Goal: Contribute content: Contribute content

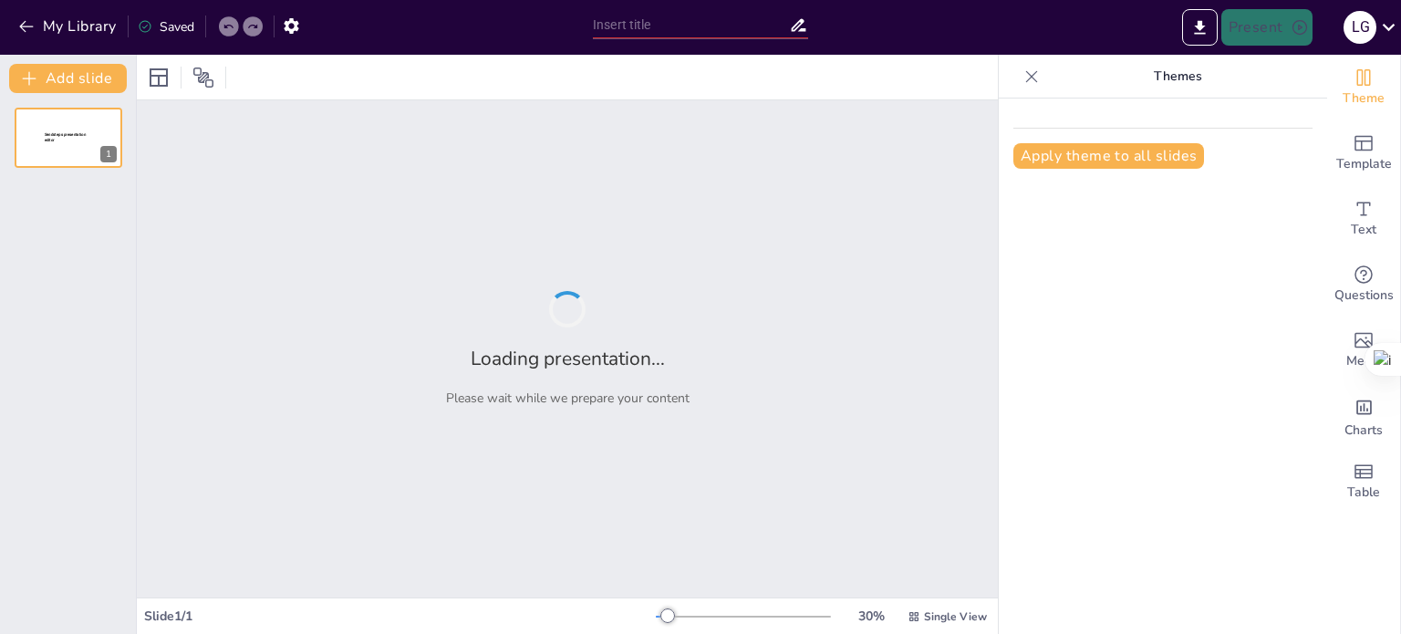
type input "Actualización 2023 de las Acciones Esenciales para la Seguridad del Paciente: E…"
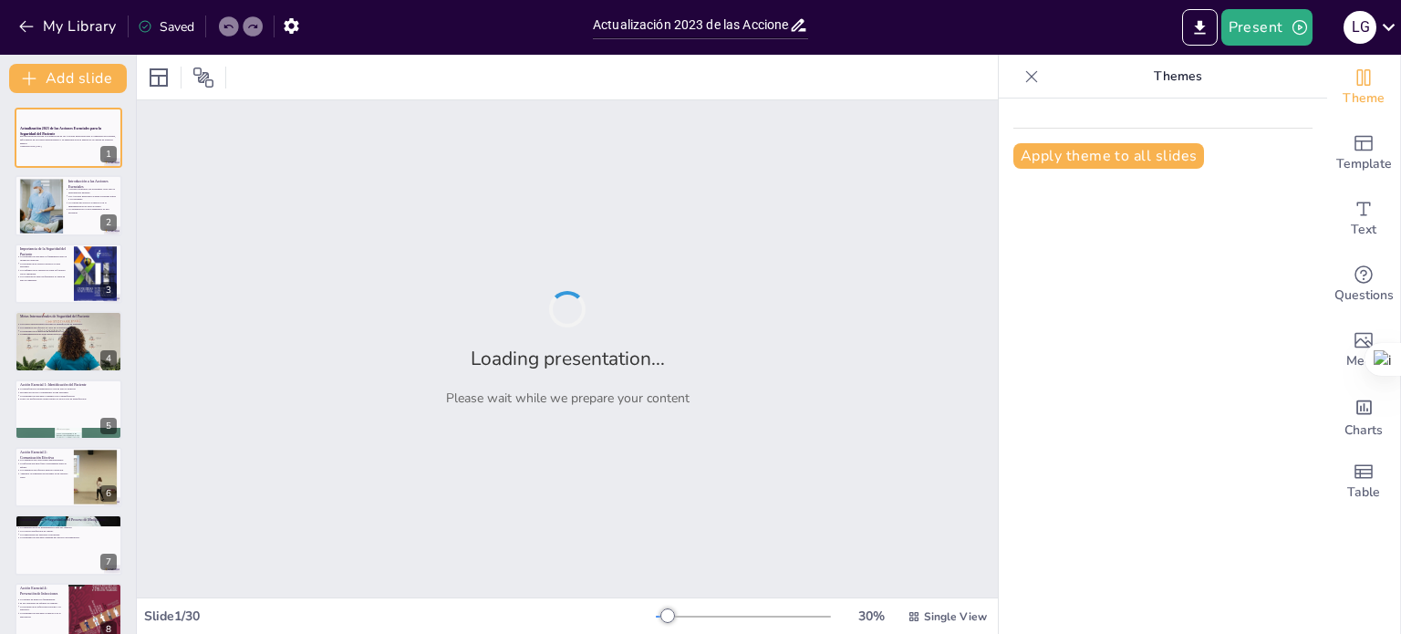
checkbox input "true"
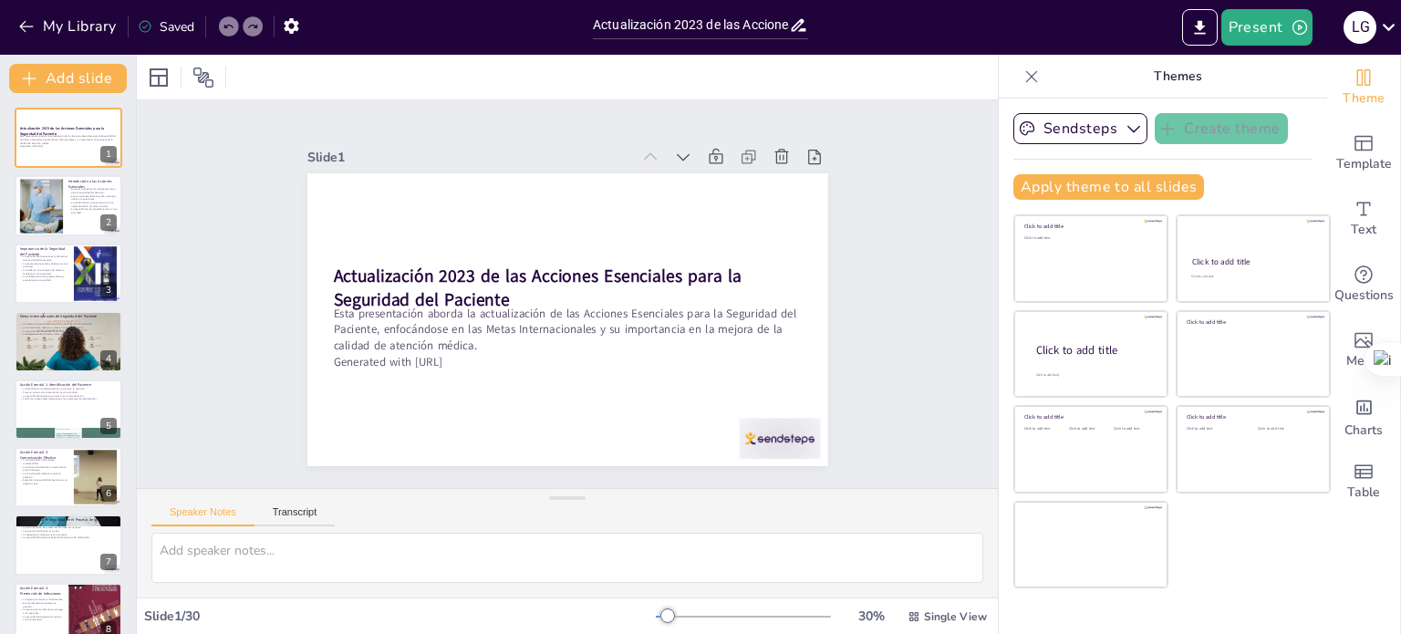
checkbox input "true"
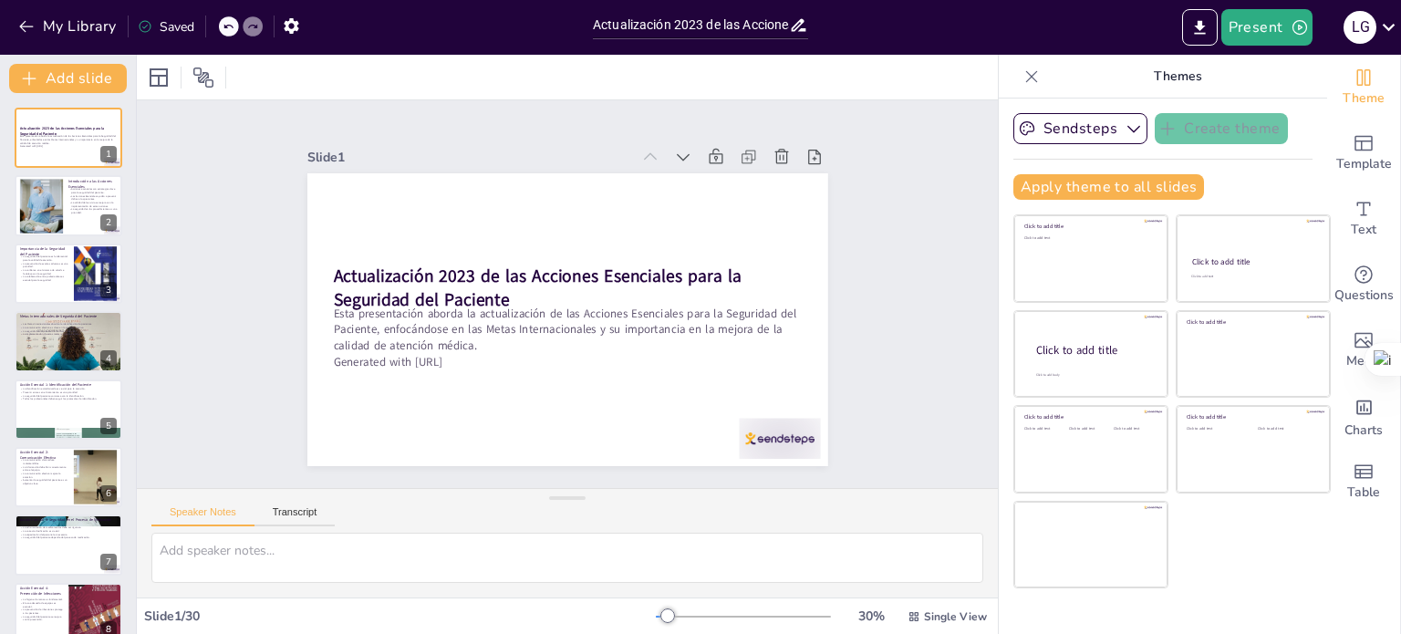
checkbox input "true"
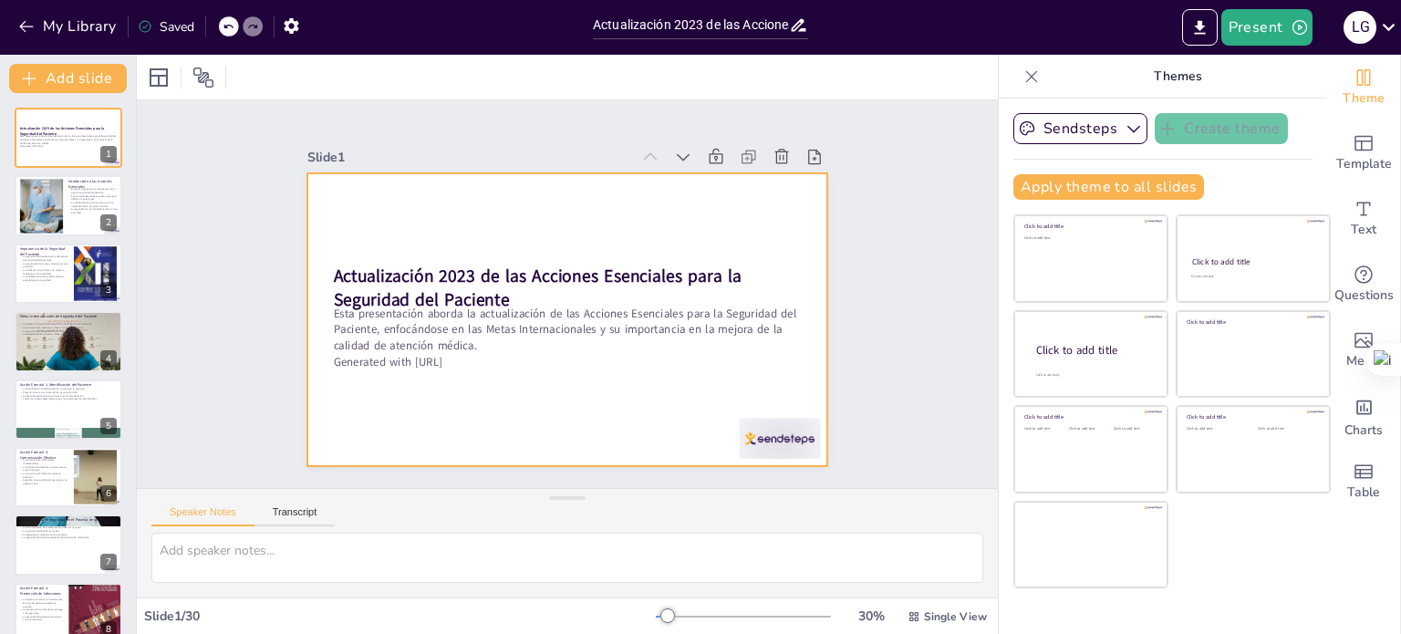
checkbox input "true"
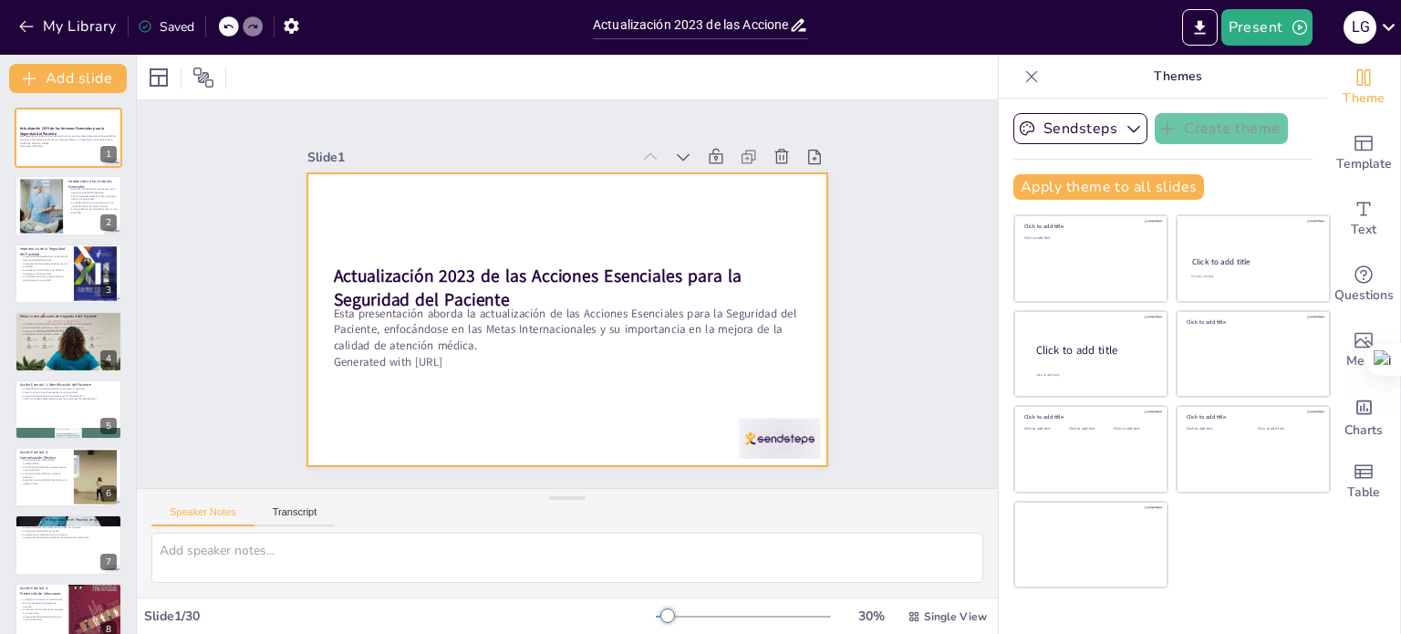
checkbox input "true"
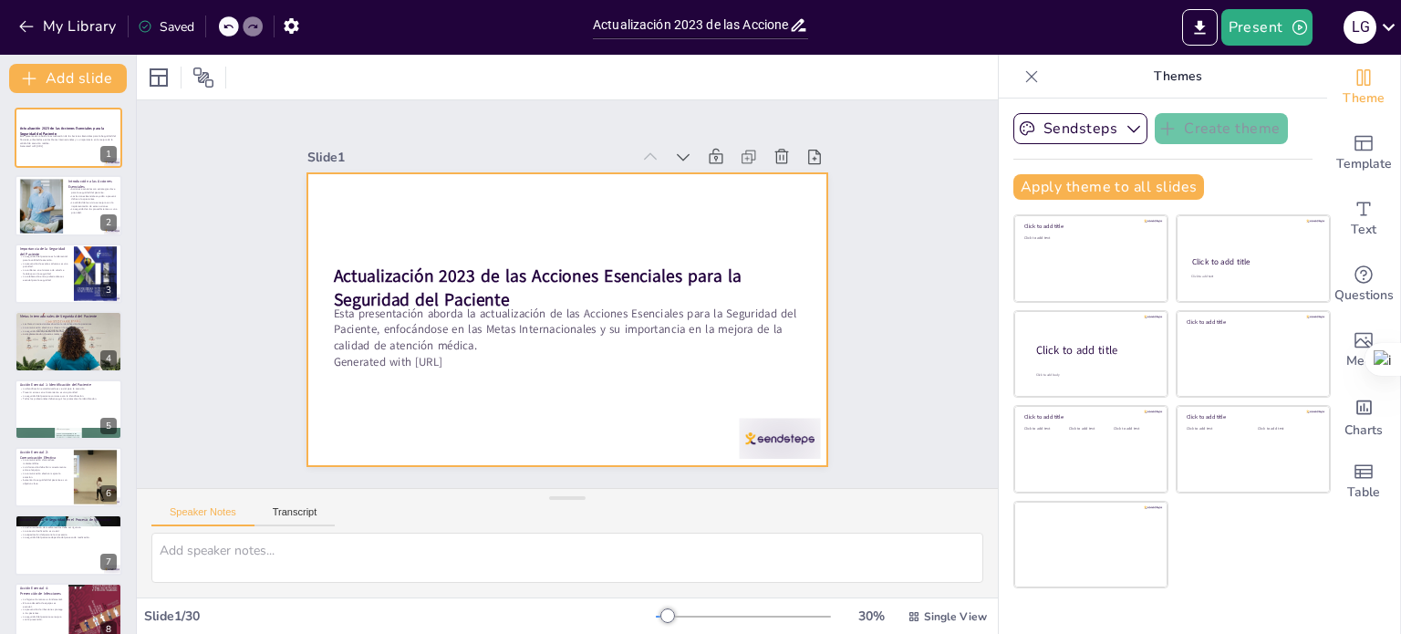
checkbox input "true"
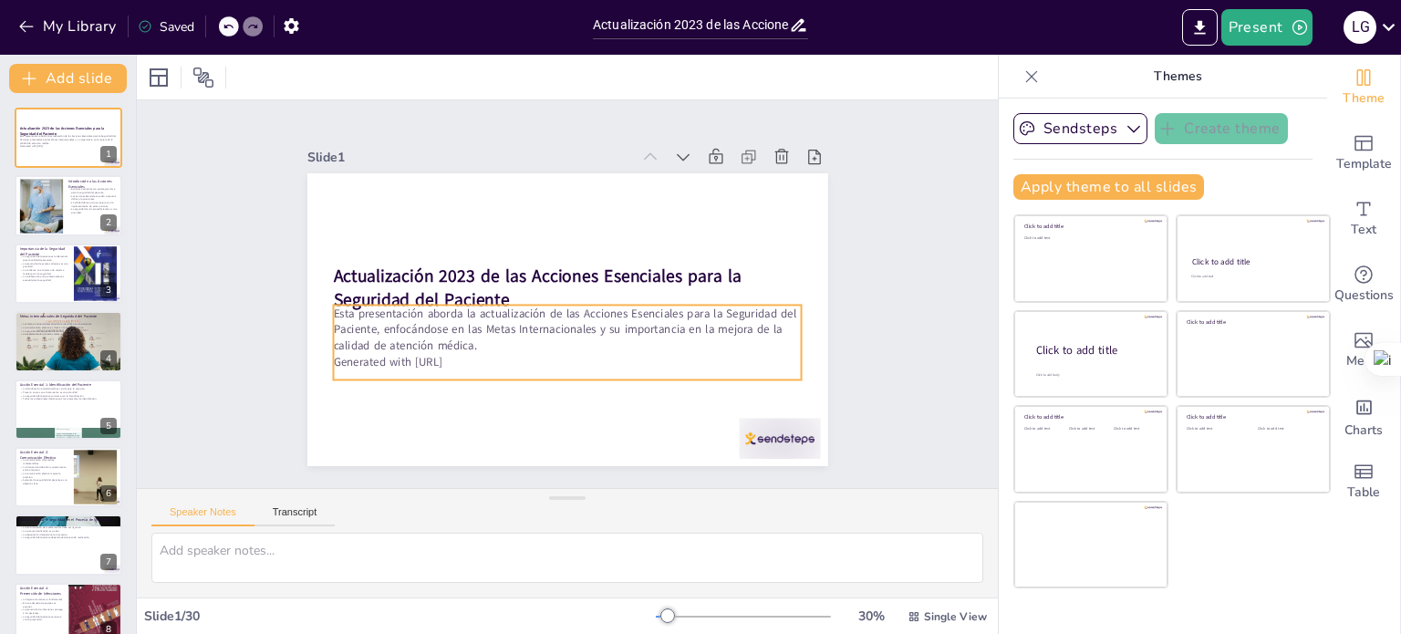
checkbox input "true"
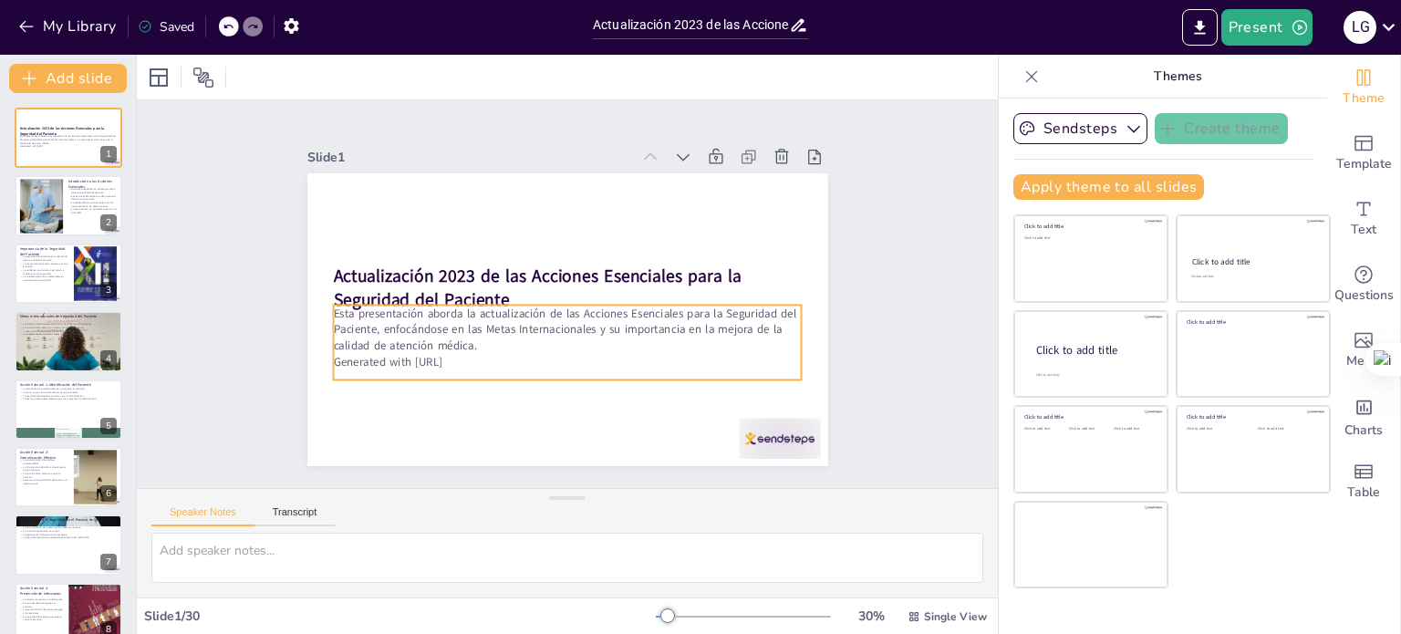
checkbox input "true"
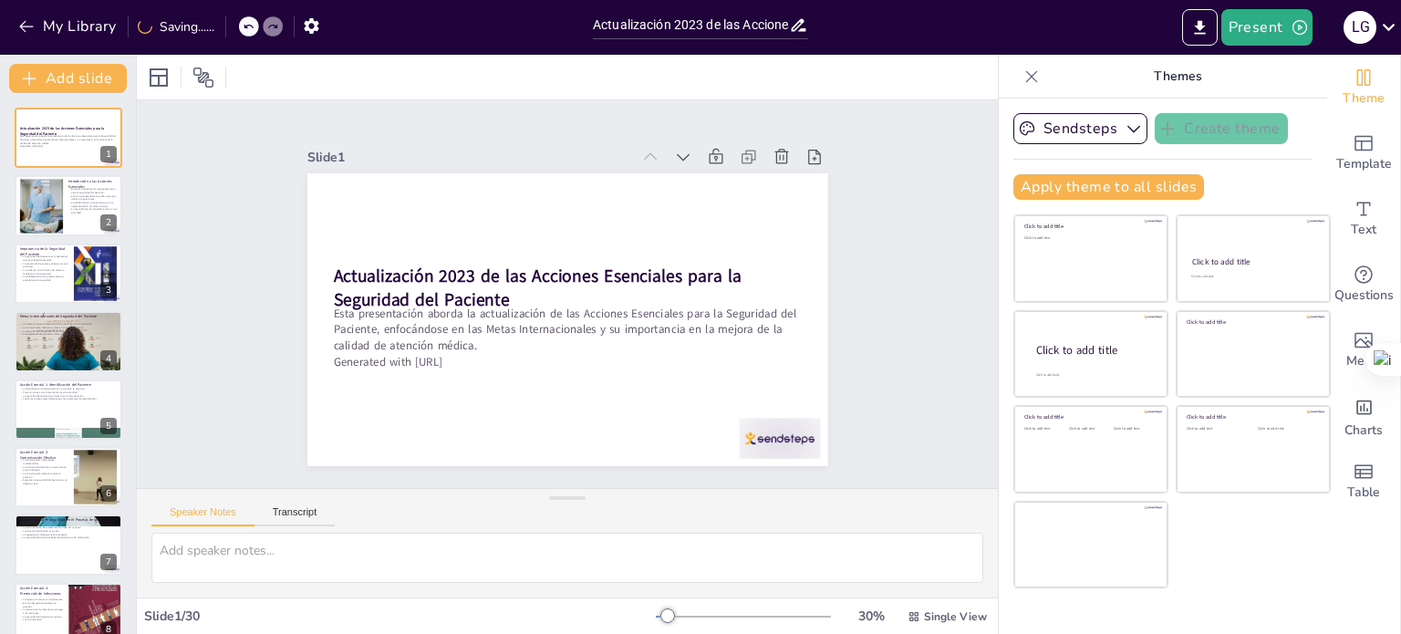
checkbox input "true"
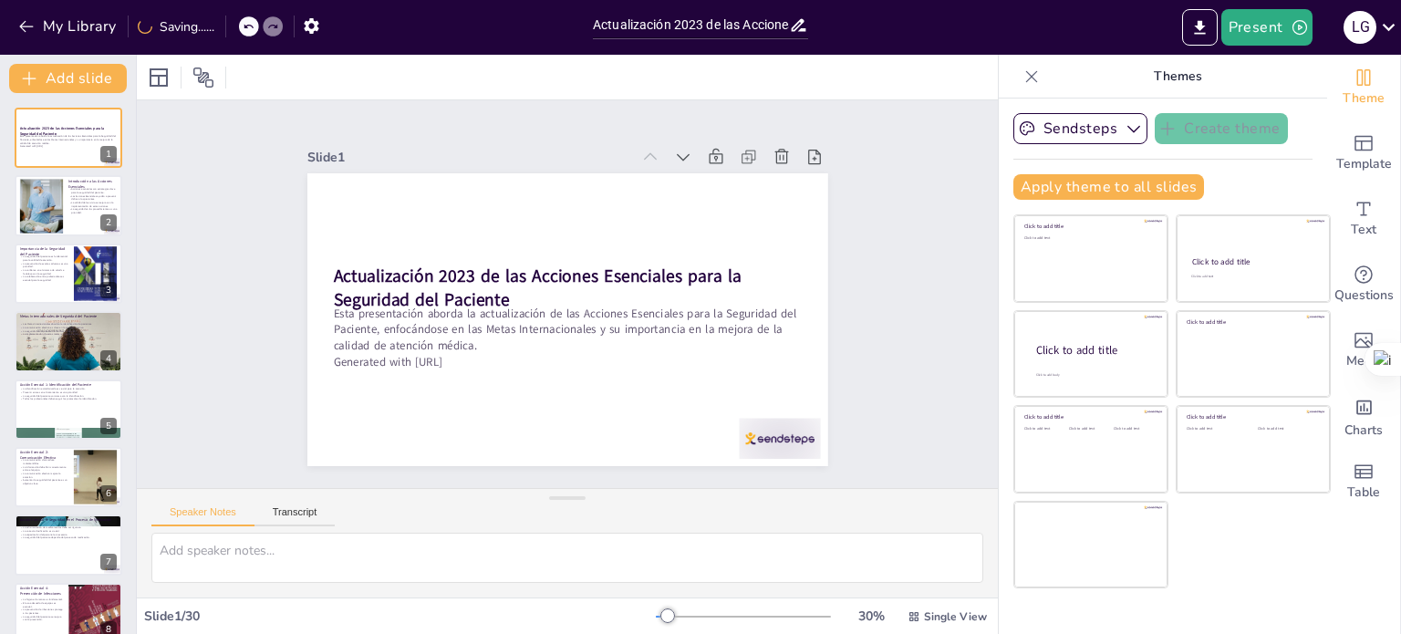
checkbox input "true"
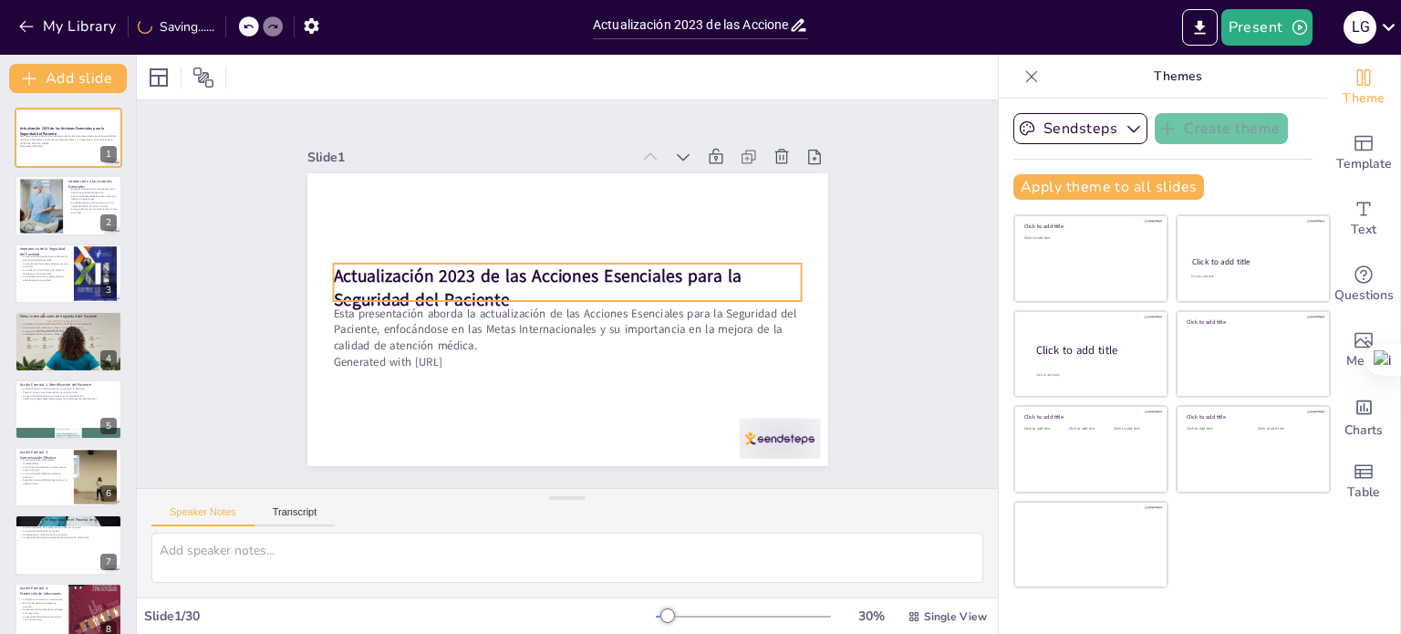
checkbox input "true"
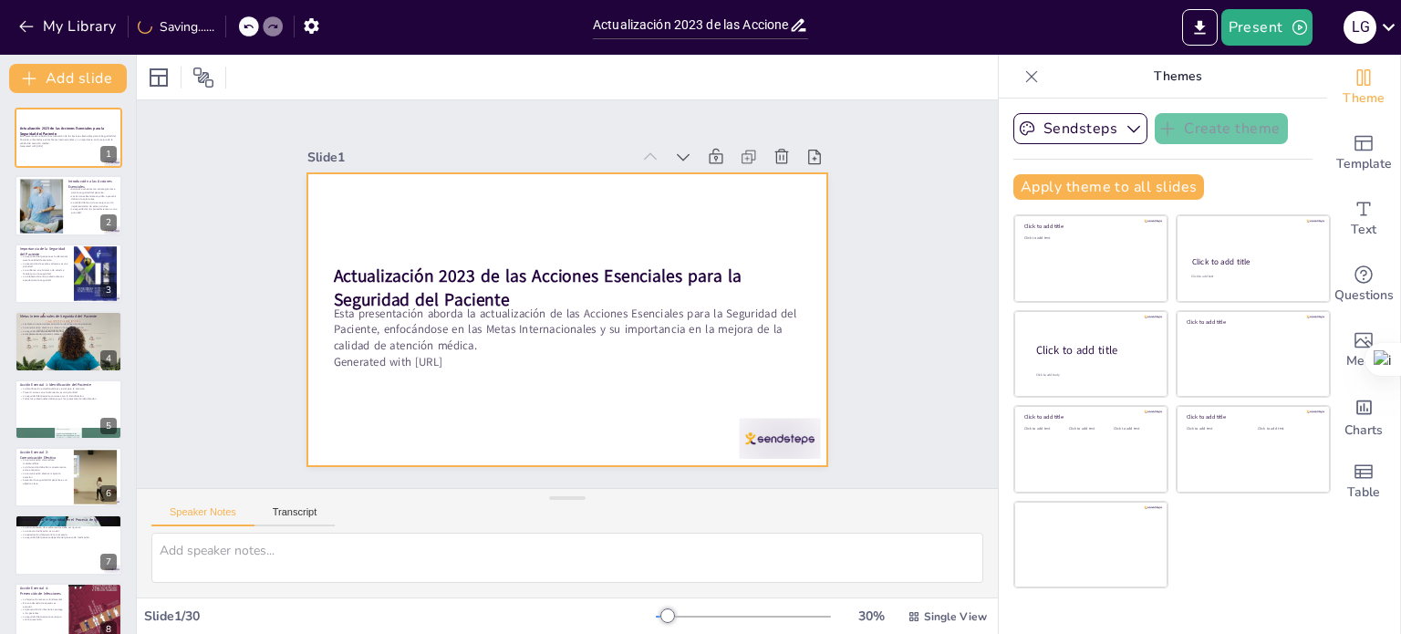
checkbox input "true"
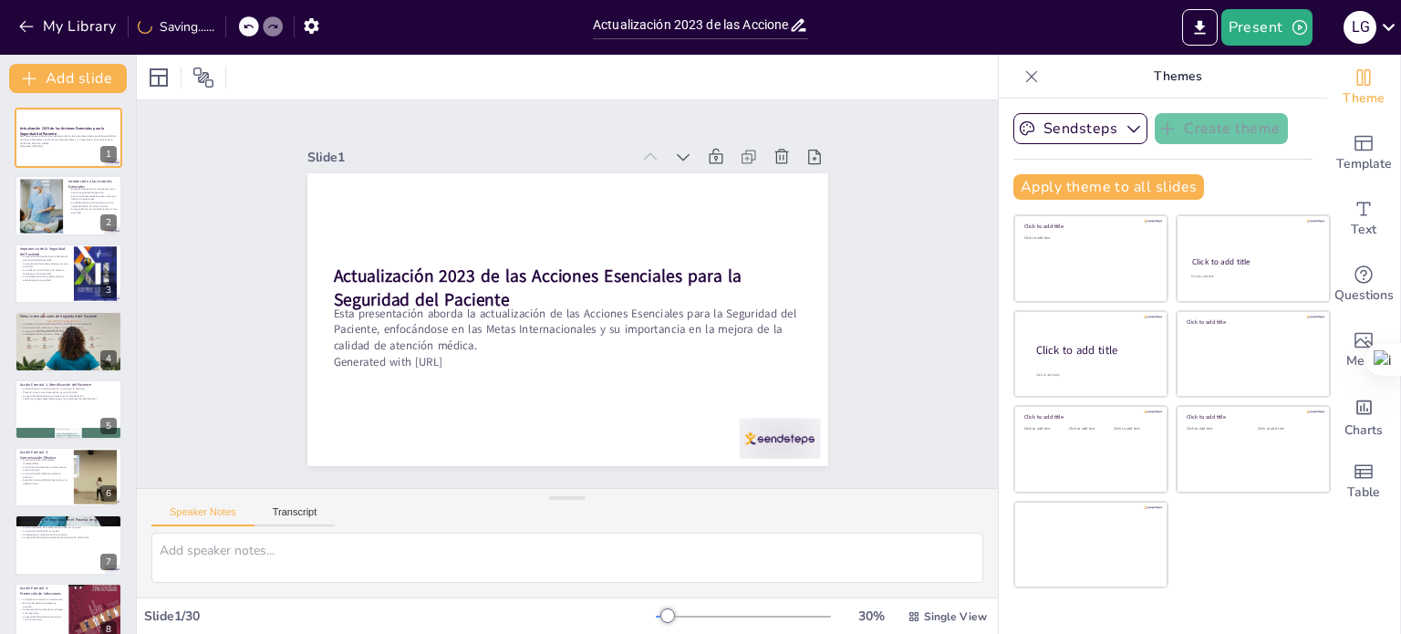
checkbox input "true"
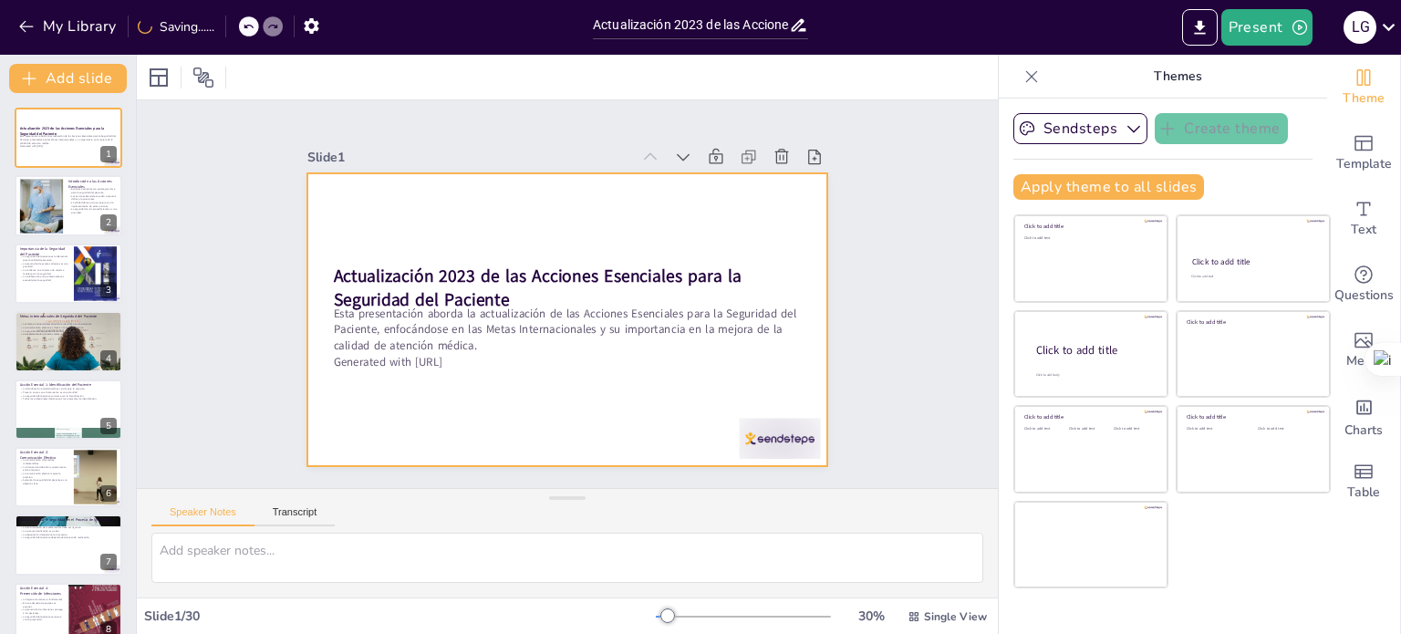
checkbox input "true"
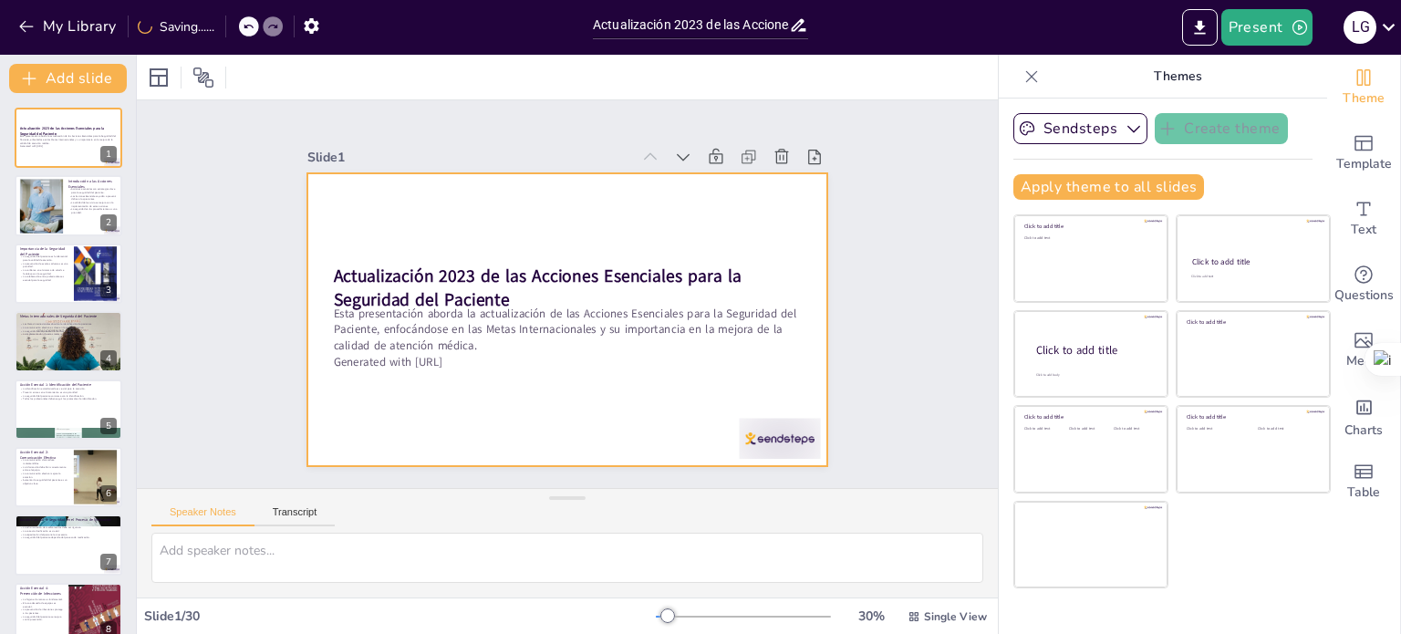
checkbox input "true"
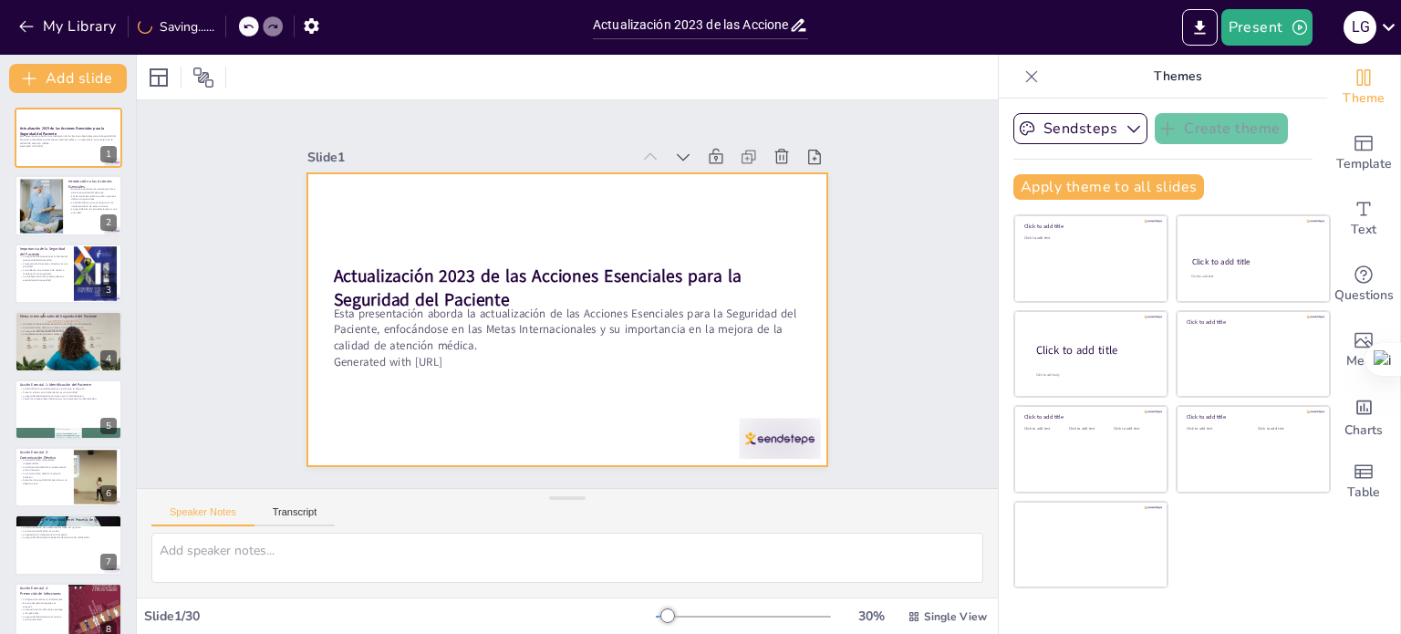
checkbox input "true"
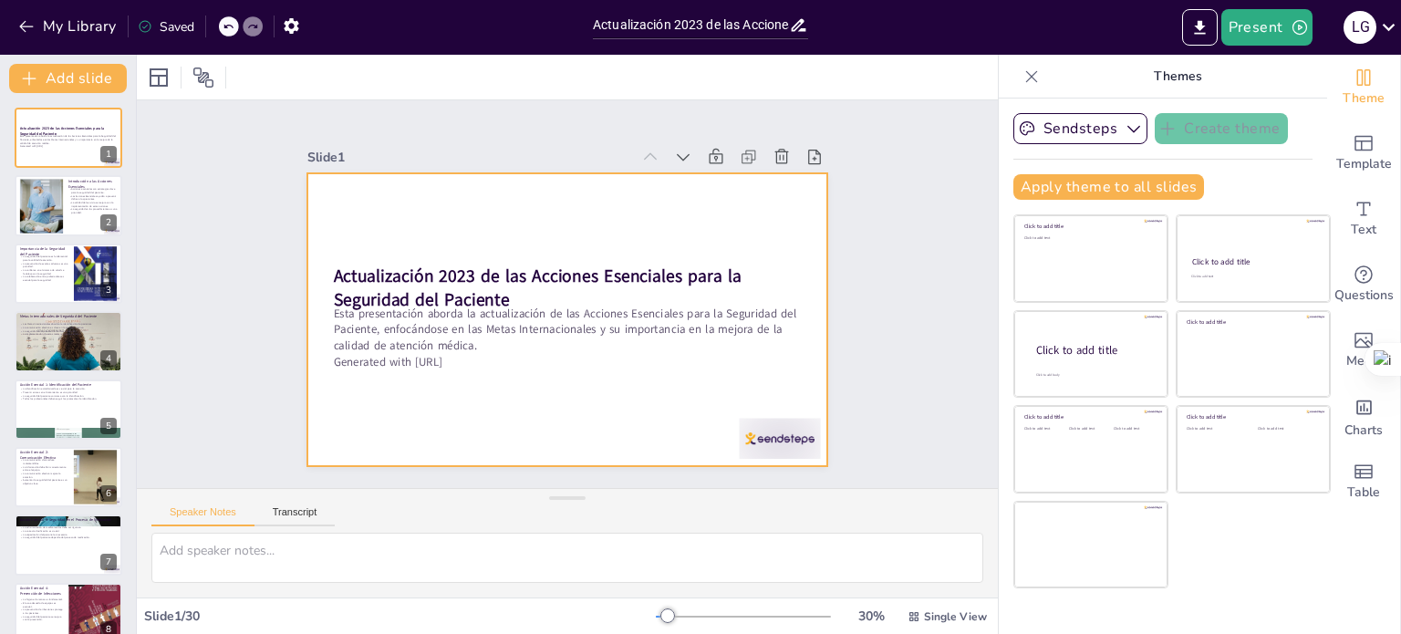
checkbox input "true"
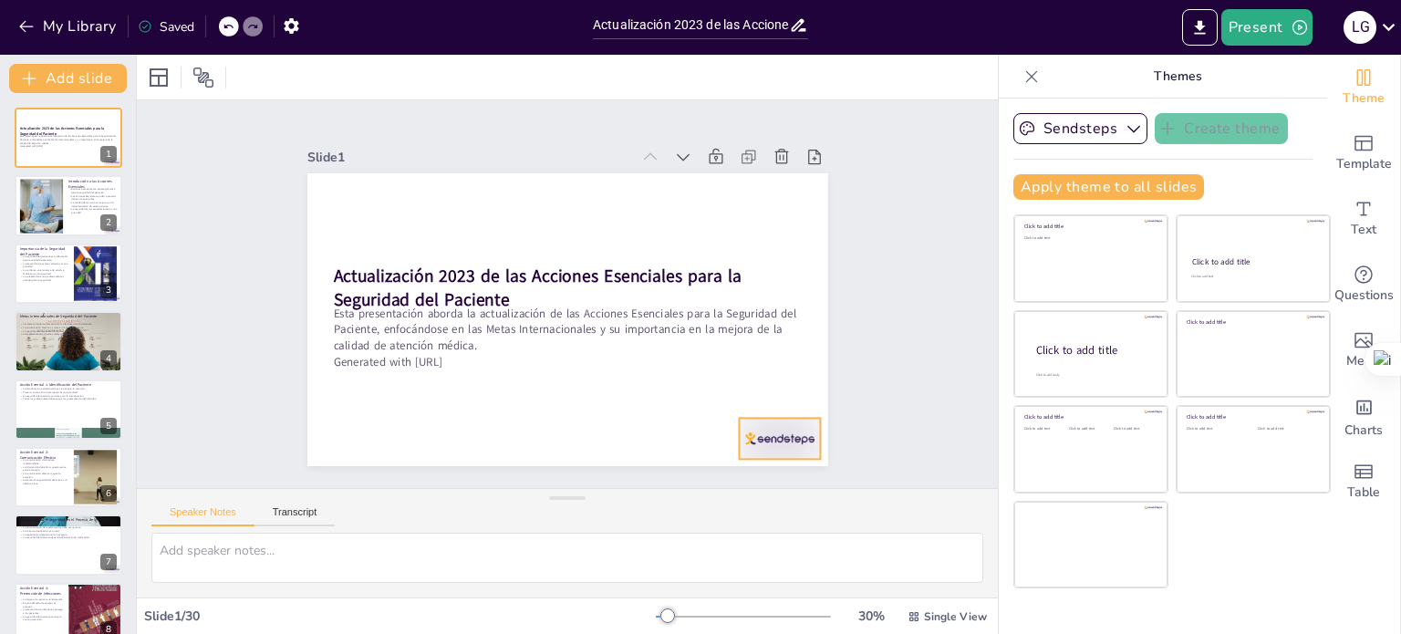
checkbox input "true"
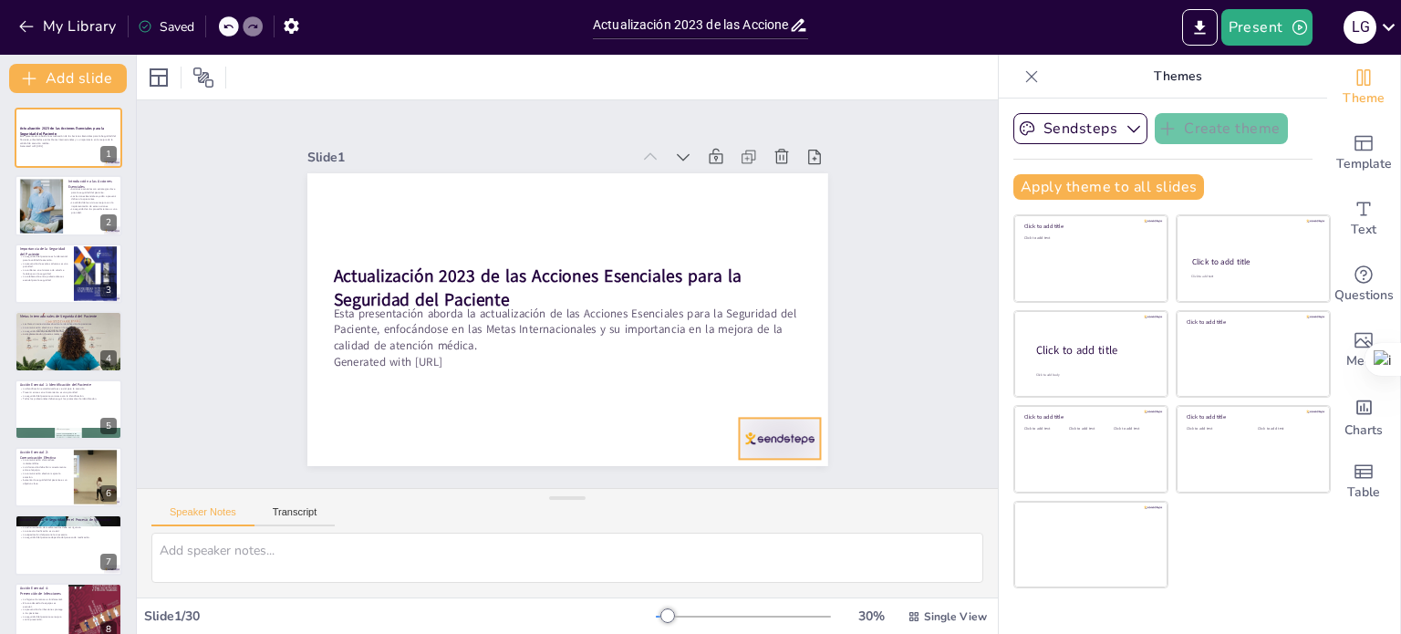
checkbox input "true"
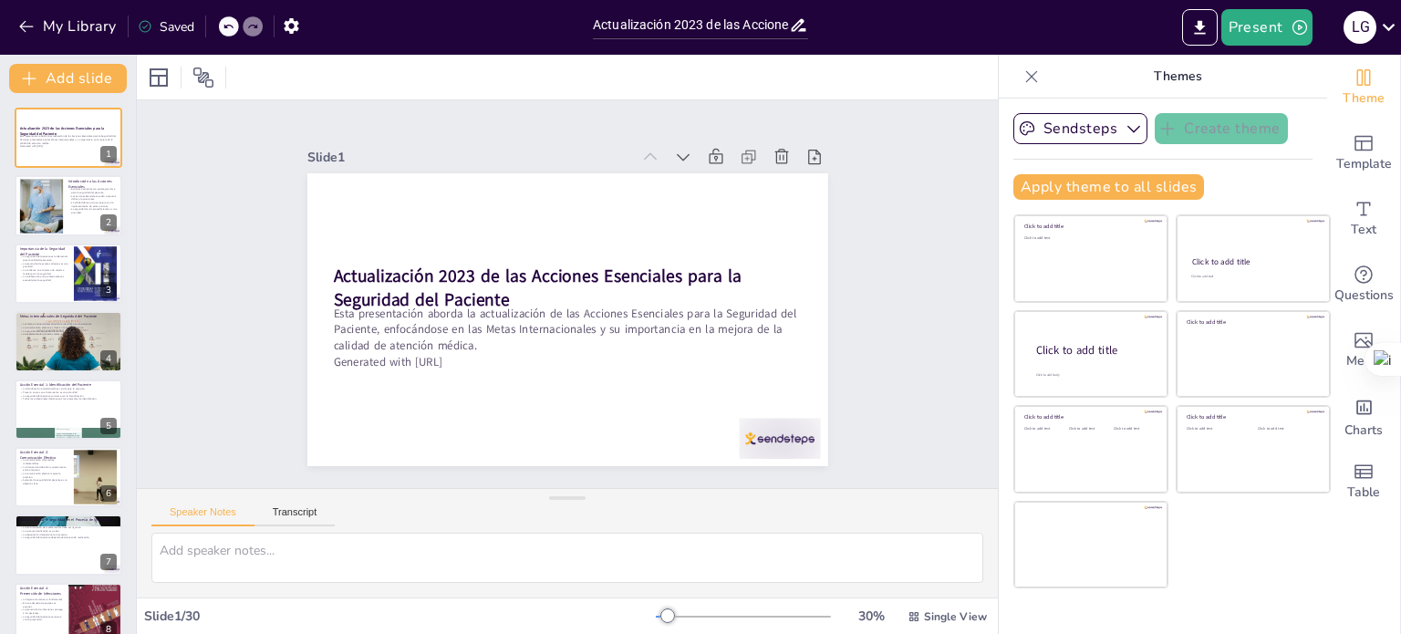
checkbox input "true"
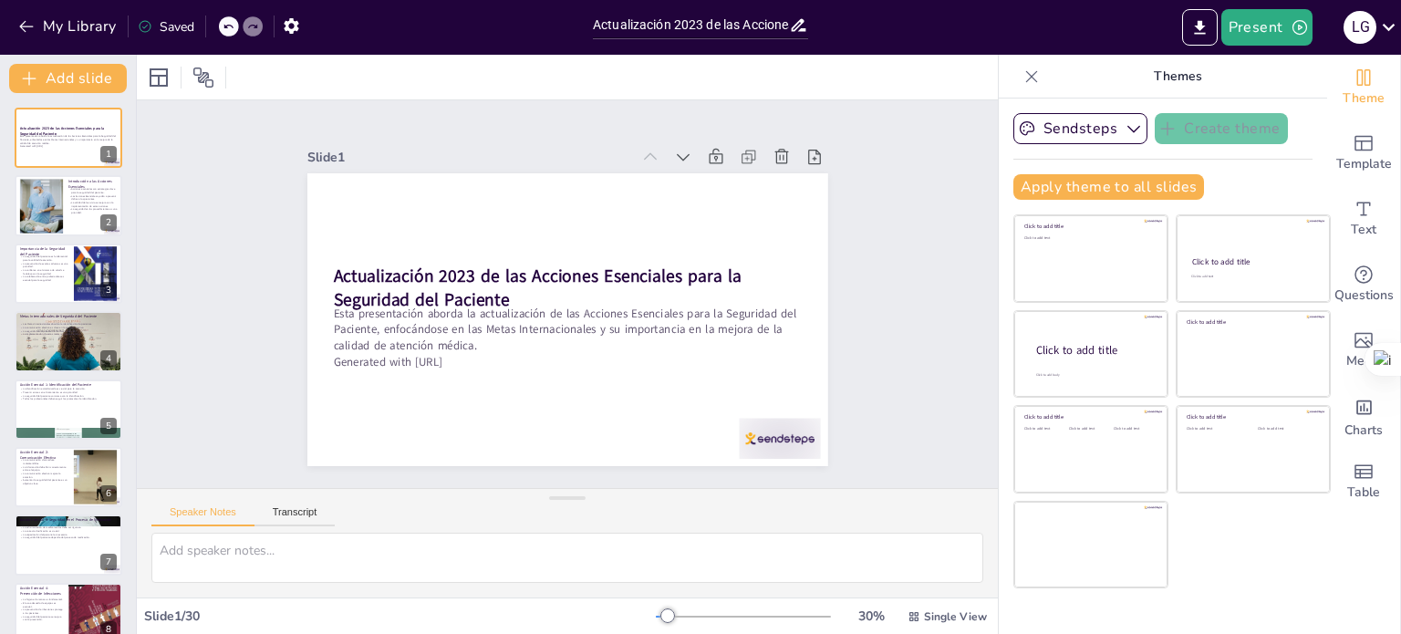
checkbox input "true"
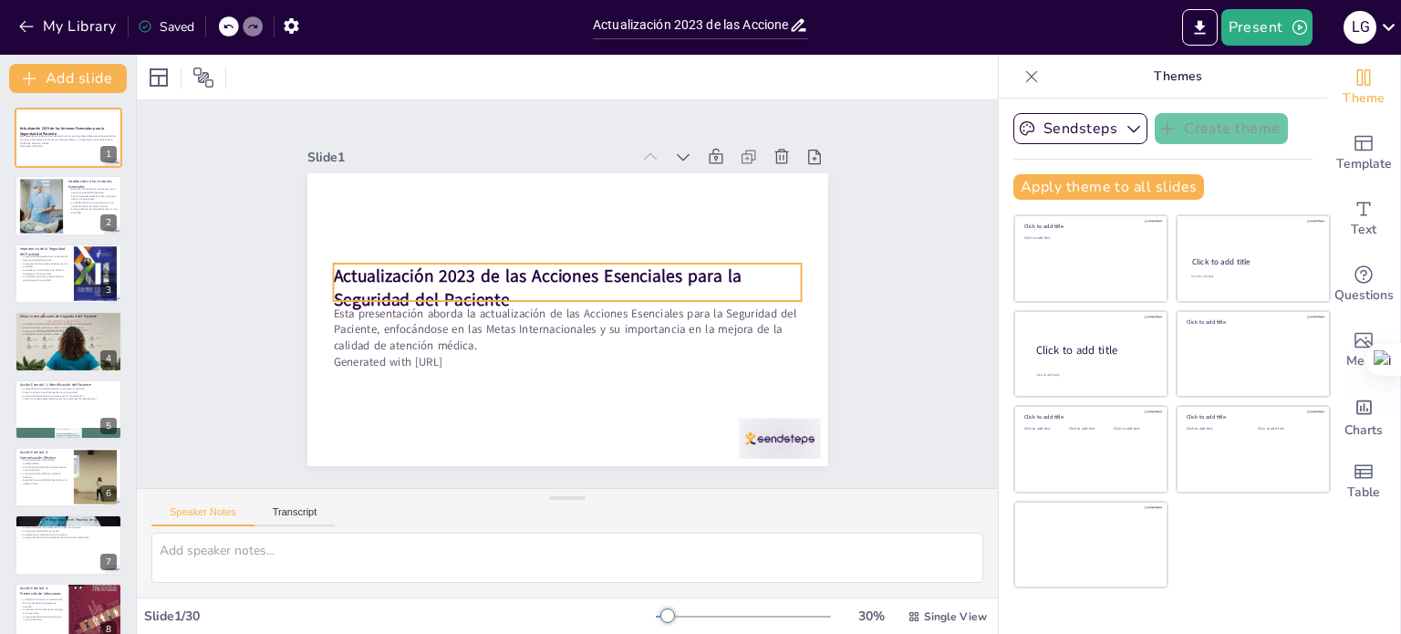
checkbox input "true"
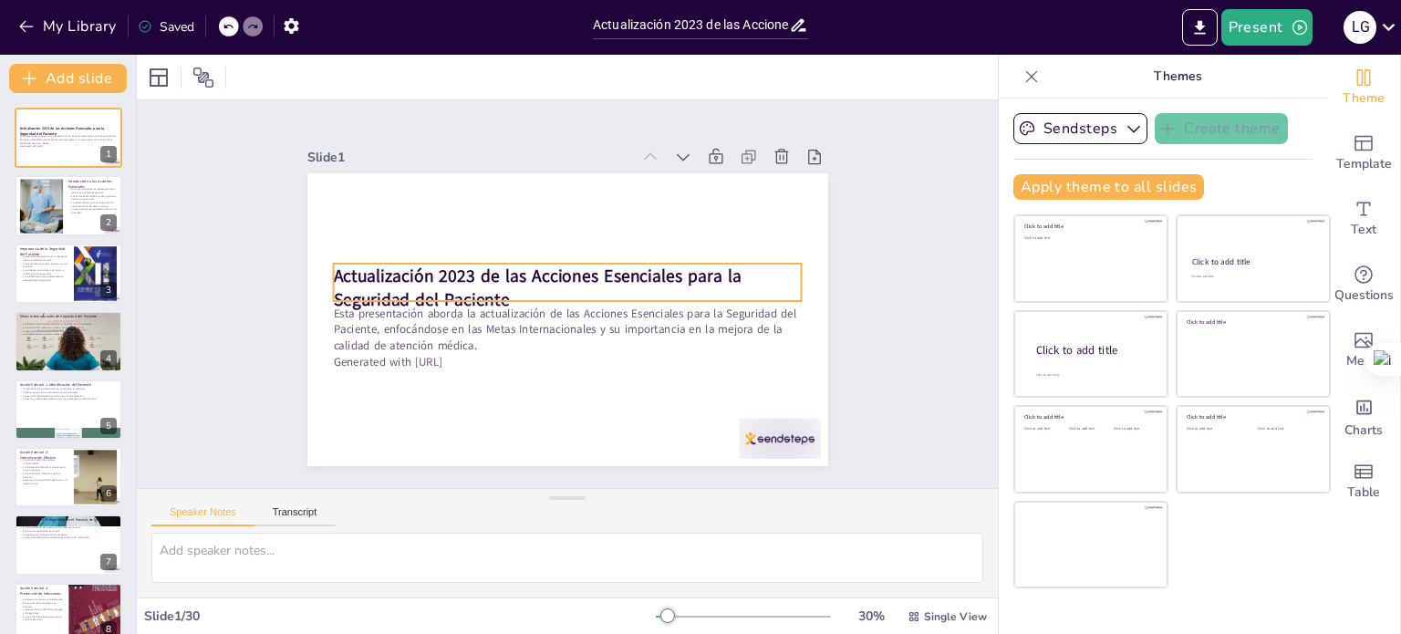
checkbox input "true"
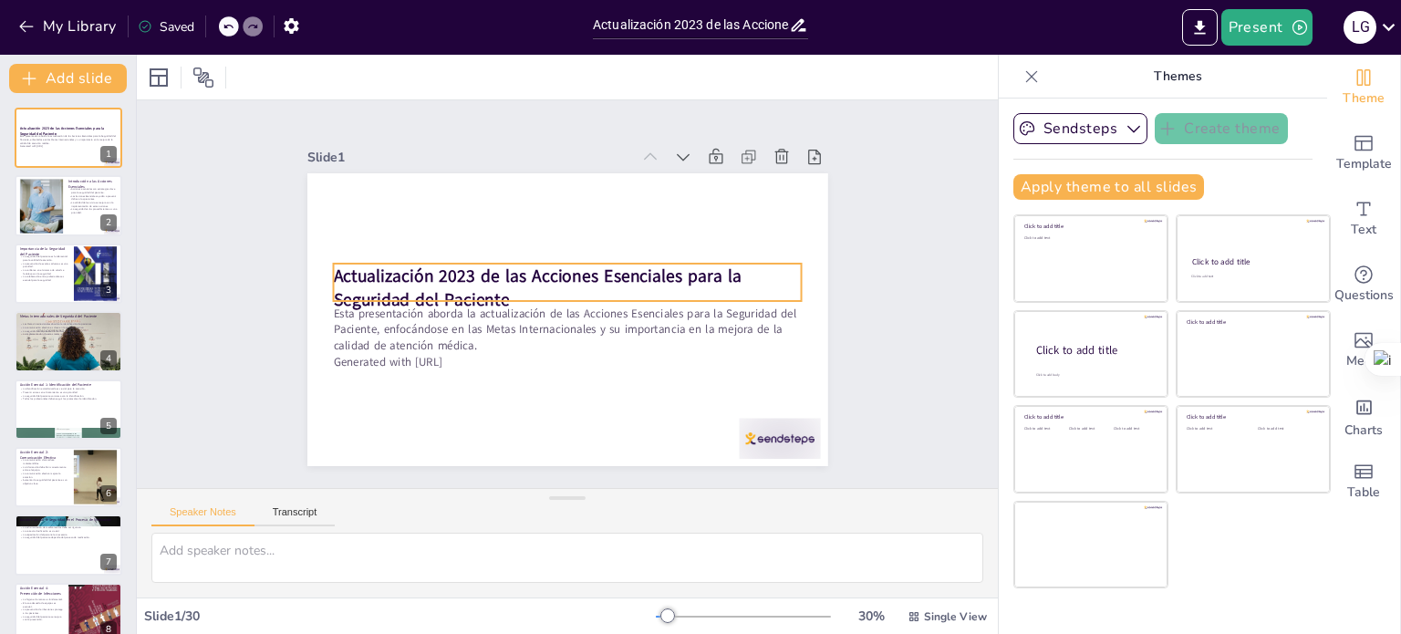
checkbox input "true"
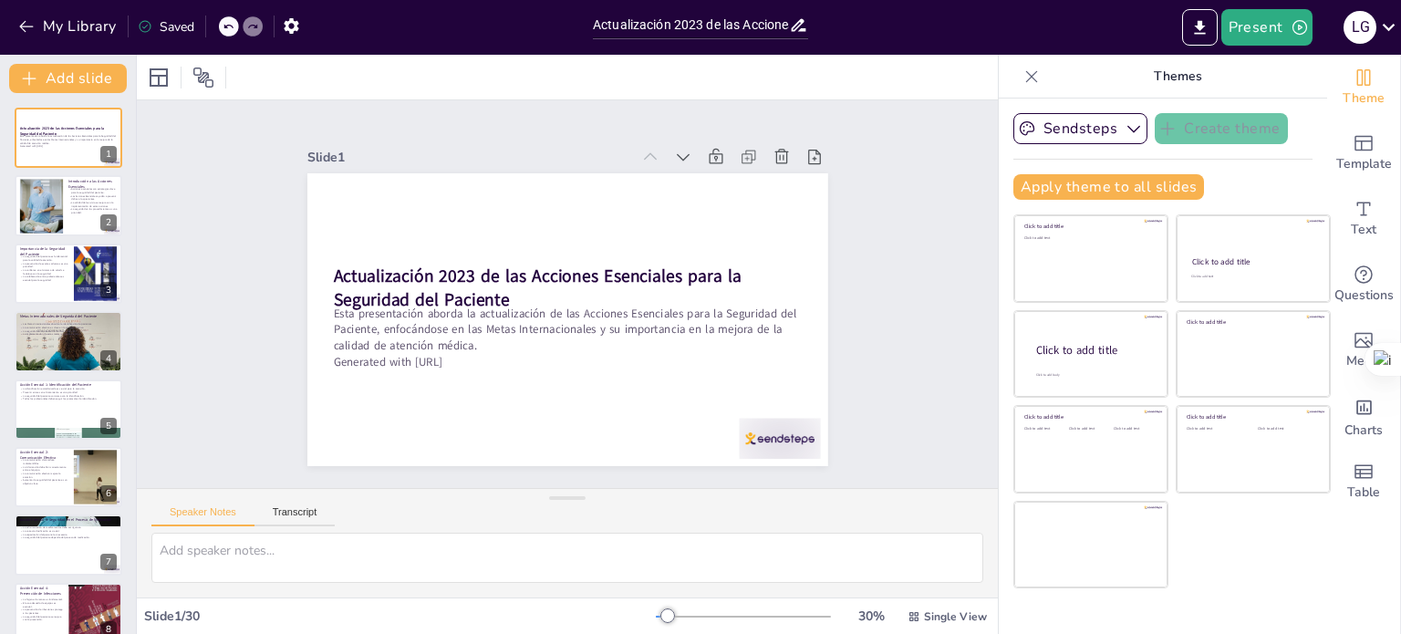
checkbox input "true"
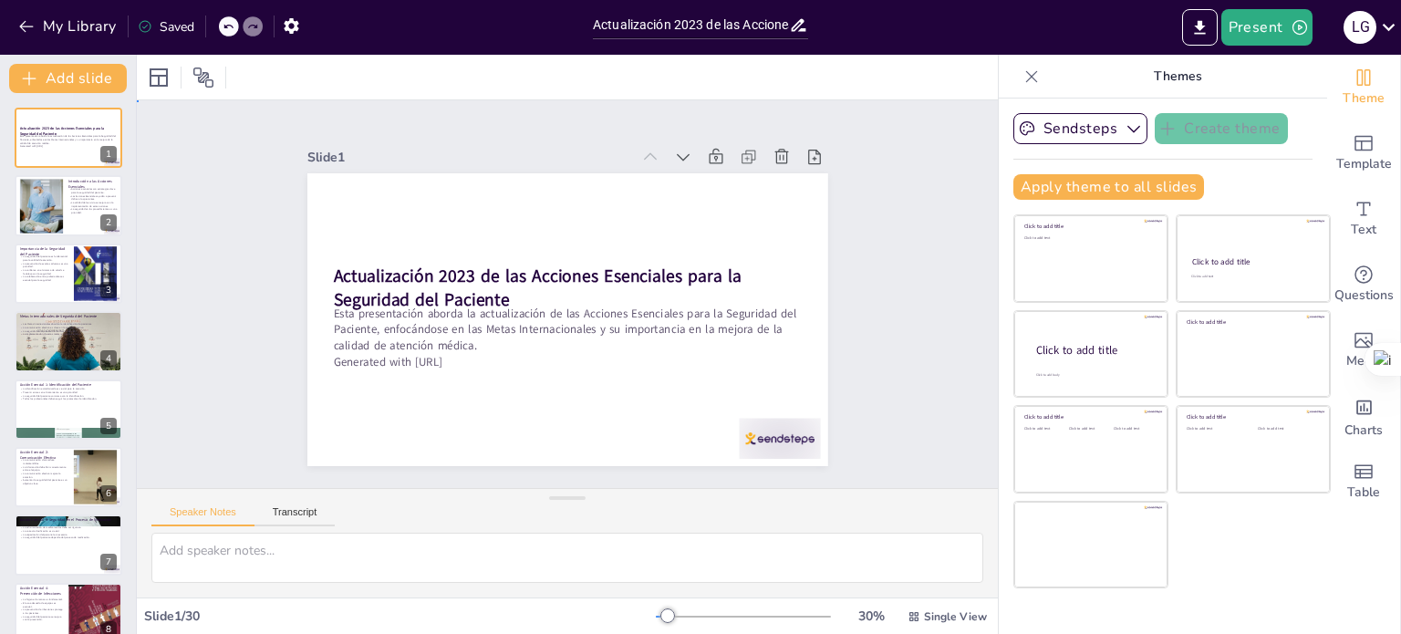
click at [883, 229] on div "Slide 1 Actualización 2023 de las Acciones Esenciales para la Seguridad del Pac…" at bounding box center [567, 294] width 864 height 899
checkbox input "true"
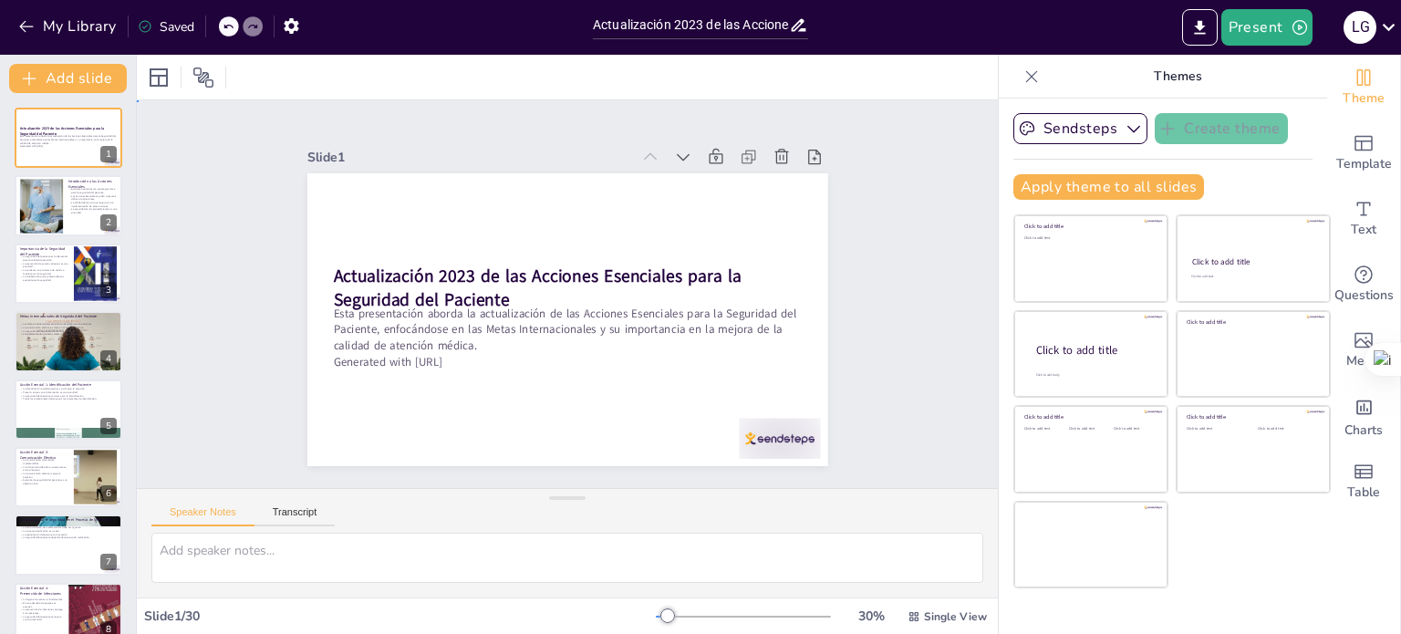
checkbox input "true"
click at [1262, 20] on button "Present" at bounding box center [1266, 27] width 91 height 36
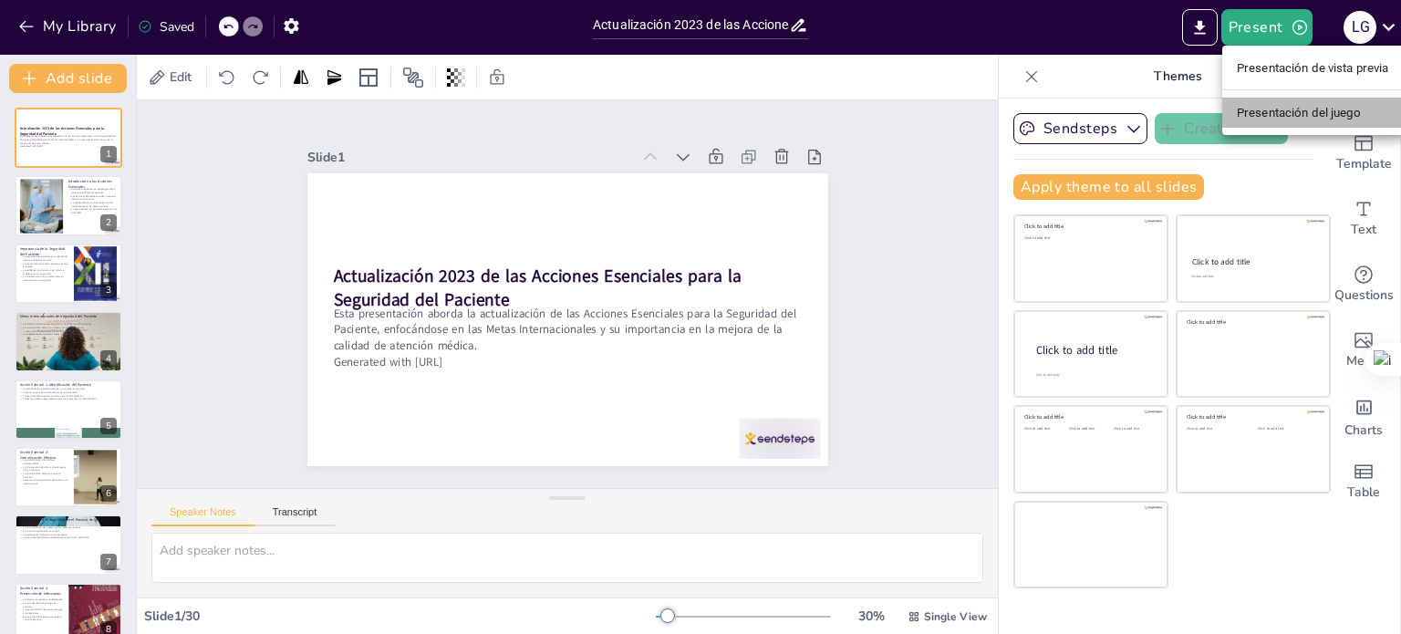
click at [1273, 112] on font "Presentación del juego" at bounding box center [1299, 113] width 124 height 14
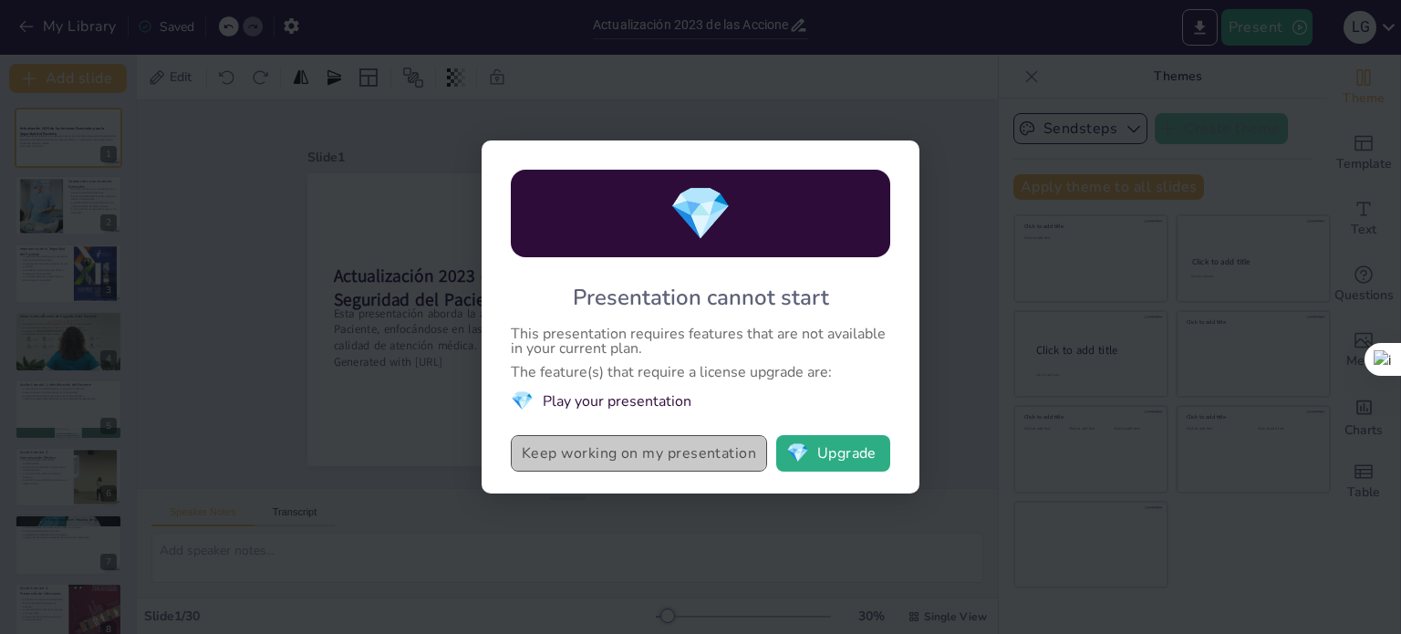
click at [690, 466] on button "Keep working on my presentation" at bounding box center [639, 453] width 256 height 36
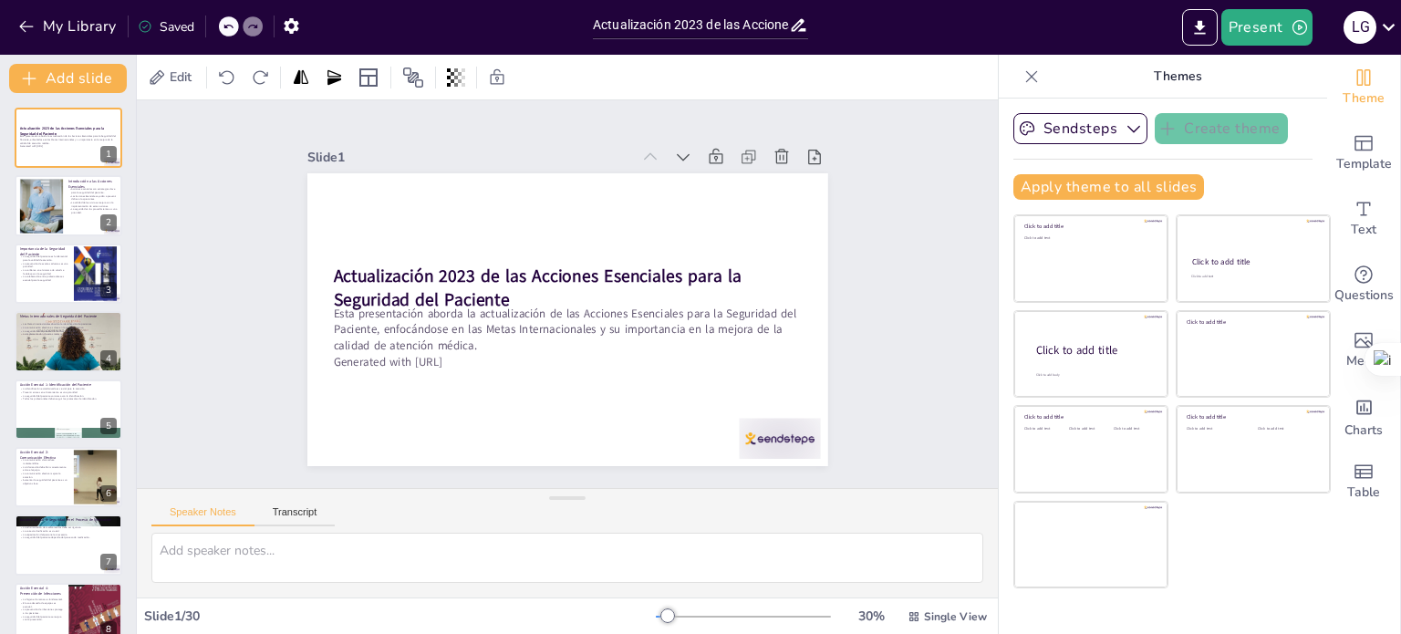
checkbox input "true"
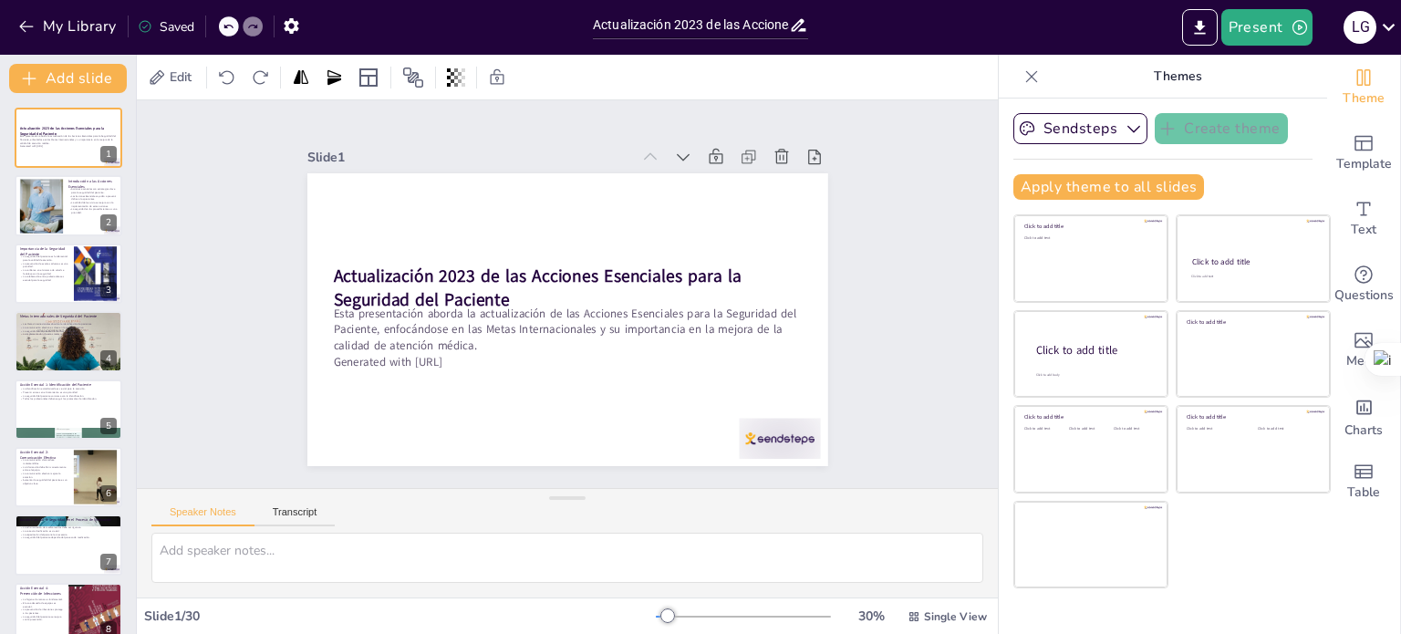
checkbox input "true"
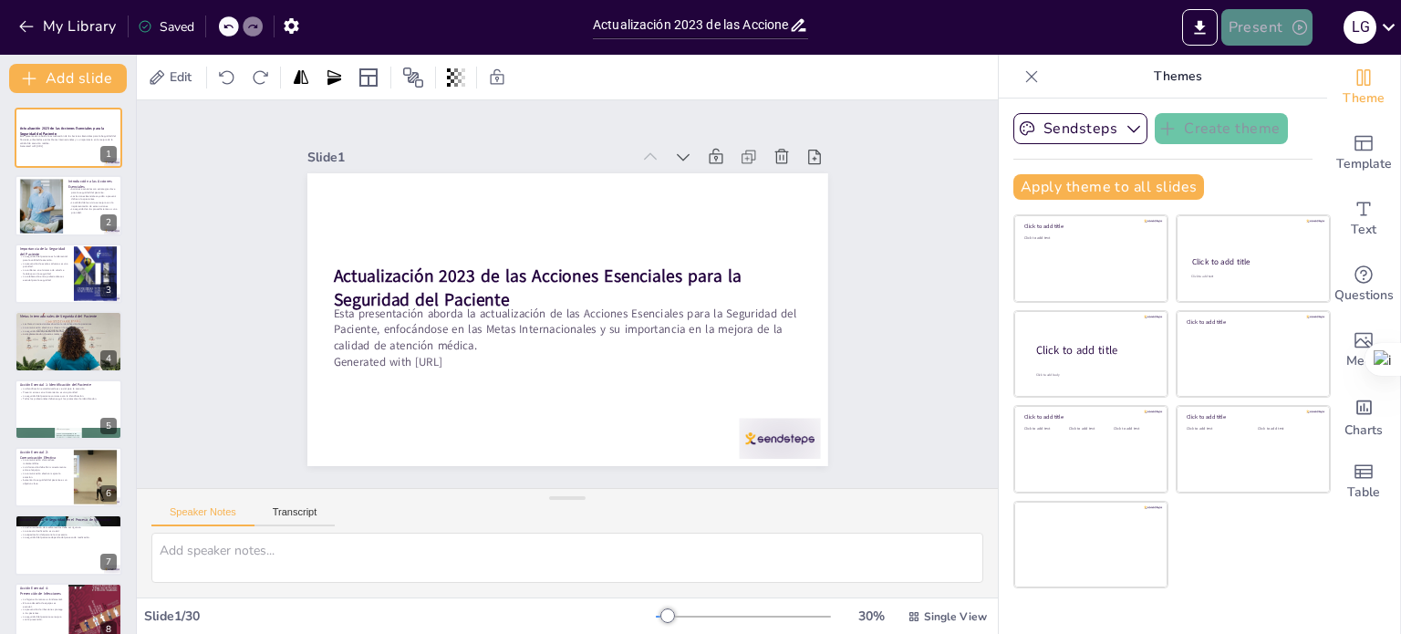
click at [1252, 30] on button "Present" at bounding box center [1266, 27] width 91 height 36
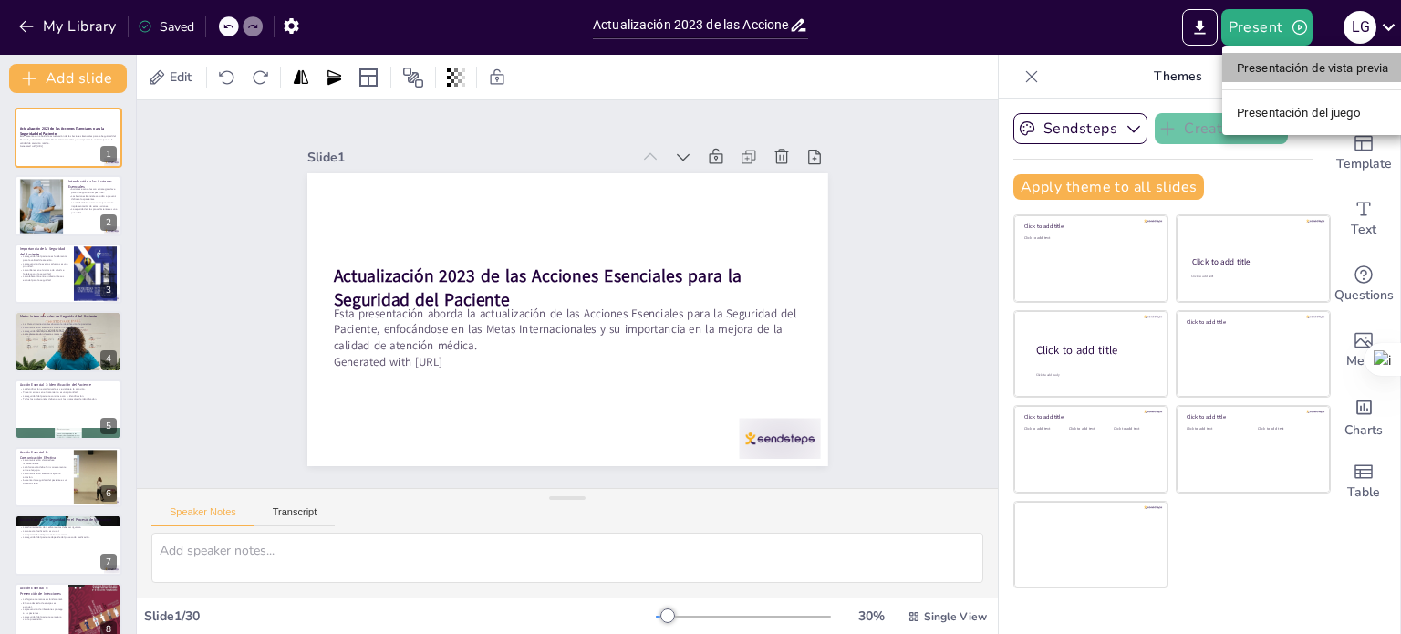
click at [1279, 72] on font "Presentación de vista previa" at bounding box center [1313, 68] width 152 height 14
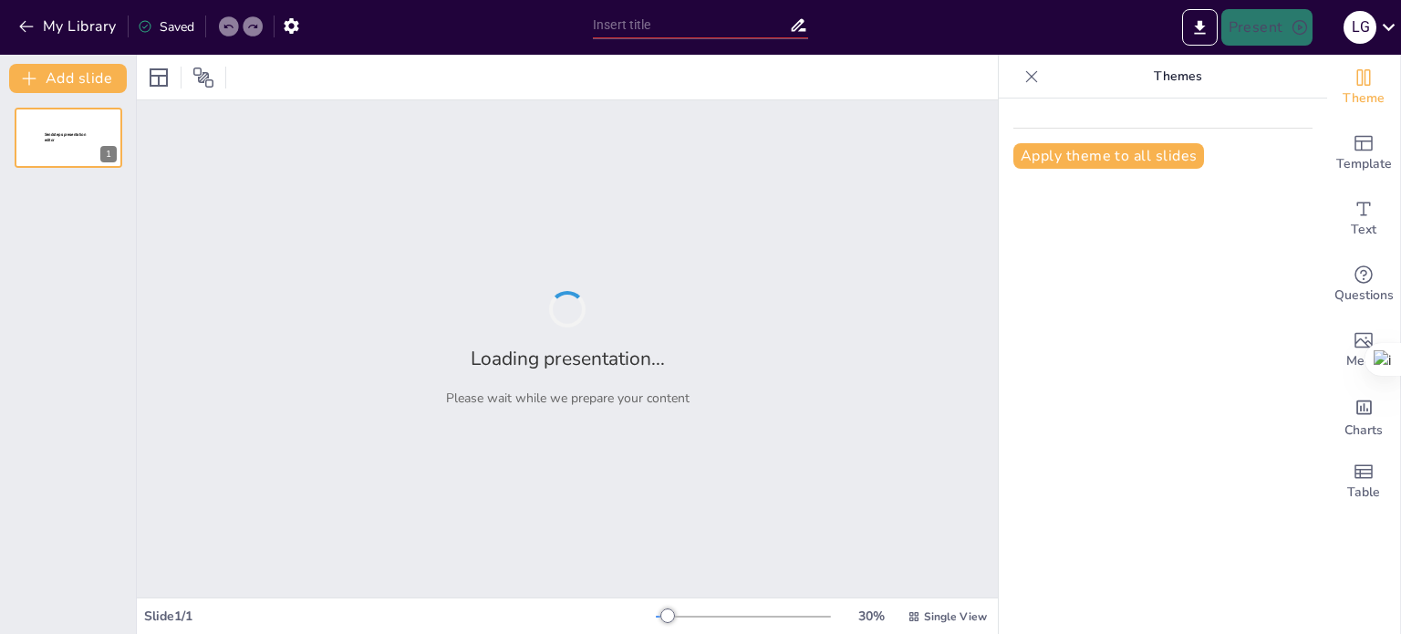
type input "Actualización 2023 de las Acciones Esenciales para la Seguridad del Paciente: E…"
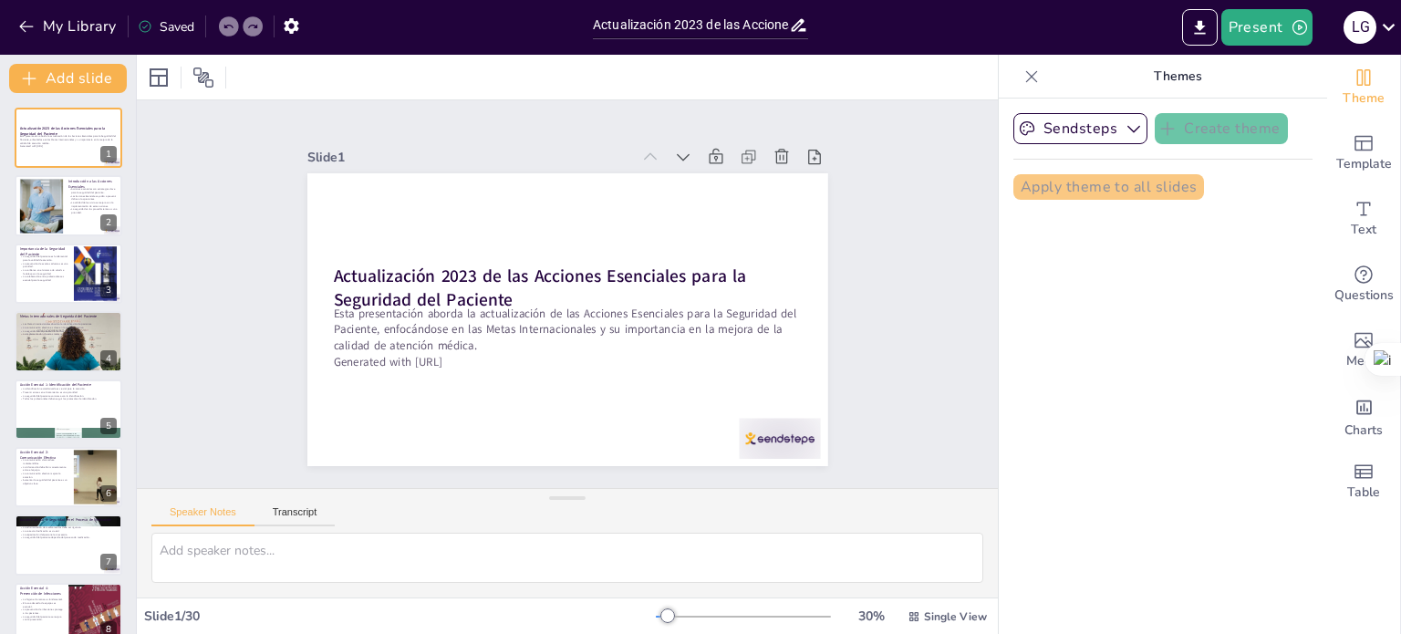
checkbox input "true"
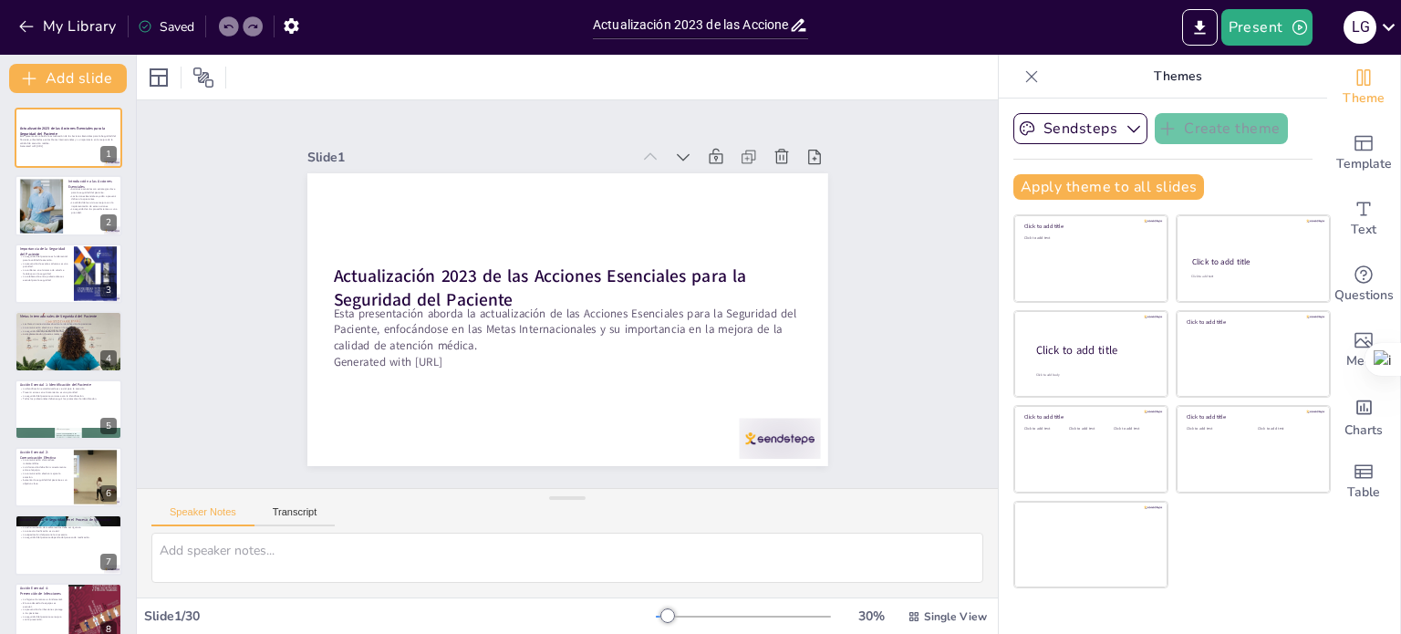
checkbox input "true"
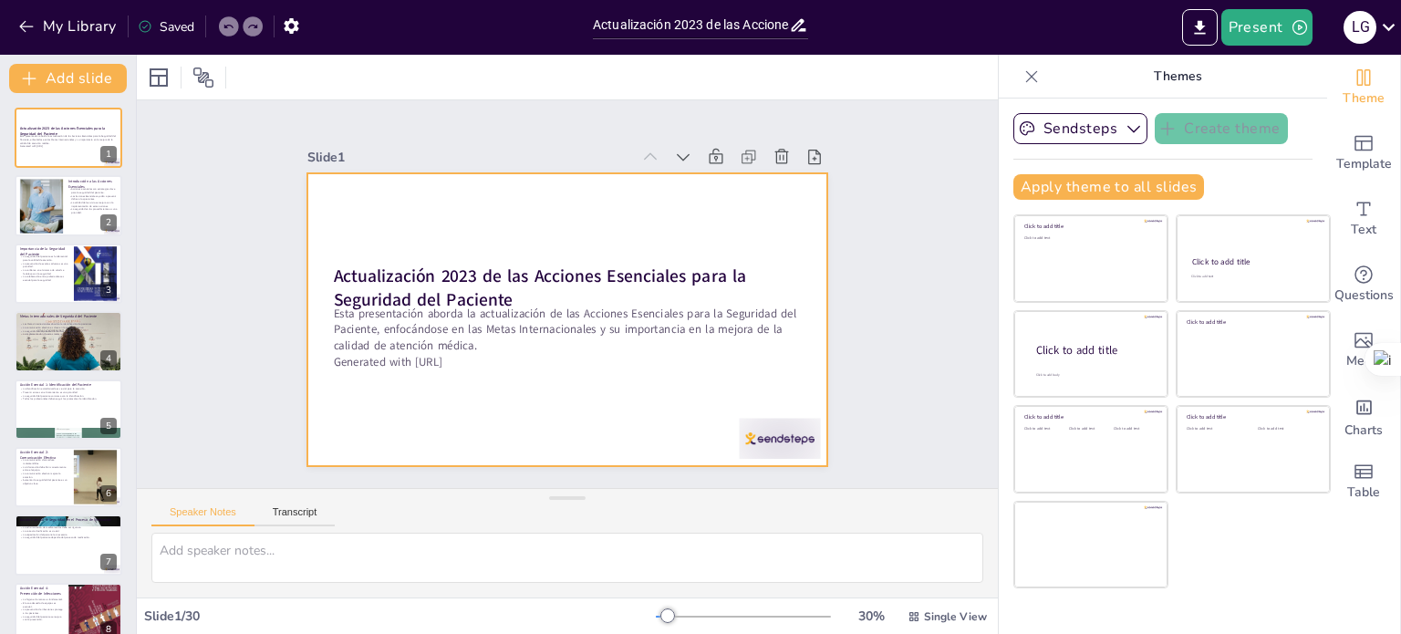
checkbox input "true"
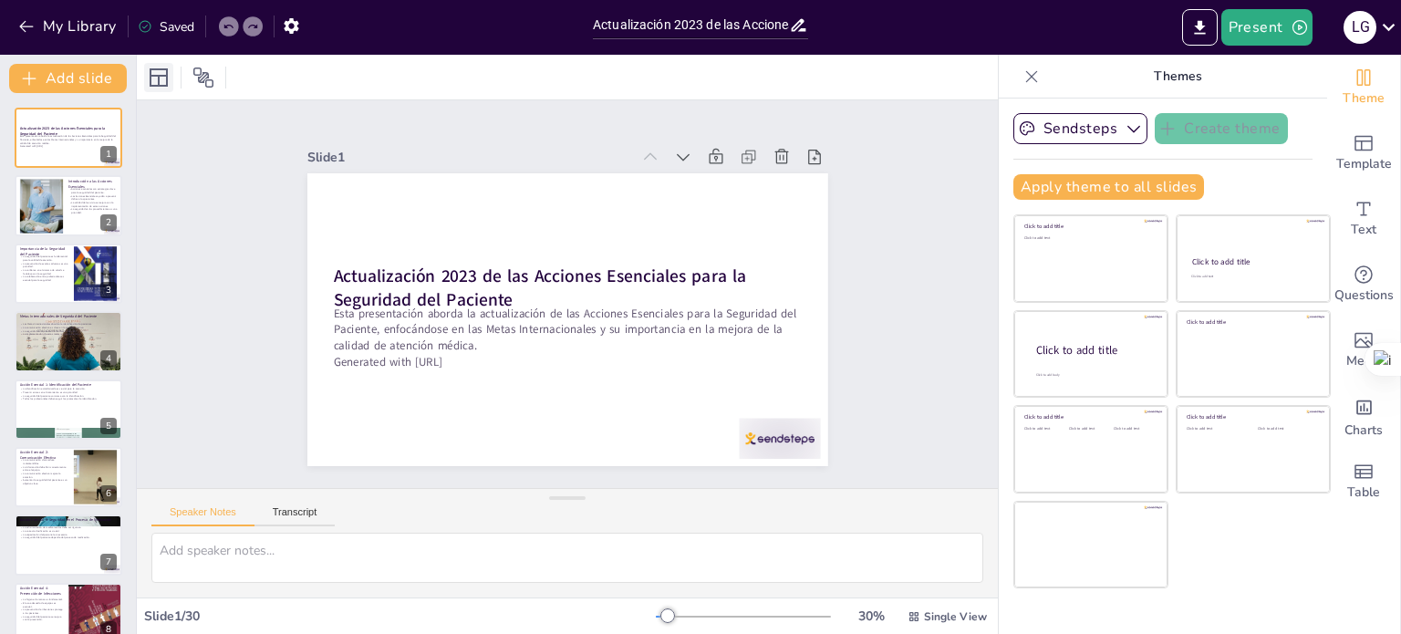
click at [163, 75] on icon at bounding box center [159, 77] width 18 height 18
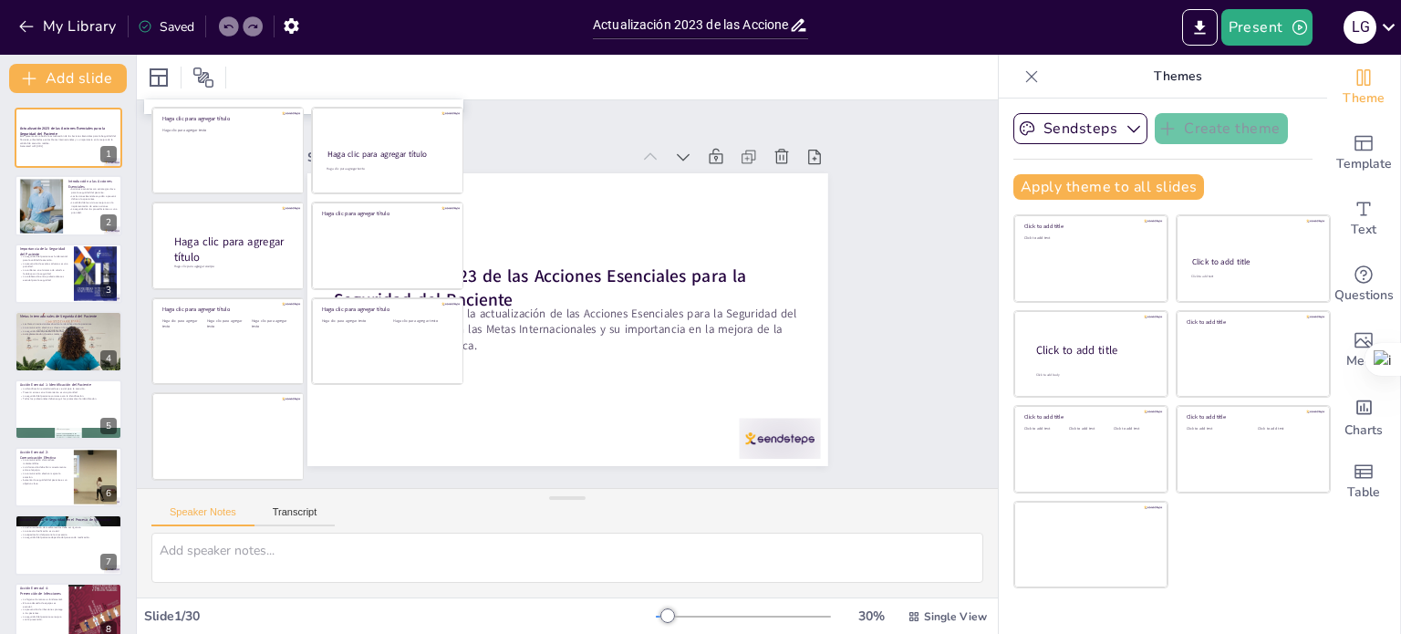
checkbox input "true"
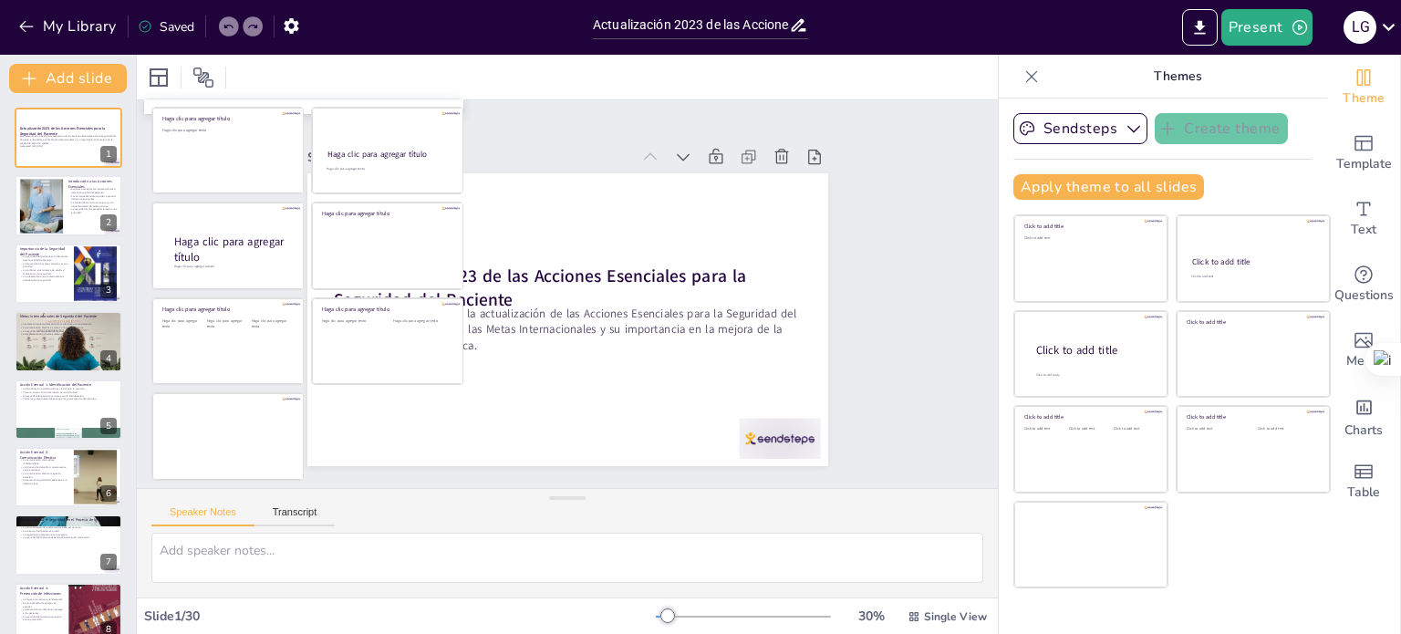
checkbox input "true"
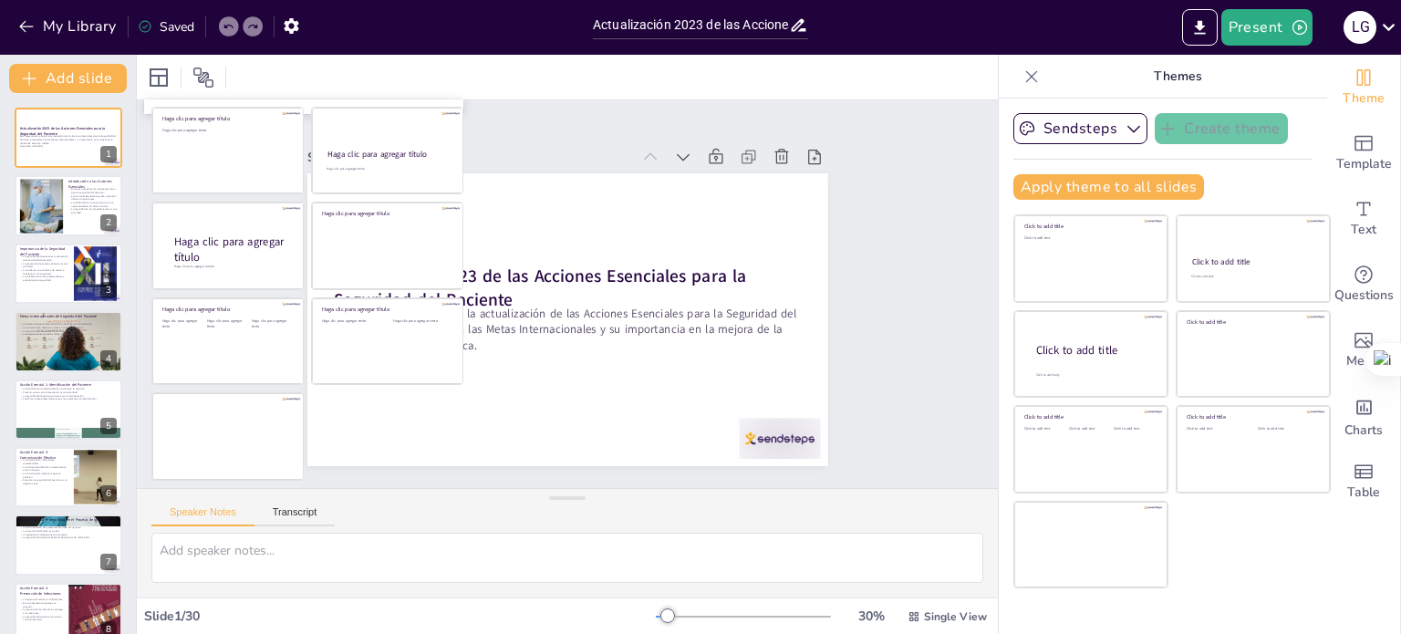
checkbox input "true"
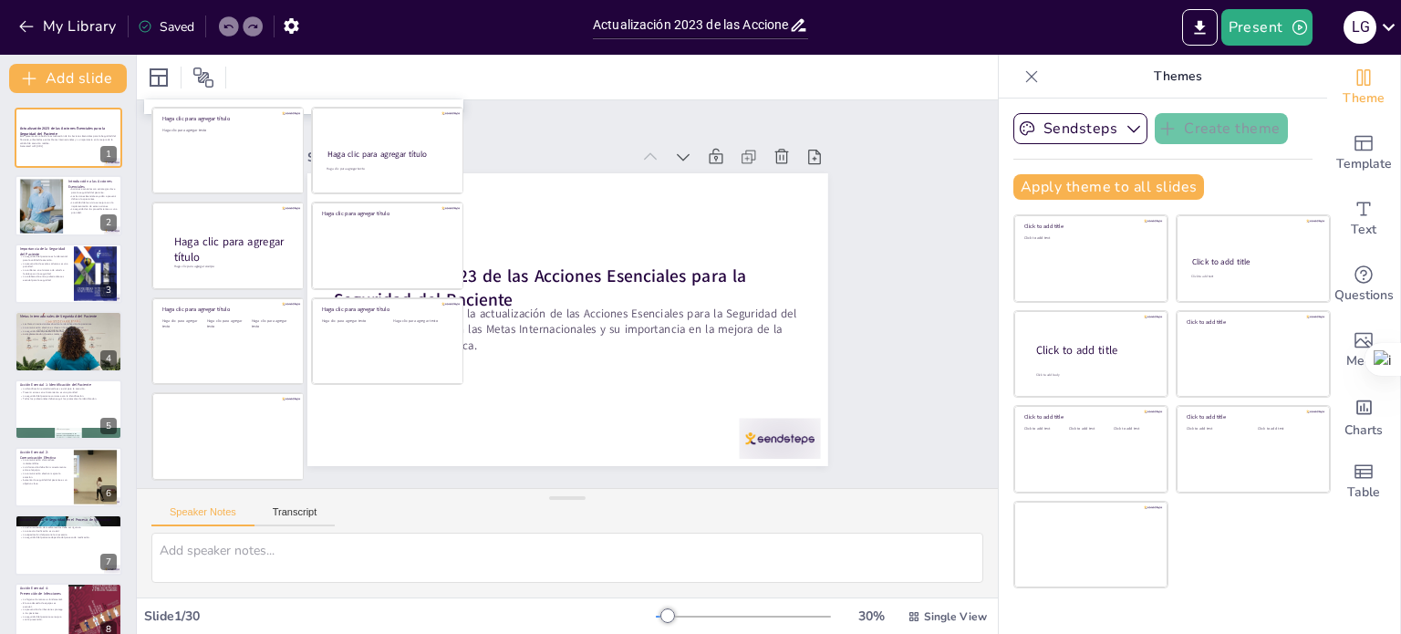
checkbox input "true"
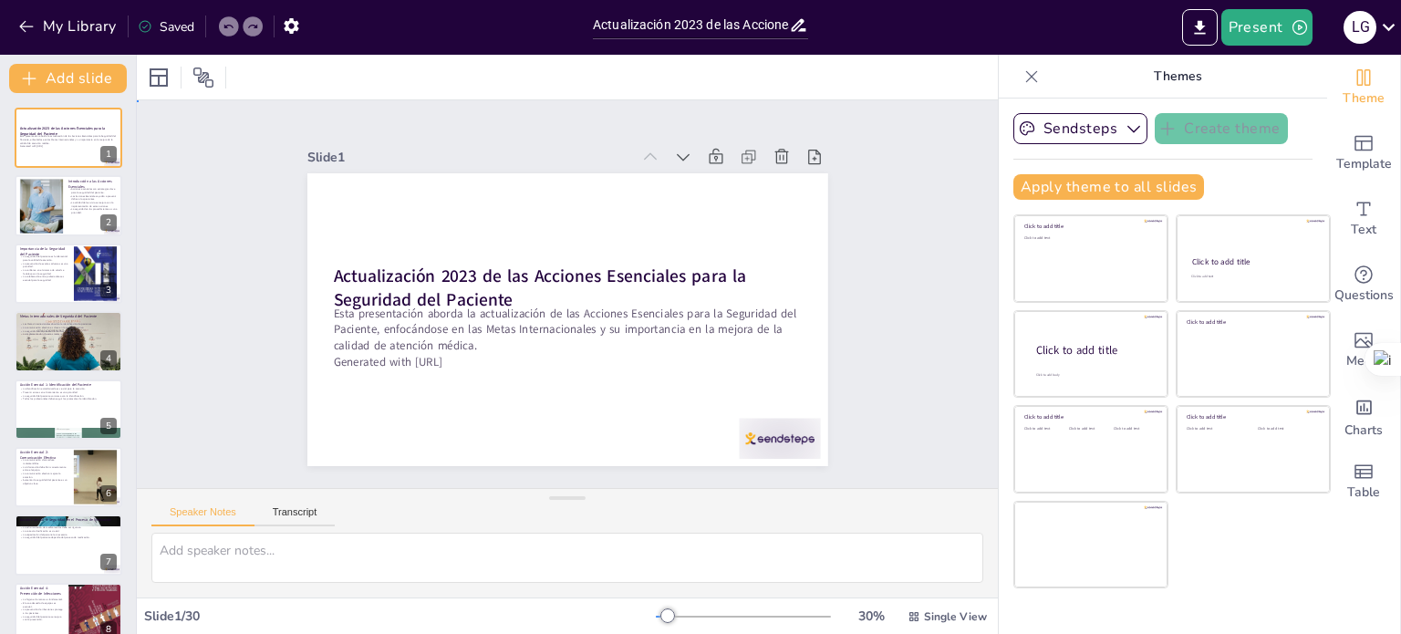
click at [865, 227] on div "Slide 1 Actualización 2023 de las Acciones Esenciales para la Seguridad del Pac…" at bounding box center [567, 294] width 623 height 344
checkbox input "true"
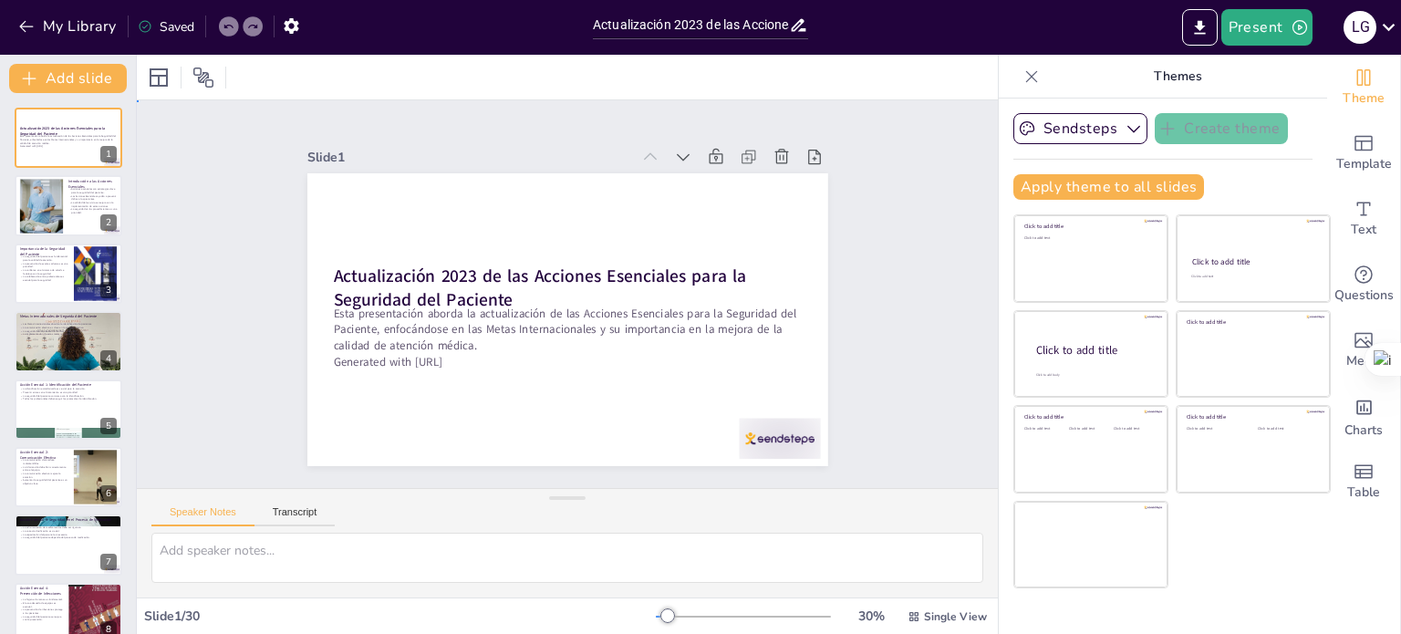
checkbox input "true"
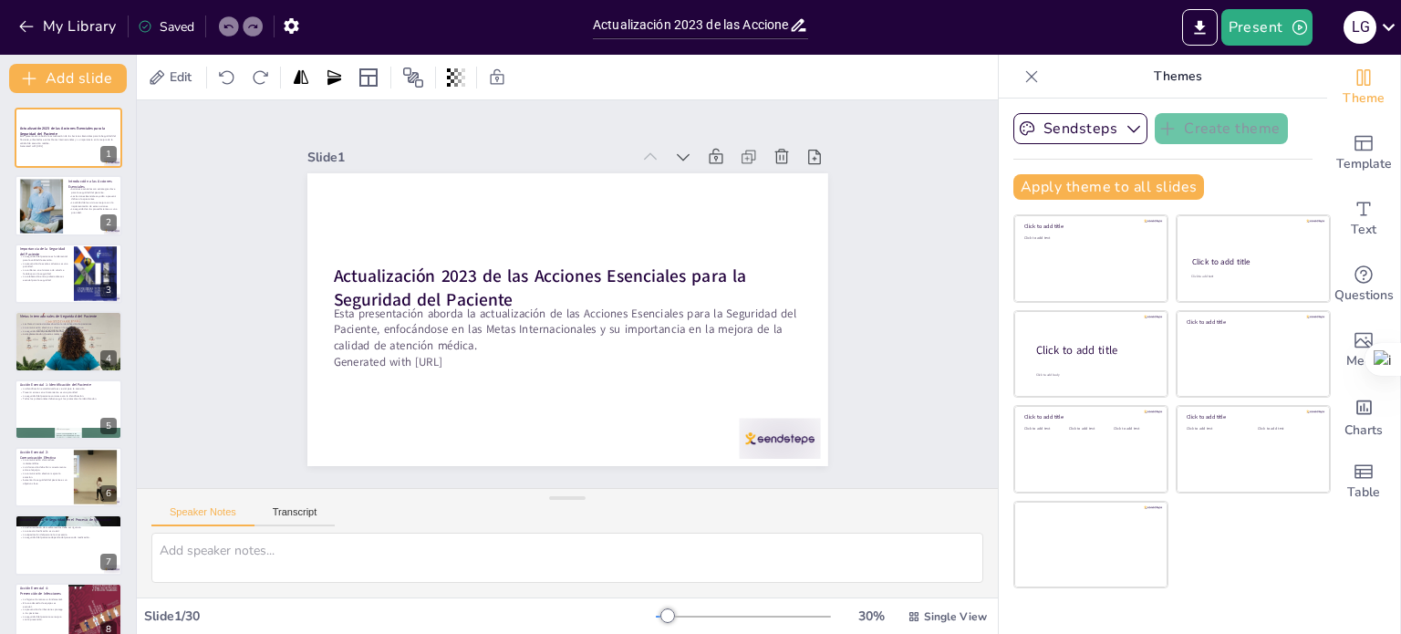
checkbox input "true"
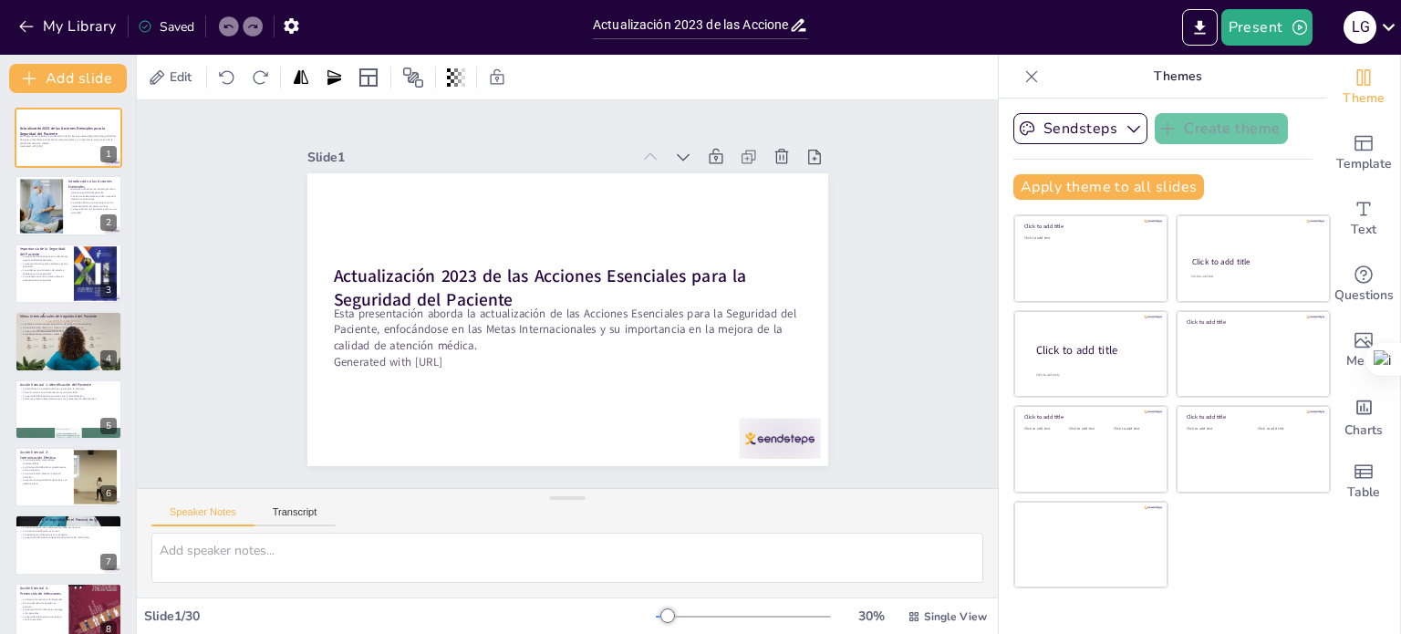
checkbox input "true"
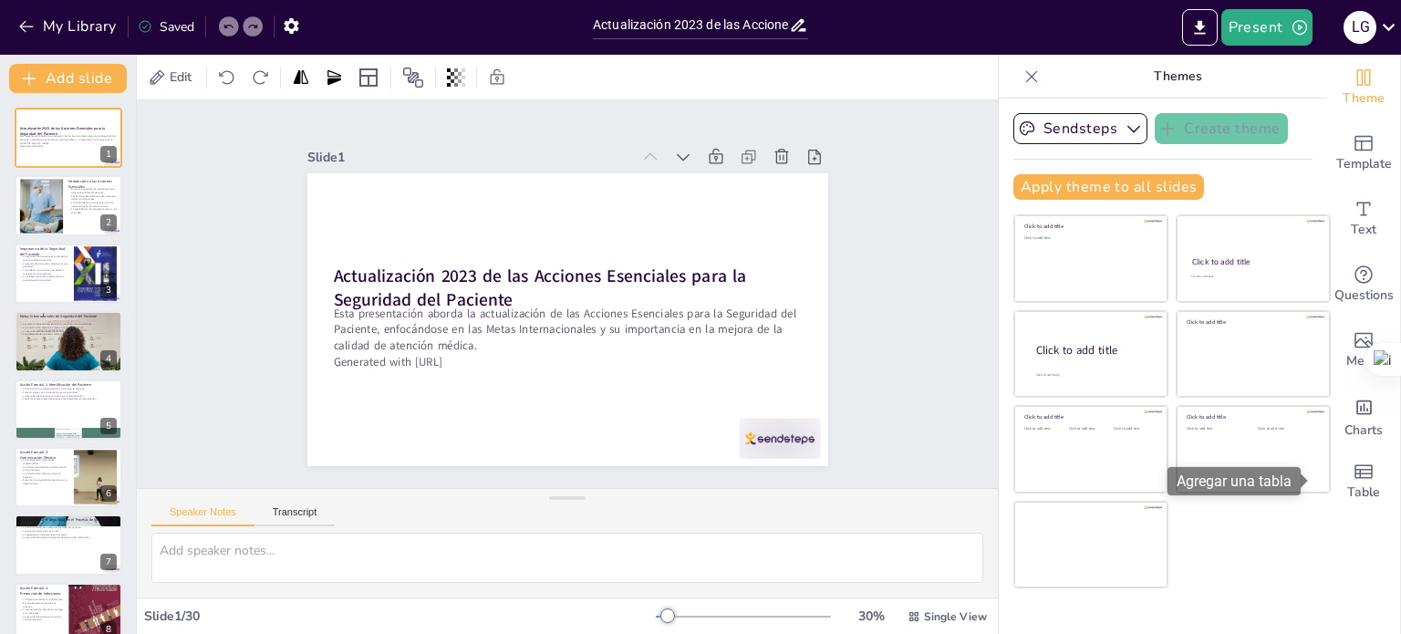
checkbox input "true"
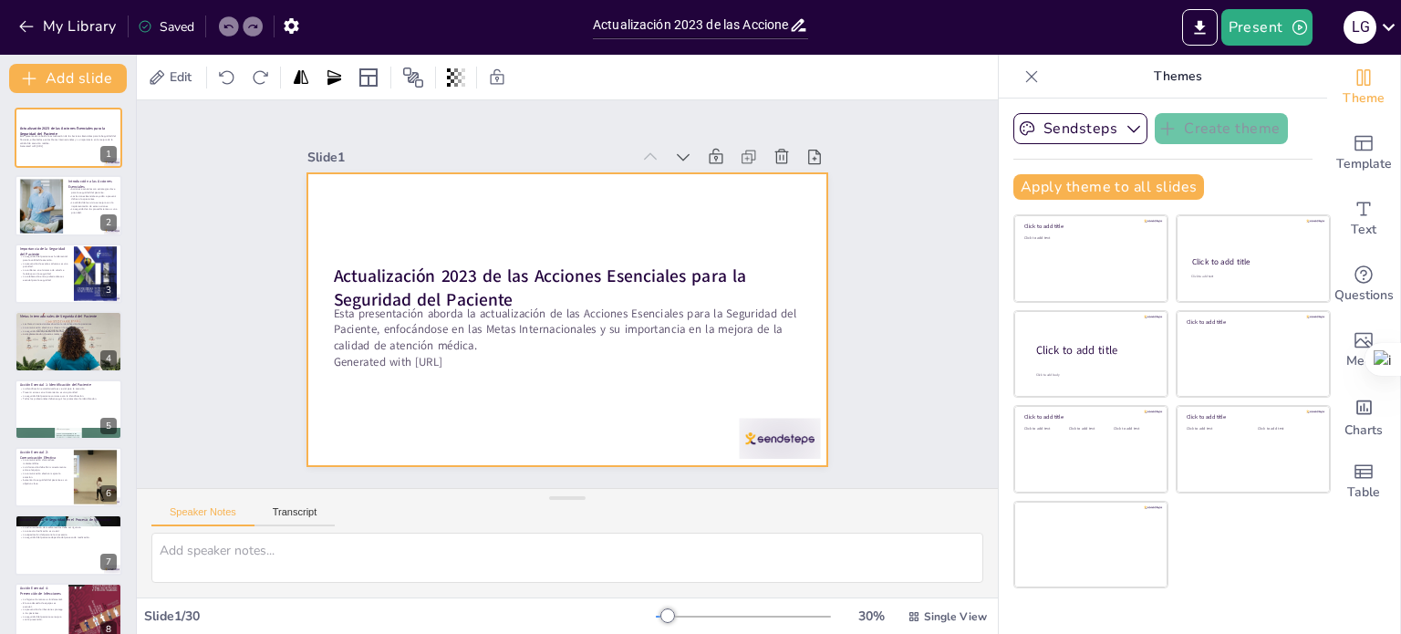
checkbox input "true"
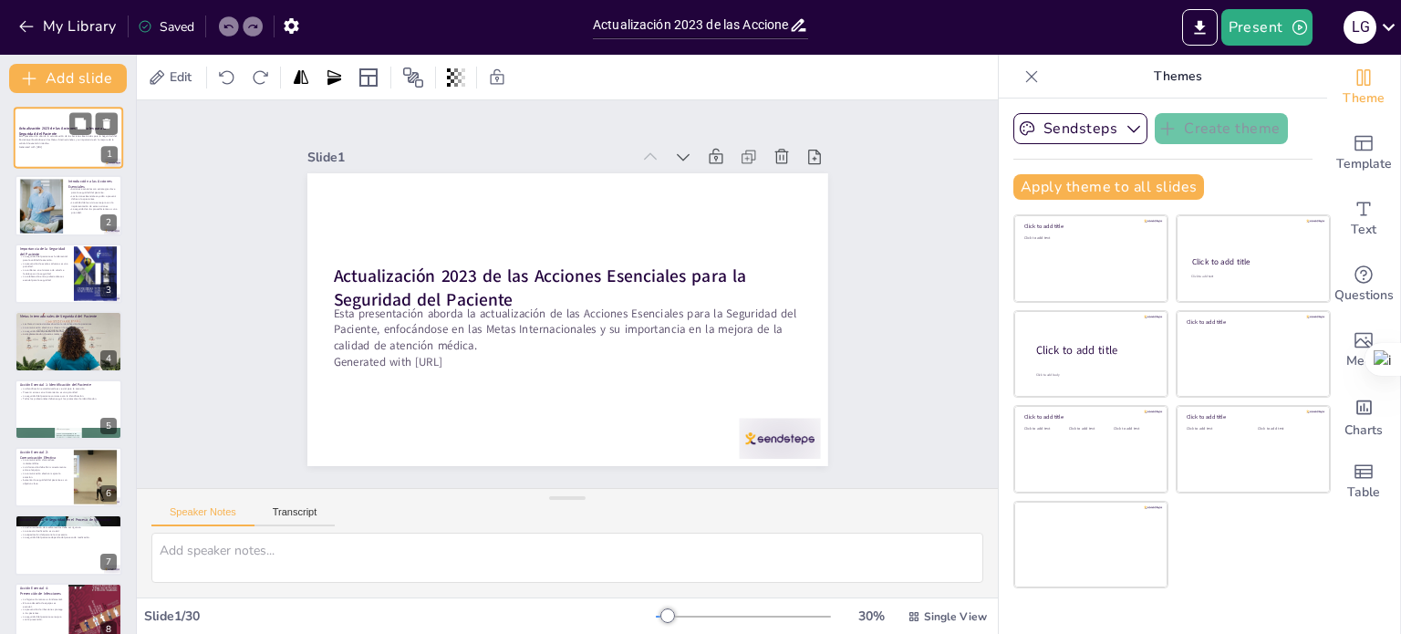
checkbox input "true"
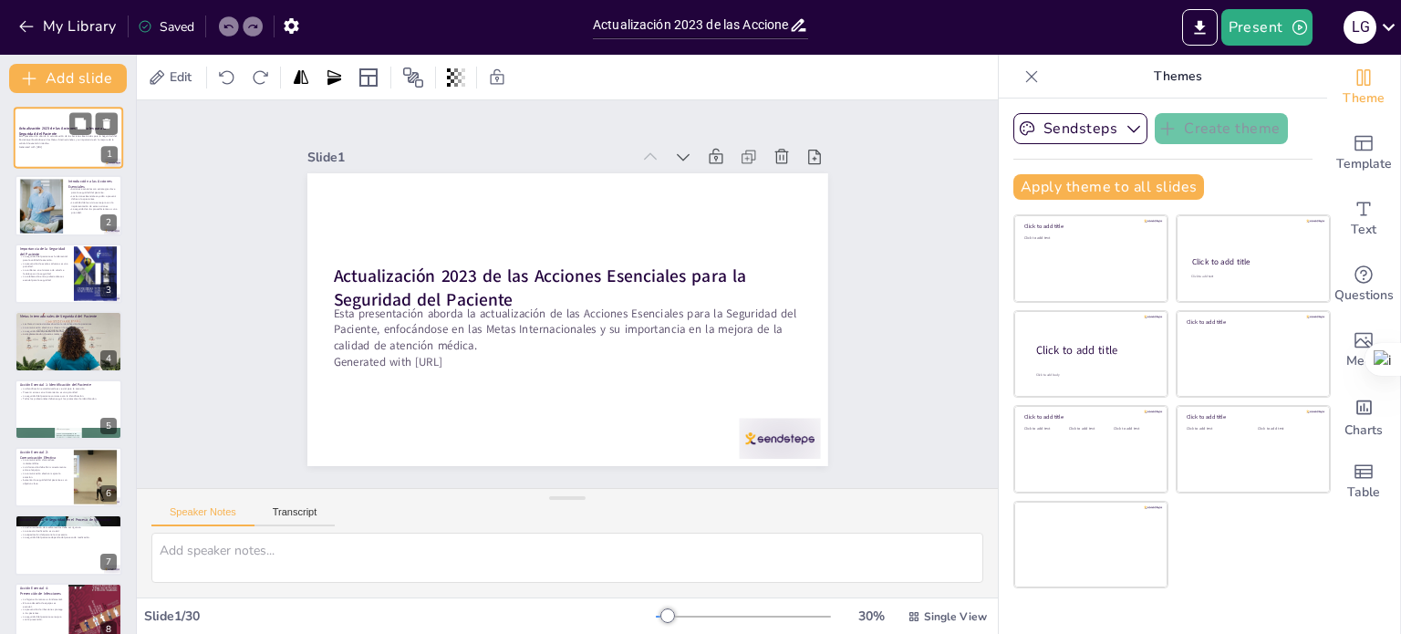
checkbox input "true"
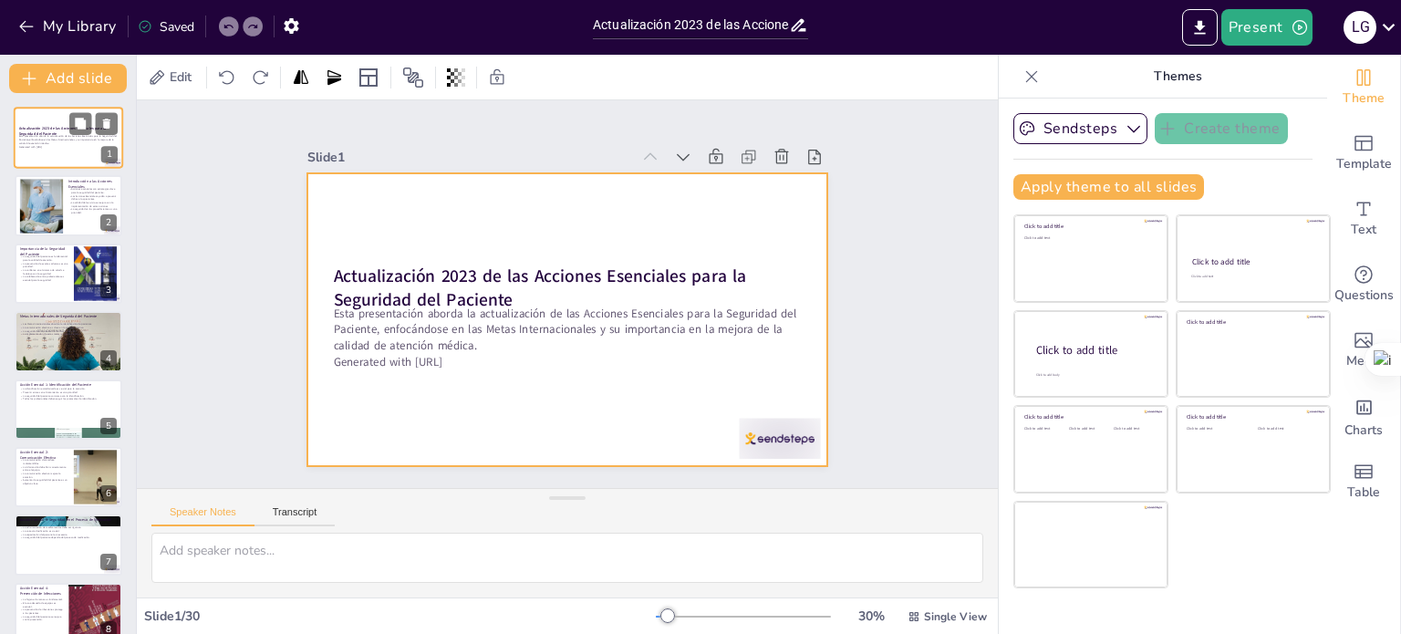
click at [60, 123] on div at bounding box center [68, 138] width 109 height 62
checkbox input "true"
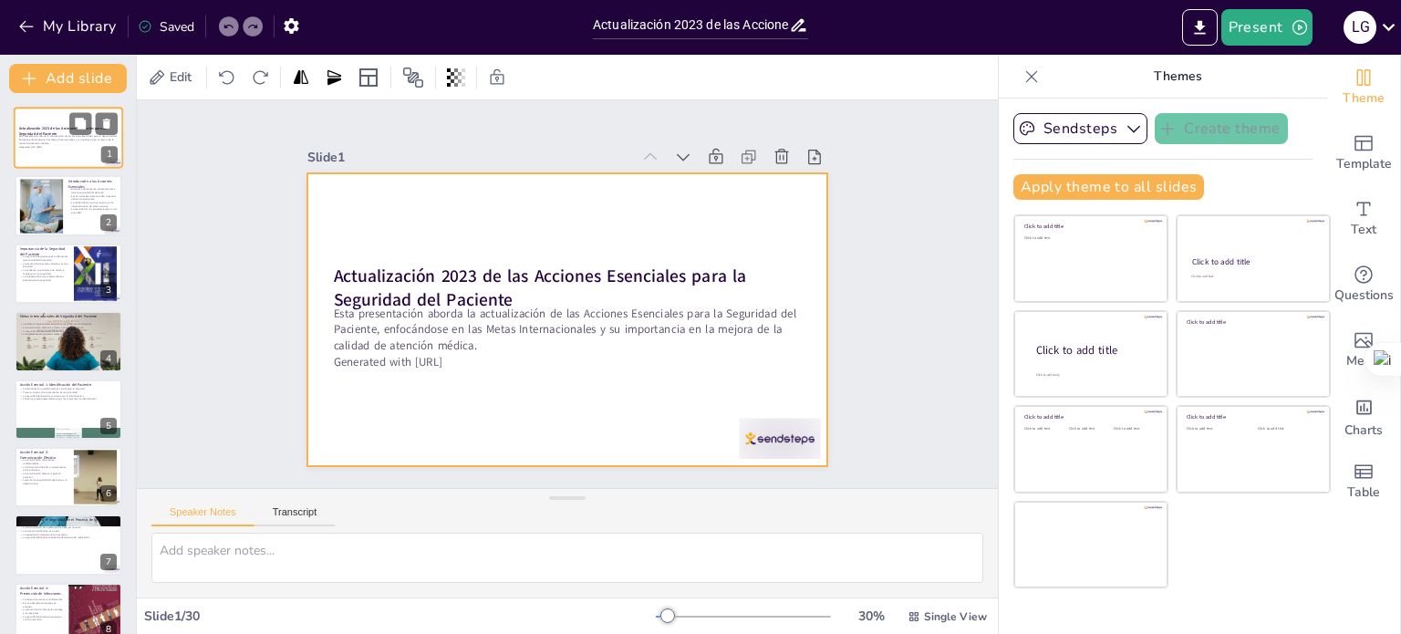
checkbox input "true"
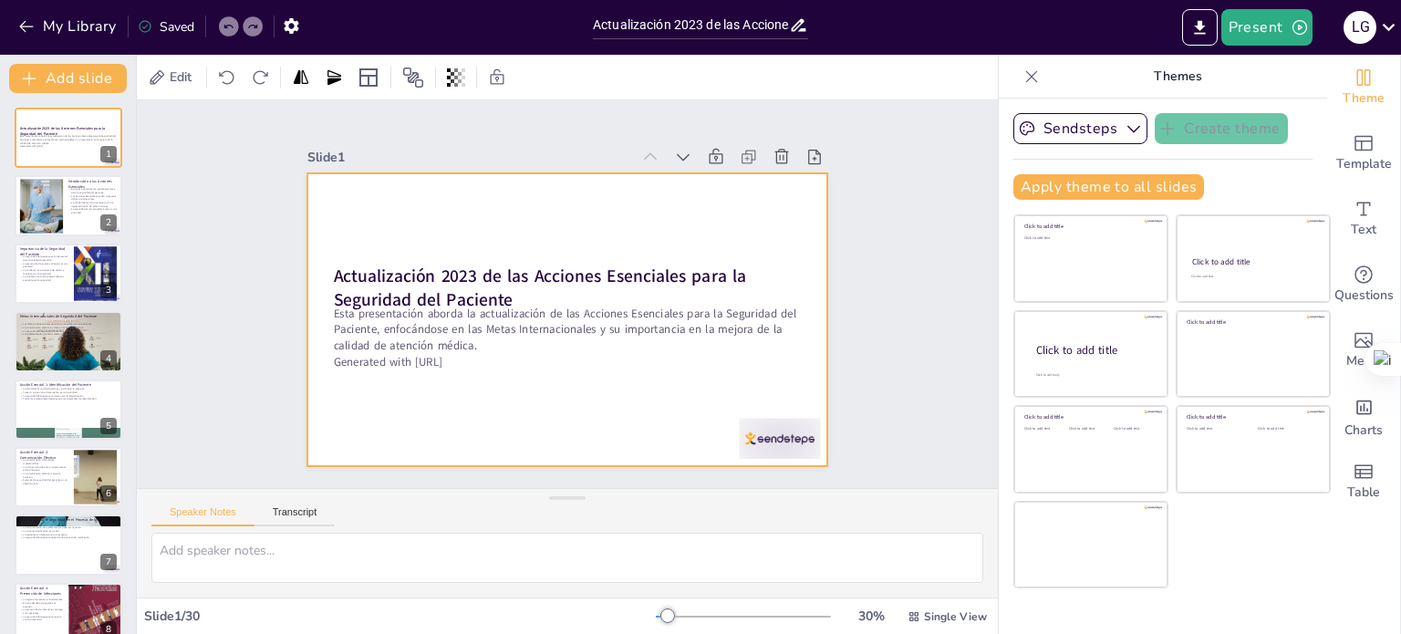
checkbox input "true"
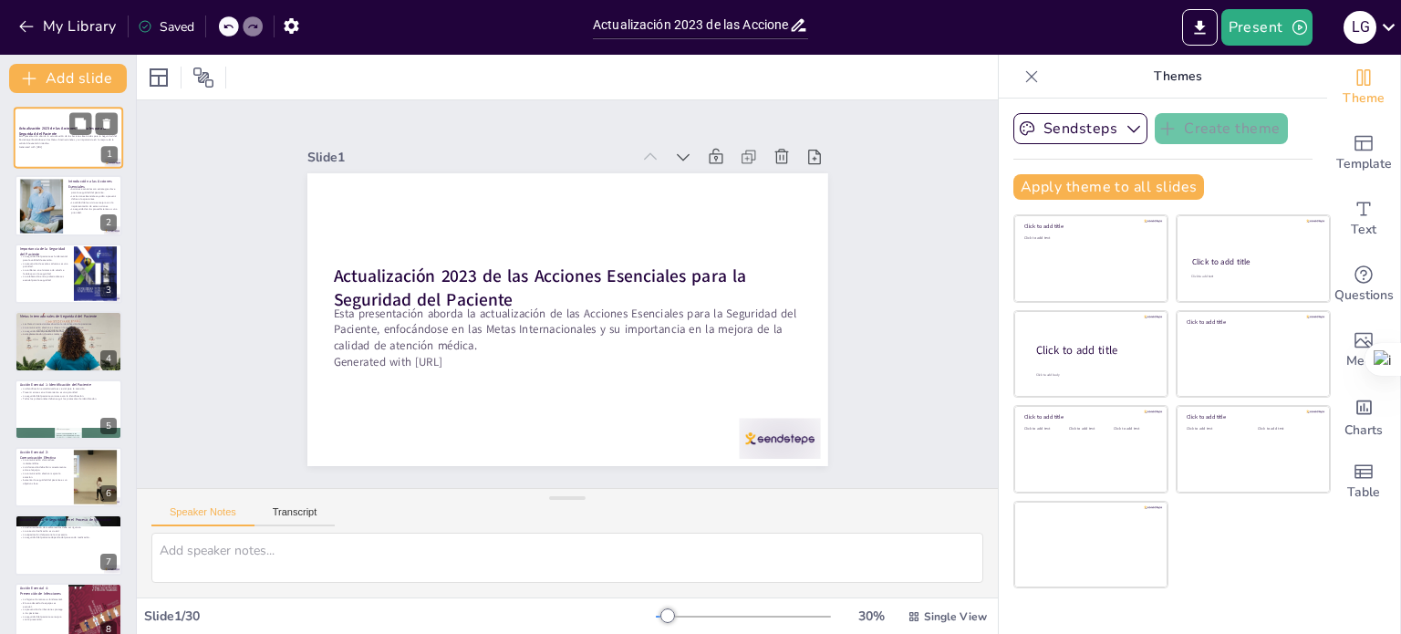
checkbox input "true"
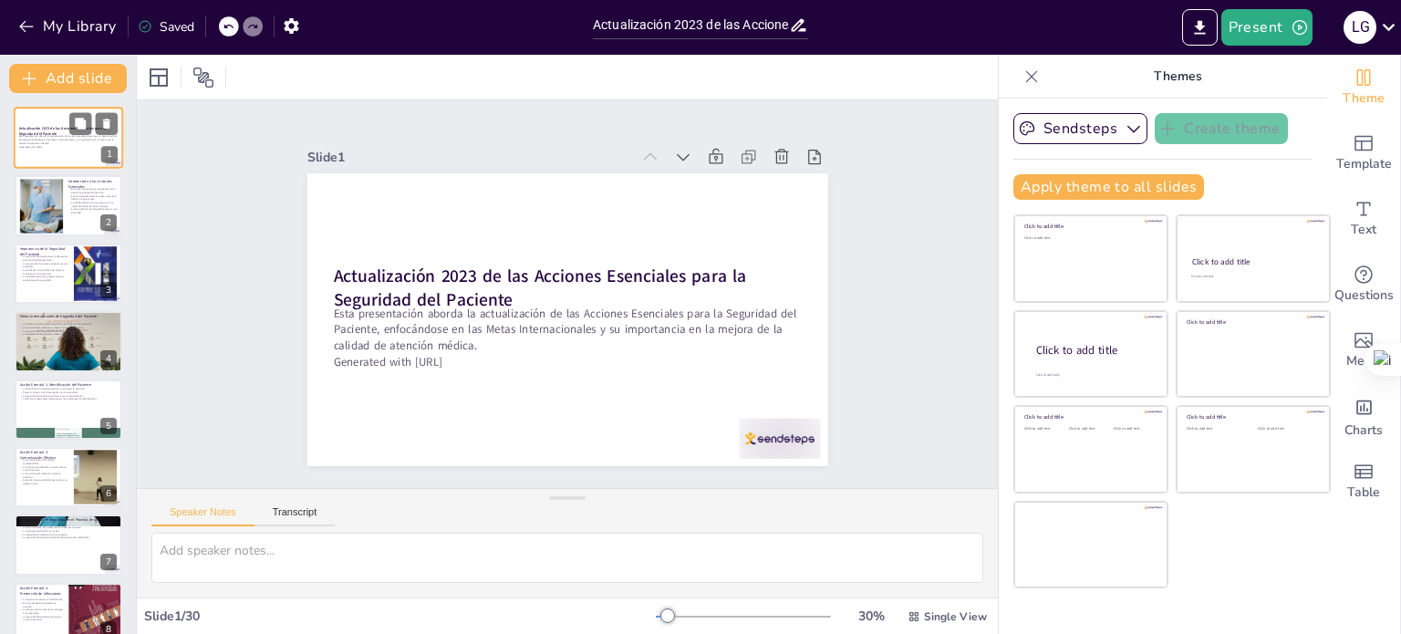
checkbox input "true"
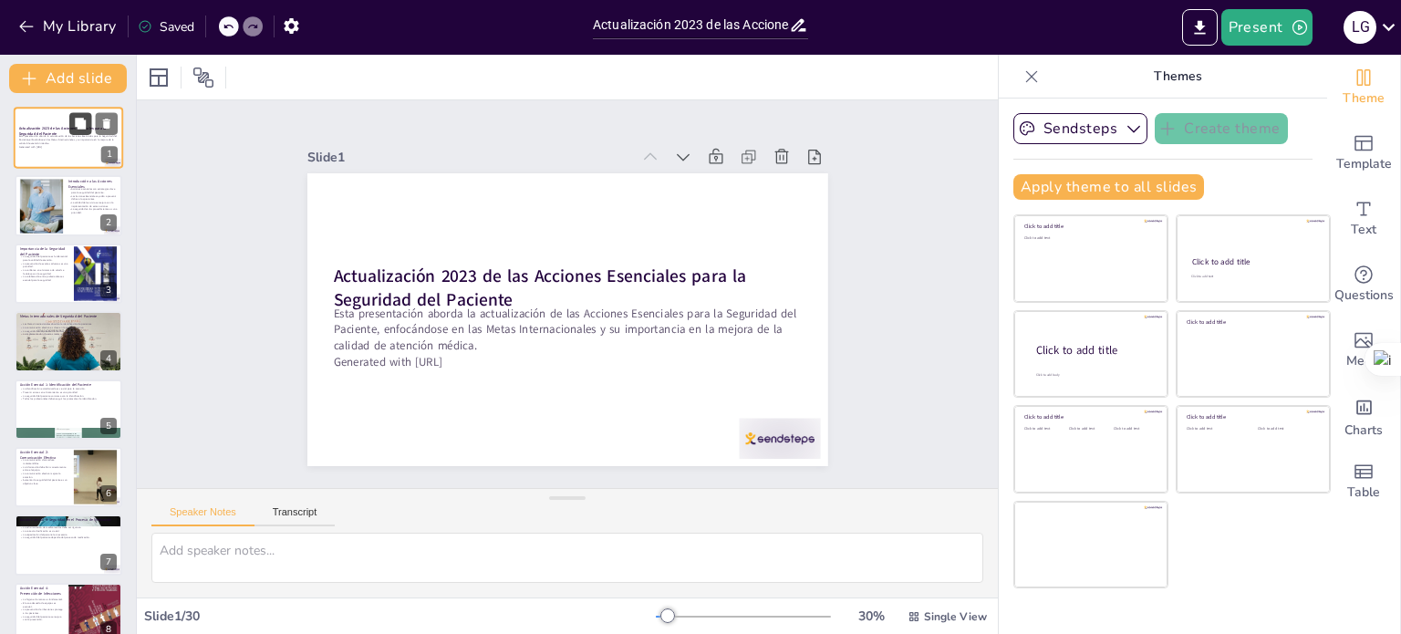
click at [88, 121] on button at bounding box center [80, 123] width 22 height 22
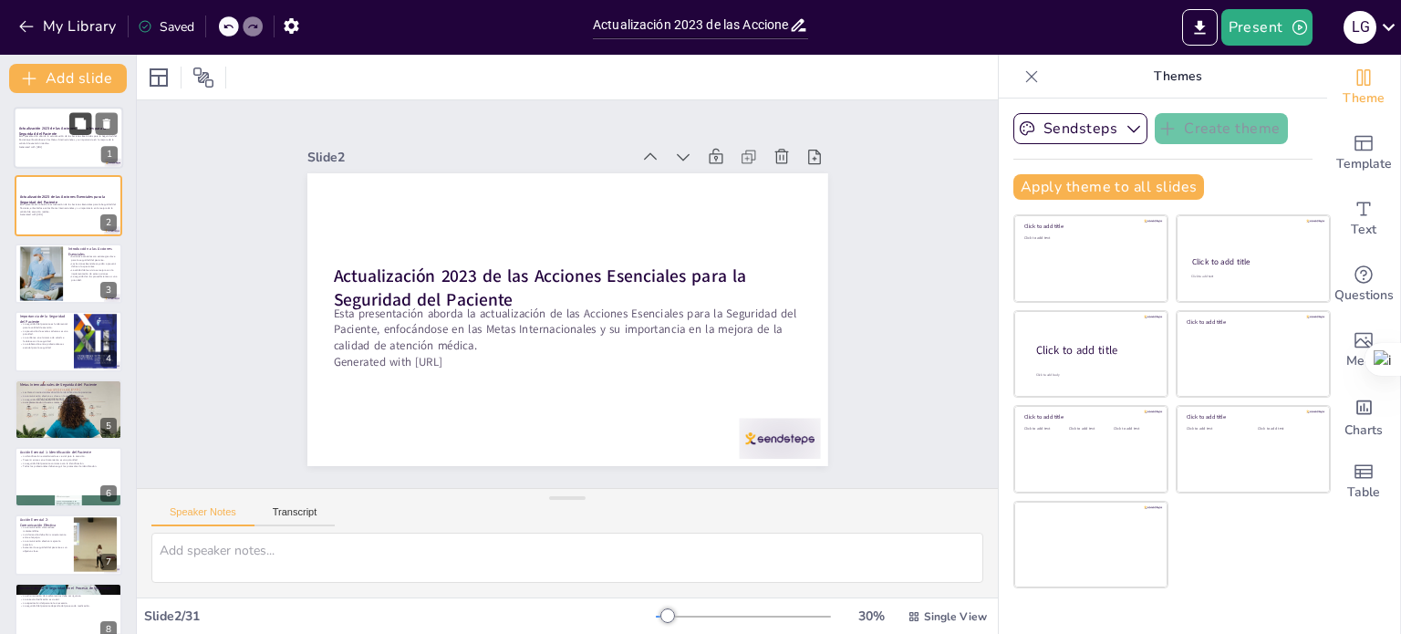
checkbox input "true"
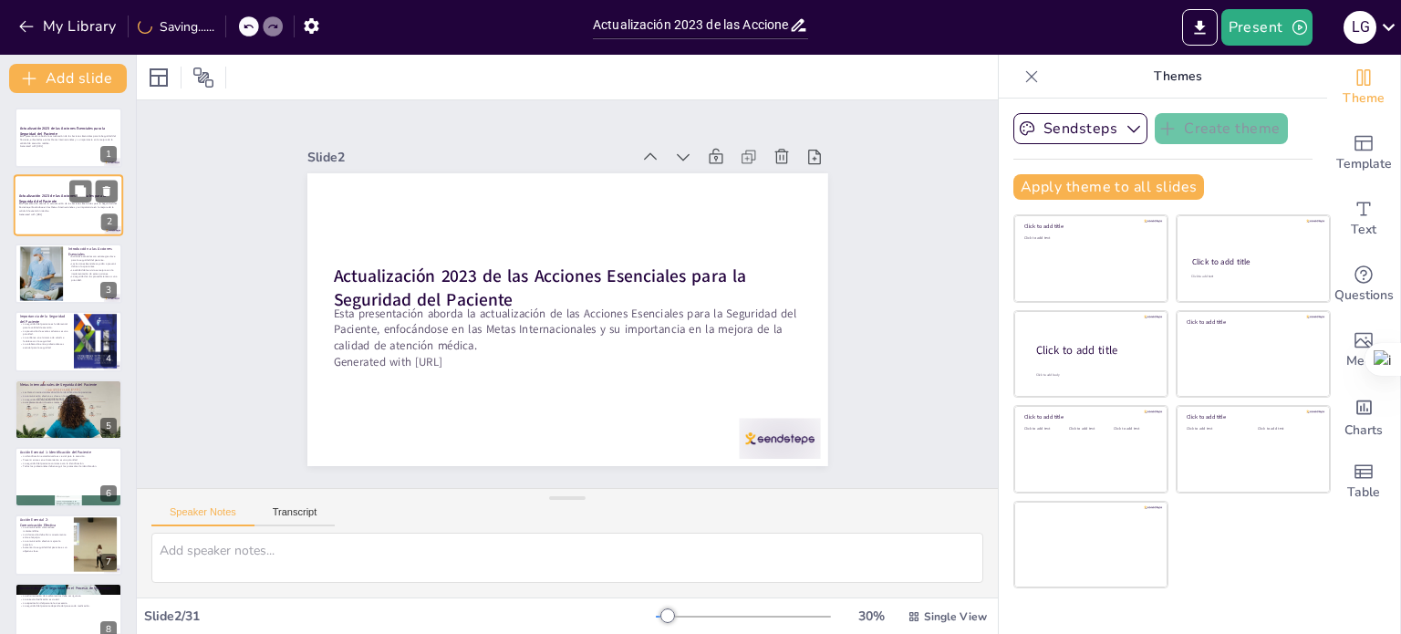
checkbox input "true"
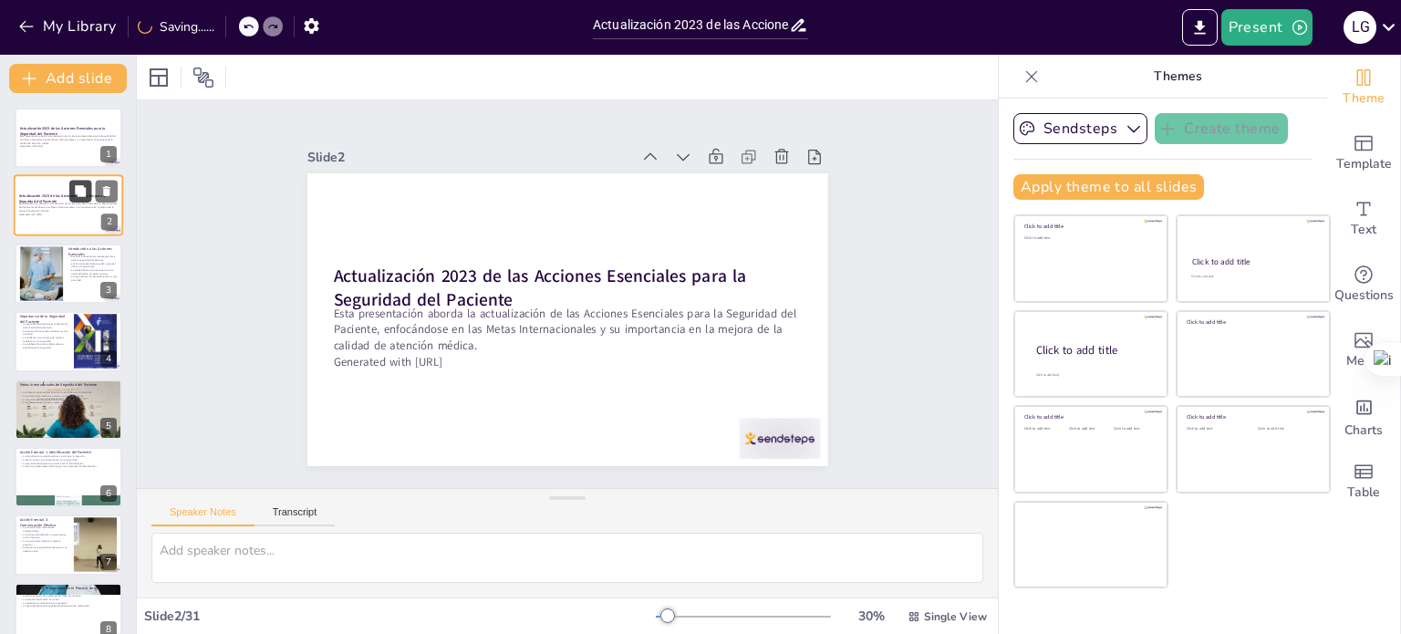
checkbox input "true"
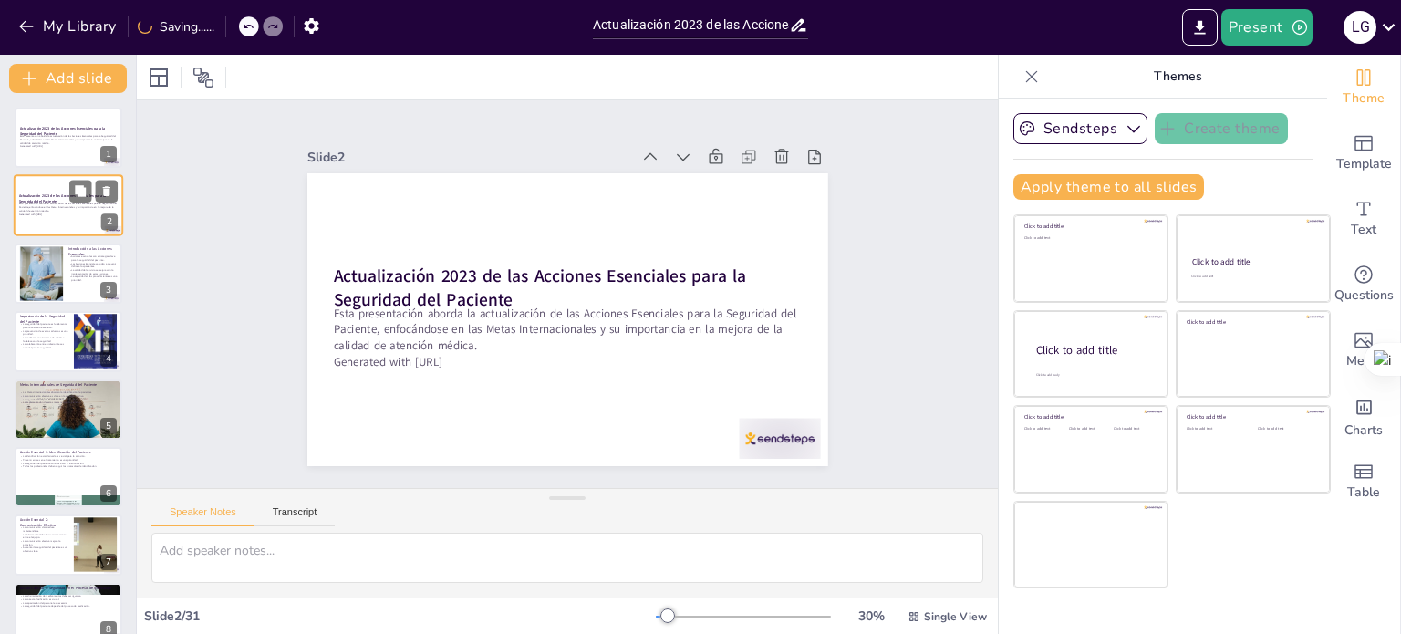
checkbox input "true"
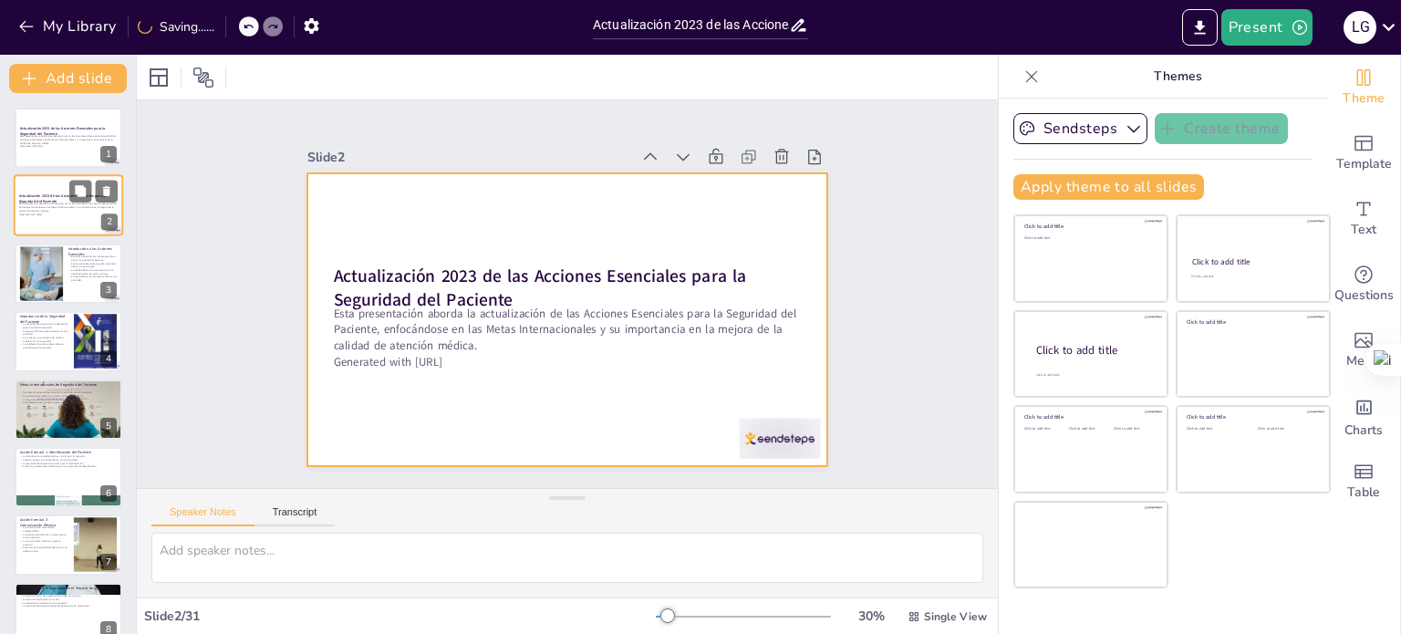
checkbox input "true"
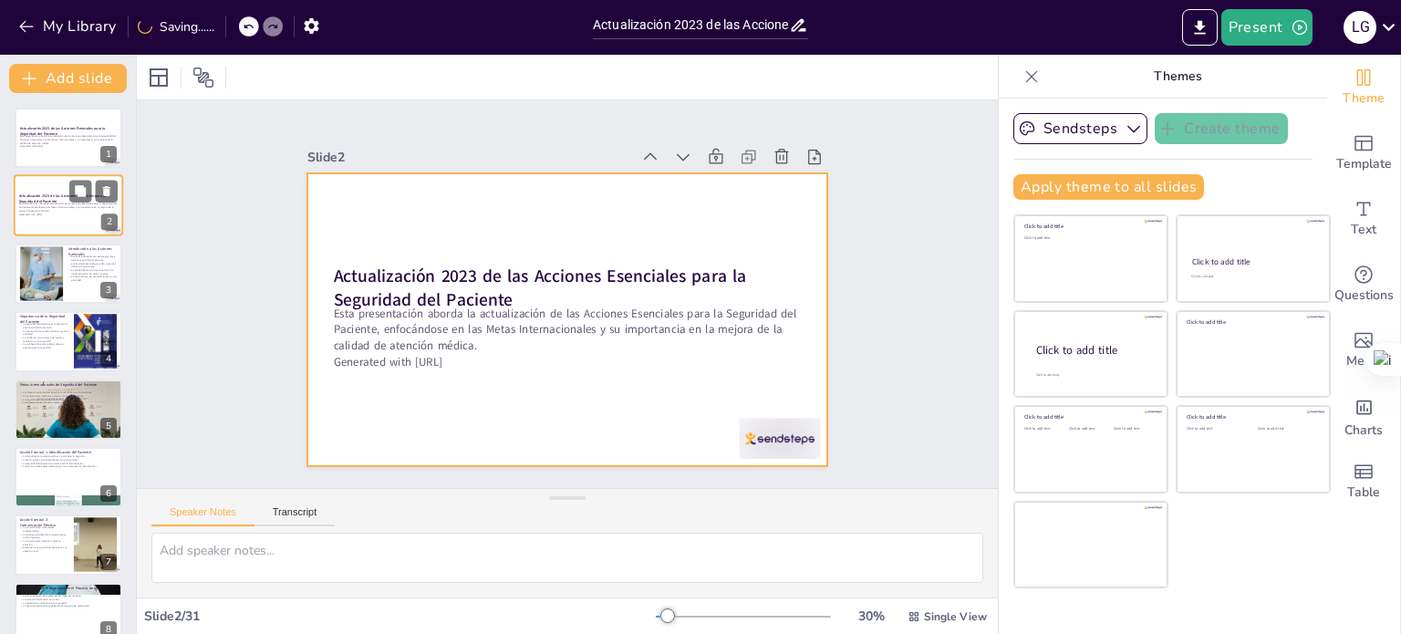
checkbox input "true"
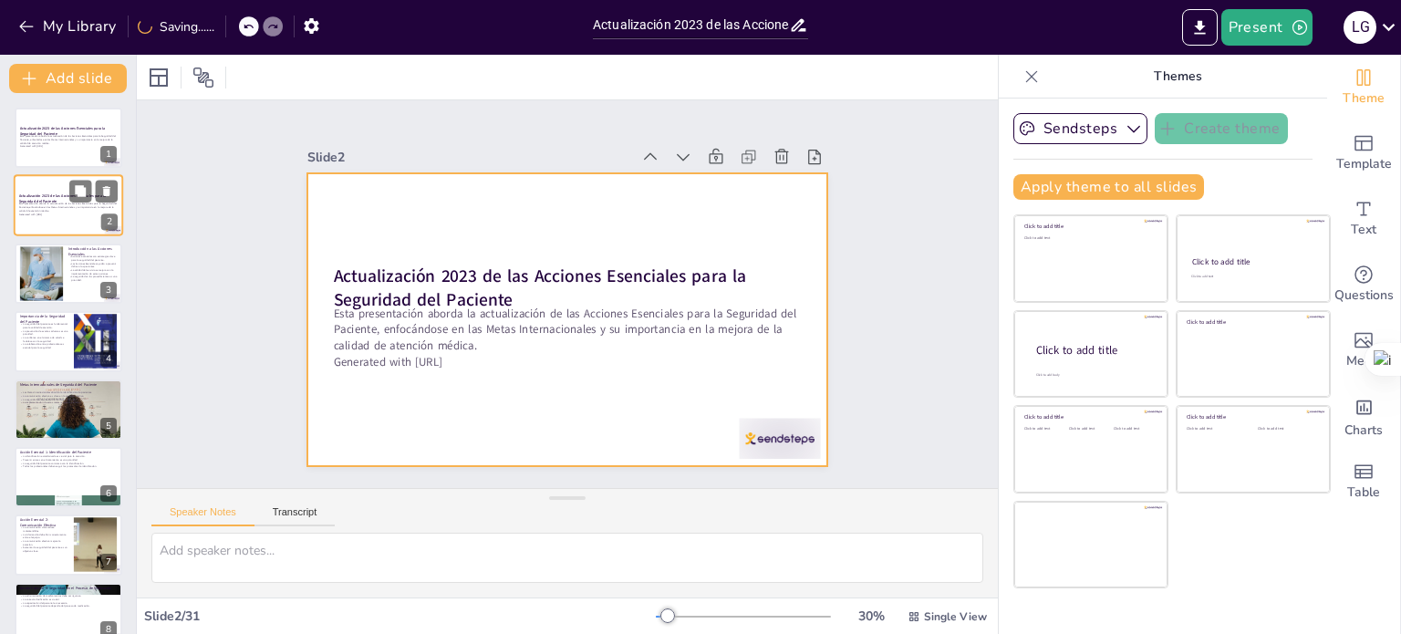
checkbox input "true"
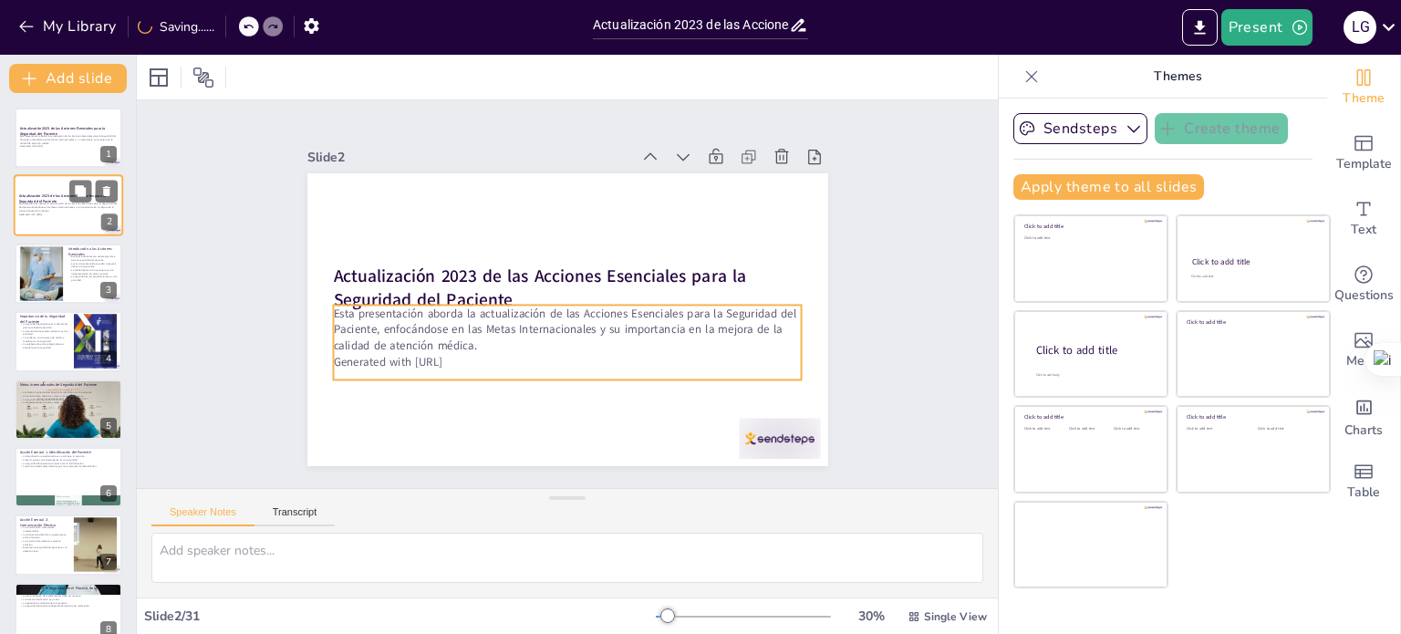
checkbox input "true"
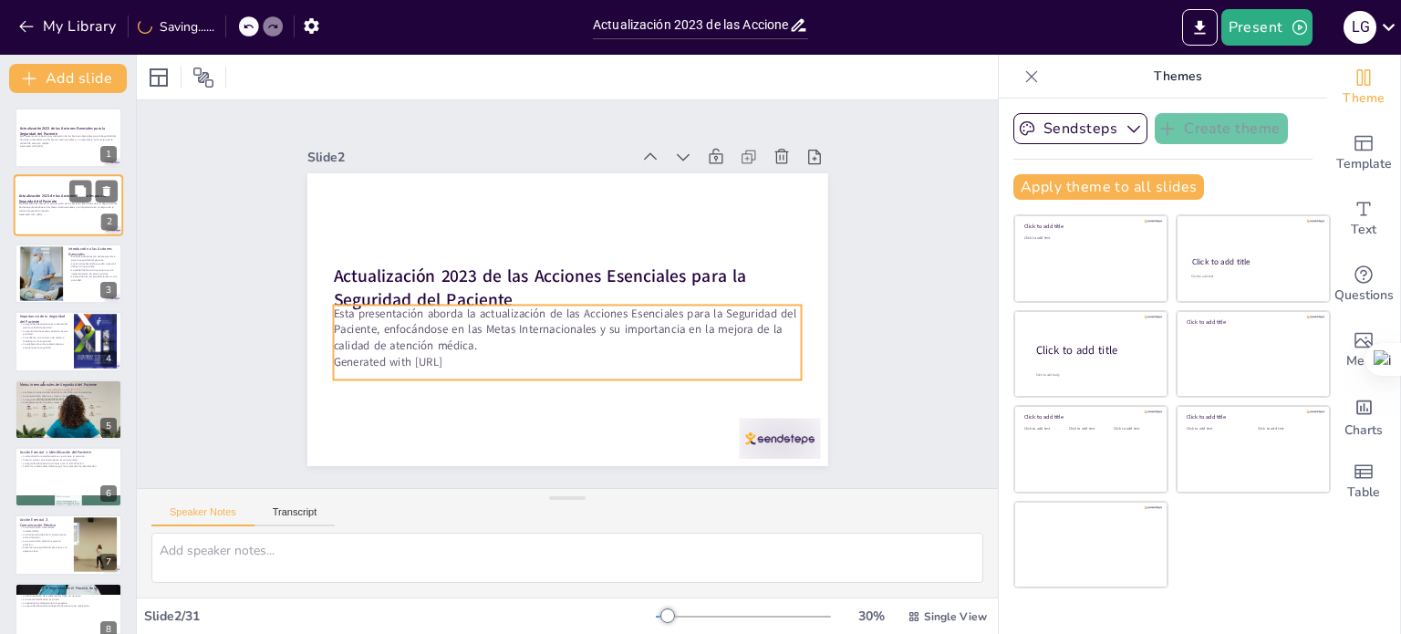
checkbox input "true"
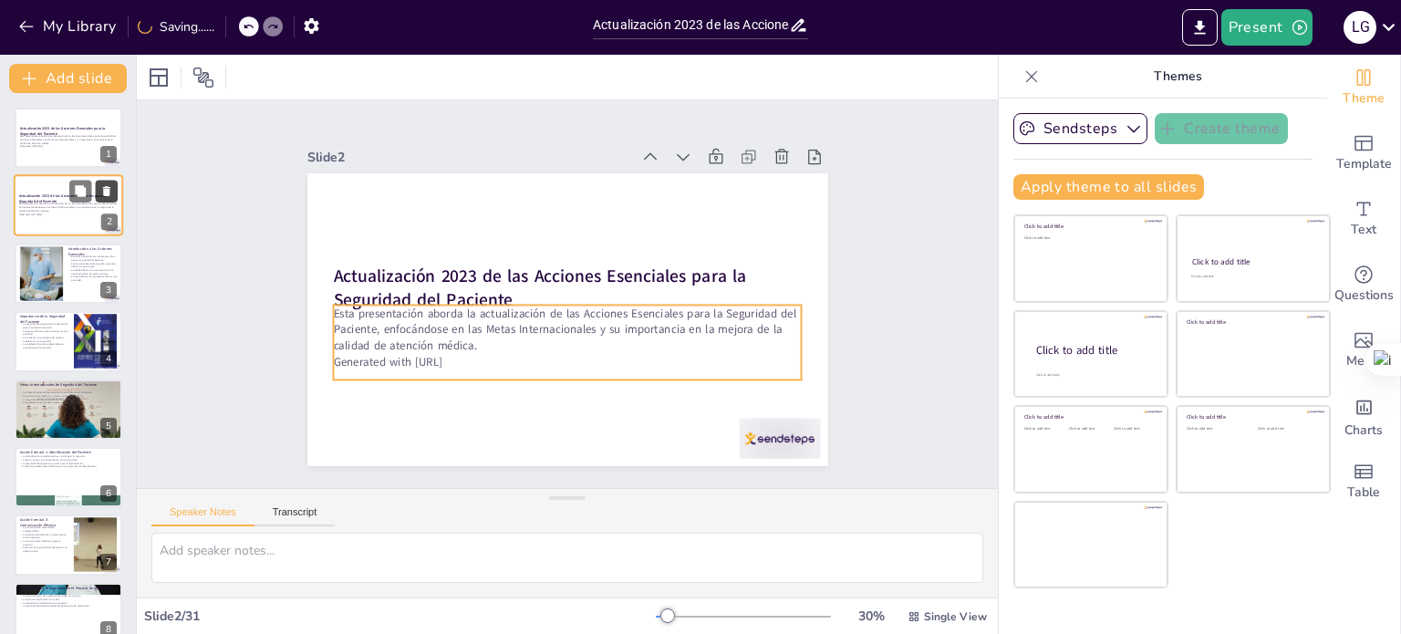
checkbox input "true"
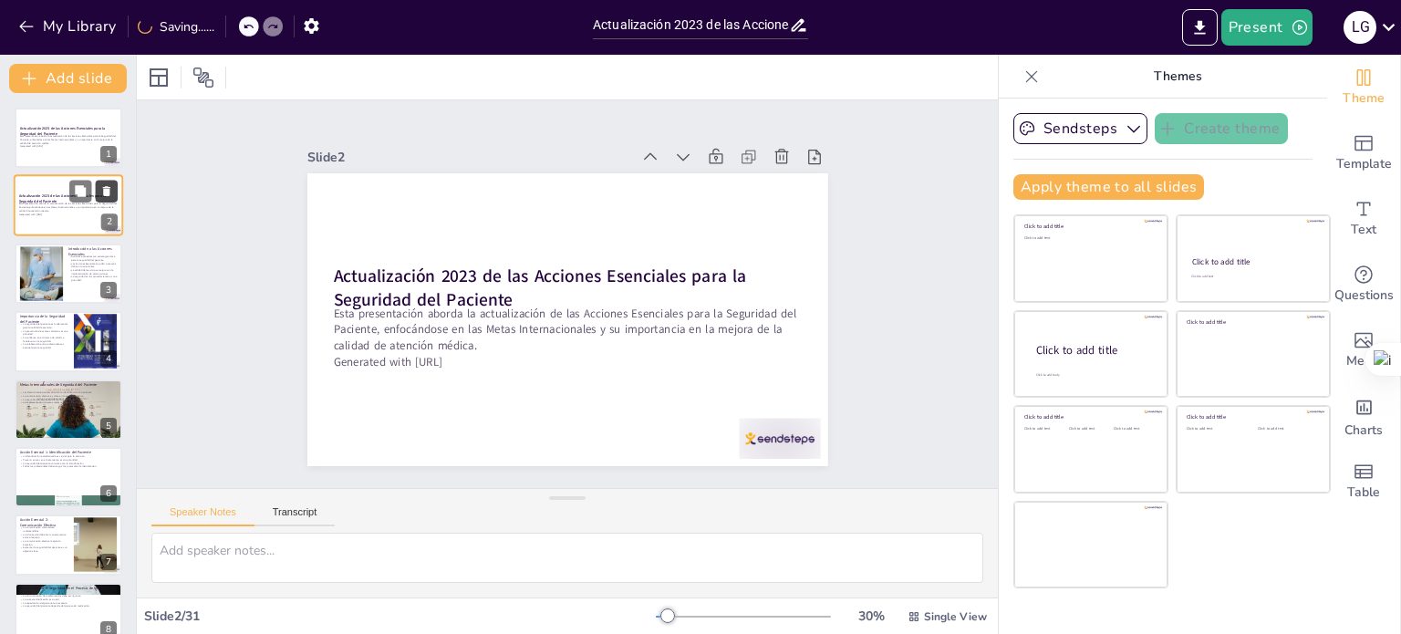
click at [111, 189] on icon at bounding box center [106, 191] width 13 height 13
type textarea "Las estrategias mencionadas son cruciales para establecer un entorno seguro par…"
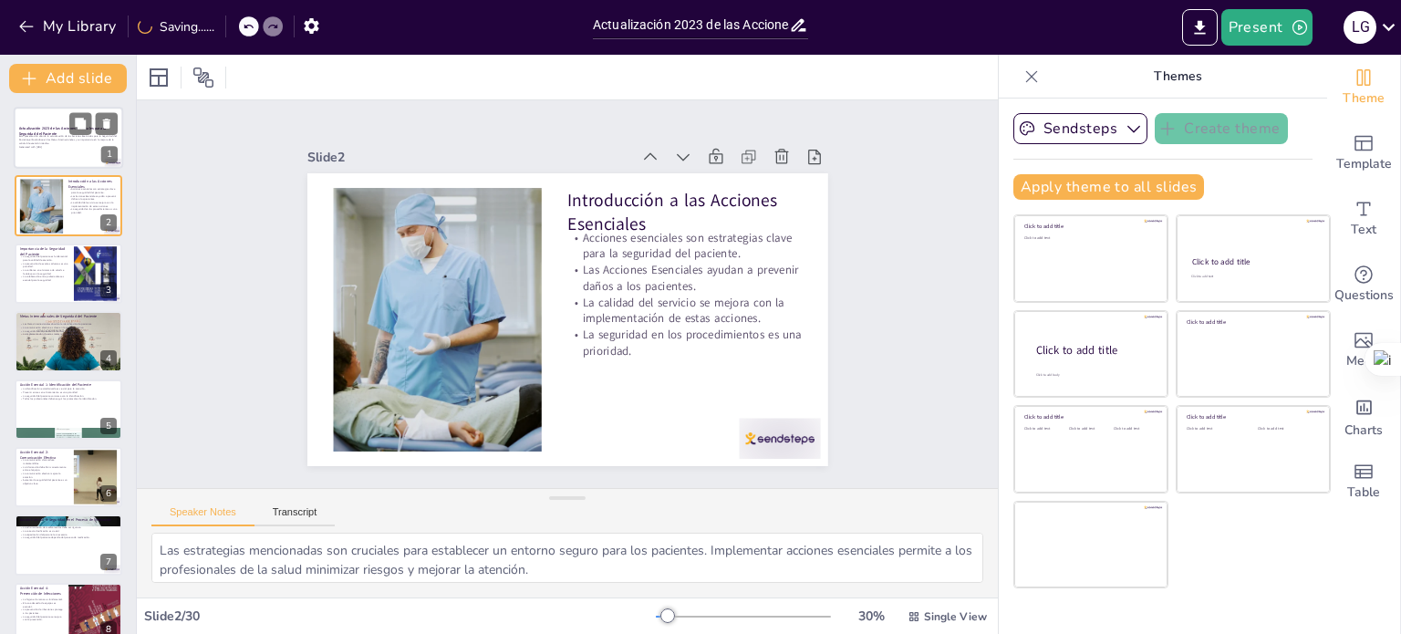
checkbox input "true"
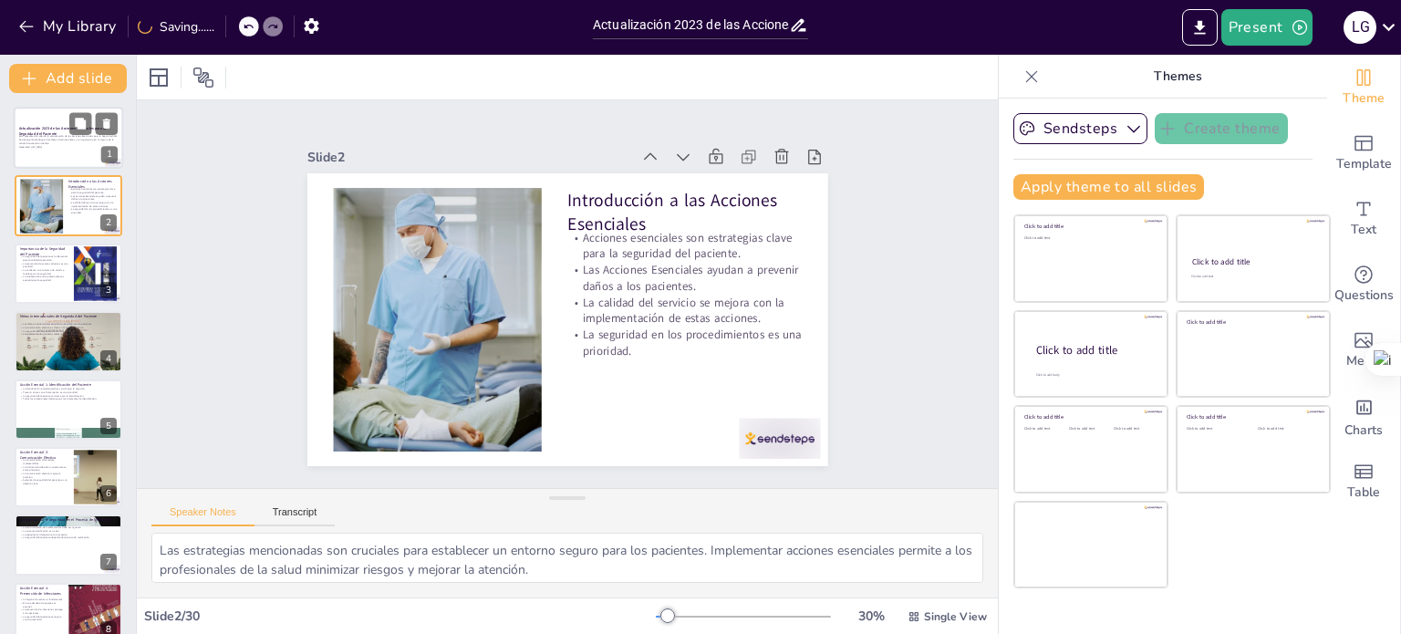
checkbox input "true"
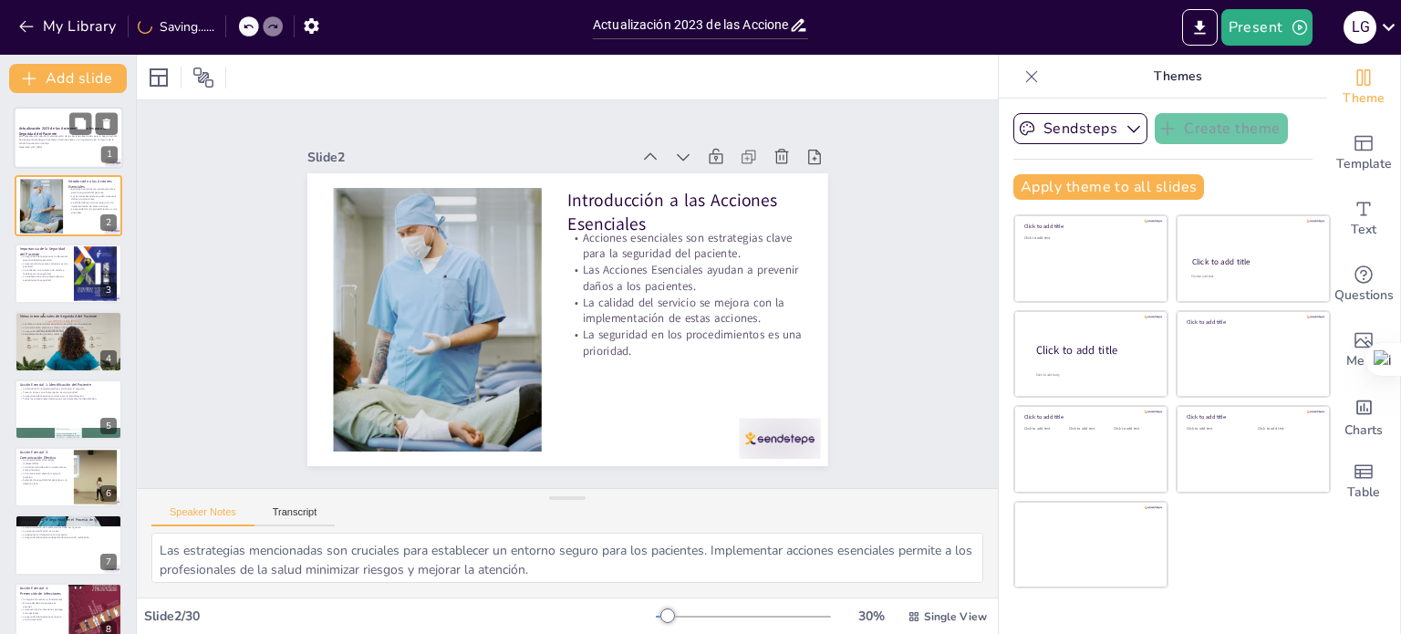
checkbox input "true"
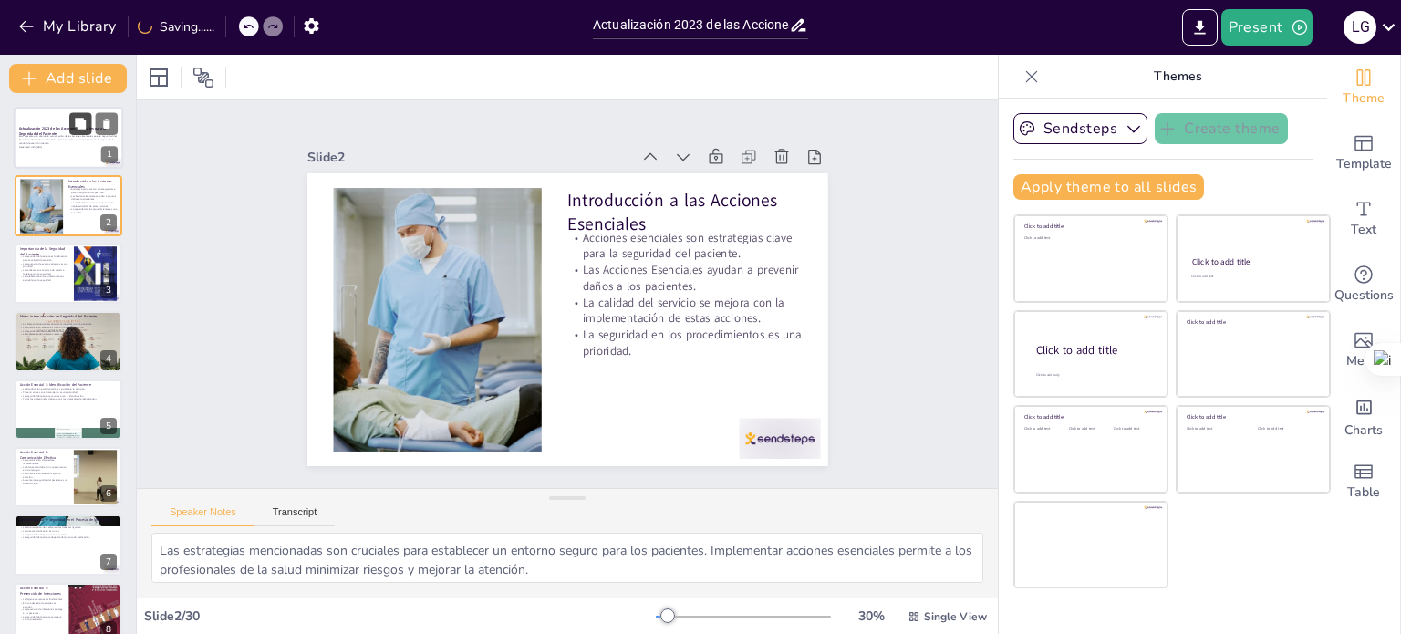
checkbox input "true"
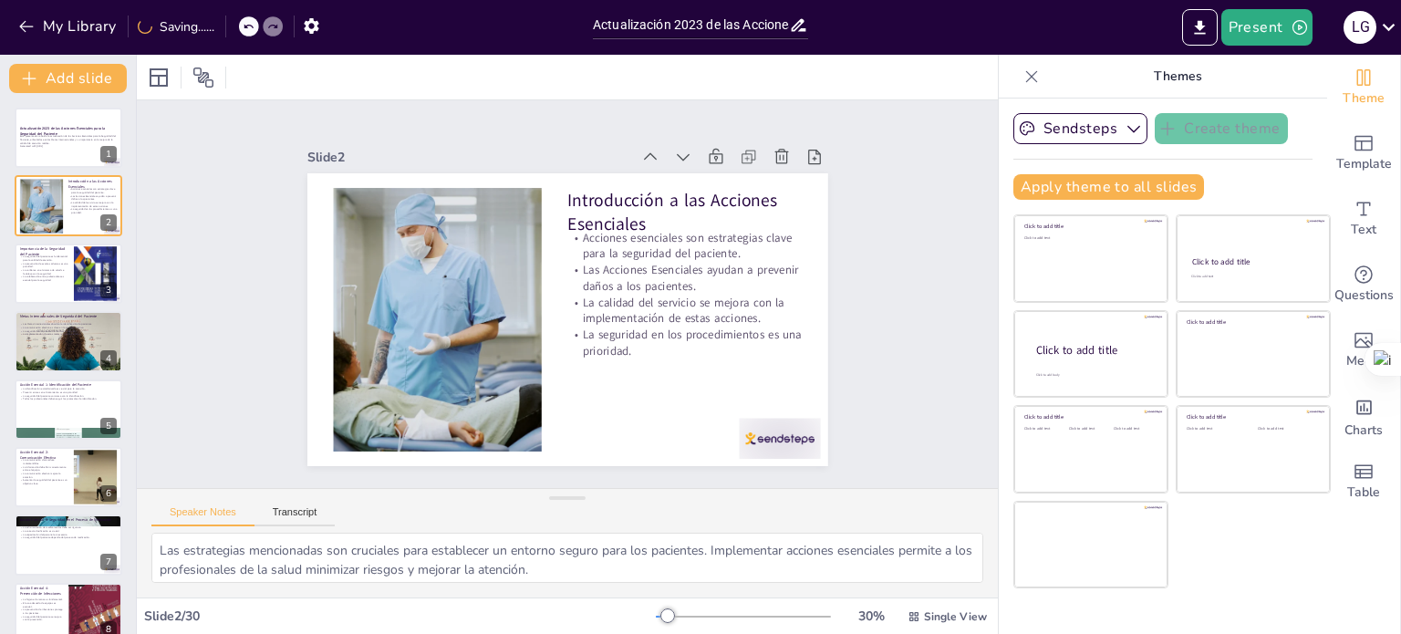
checkbox input "true"
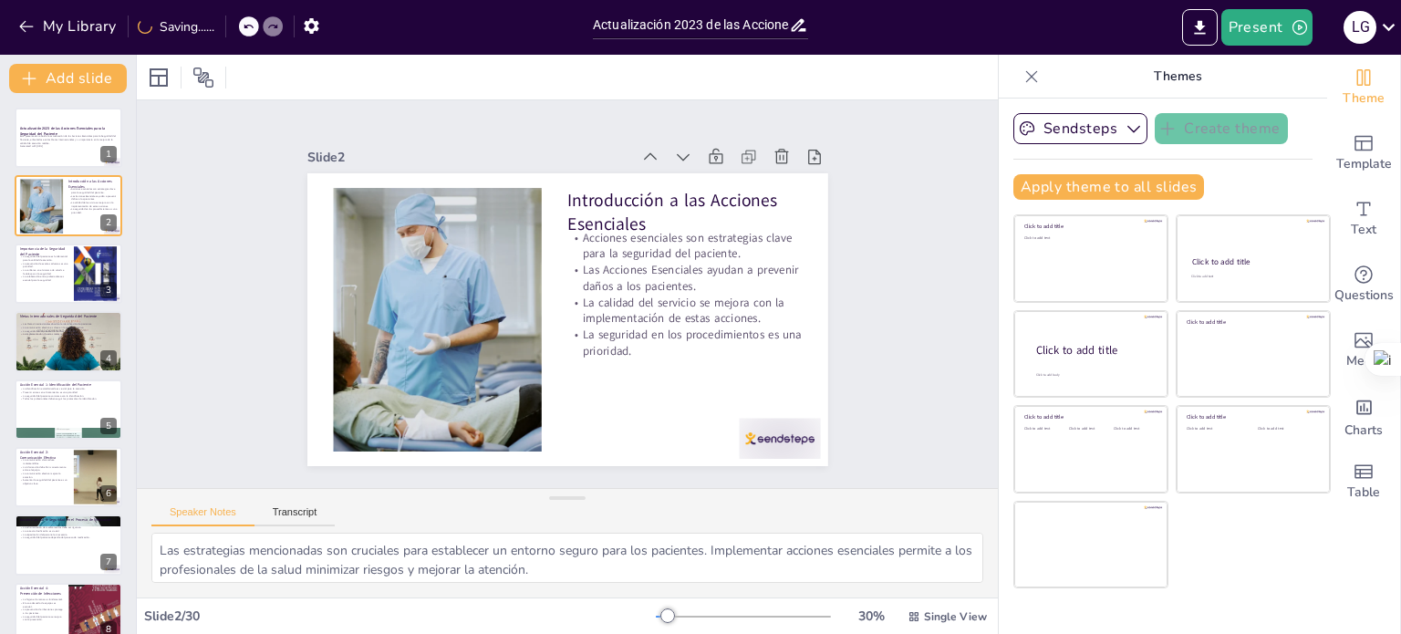
checkbox input "true"
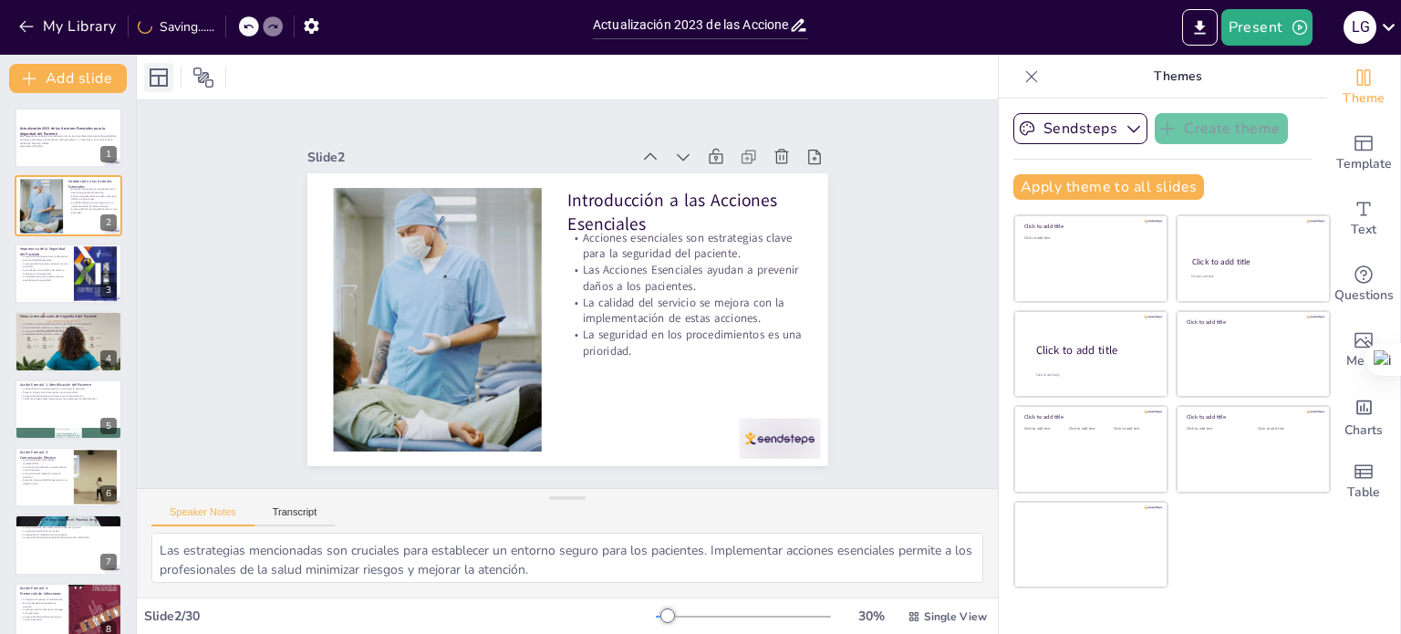
click at [154, 79] on icon at bounding box center [159, 78] width 22 height 22
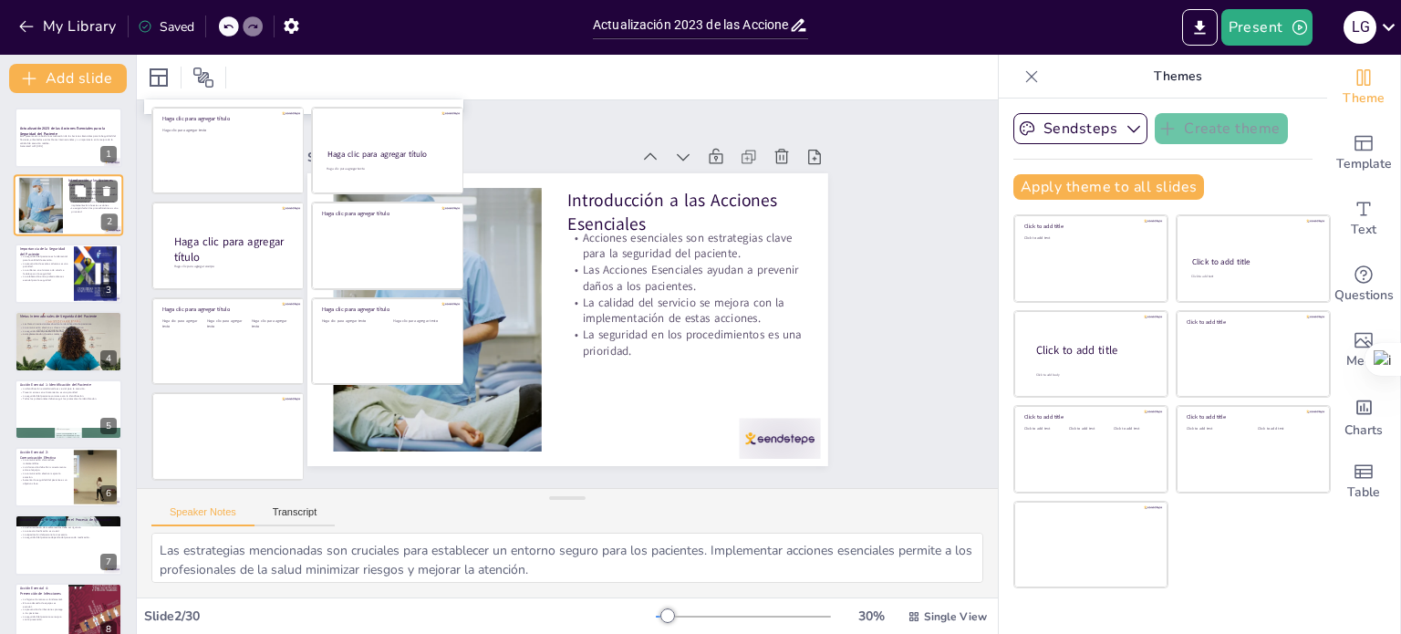
checkbox input "true"
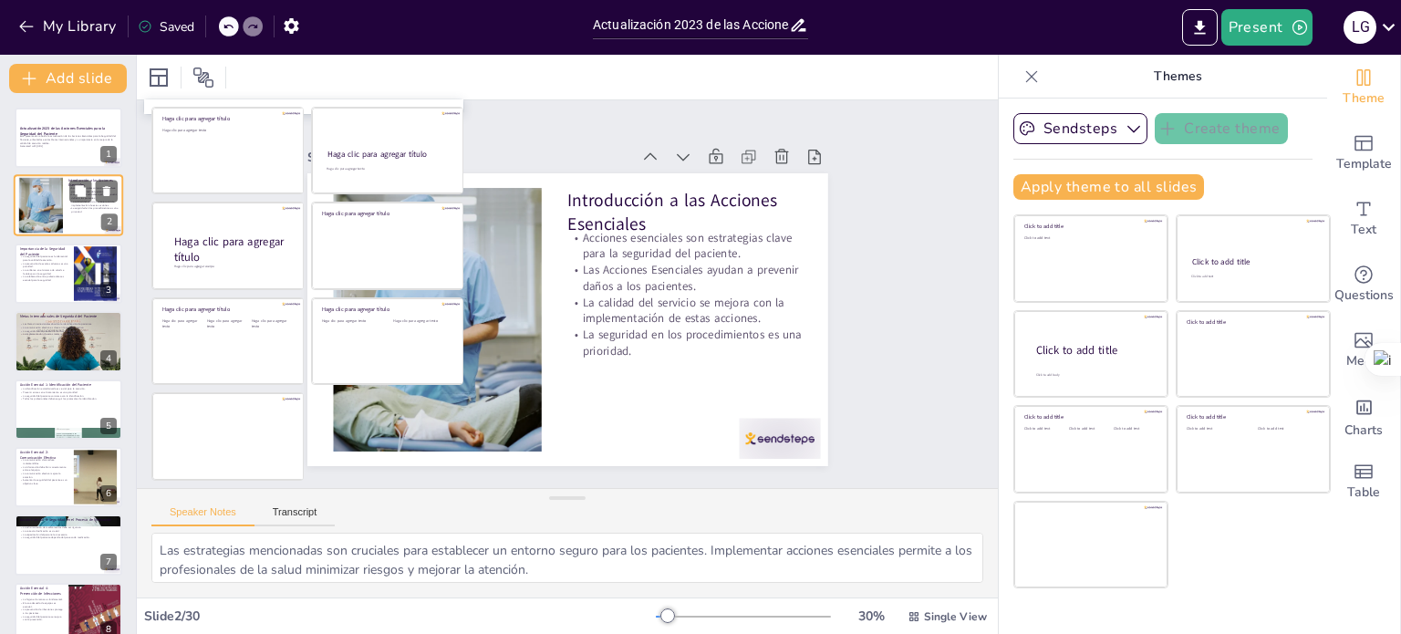
checkbox input "true"
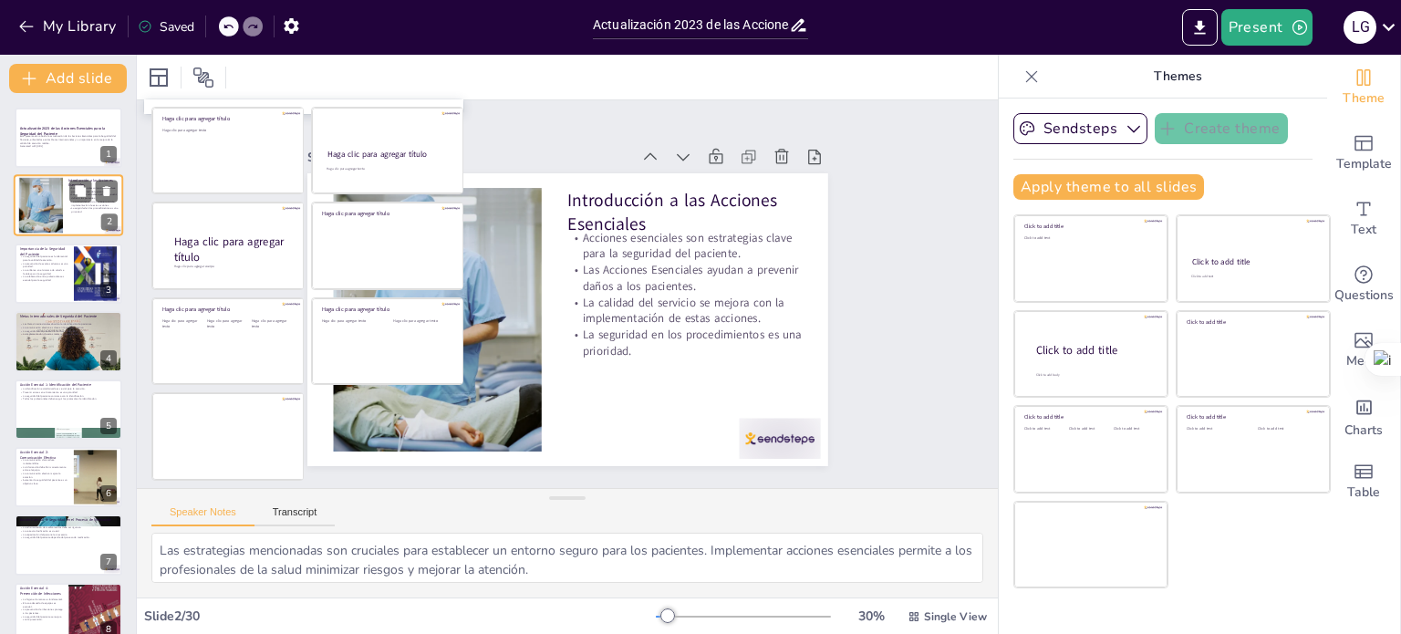
checkbox input "true"
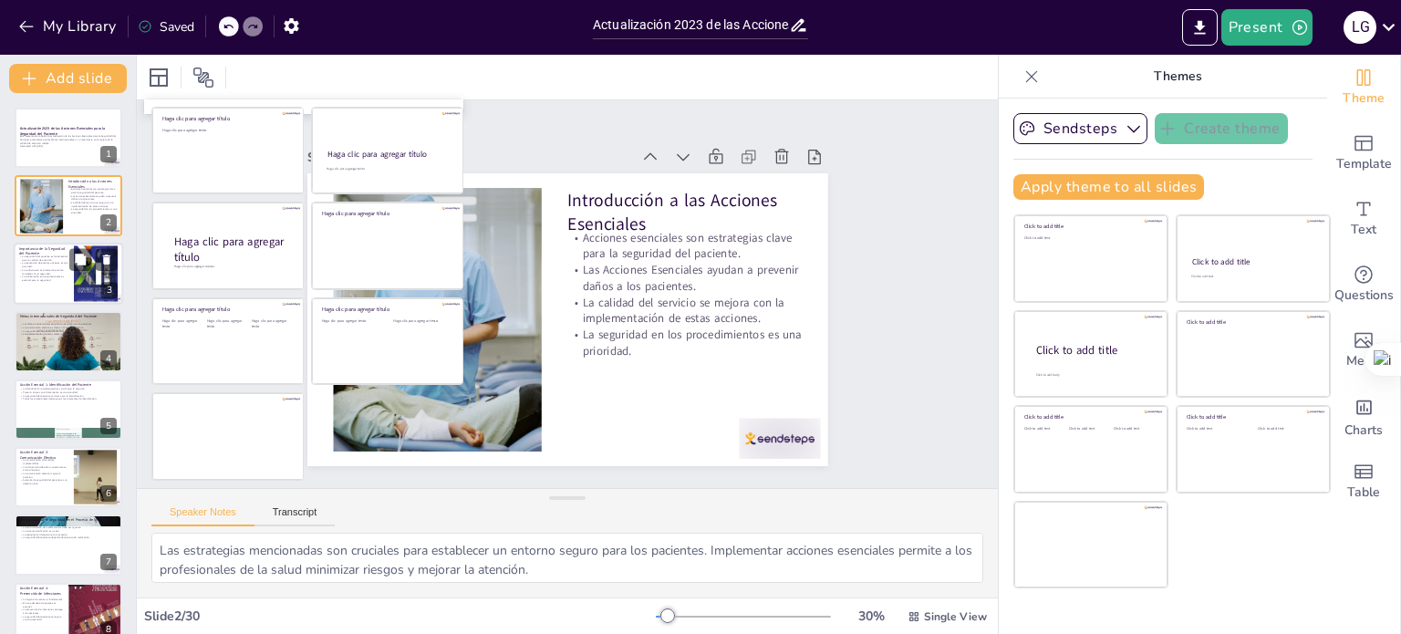
checkbox input "true"
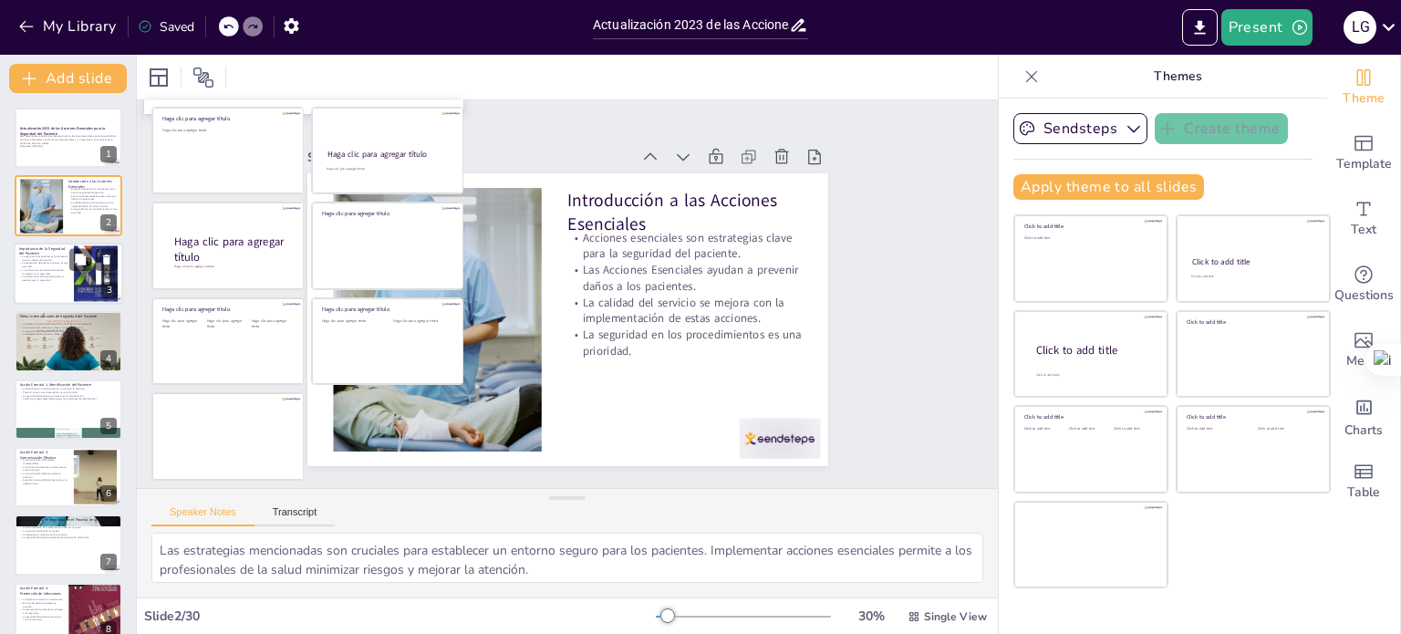
checkbox input "true"
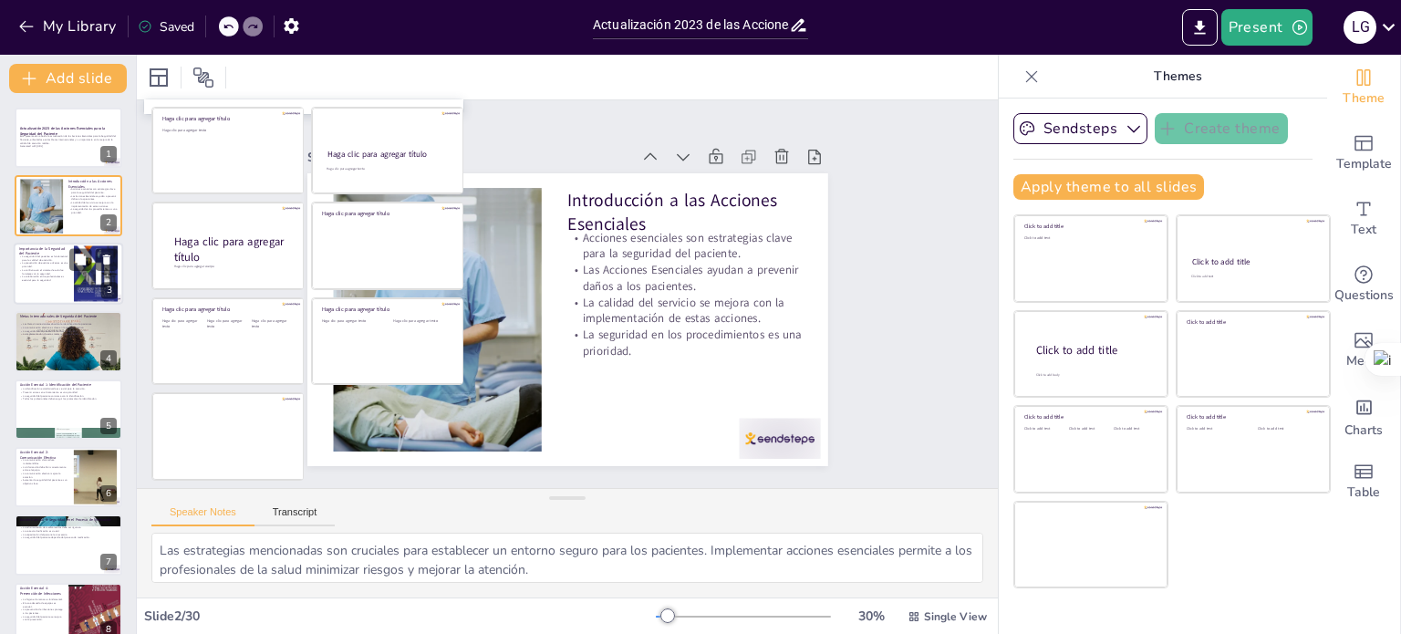
checkbox input "true"
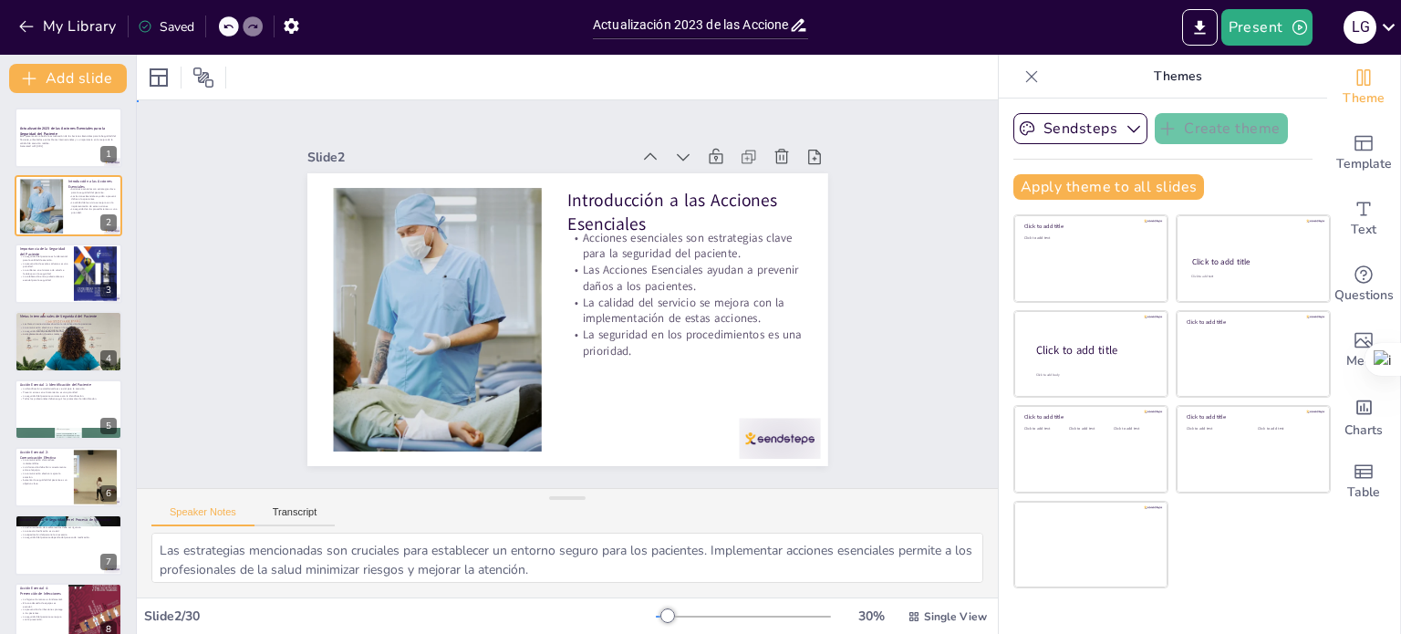
click at [914, 262] on div "Slide 1 Actualización 2023 de las Acciones Esenciales para la Seguridad del Pac…" at bounding box center [567, 294] width 861 height 388
click at [1200, 27] on icon "Export to PowerPoint" at bounding box center [1199, 27] width 11 height 14
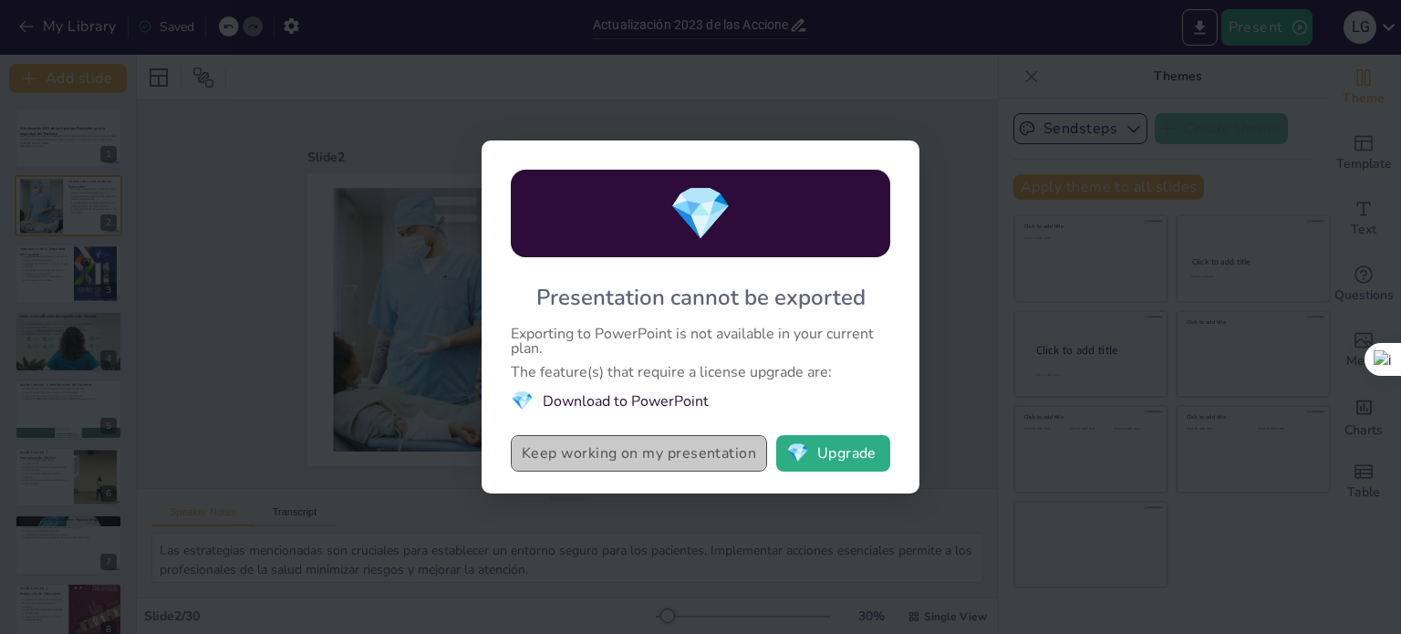
click at [598, 455] on button "Keep working on my presentation" at bounding box center [639, 453] width 256 height 36
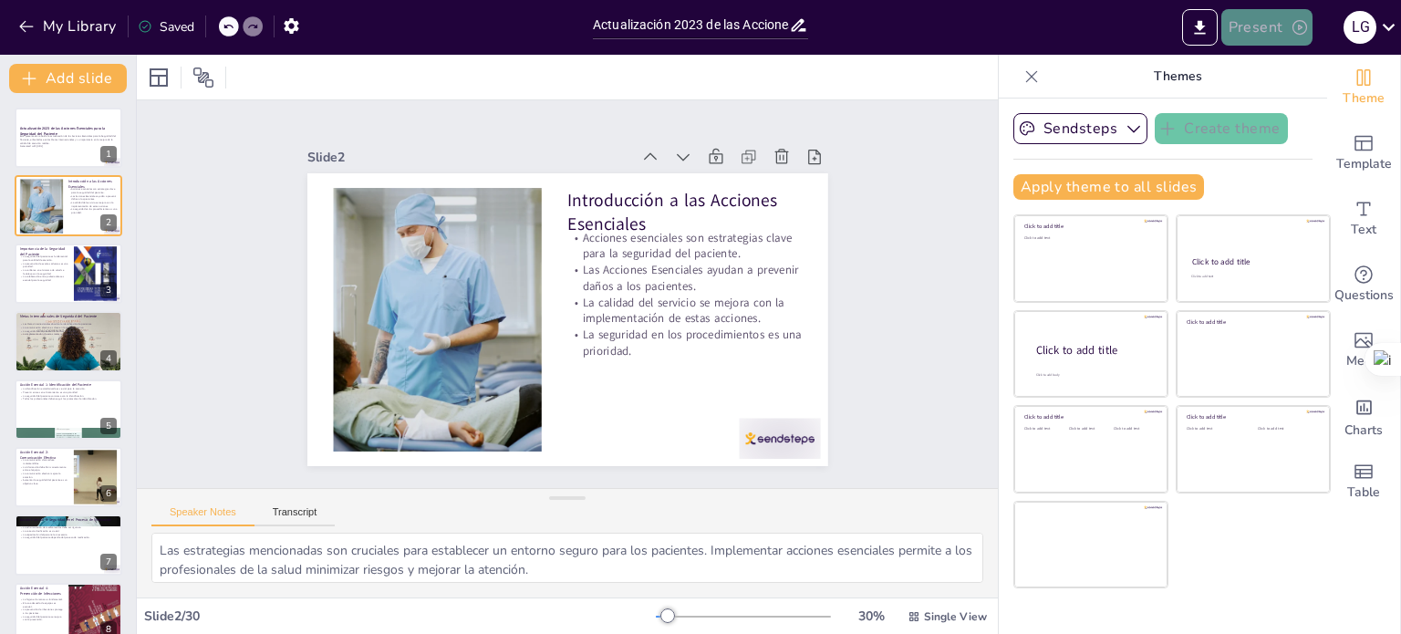
click at [1261, 21] on button "Present" at bounding box center [1266, 27] width 91 height 36
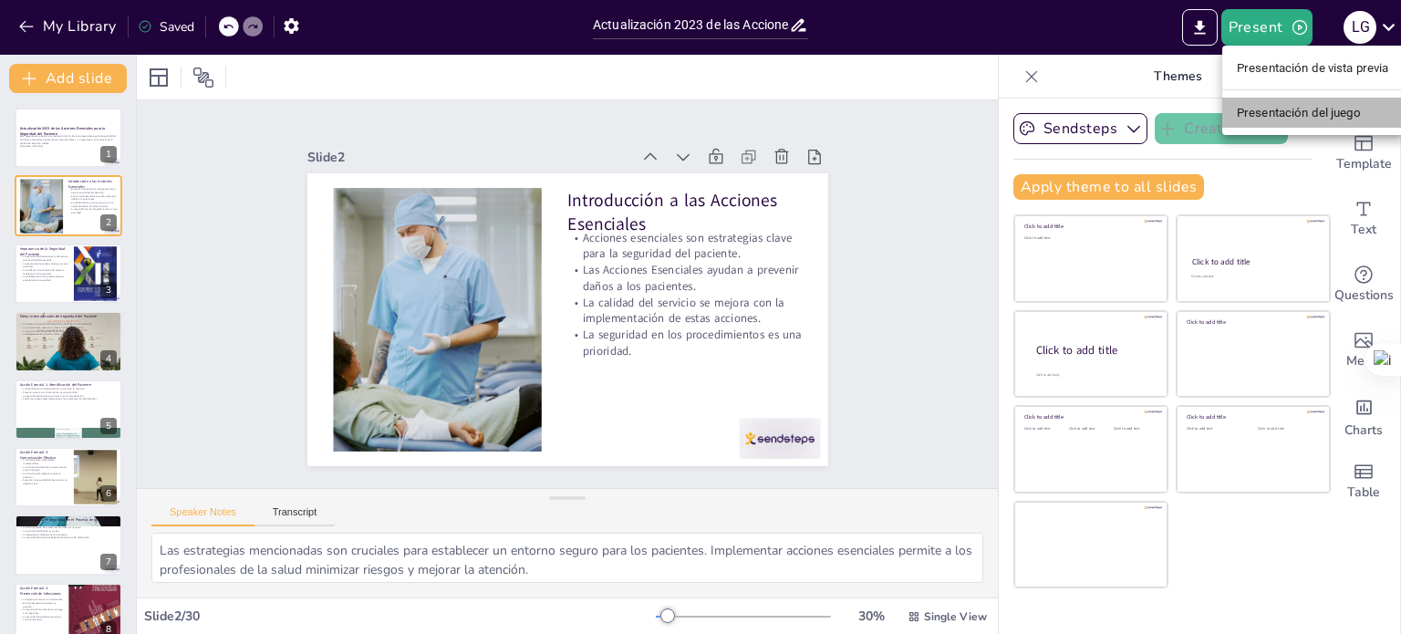
click at [1290, 109] on font "Presentación del juego" at bounding box center [1299, 113] width 124 height 14
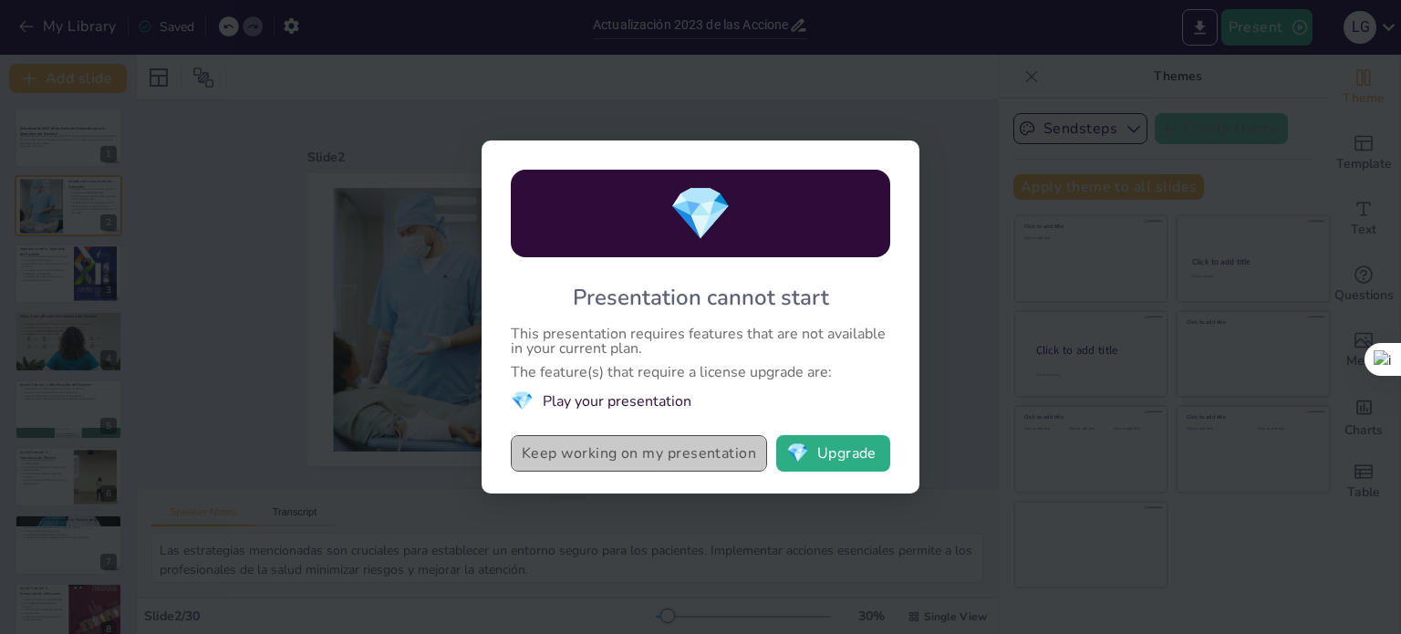
click at [716, 456] on button "Keep working on my presentation" at bounding box center [639, 453] width 256 height 36
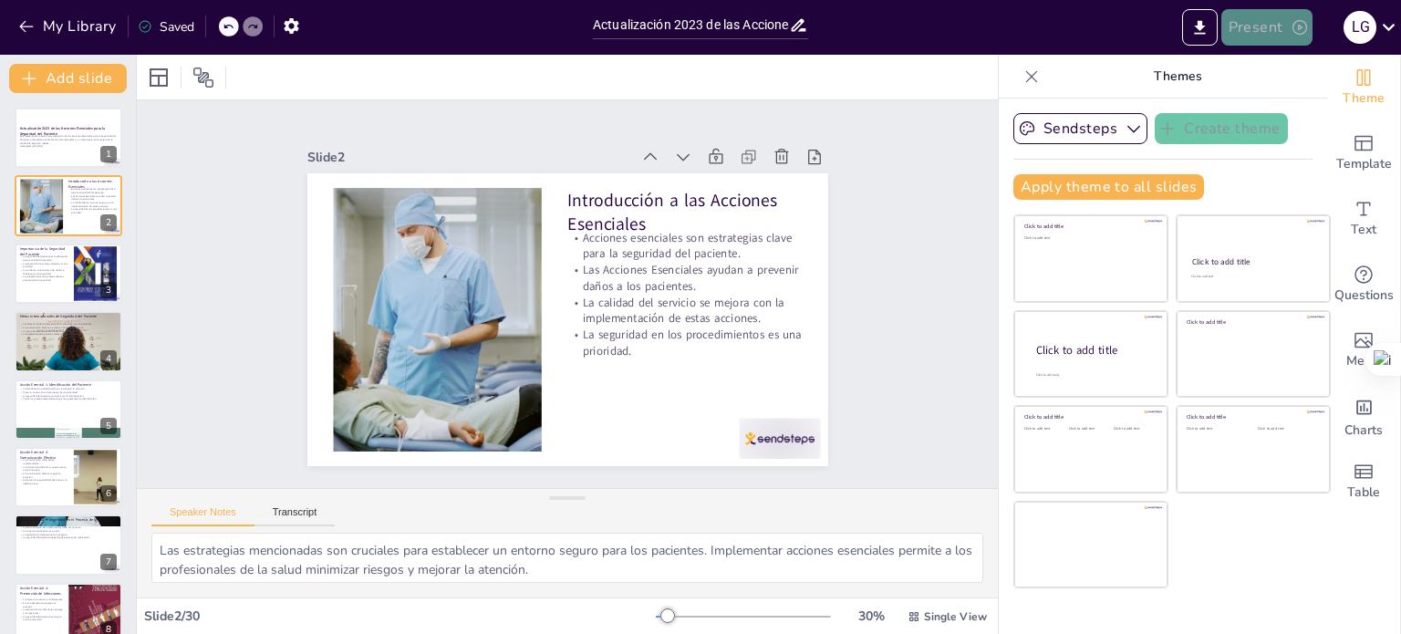
click at [1263, 25] on button "Present" at bounding box center [1266, 27] width 91 height 36
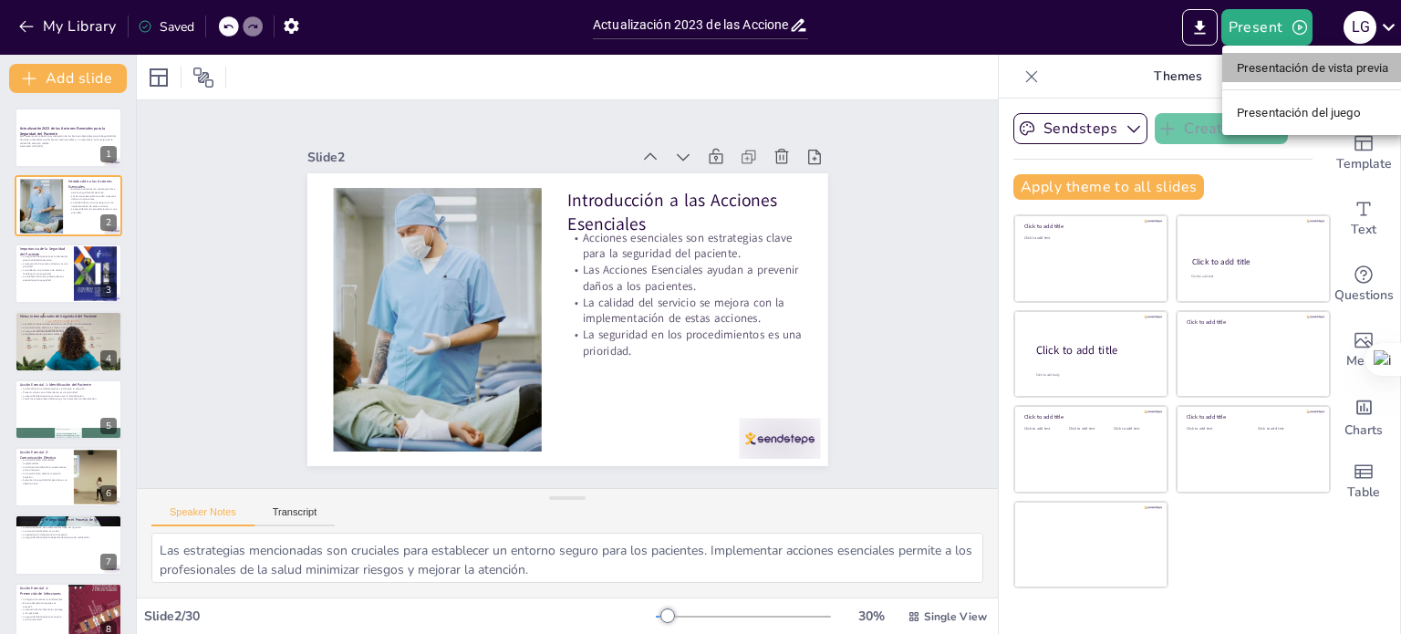
click at [1304, 63] on font "Presentación de vista previa" at bounding box center [1313, 68] width 152 height 14
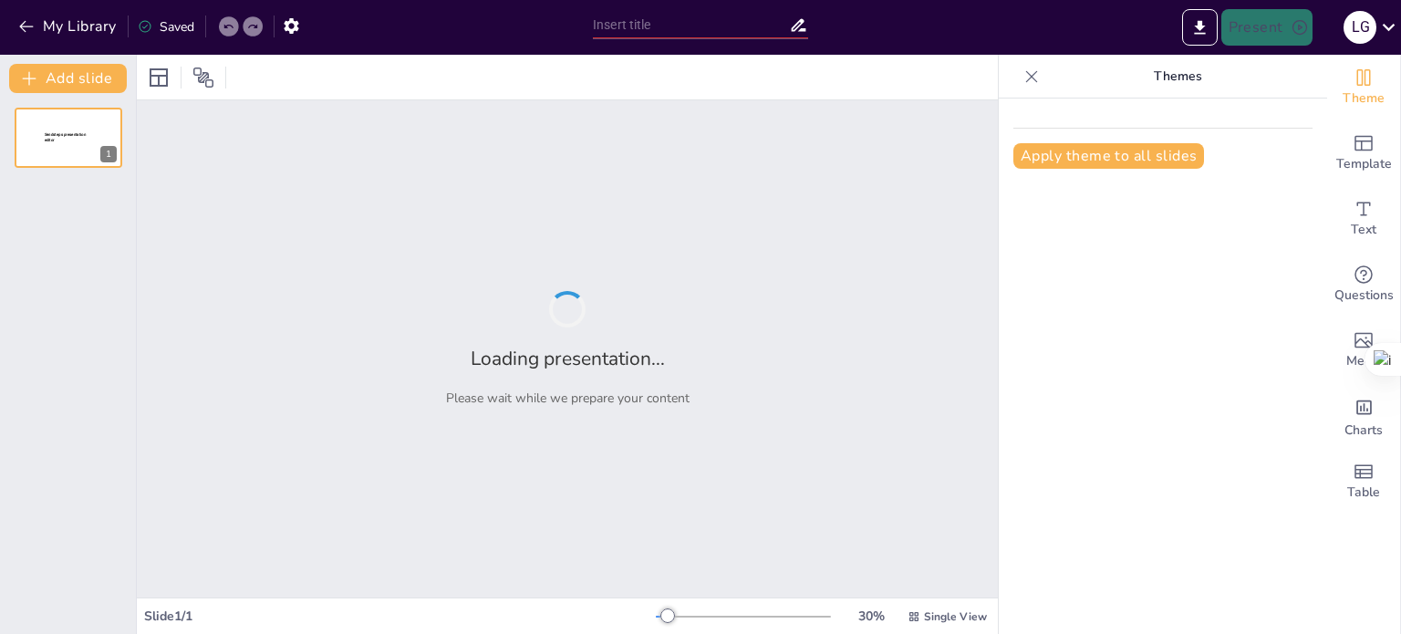
type input "Actualización 2023 de las Acciones Esenciales para la Seguridad del Paciente: E…"
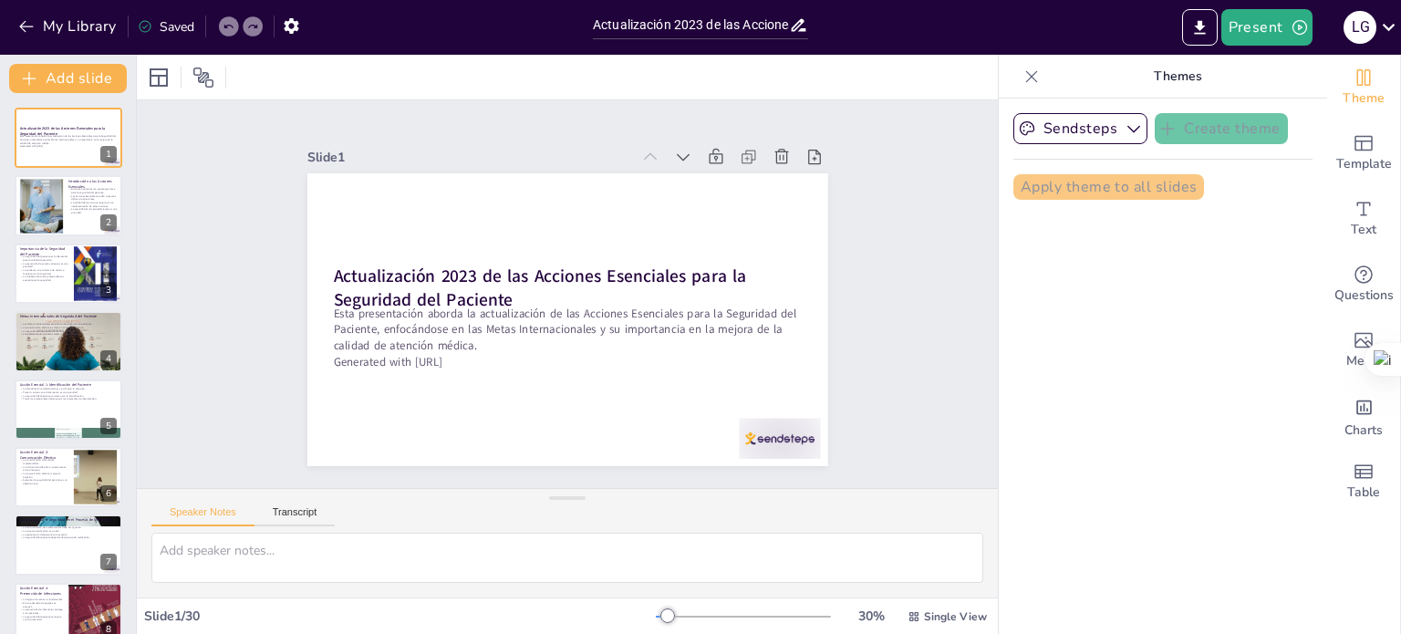
checkbox input "true"
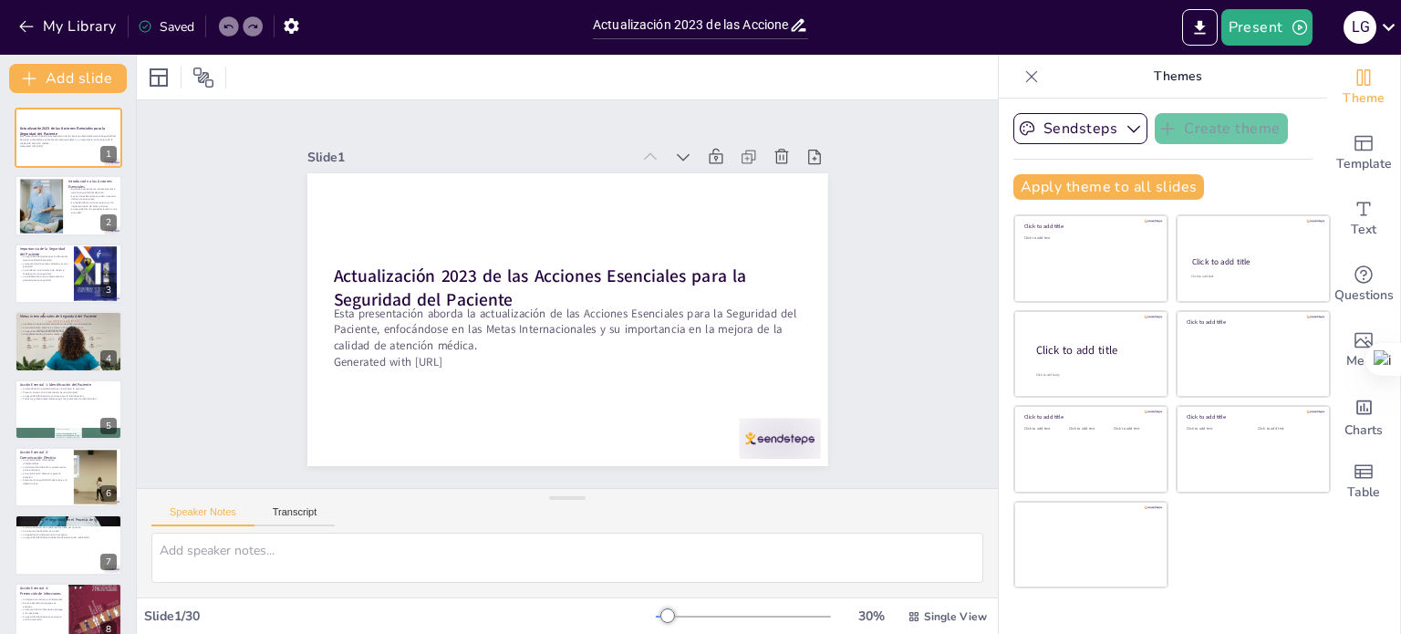
checkbox input "true"
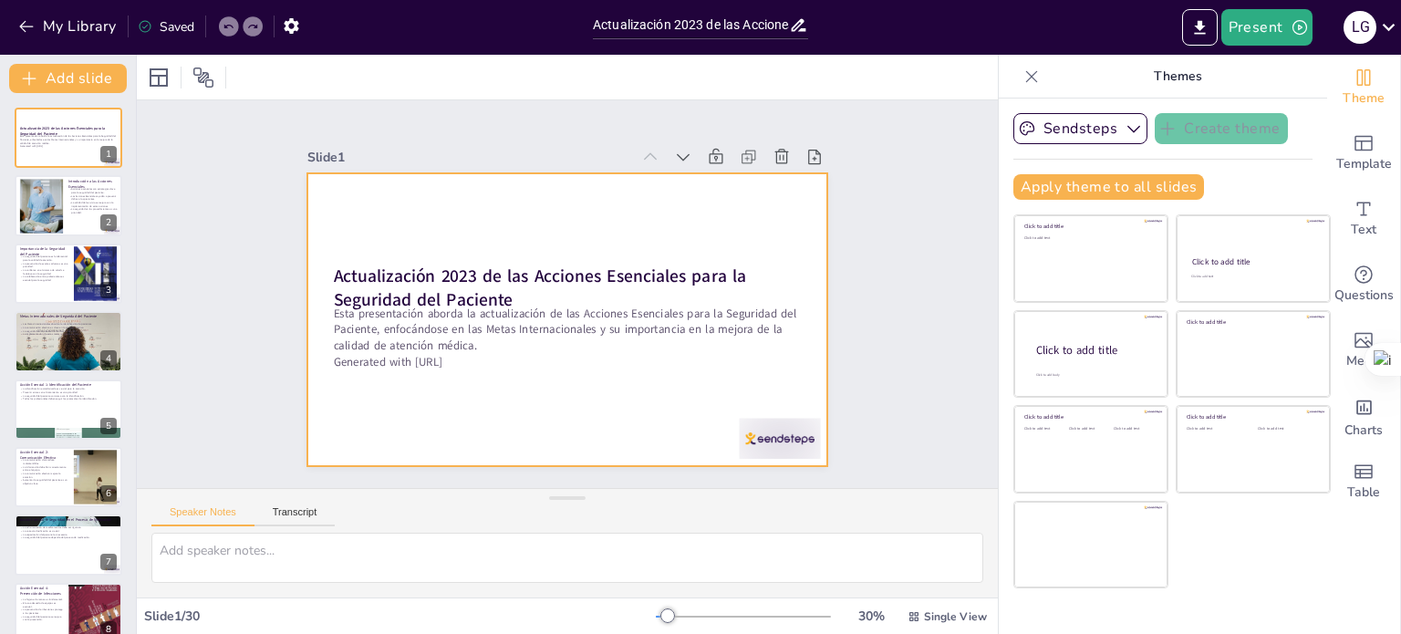
checkbox input "true"
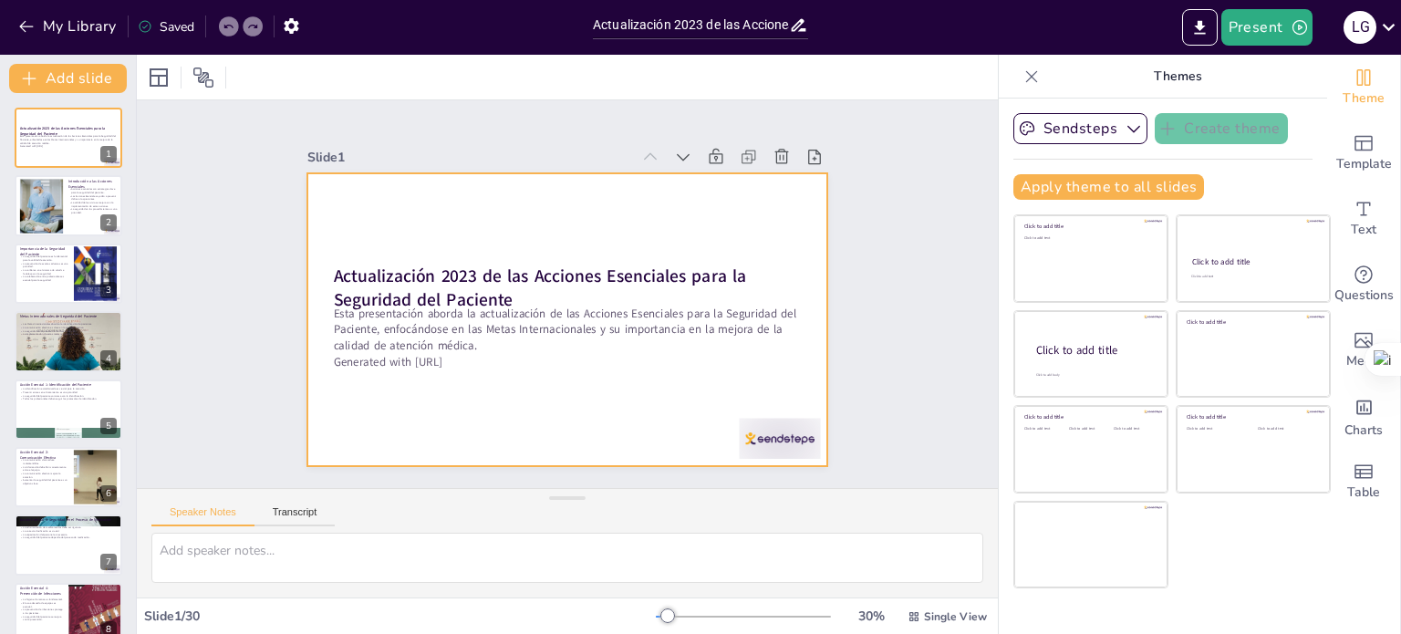
checkbox input "true"
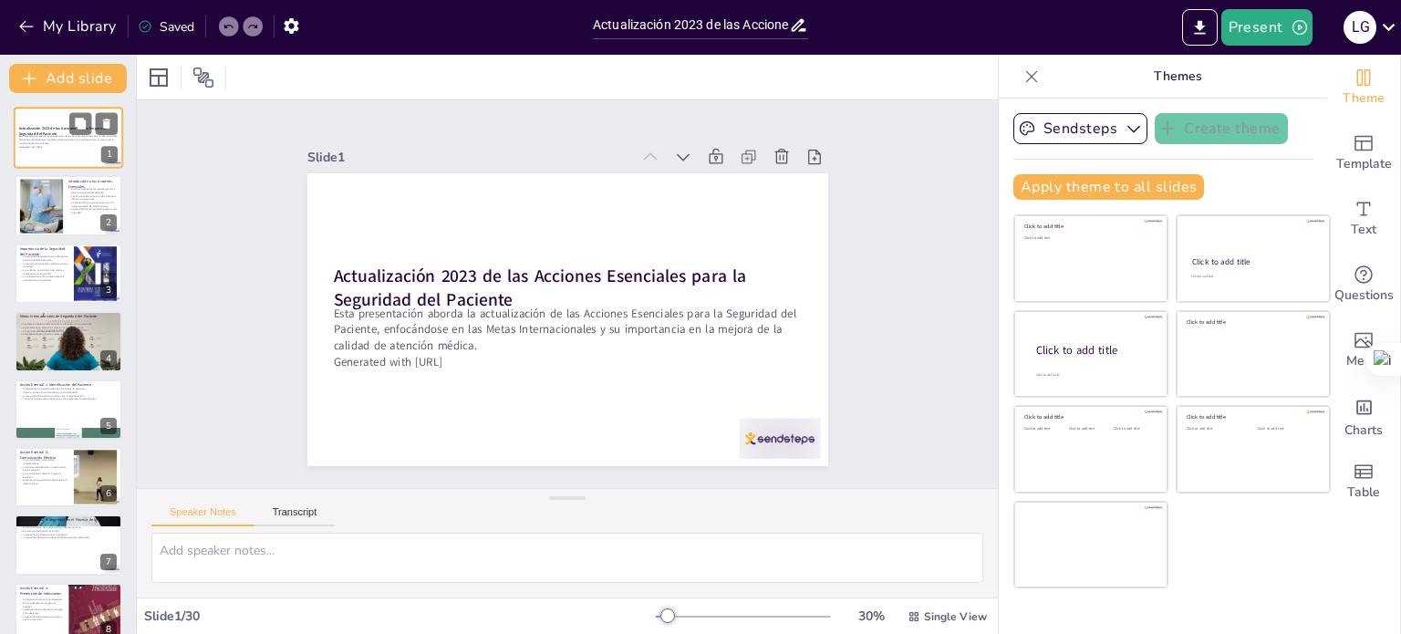
checkbox input "true"
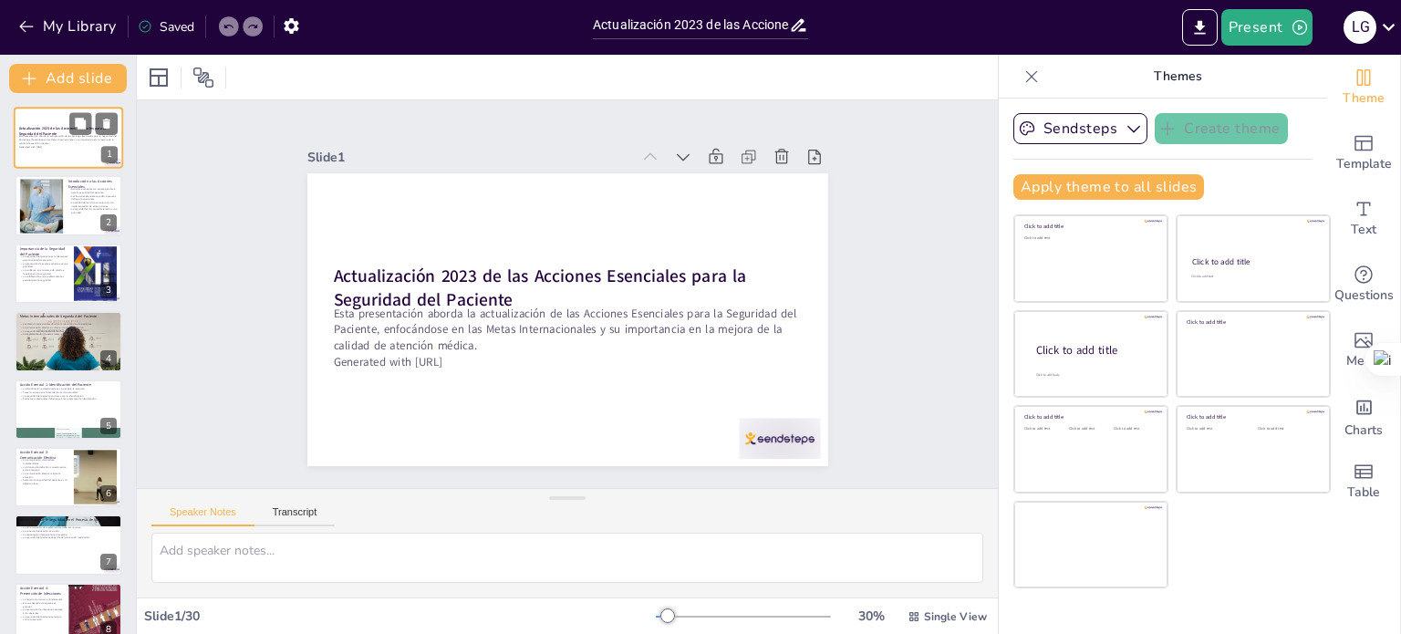
checkbox input "true"
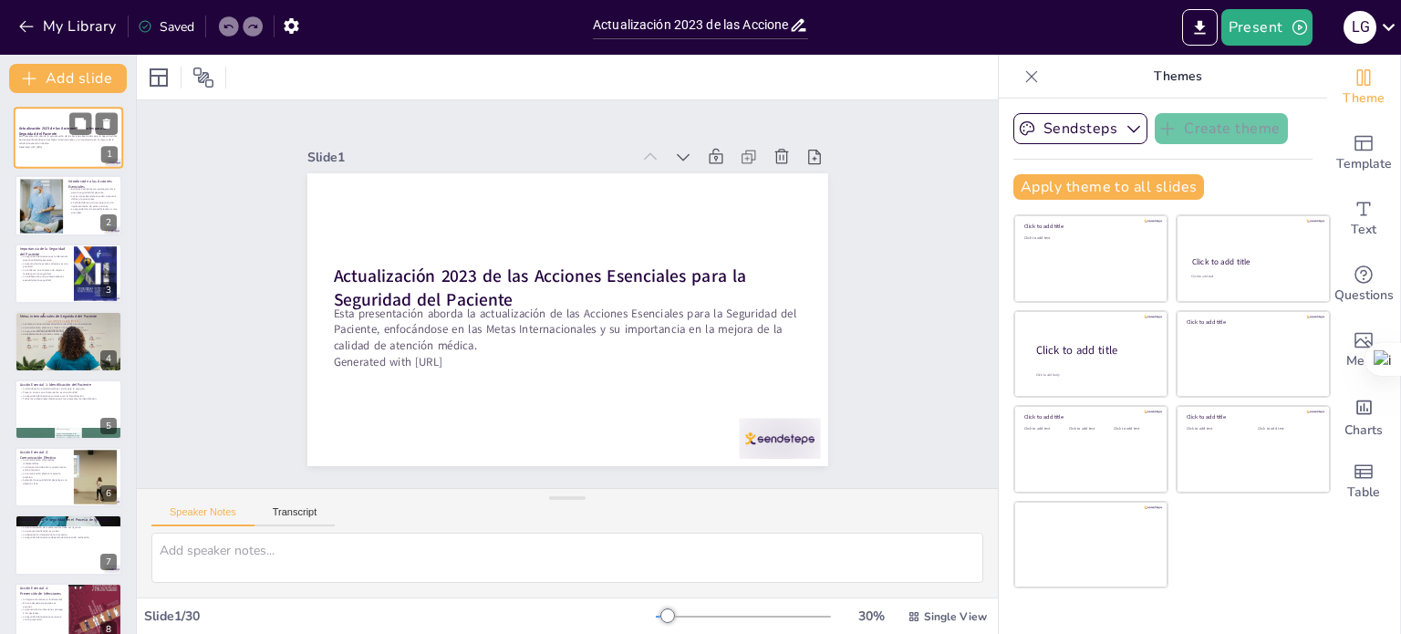
checkbox input "true"
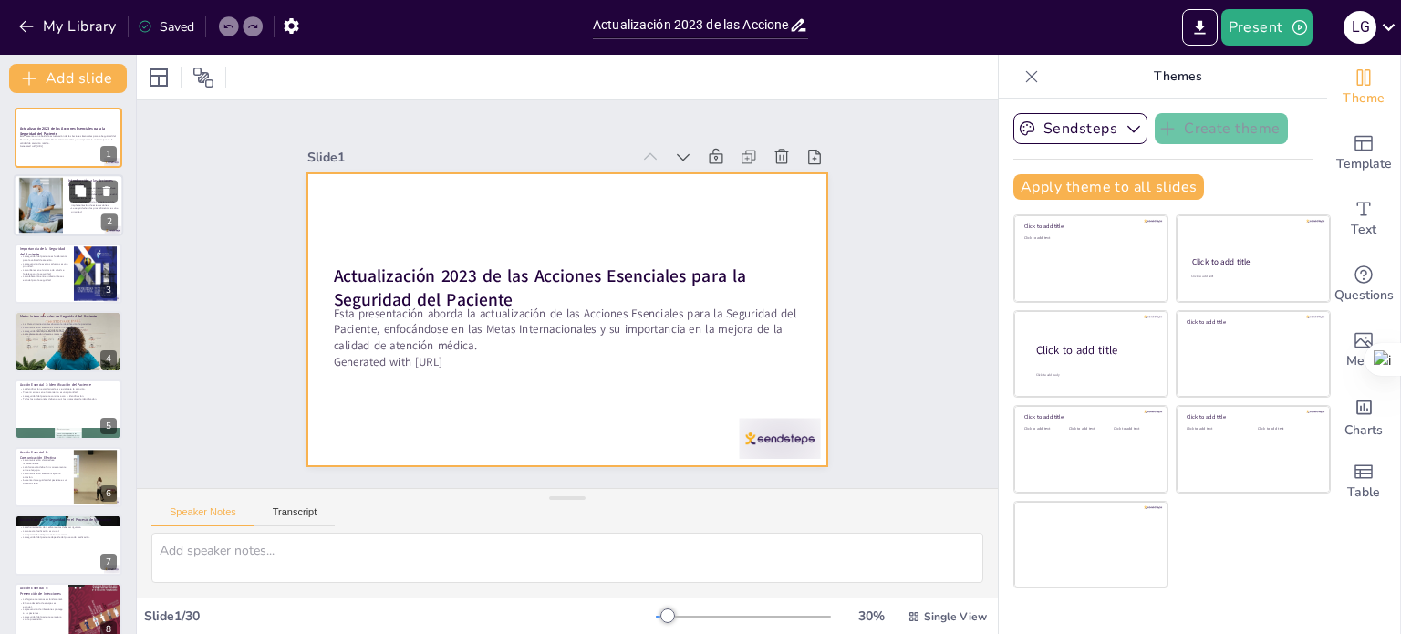
checkbox input "true"
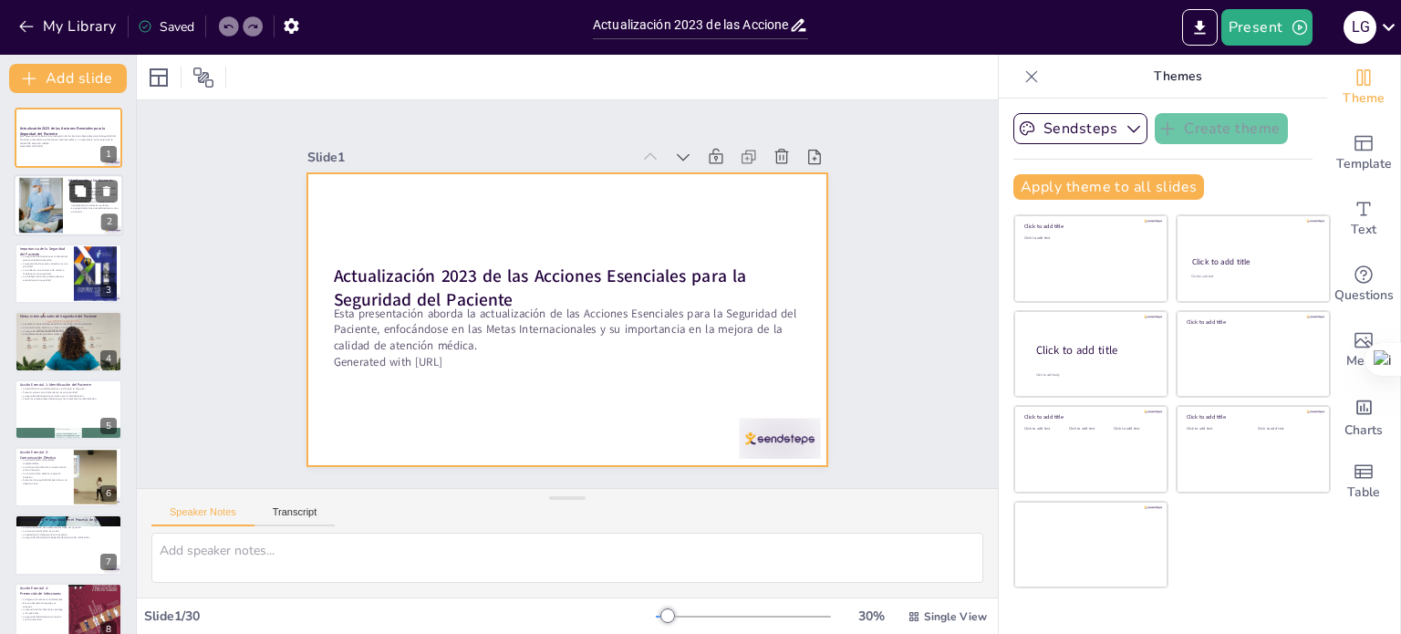
checkbox input "true"
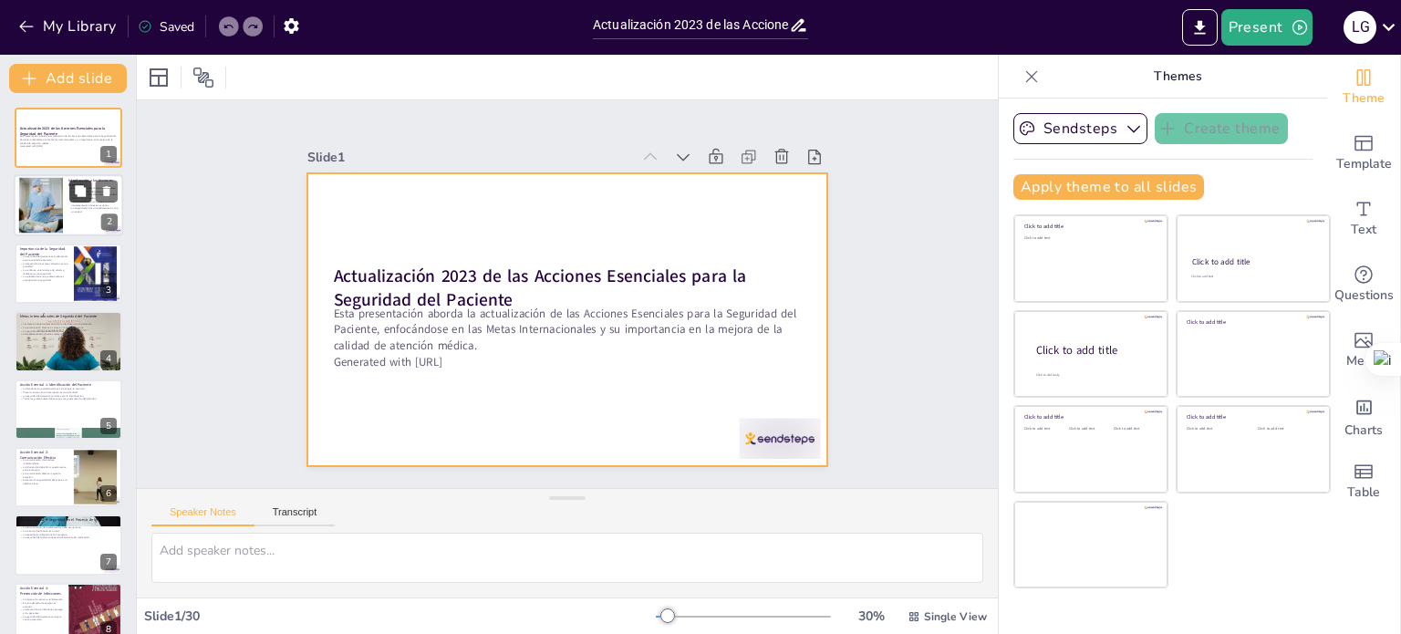
checkbox input "true"
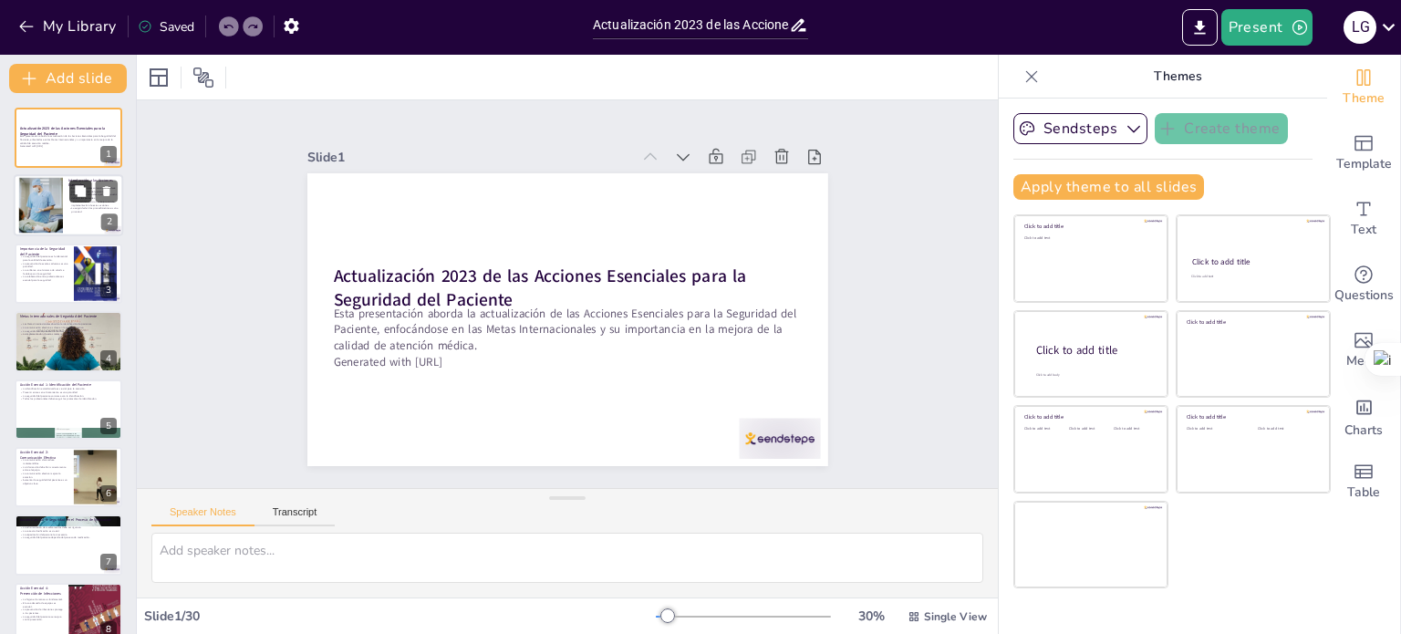
click at [72, 198] on button at bounding box center [80, 192] width 22 height 22
type textarea "Las estrategias mencionadas son cruciales para establecer un entorno seguro par…"
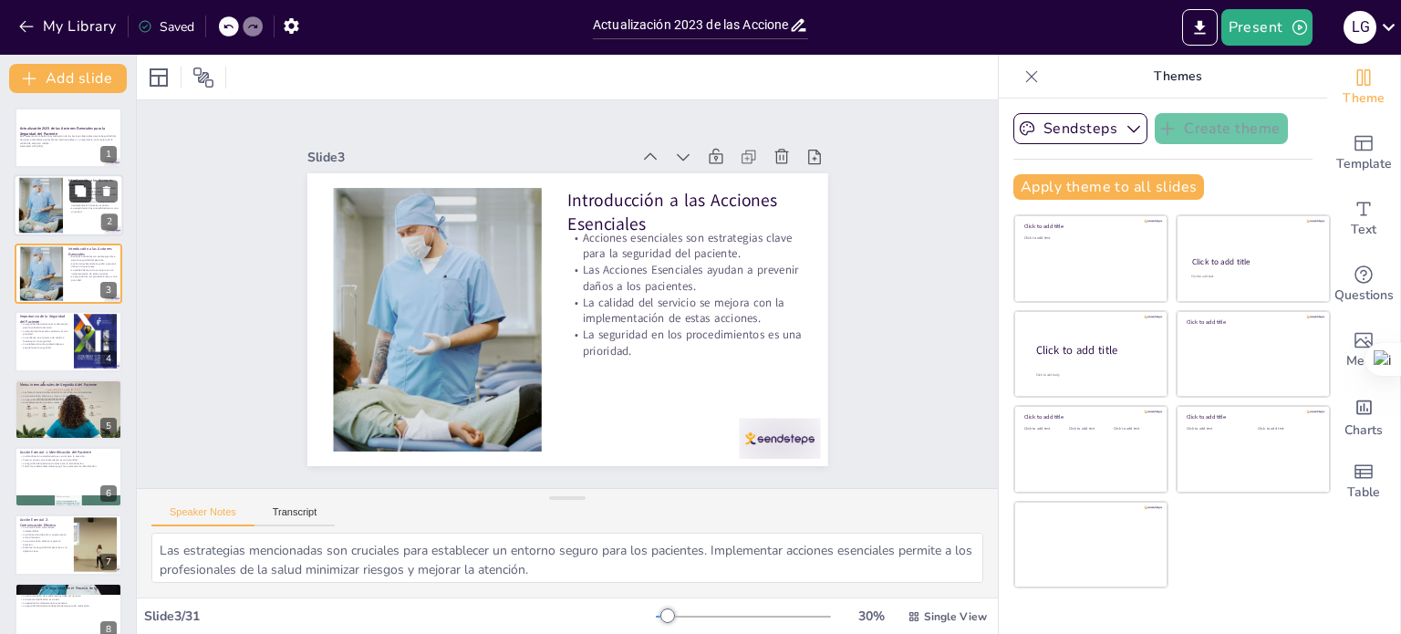
checkbox input "true"
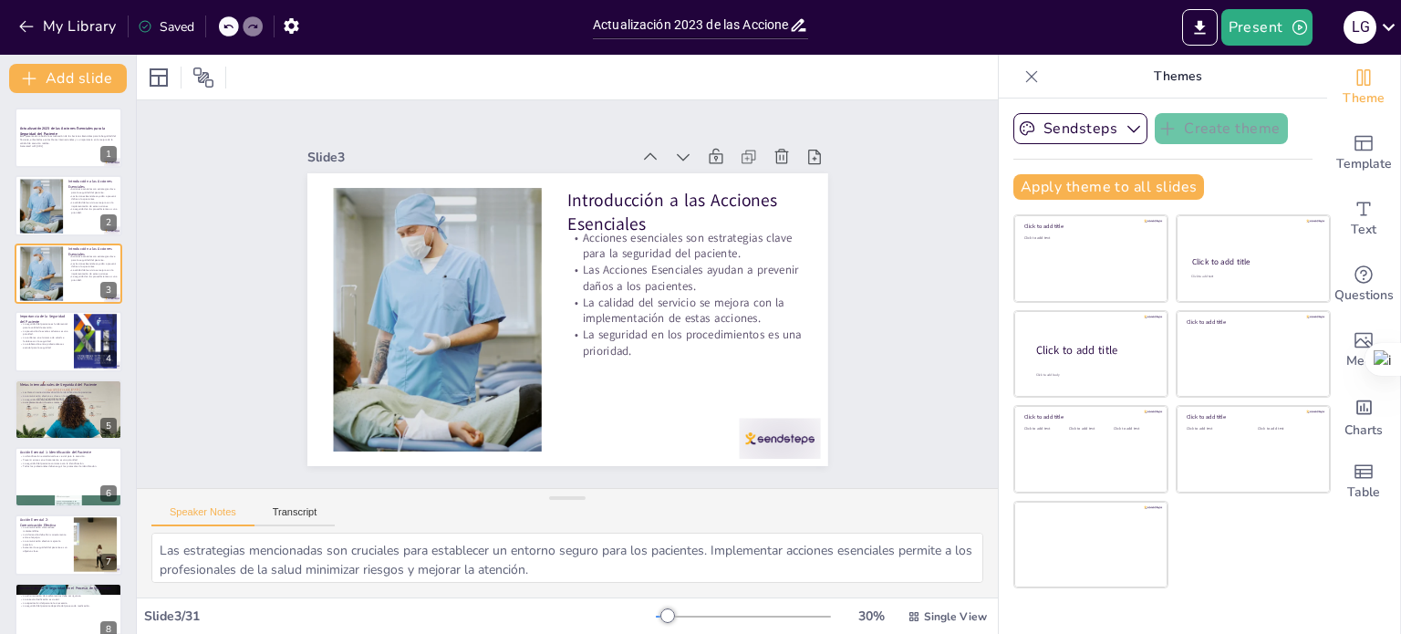
checkbox input "true"
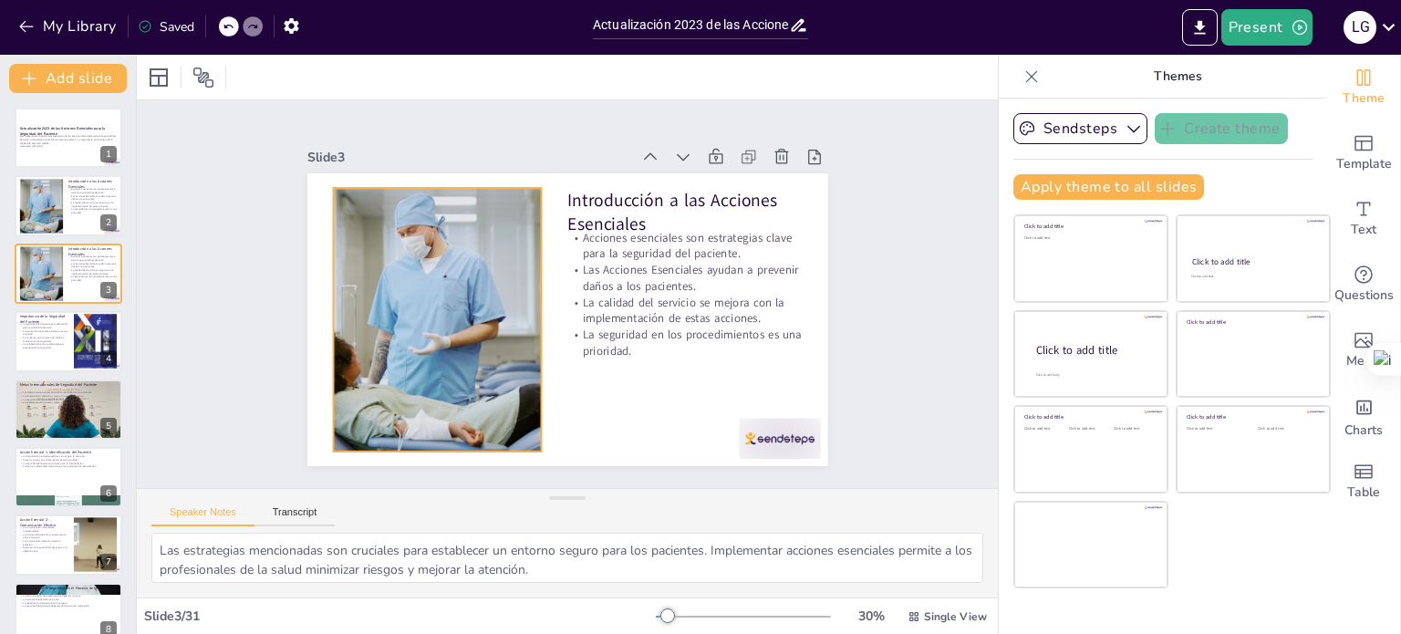
checkbox input "true"
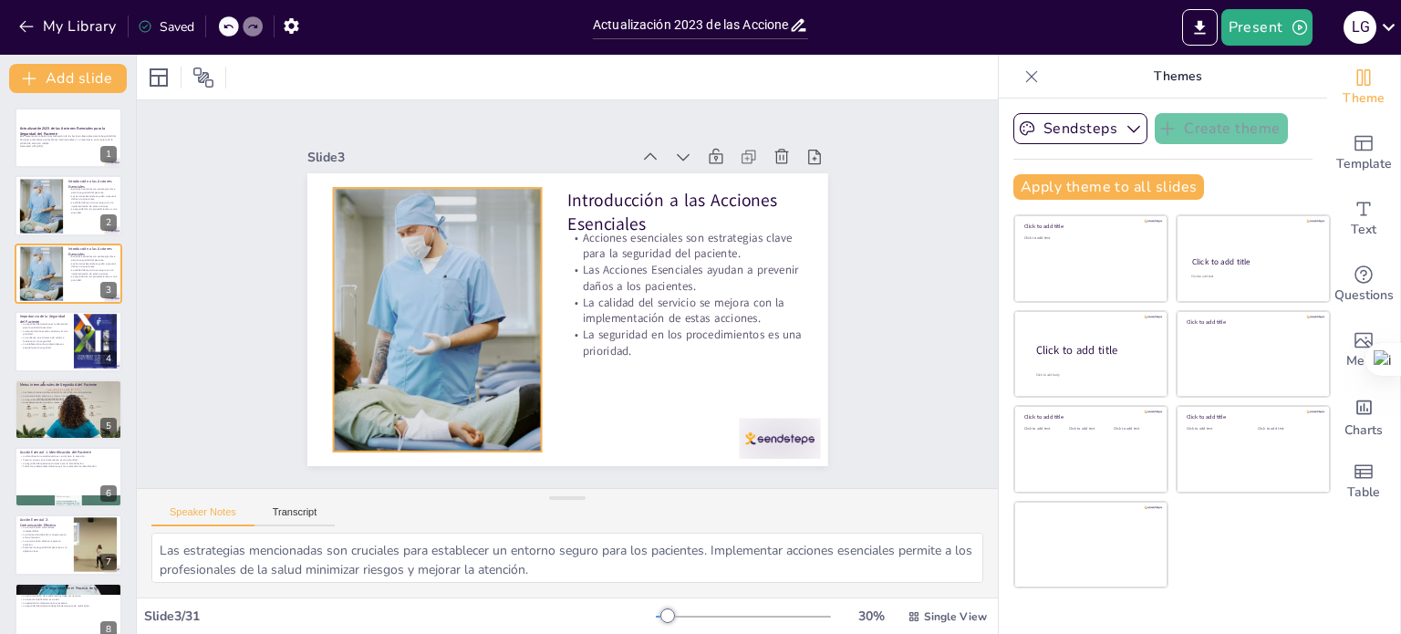
checkbox input "true"
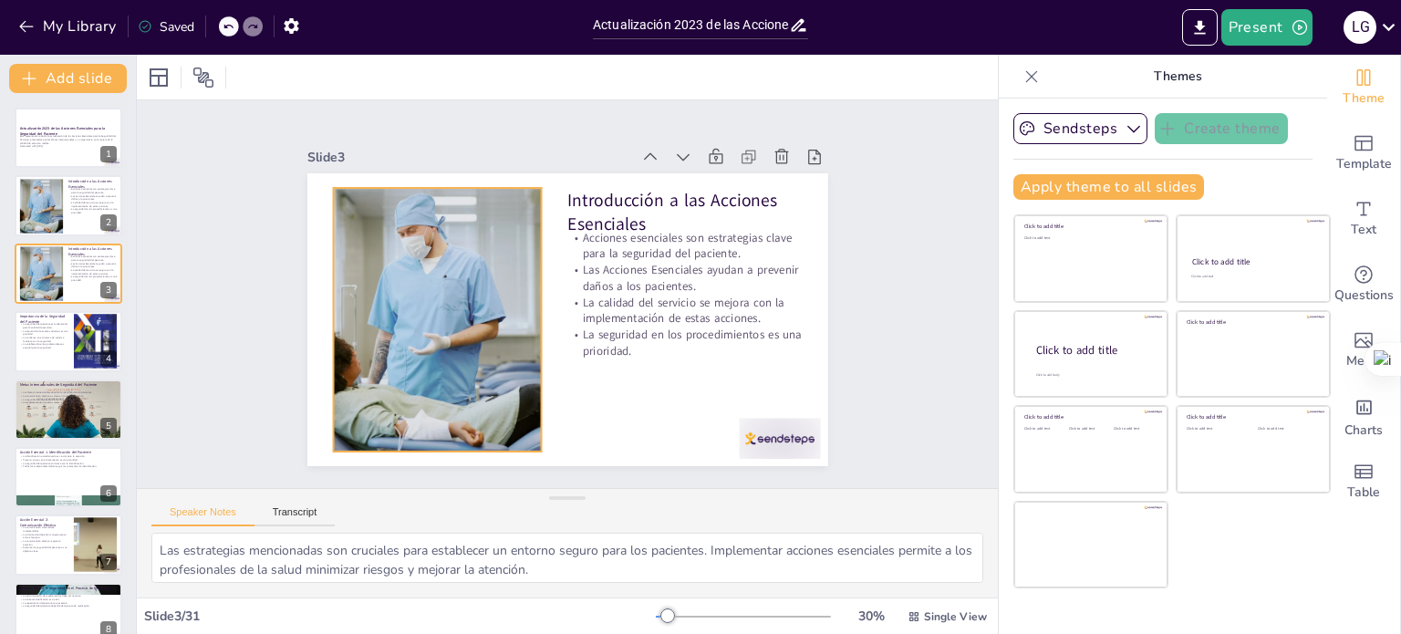
checkbox input "true"
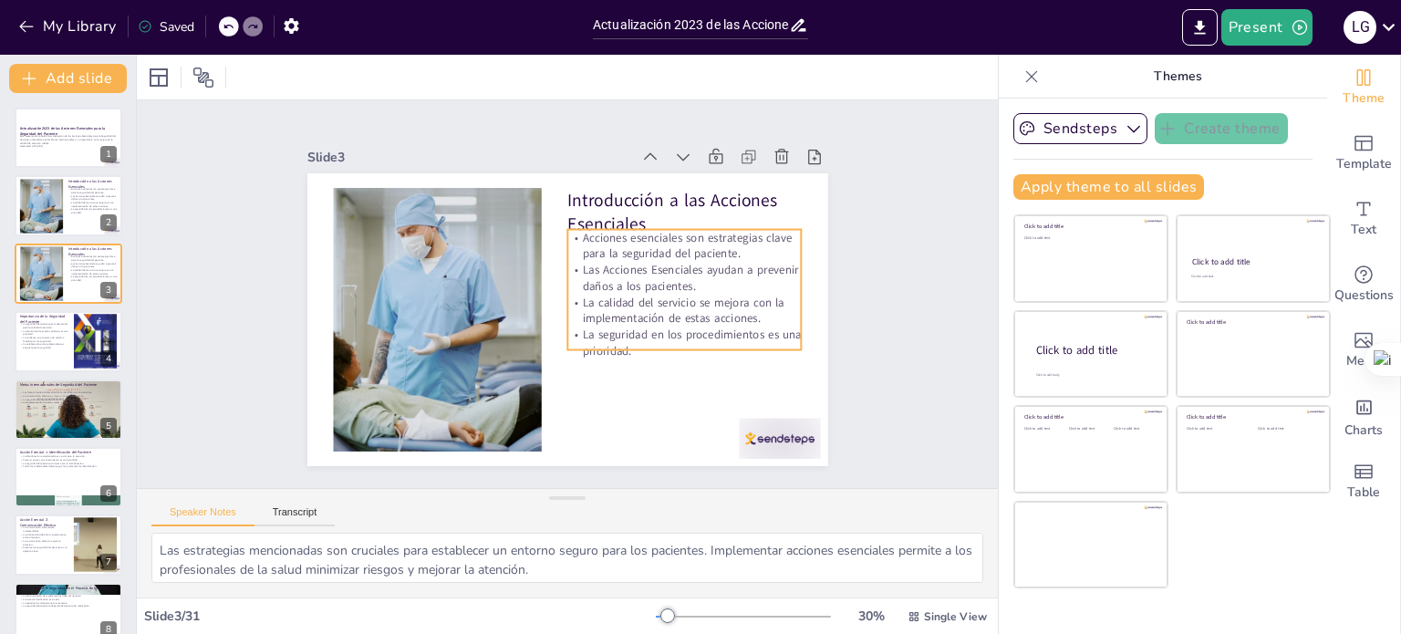
checkbox input "true"
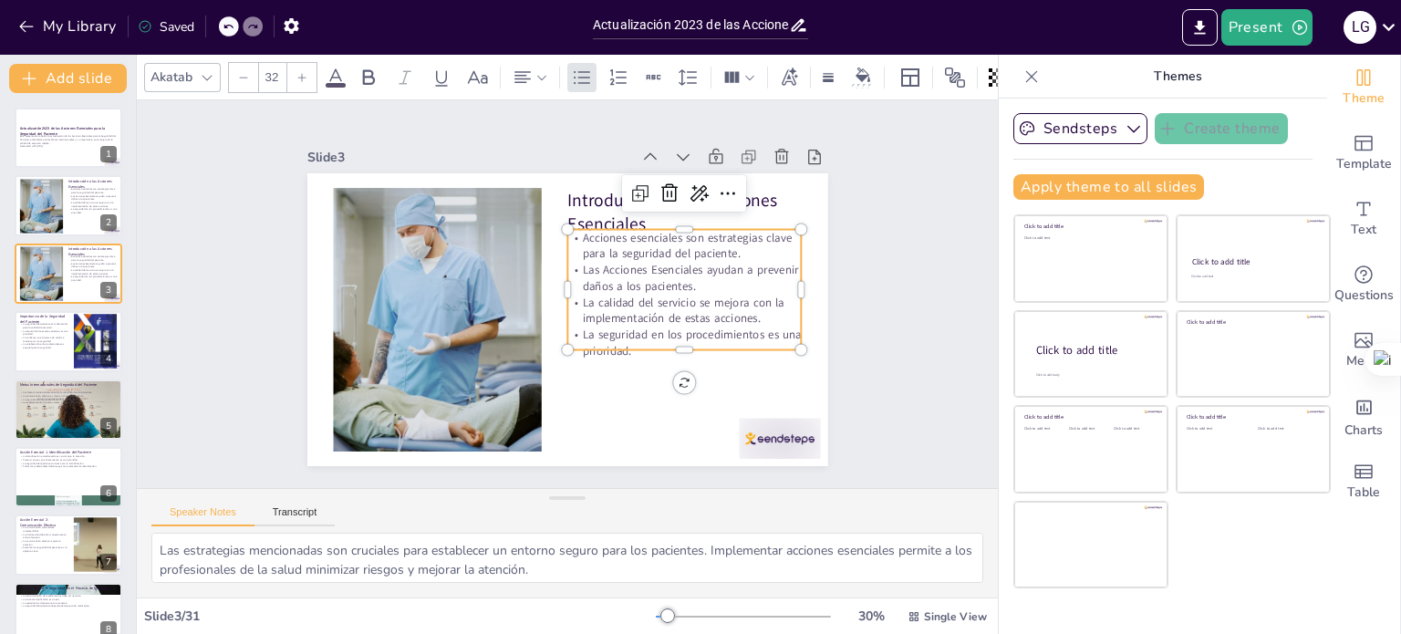
click at [617, 280] on p "Las Acciones Esenciales ayudan a prevenir daños a los pacientes." at bounding box center [685, 290] width 236 height 57
checkbox input "true"
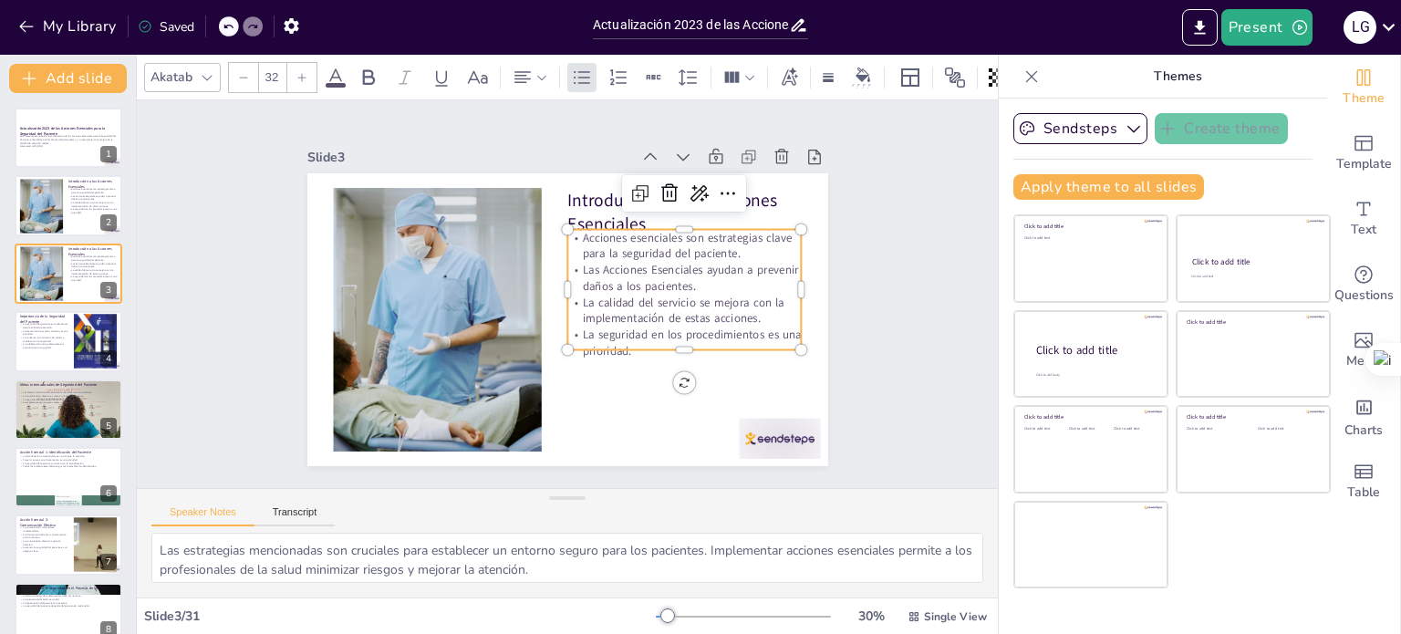
checkbox input "true"
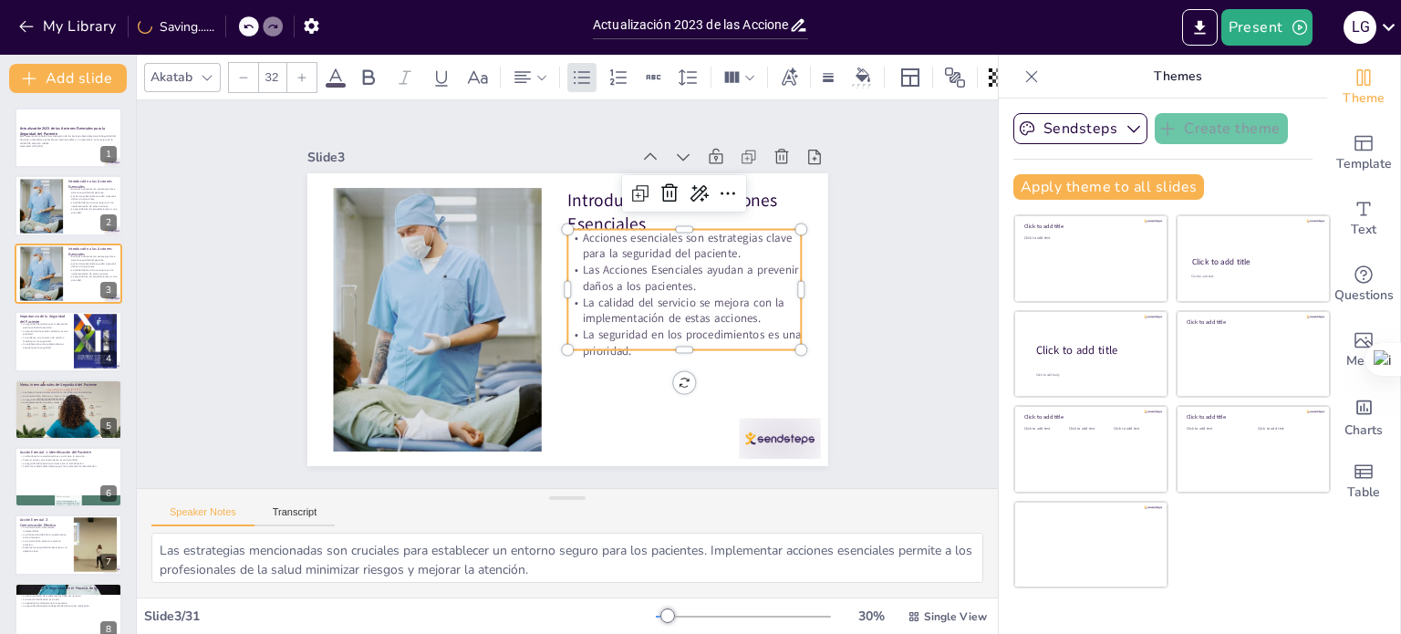
checkbox input "true"
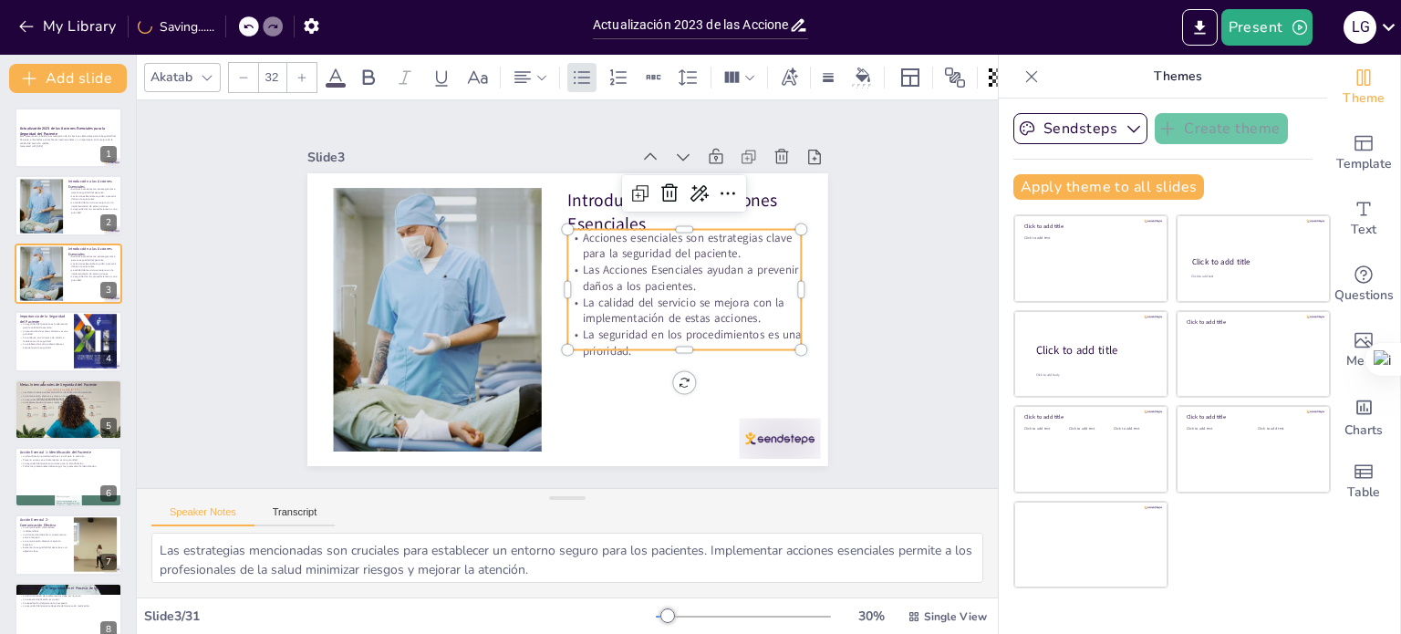
checkbox input "true"
click at [200, 70] on icon at bounding box center [207, 77] width 15 height 15
checkbox input "true"
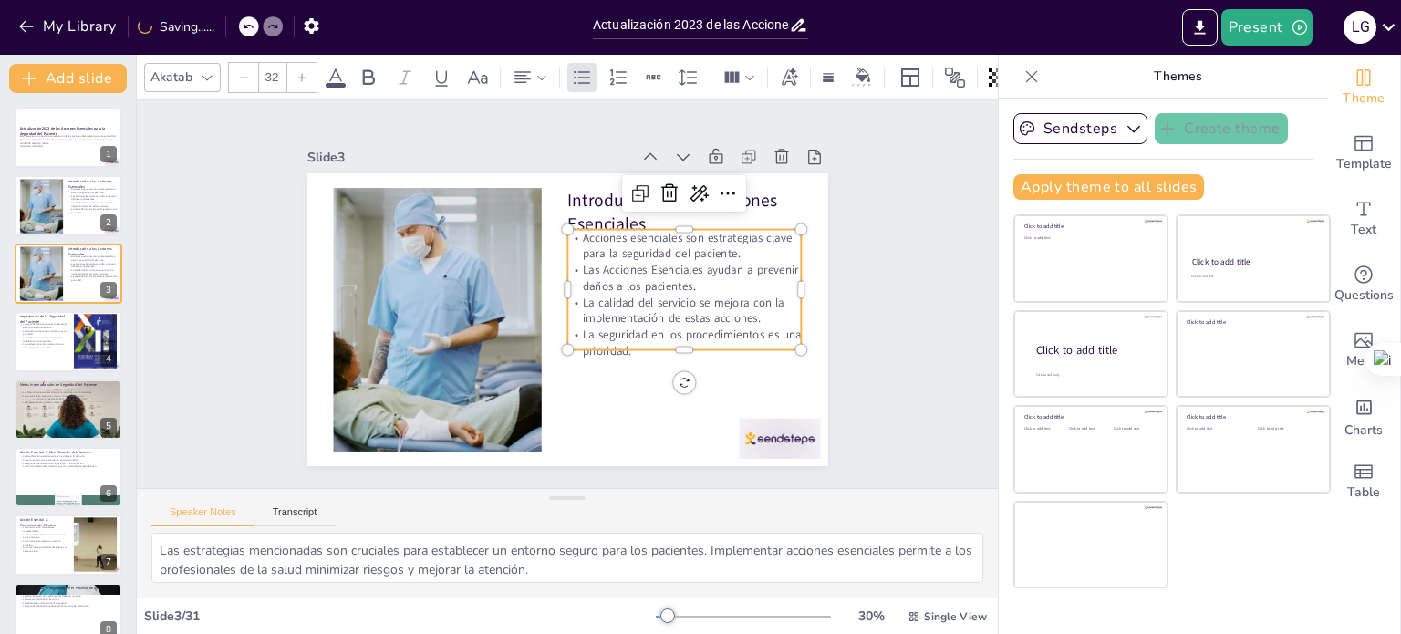
checkbox input "true"
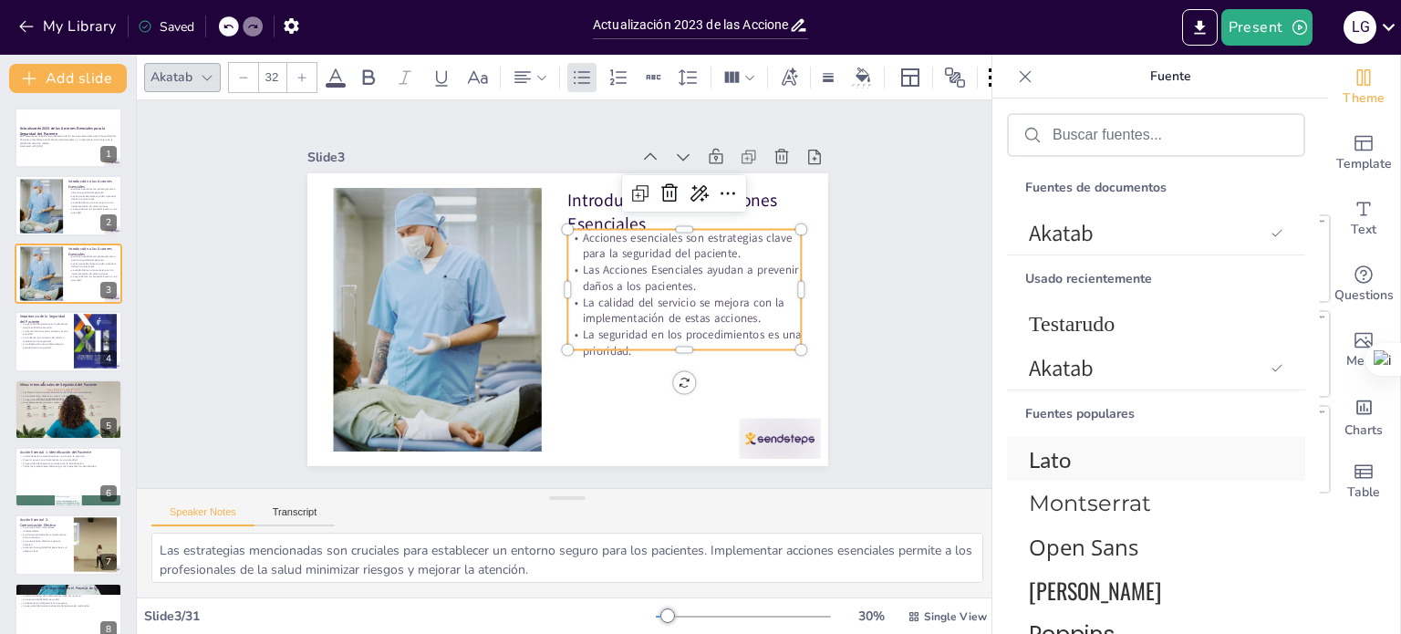
click at [1065, 462] on font "Lato" at bounding box center [1050, 459] width 42 height 26
checkbox input "true"
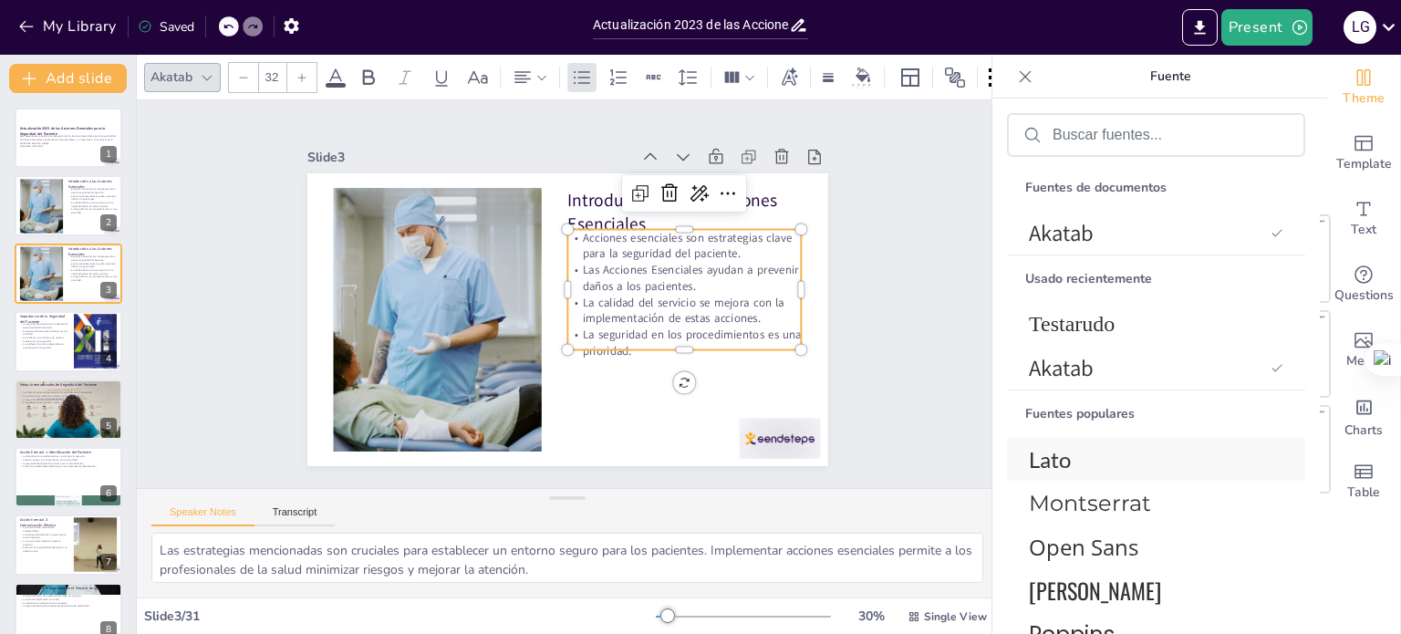
checkbox input "true"
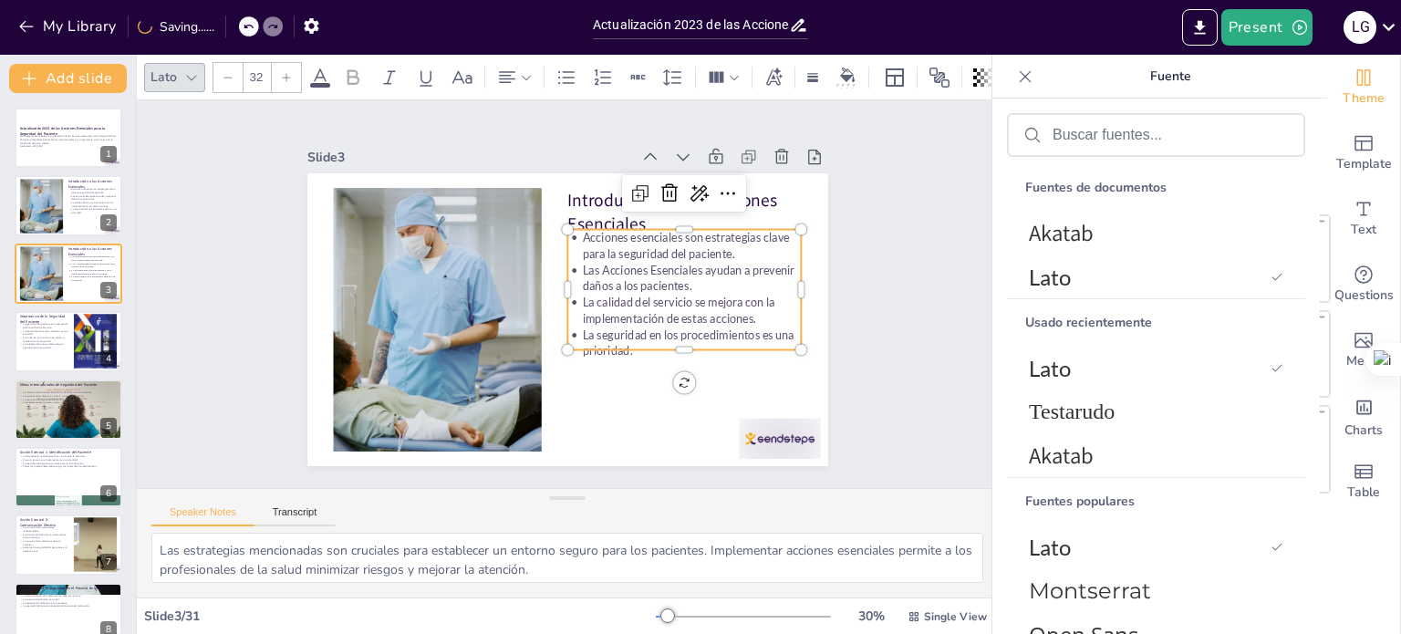
checkbox input "true"
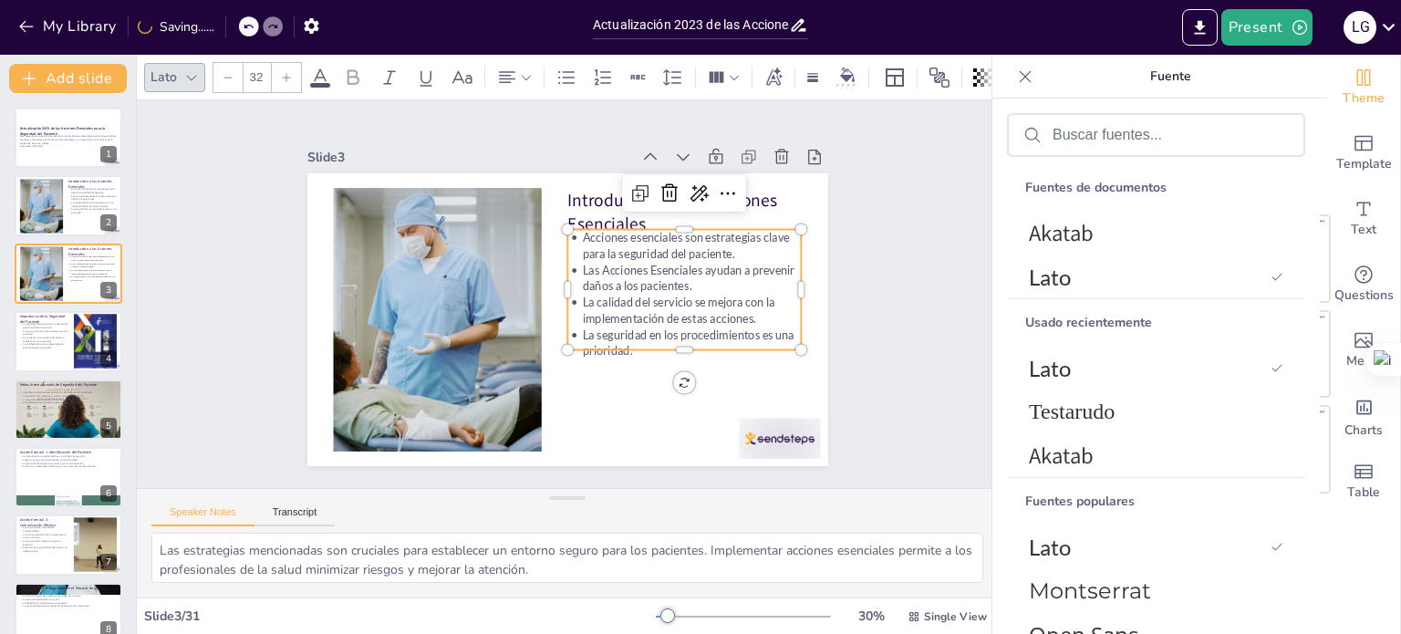
checkbox input "true"
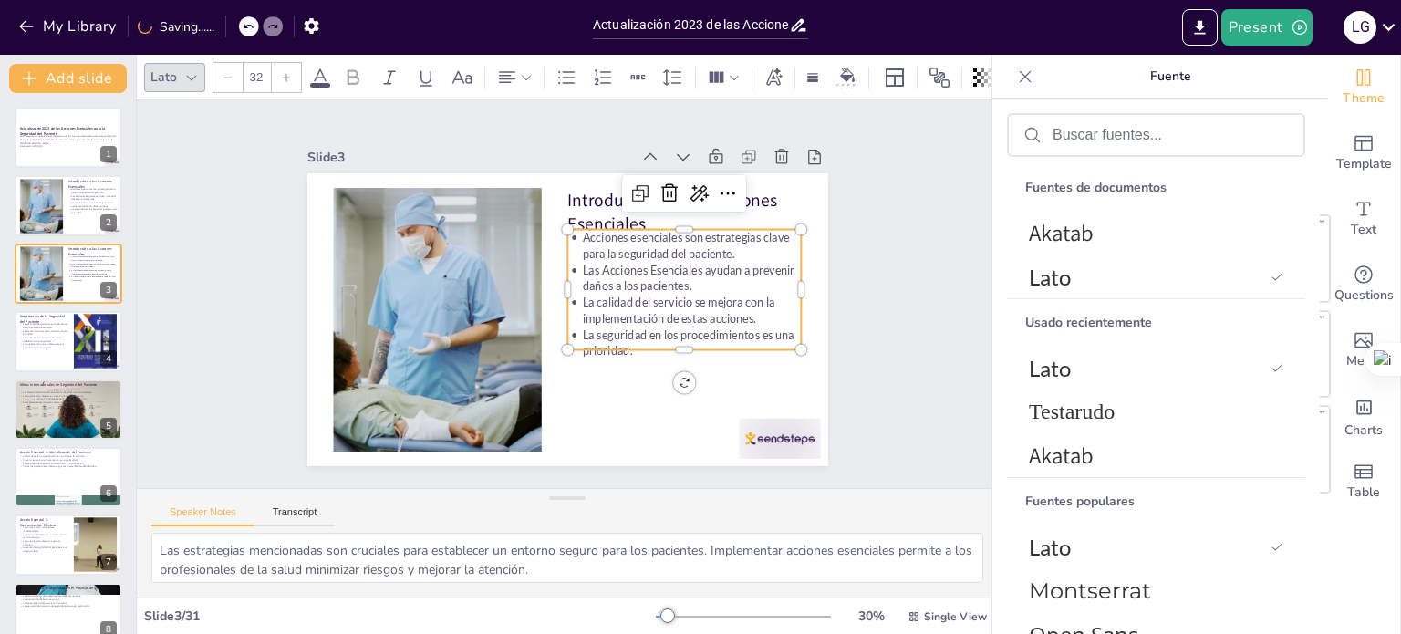
checkbox input "true"
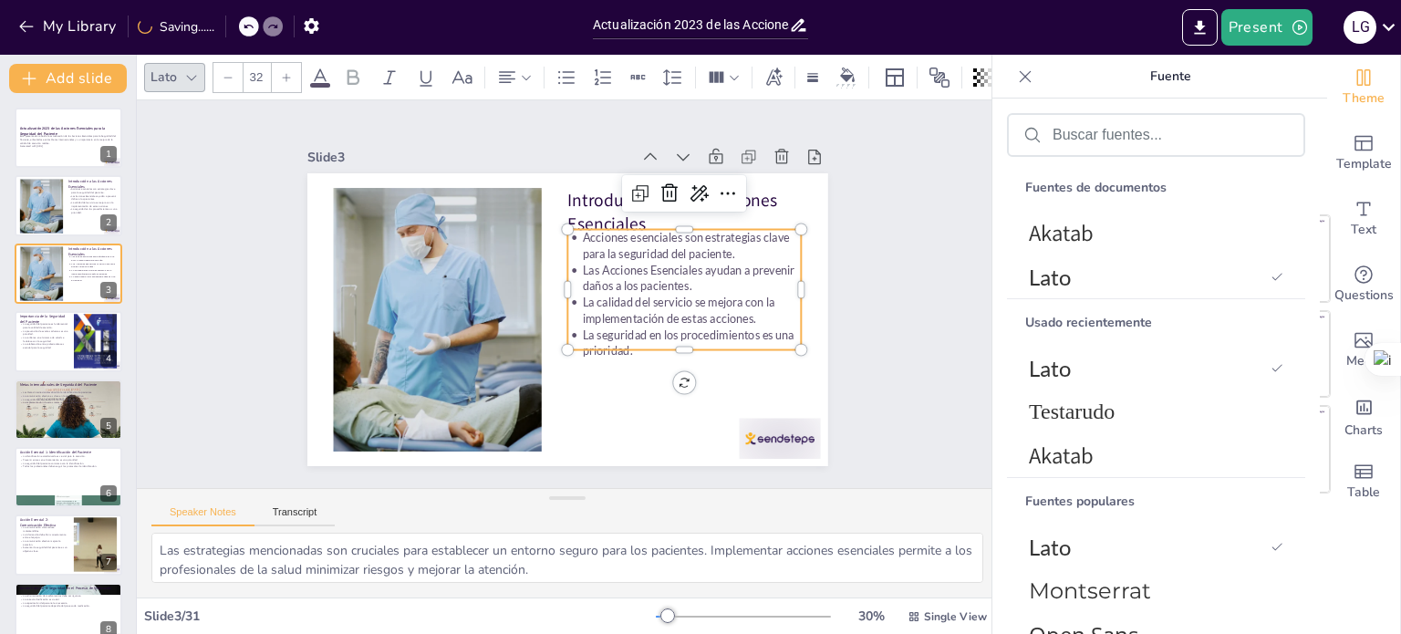
checkbox input "true"
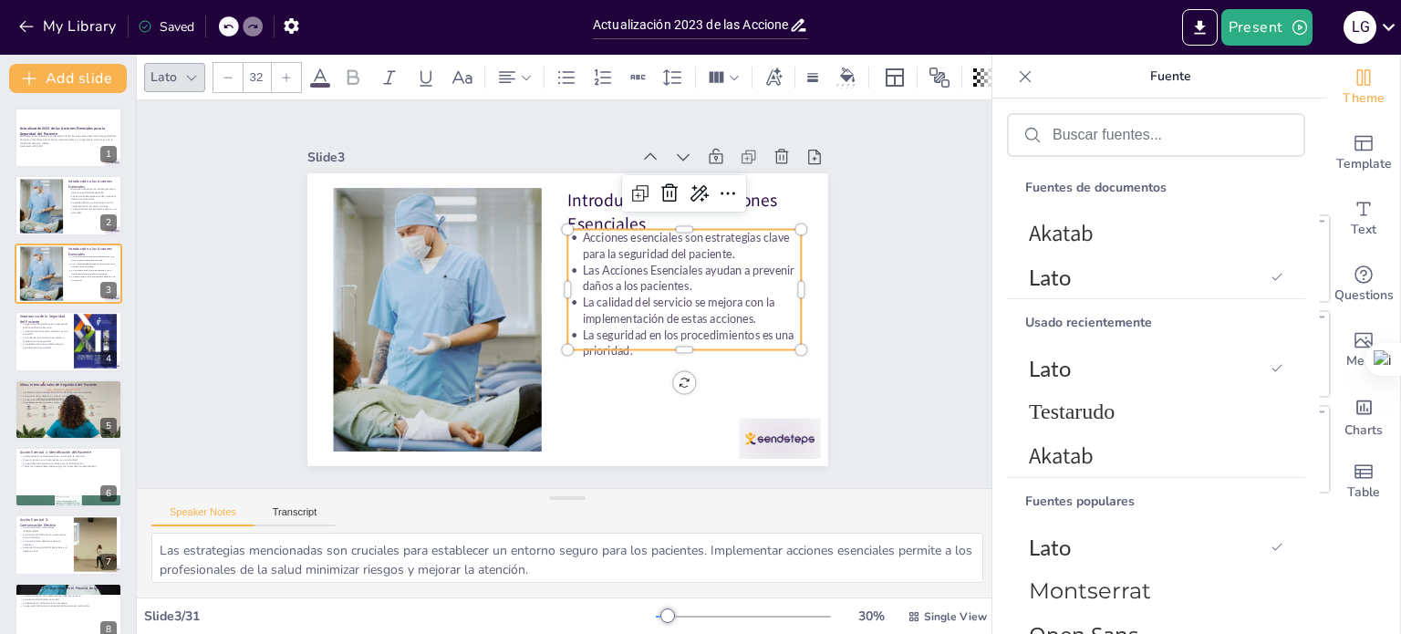
click at [312, 68] on icon at bounding box center [320, 78] width 22 height 22
checkbox input "true"
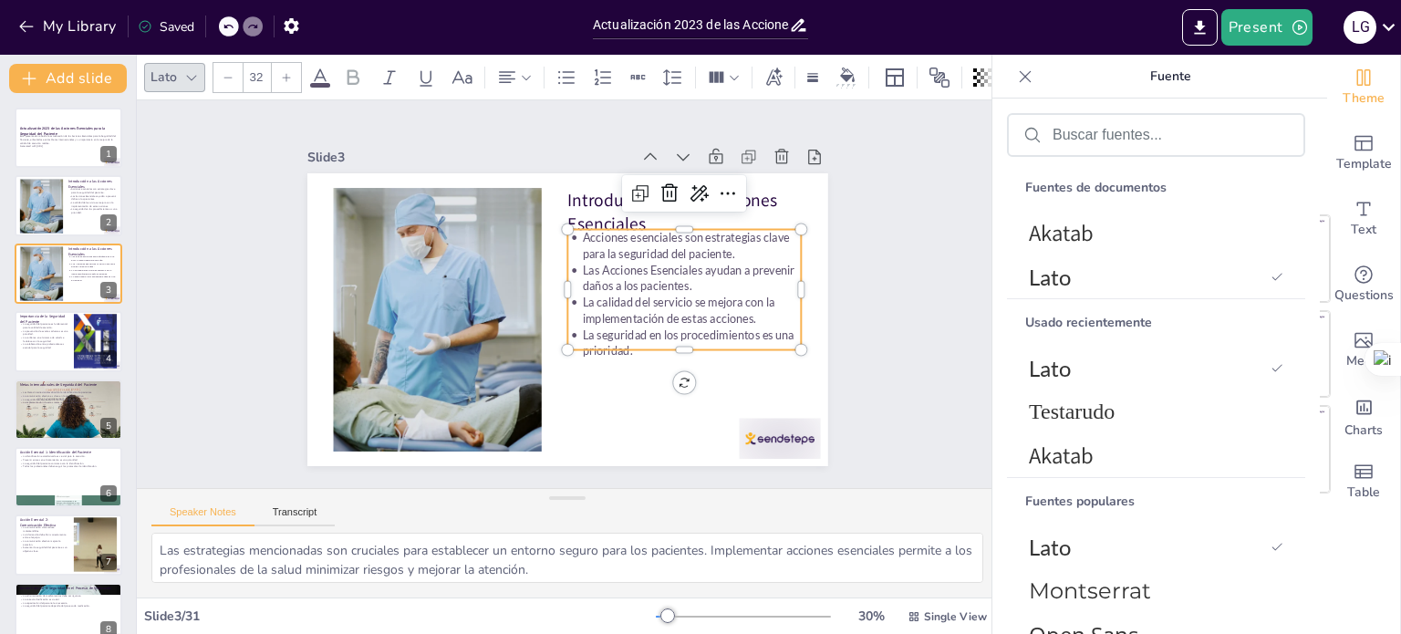
checkbox input "true"
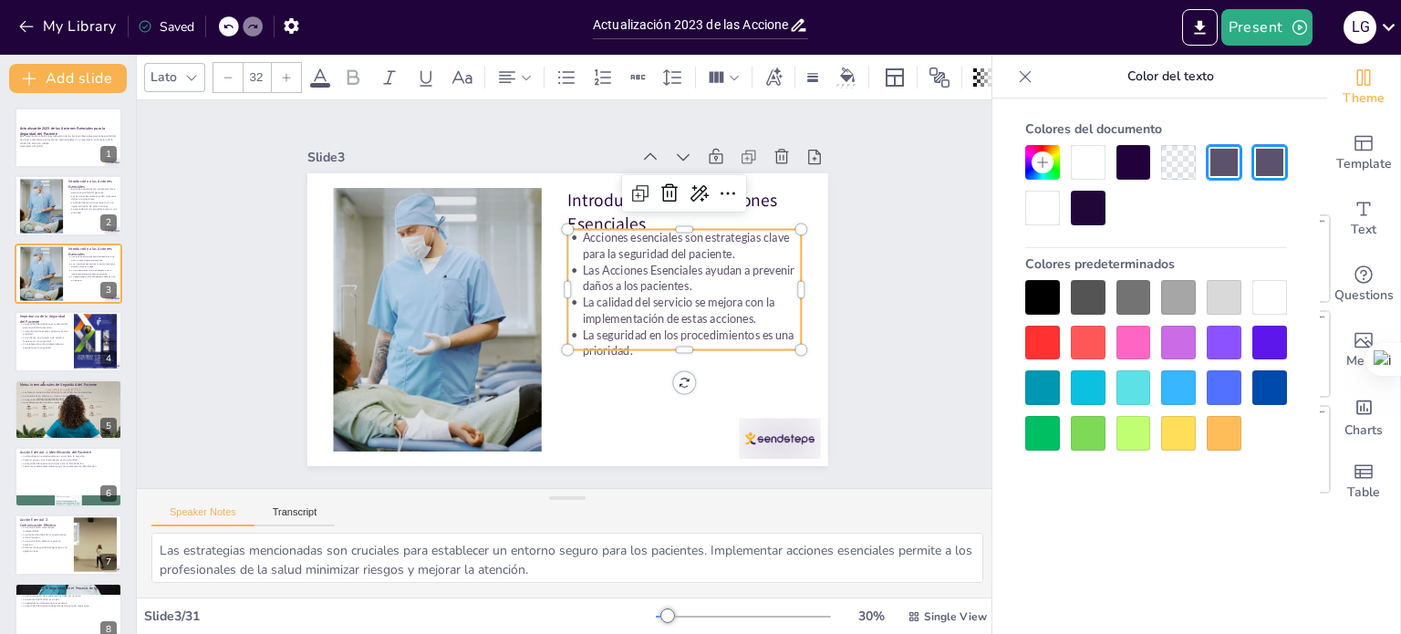
checkbox input "true"
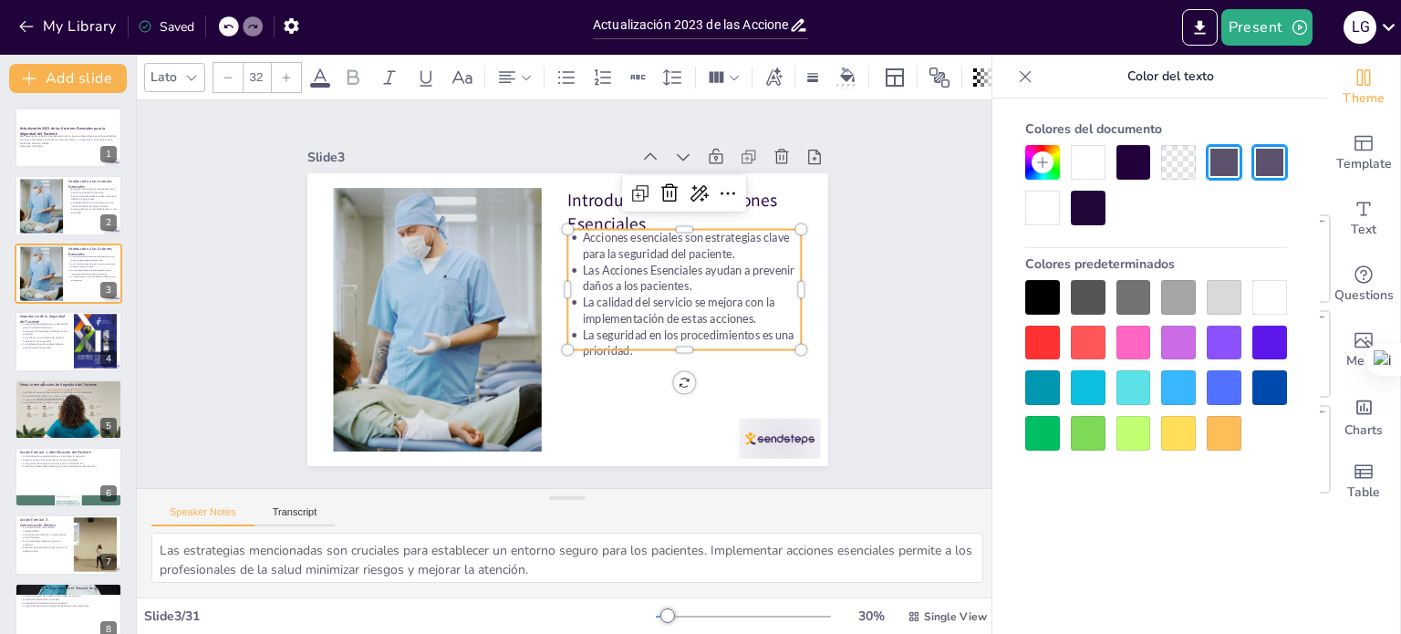
checkbox input "true"
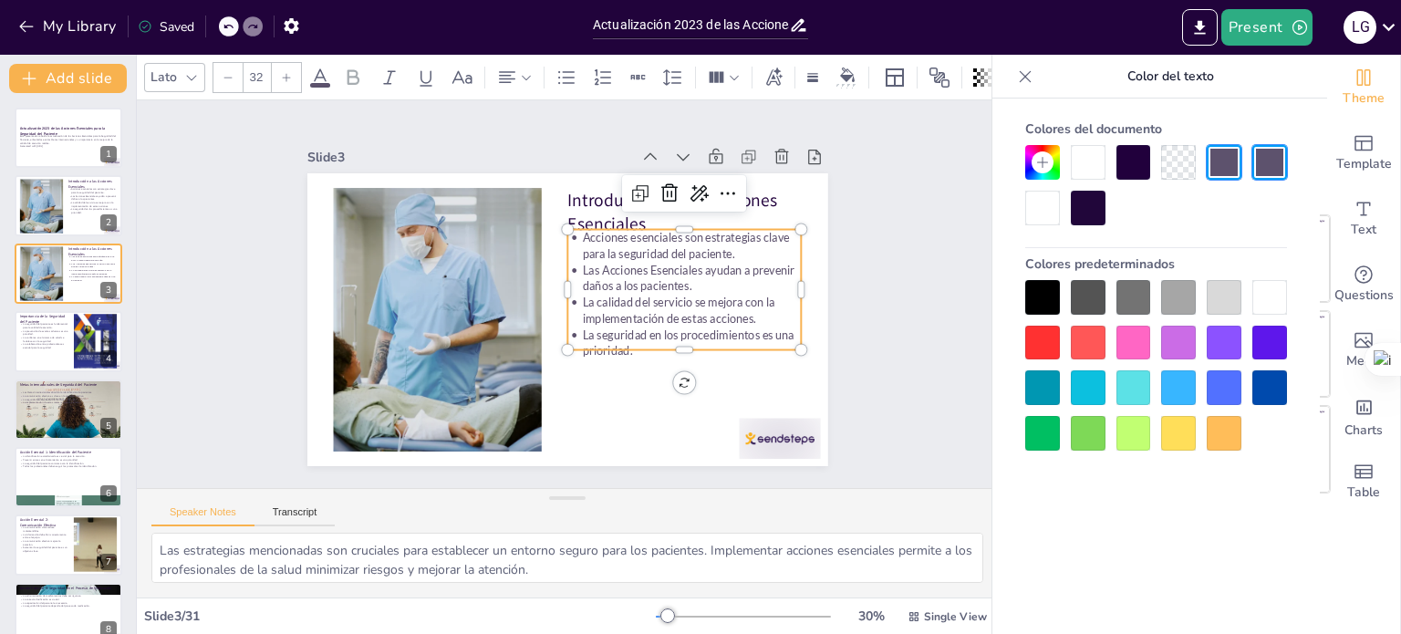
click at [1090, 211] on div at bounding box center [1088, 208] width 35 height 35
checkbox input "true"
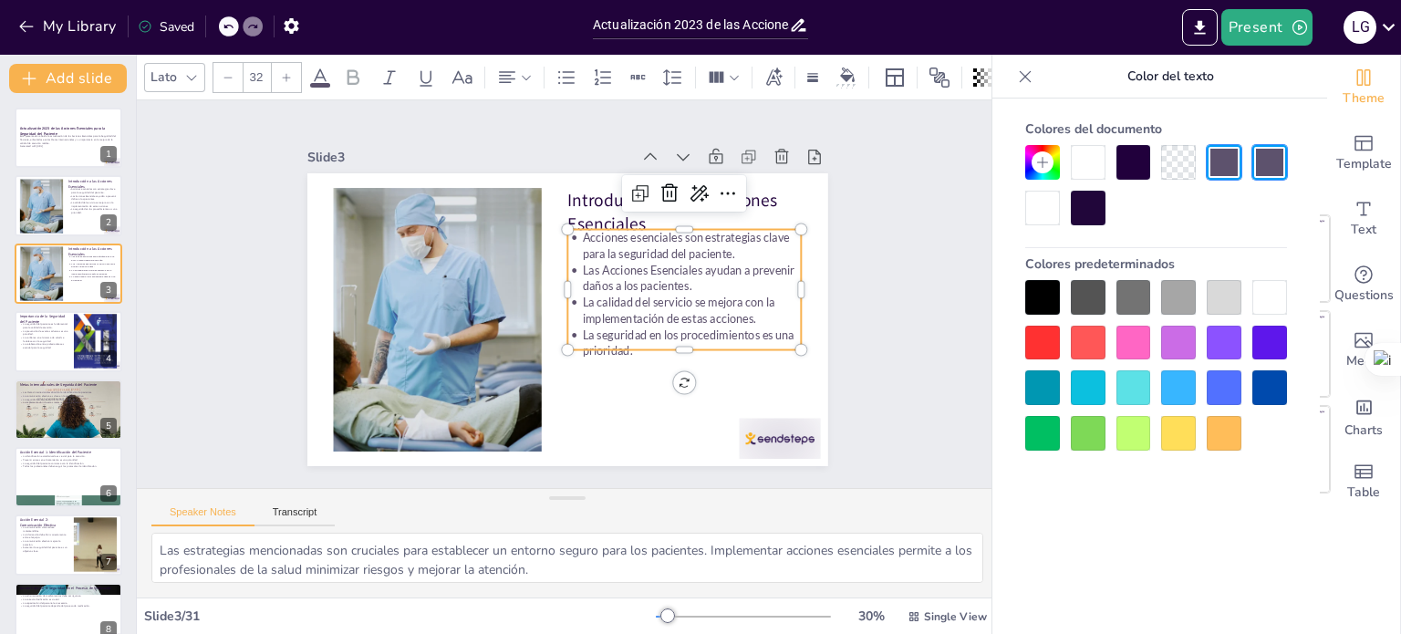
checkbox input "true"
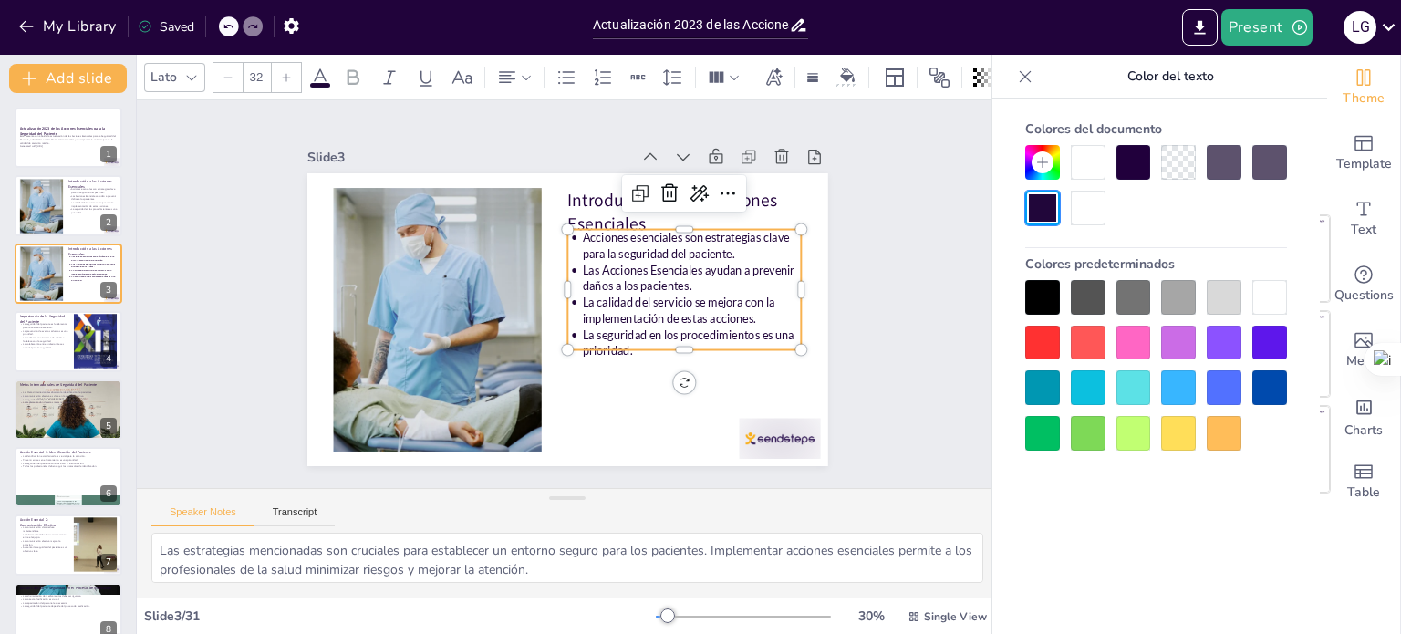
checkbox input "true"
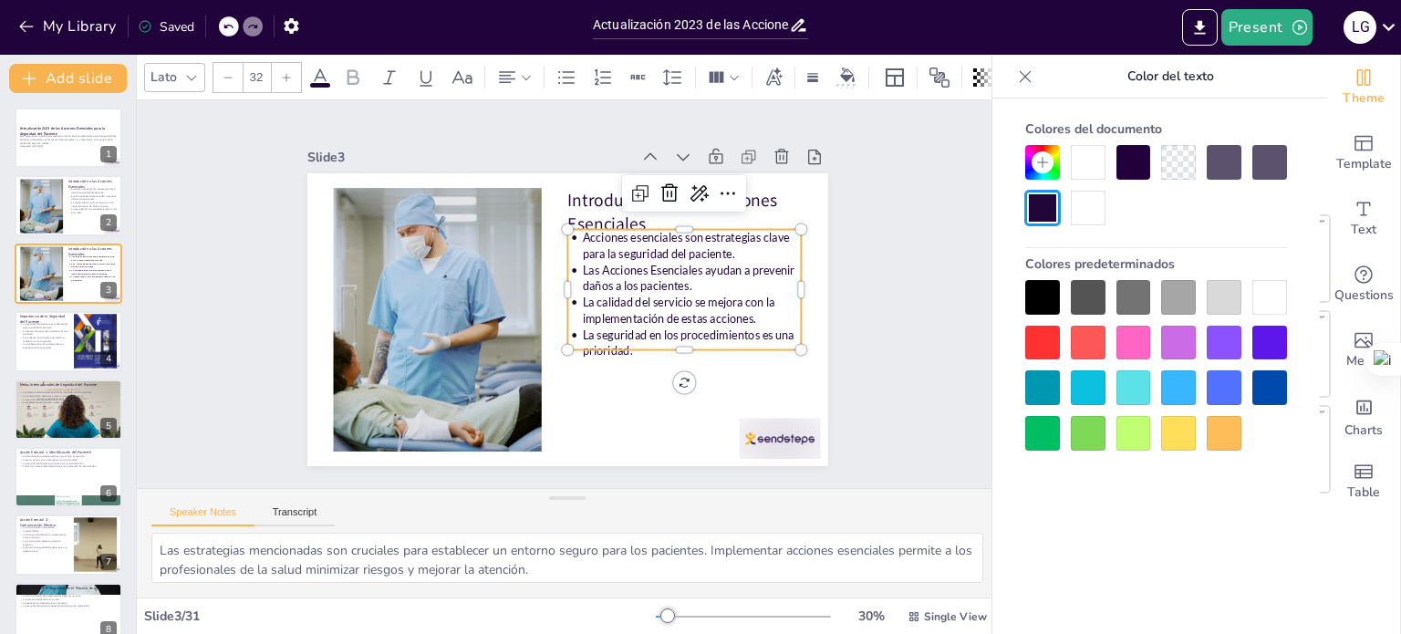
checkbox input "true"
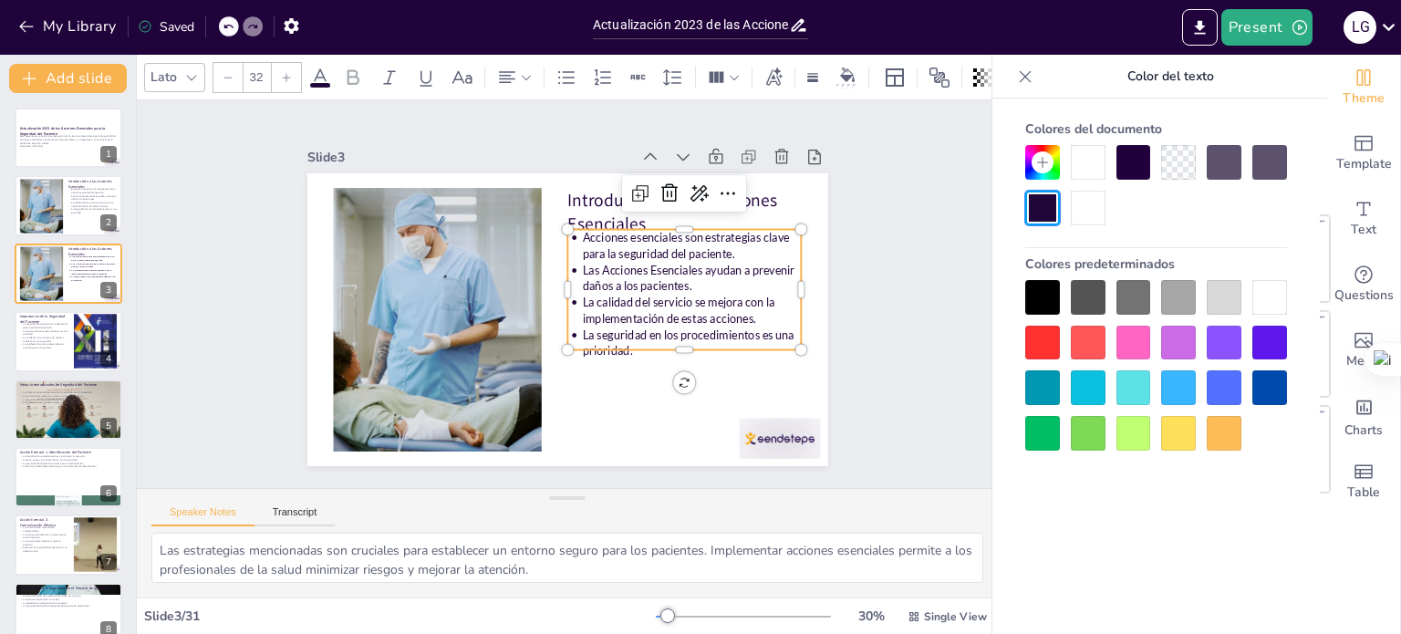
checkbox input "true"
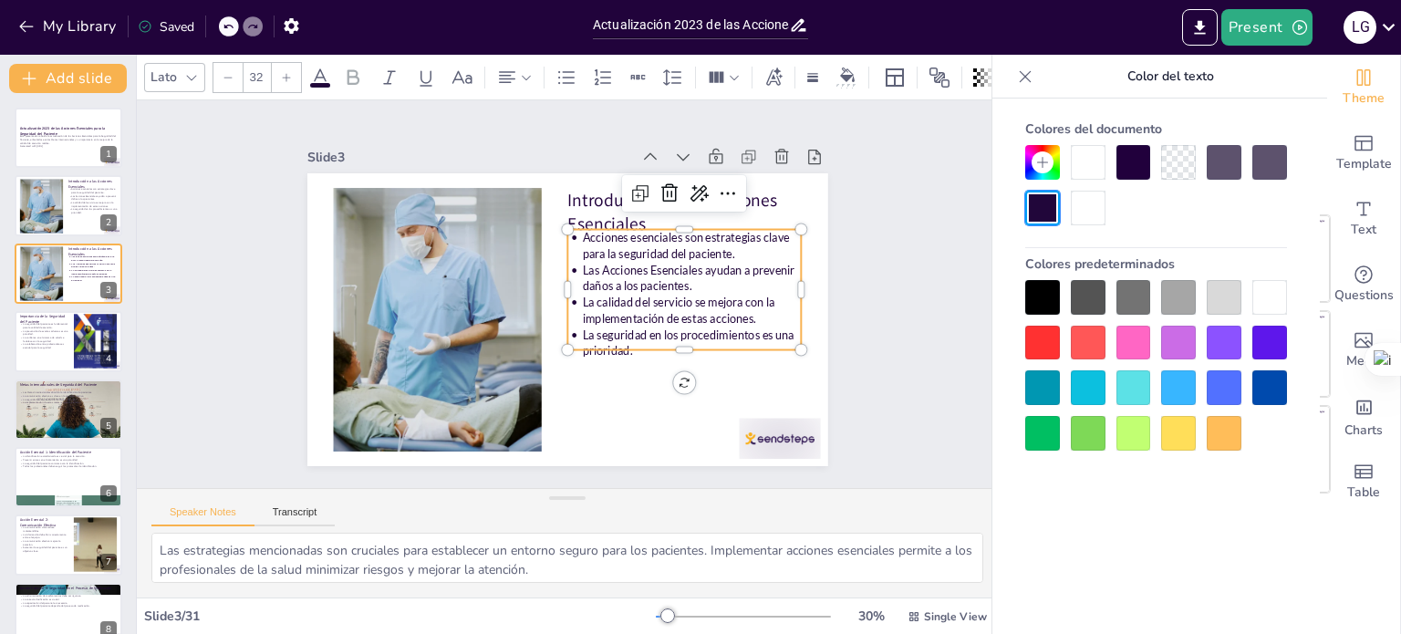
checkbox input "true"
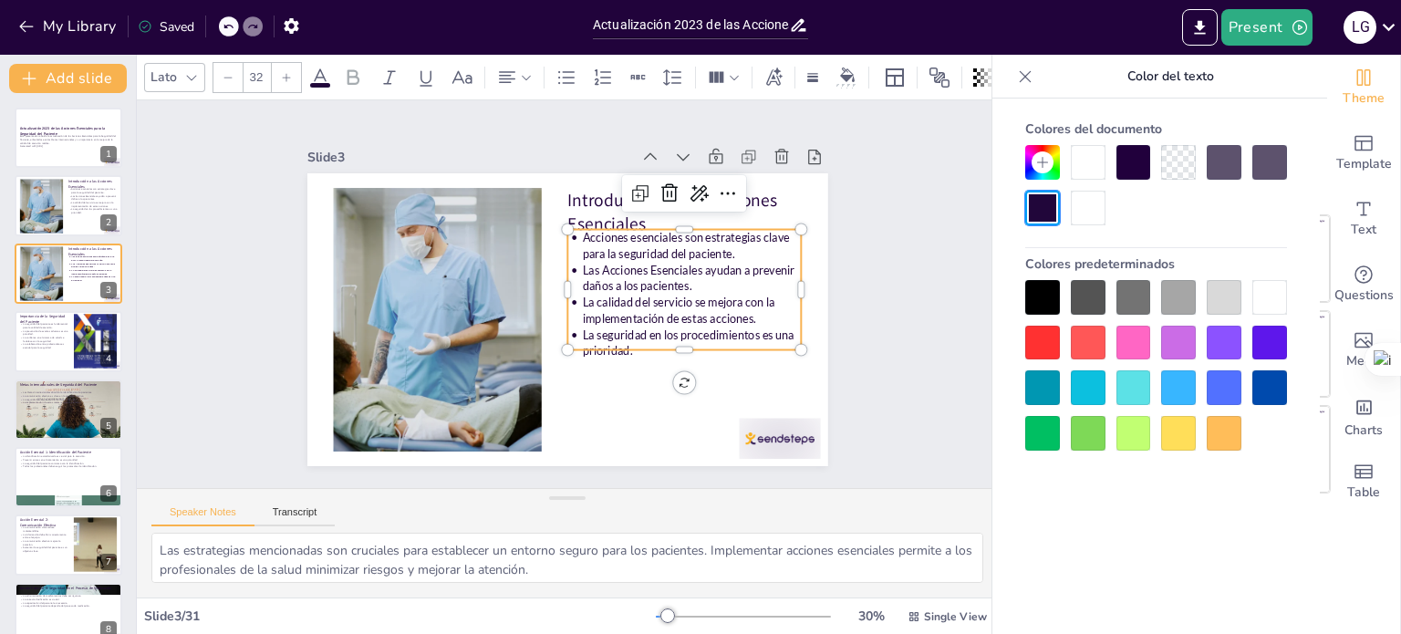
checkbox input "true"
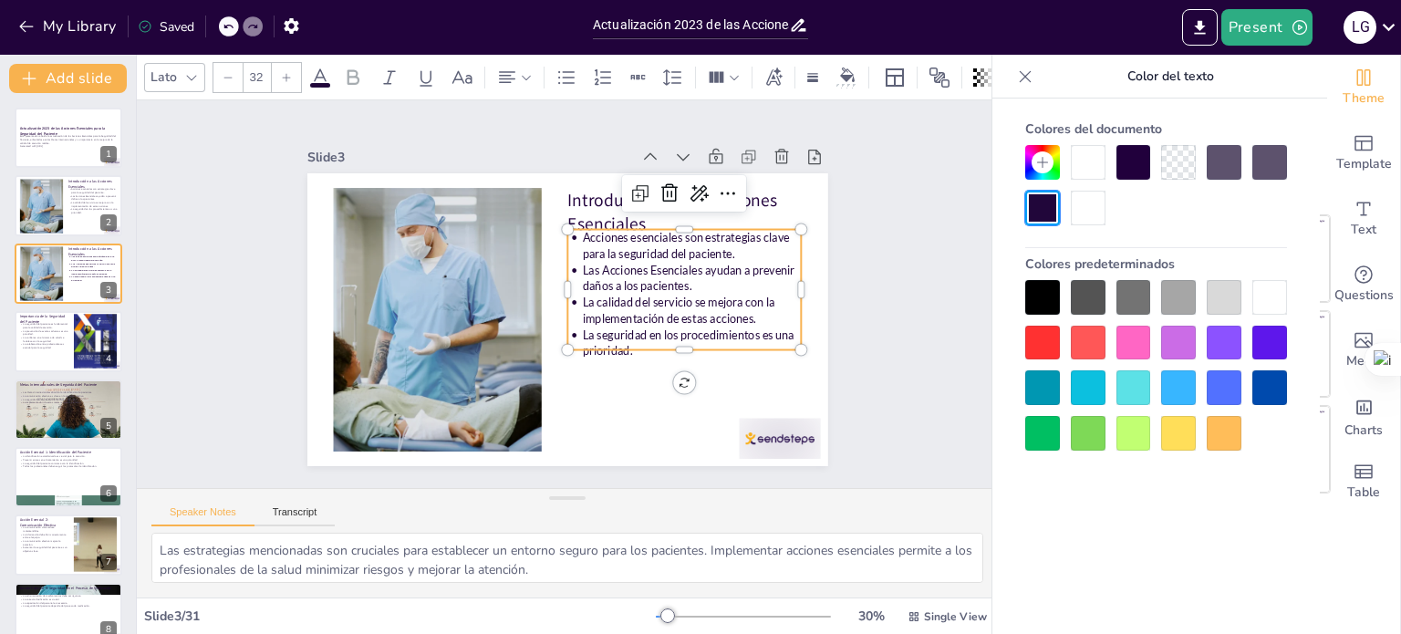
checkbox input "true"
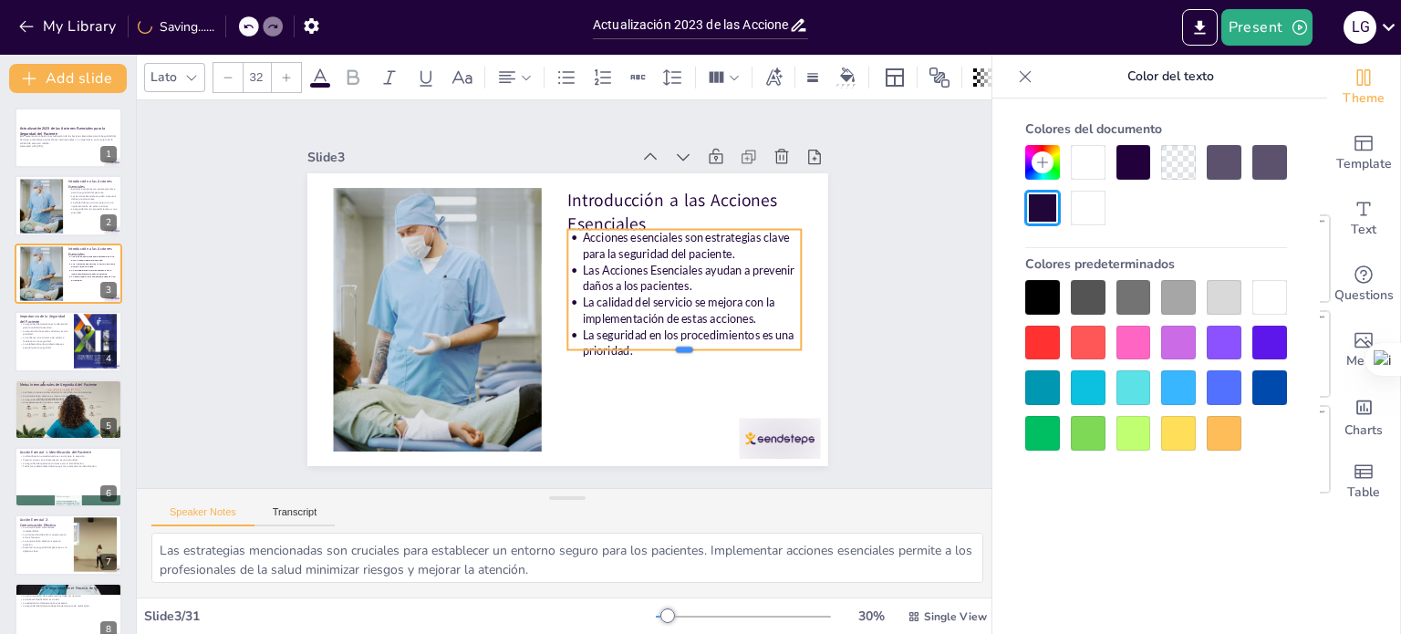
checkbox input "true"
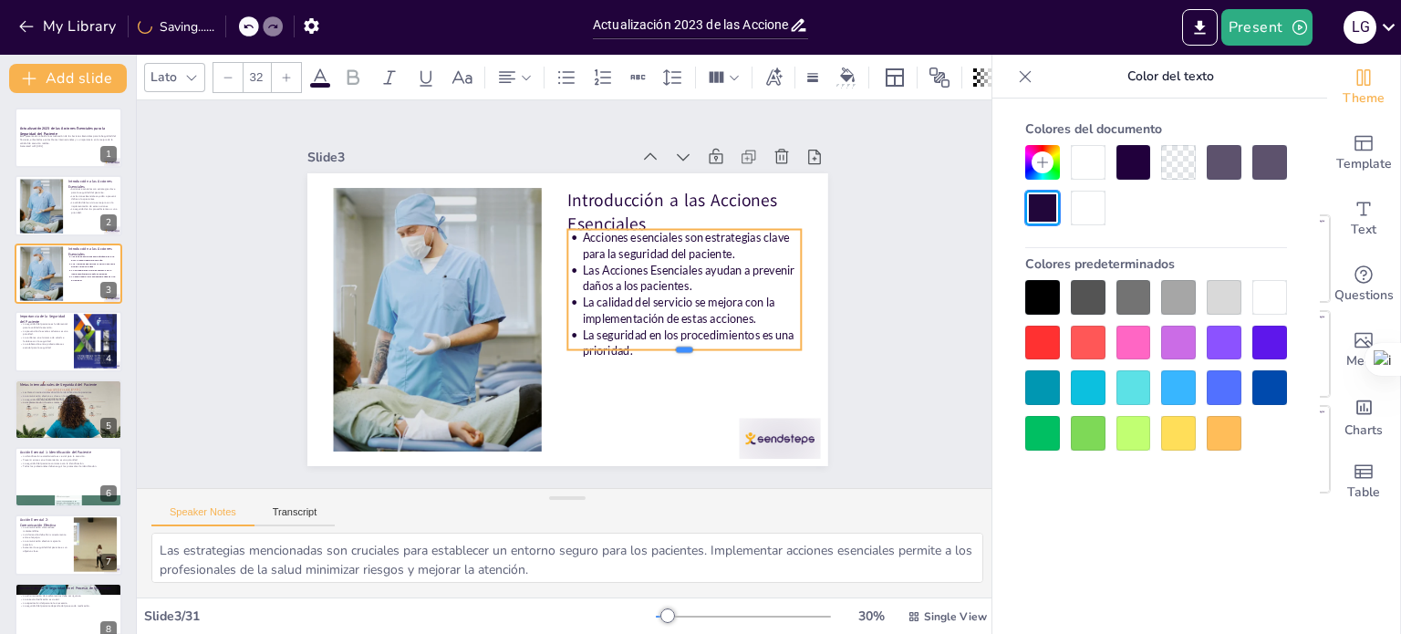
checkbox input "true"
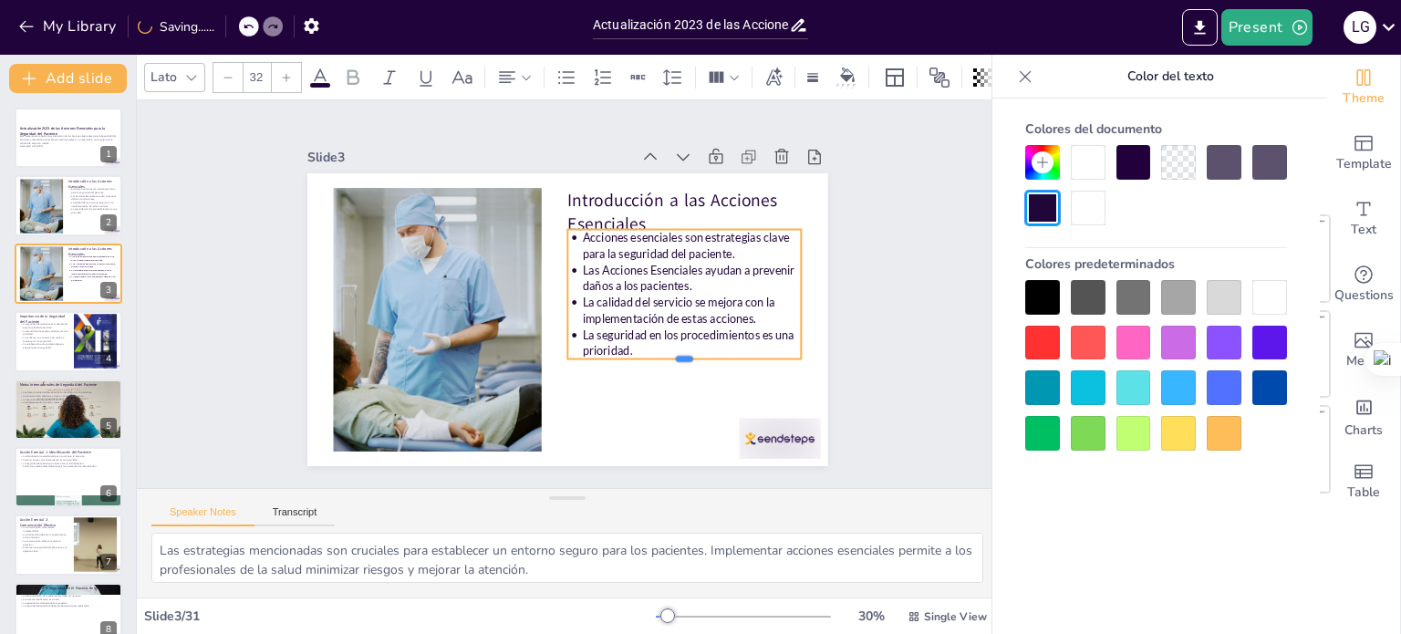
checkbox input "true"
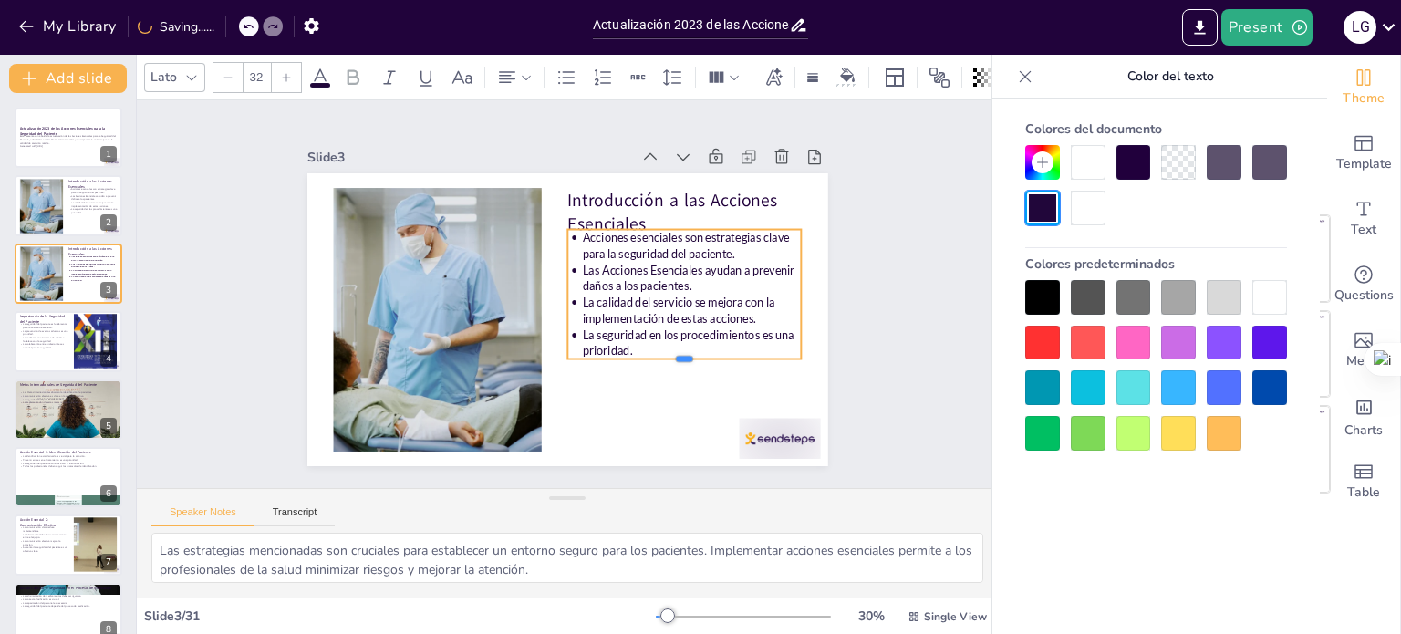
checkbox input "true"
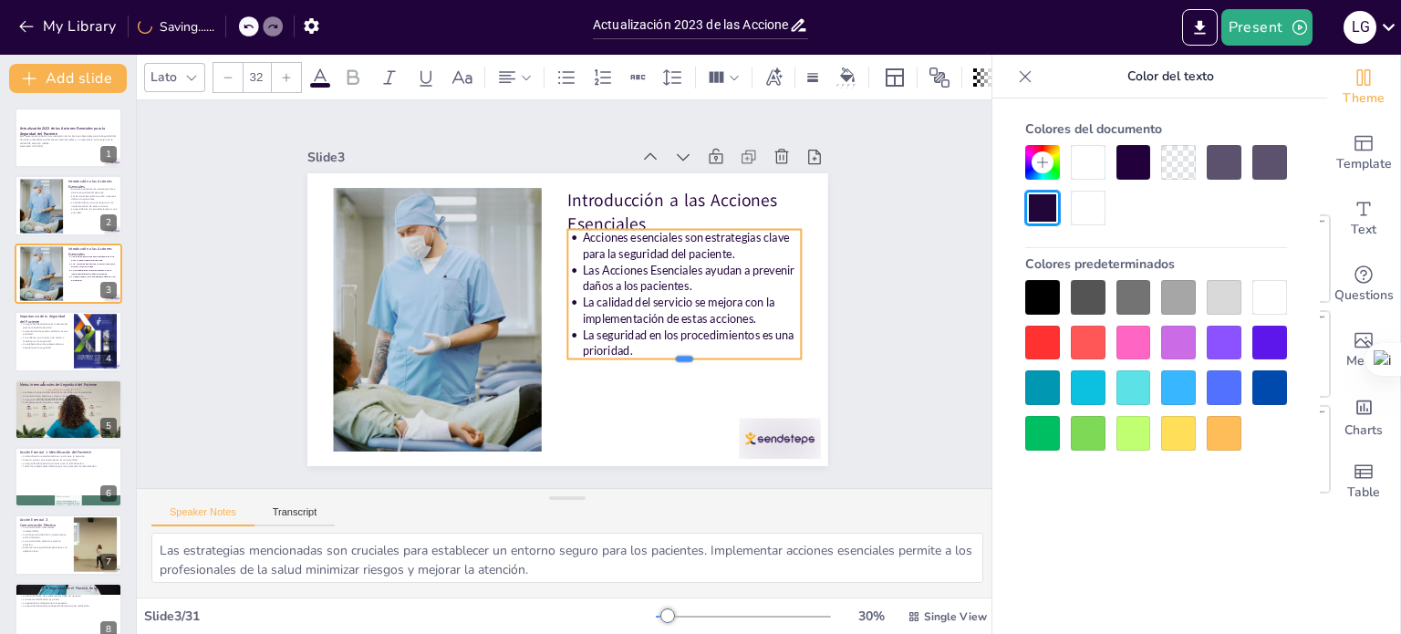
checkbox input "true"
drag, startPoint x: 671, startPoint y: 343, endPoint x: 672, endPoint y: 371, distance: 28.3
click at [672, 374] on div at bounding box center [650, 417] width 227 height 87
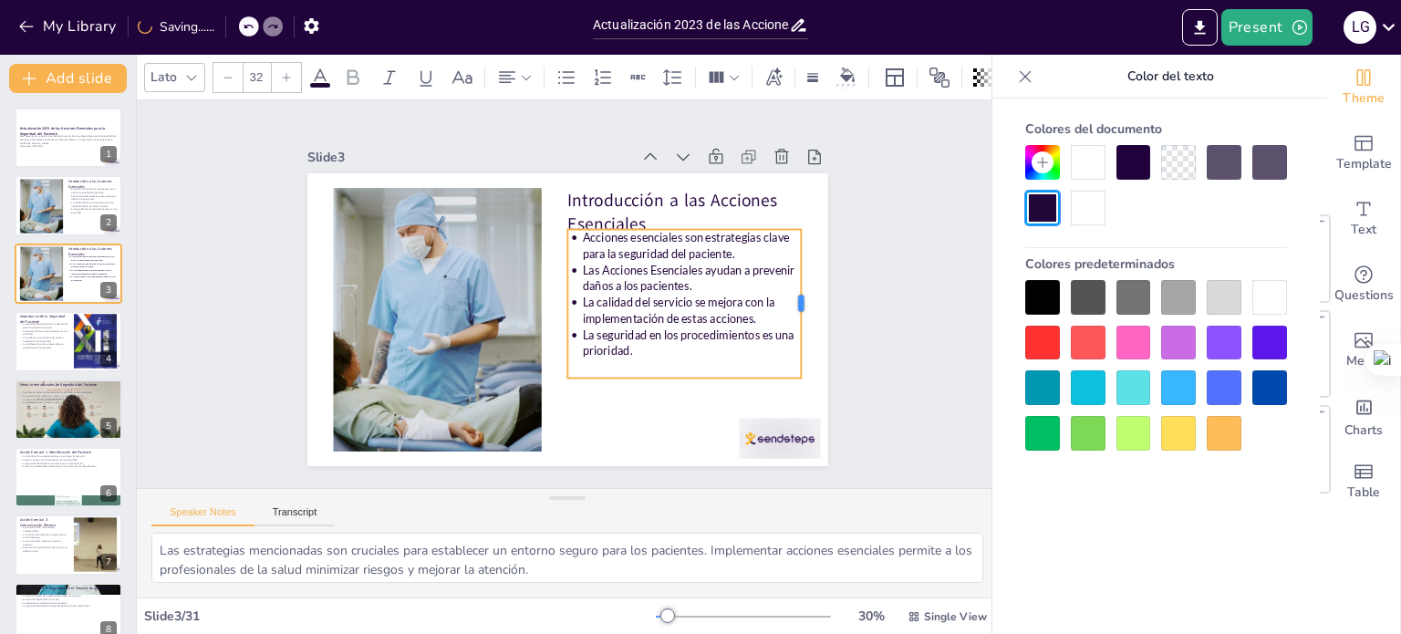
click at [787, 328] on div at bounding box center [794, 378] width 60 height 146
click at [802, 328] on div at bounding box center [809, 304] width 15 height 149
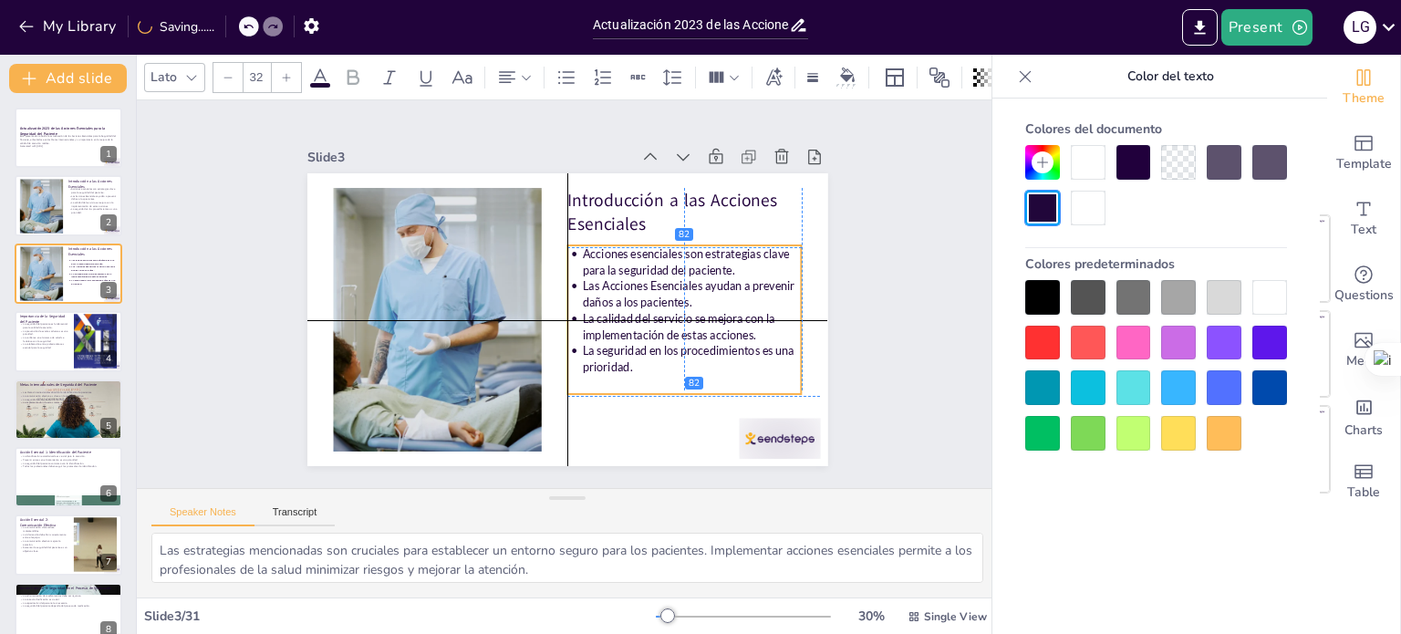
drag, startPoint x: 785, startPoint y: 322, endPoint x: 785, endPoint y: 335, distance: 12.8
click at [785, 342] on p "La seguridad en los procedimientos es una prioridad." at bounding box center [677, 370] width 236 height 57
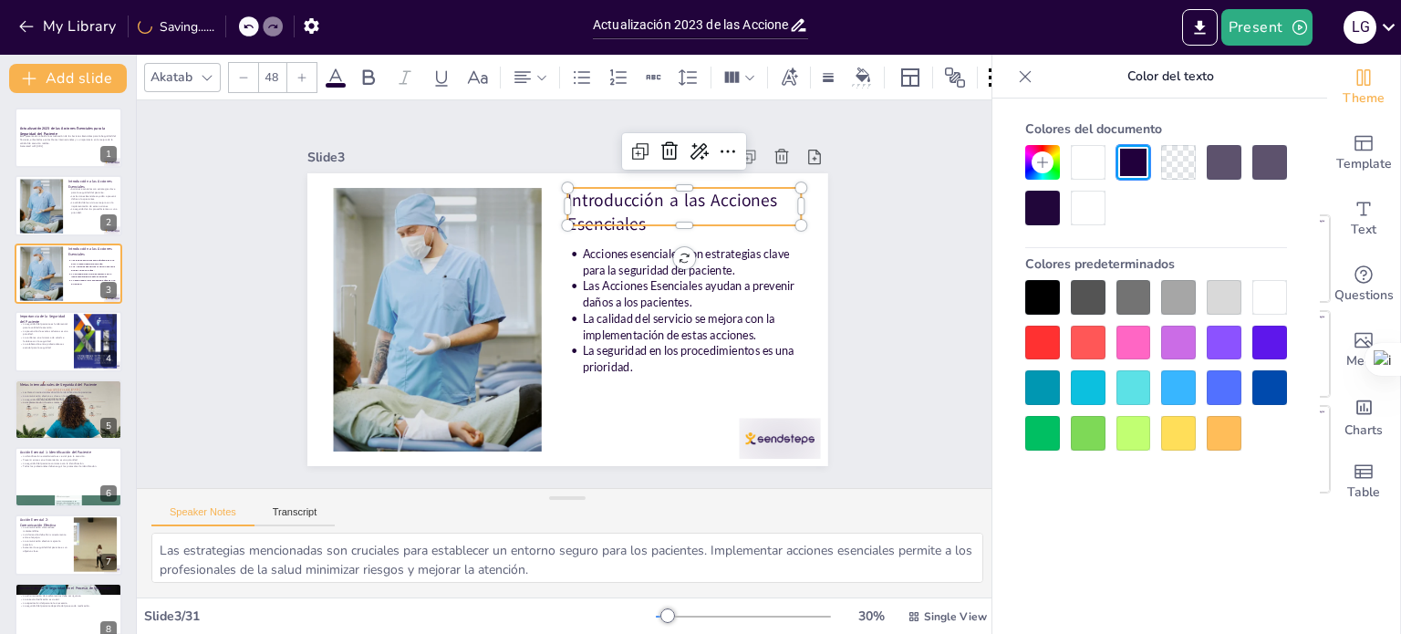
click at [585, 204] on p "Introducción a las Acciones Esenciales" at bounding box center [684, 212] width 234 height 48
click at [339, 68] on icon at bounding box center [336, 78] width 22 height 22
click at [369, 71] on icon at bounding box center [369, 78] width 22 height 22
click at [535, 71] on icon at bounding box center [541, 77] width 13 height 13
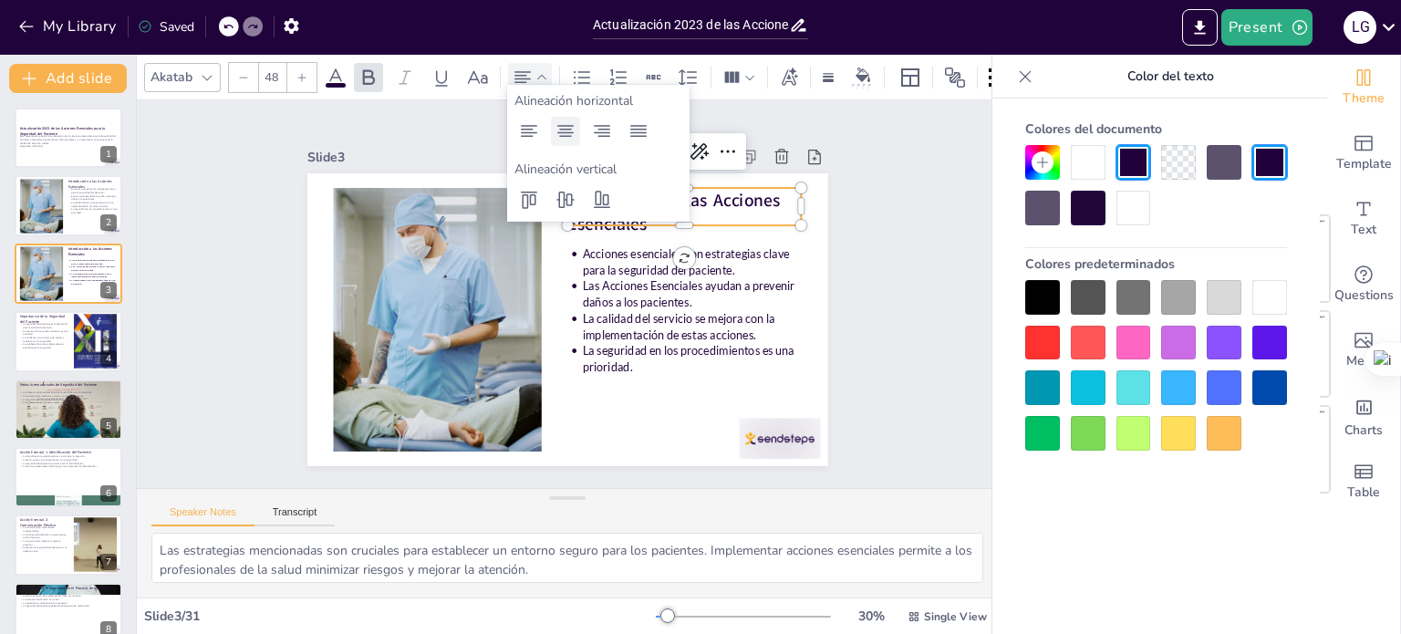
click at [564, 124] on icon at bounding box center [566, 131] width 22 height 22
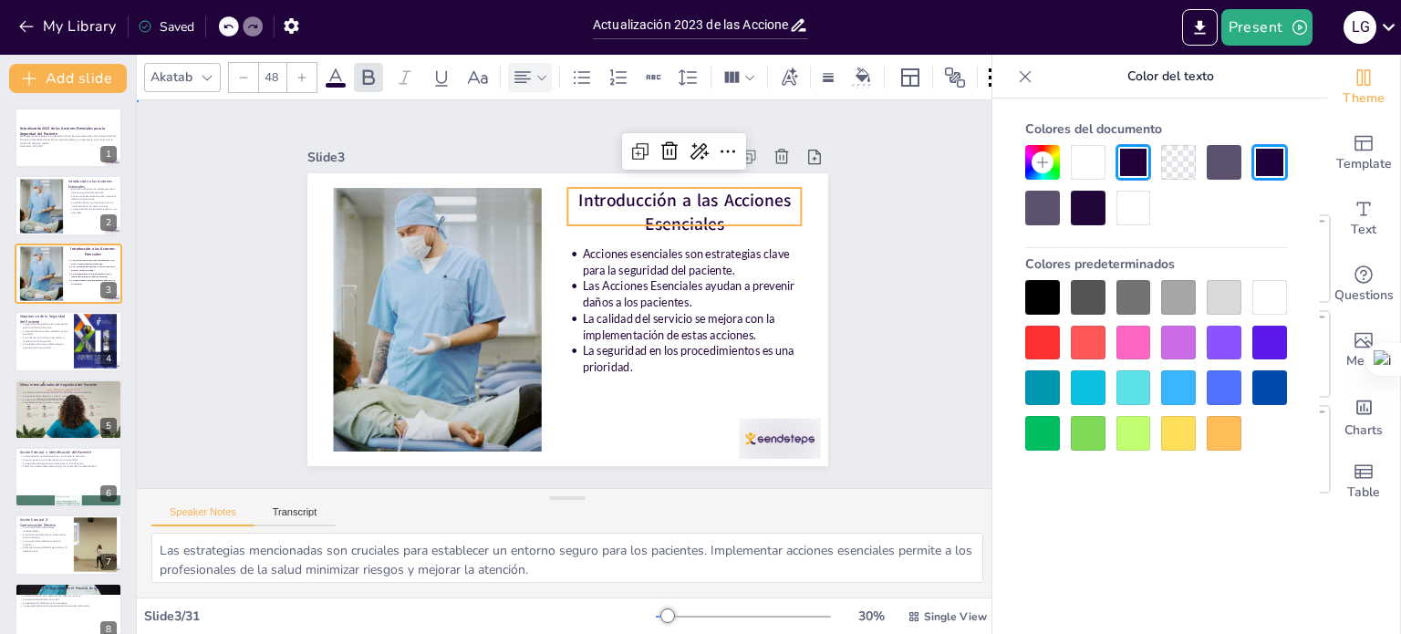
click at [901, 280] on div "Slide 1 Actualización 2023 de las Acciones Esenciales para la Seguridad del Pac…" at bounding box center [567, 294] width 861 height 388
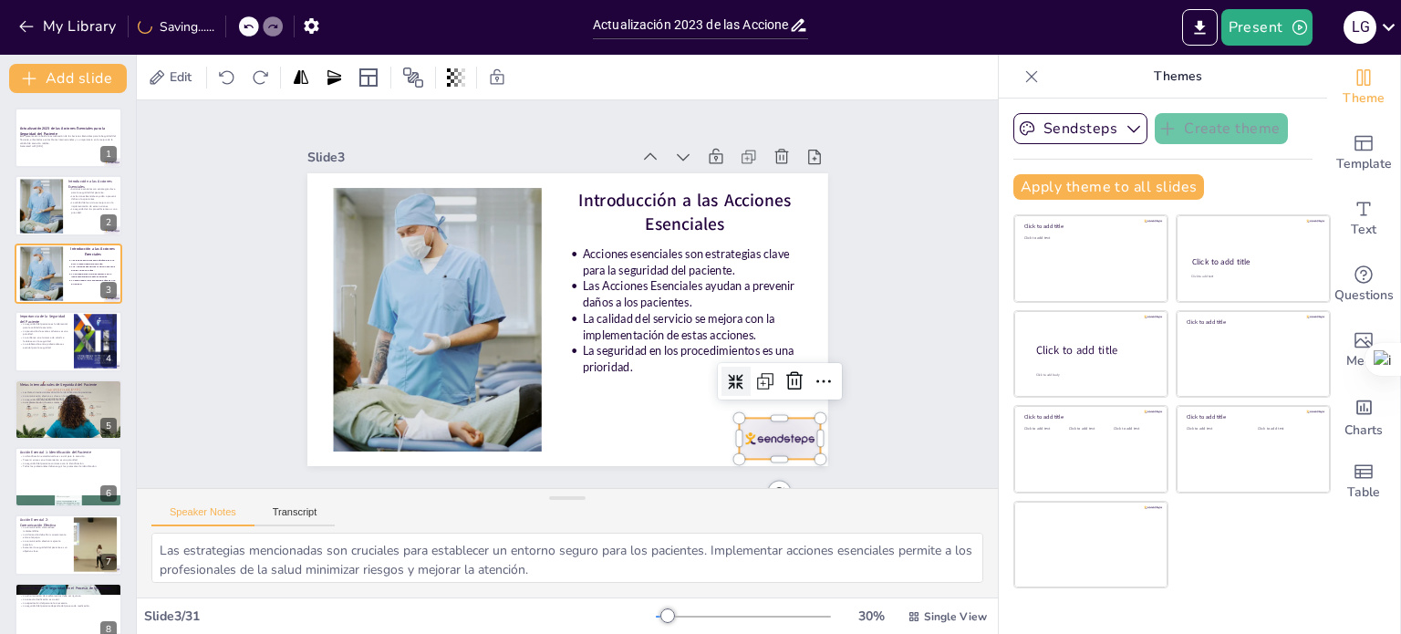
click at [764, 442] on div at bounding box center [779, 438] width 81 height 41
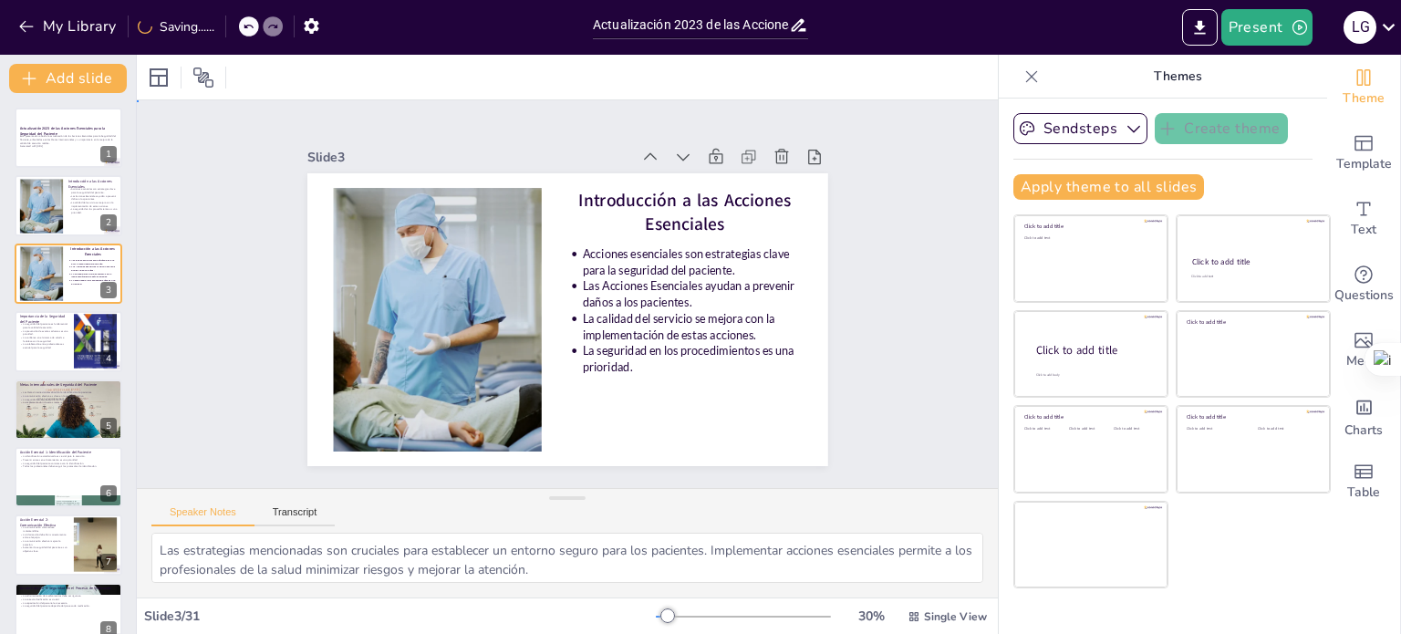
click at [868, 308] on div "Slide 1 Actualización 2023 de las Acciones Esenciales para la Seguridad del Pac…" at bounding box center [567, 294] width 897 height 475
click at [1084, 132] on button "Sendsteps" at bounding box center [1080, 128] width 134 height 31
click at [880, 258] on div "Slide 1 Actualización 2023 de las Acciones Esenciales para la Seguridad del Pac…" at bounding box center [567, 294] width 861 height 388
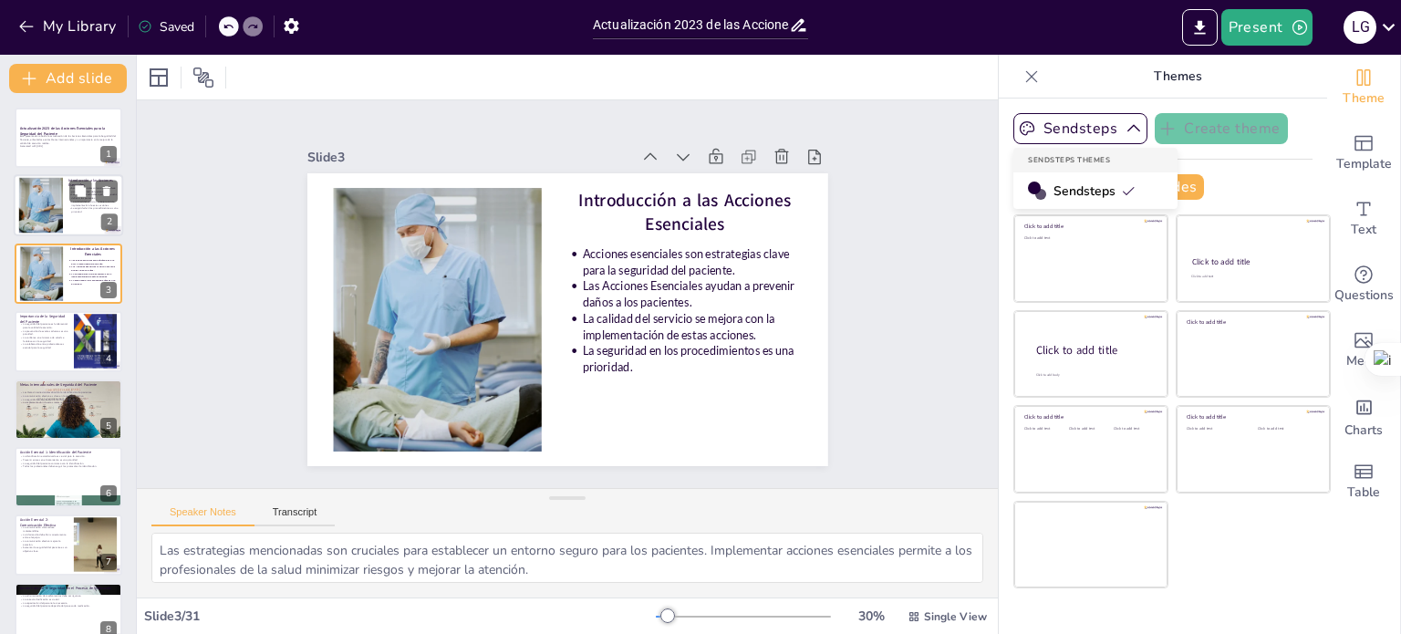
click at [78, 203] on p "La calidad del servicio se mejora con la implementación de estas acciones." at bounding box center [92, 204] width 49 height 6
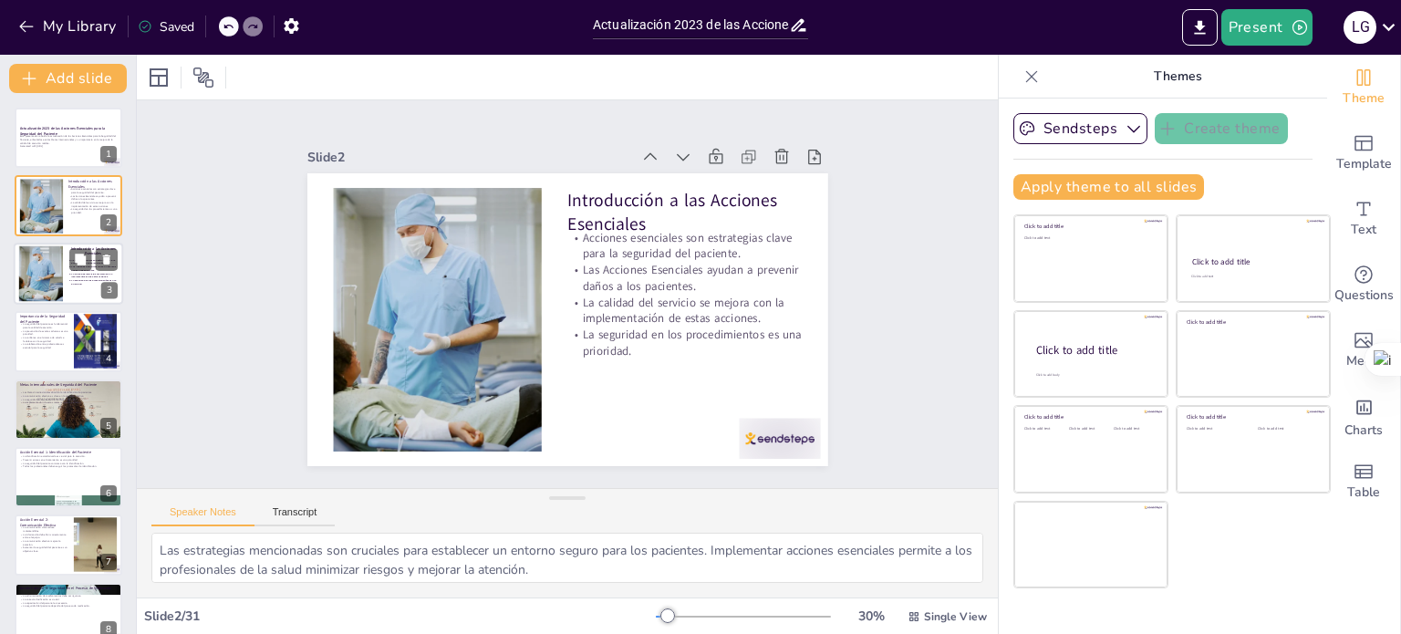
click at [67, 278] on div at bounding box center [68, 274] width 109 height 62
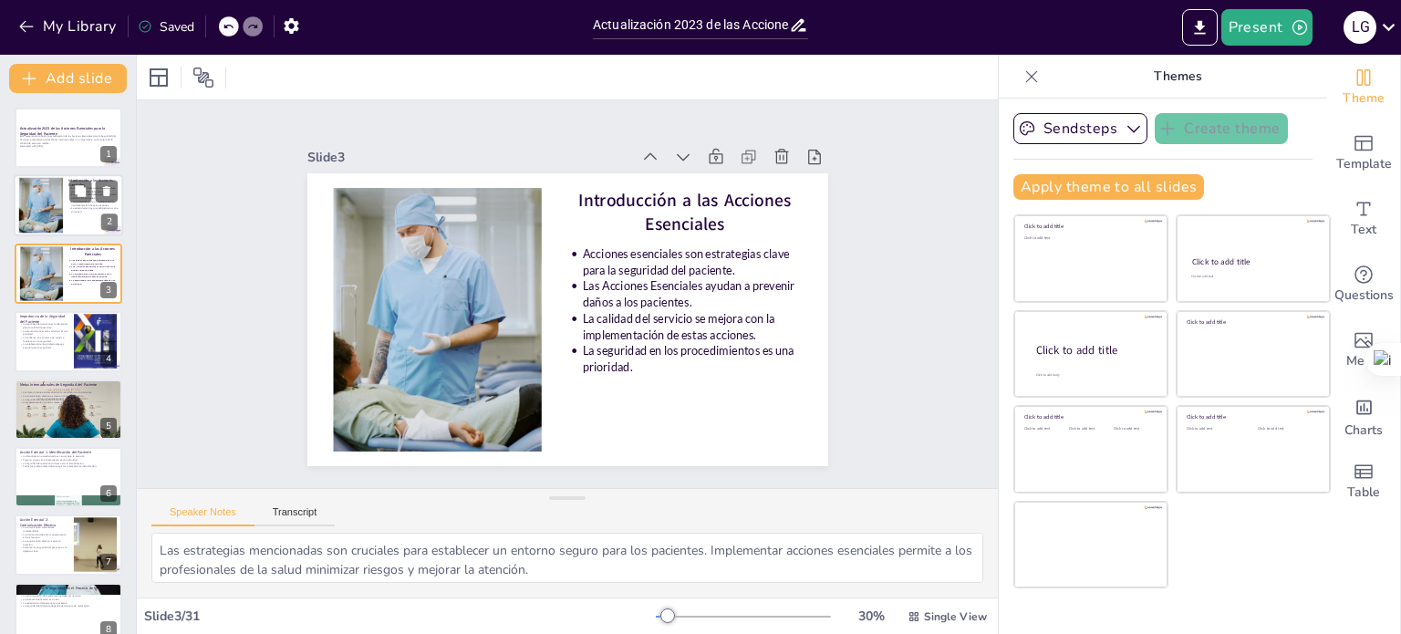
click at [58, 220] on div at bounding box center [40, 206] width 83 height 56
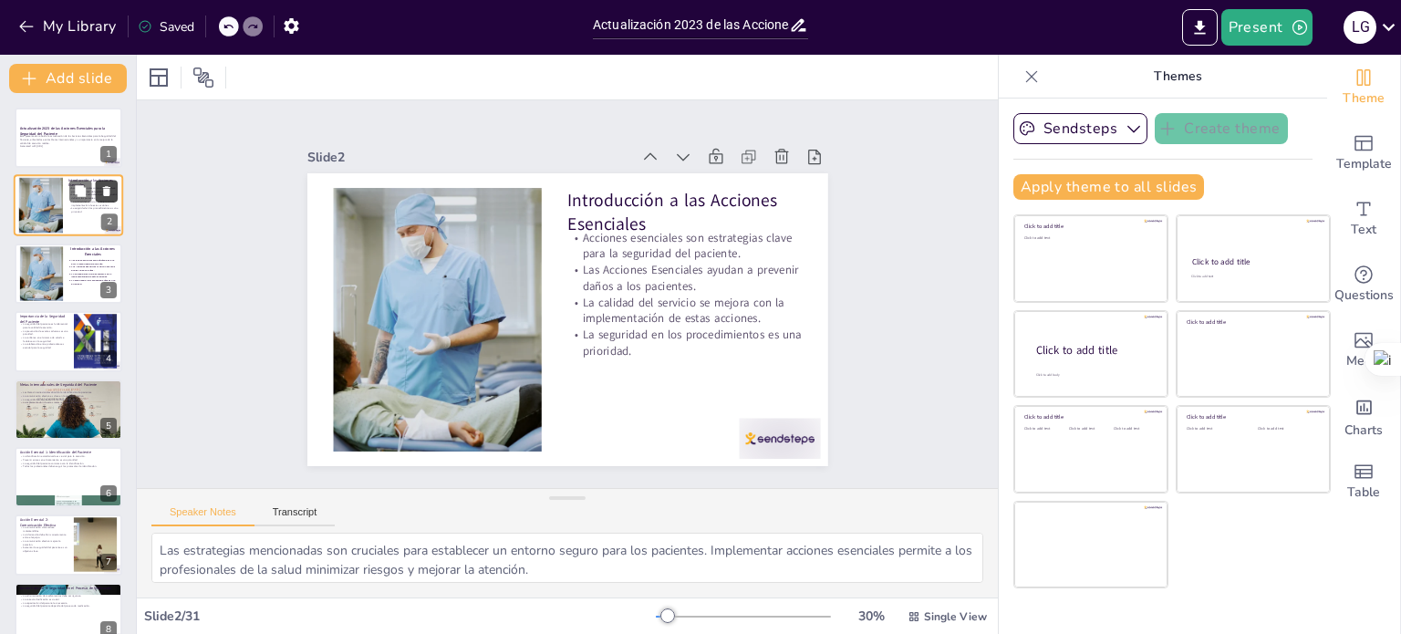
click at [109, 192] on icon at bounding box center [106, 191] width 13 height 13
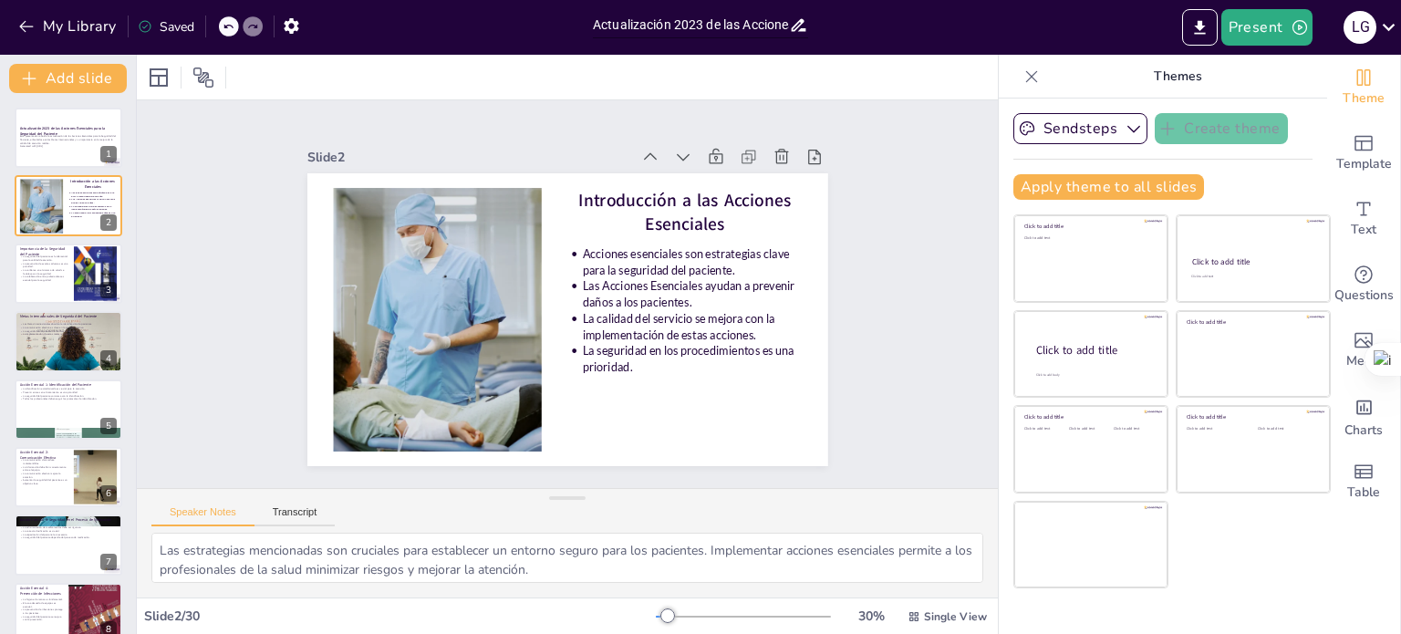
click at [740, 25] on input "Actualización 2023 de las Acciones Esenciales para la Seguridad del Paciente: E…" at bounding box center [691, 25] width 196 height 26
click at [157, 192] on div "Slide 1 Actualización 2023 de las Acciones Esenciales para la Seguridad del Pac…" at bounding box center [567, 294] width 861 height 388
click at [18, 24] on icon "button" at bounding box center [26, 26] width 18 height 18
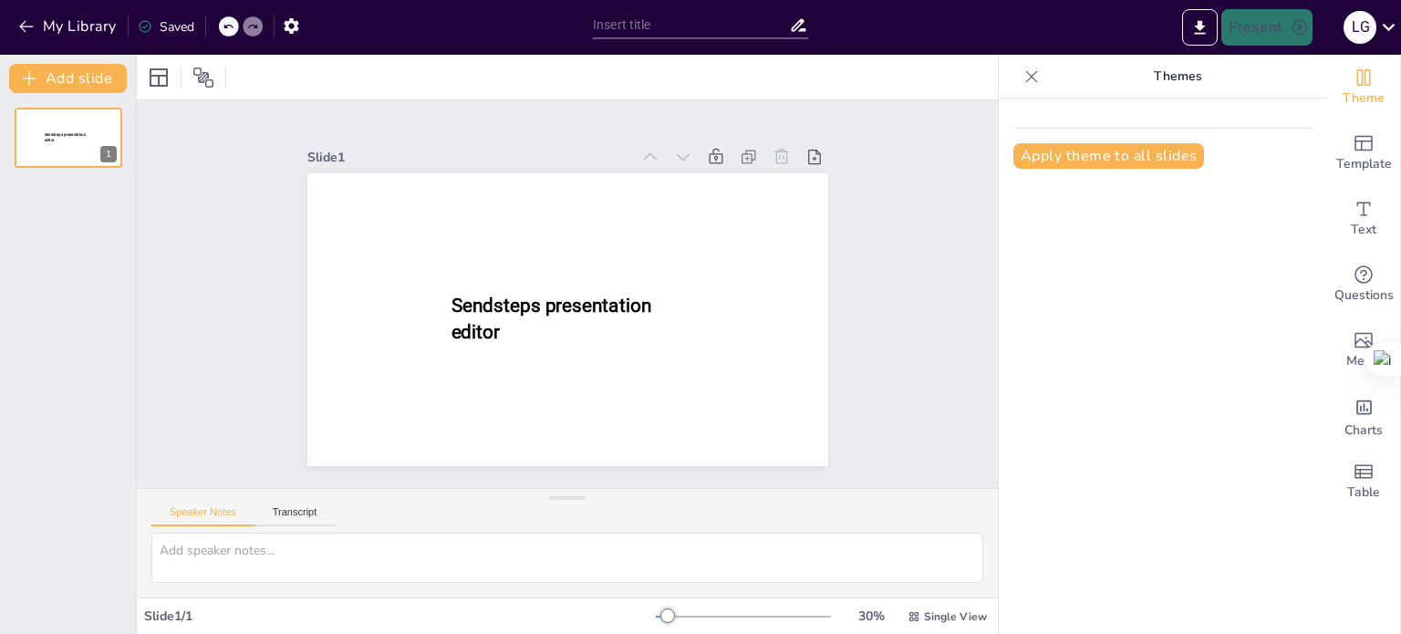
type input "Actualización 2023 de las Acciones Esenciales para la Seguridad del Paciente: E…"
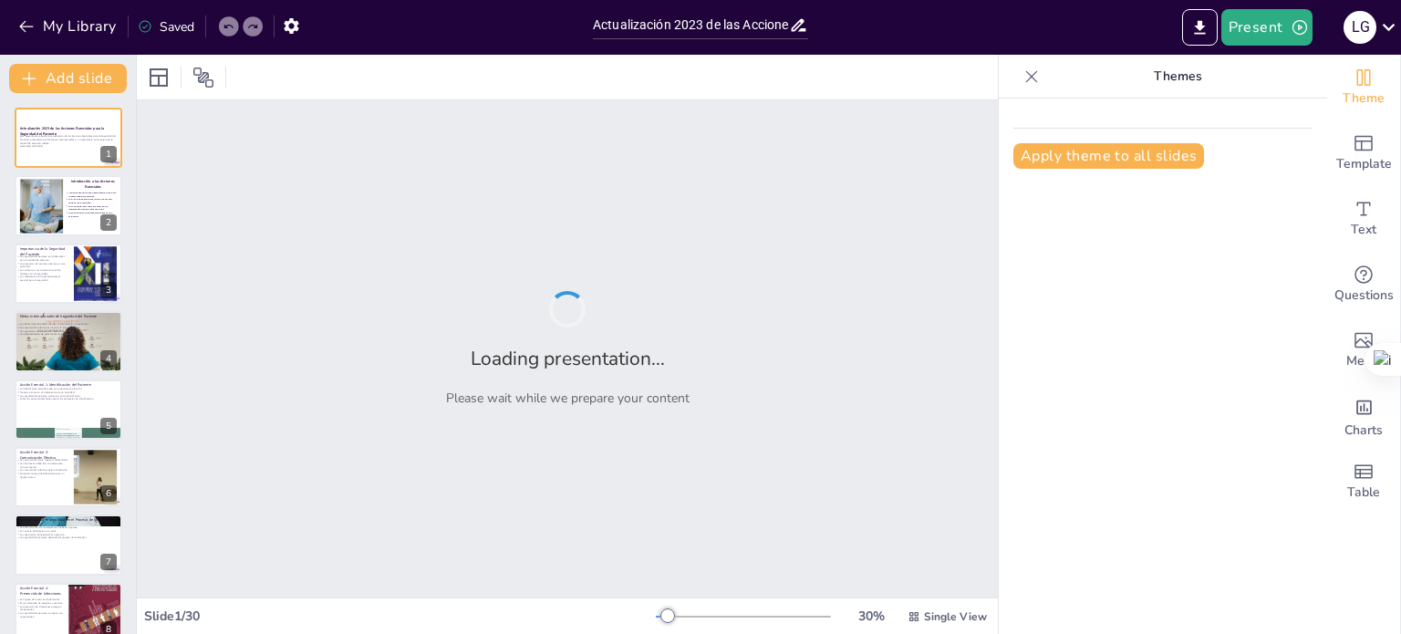
checkbox input "true"
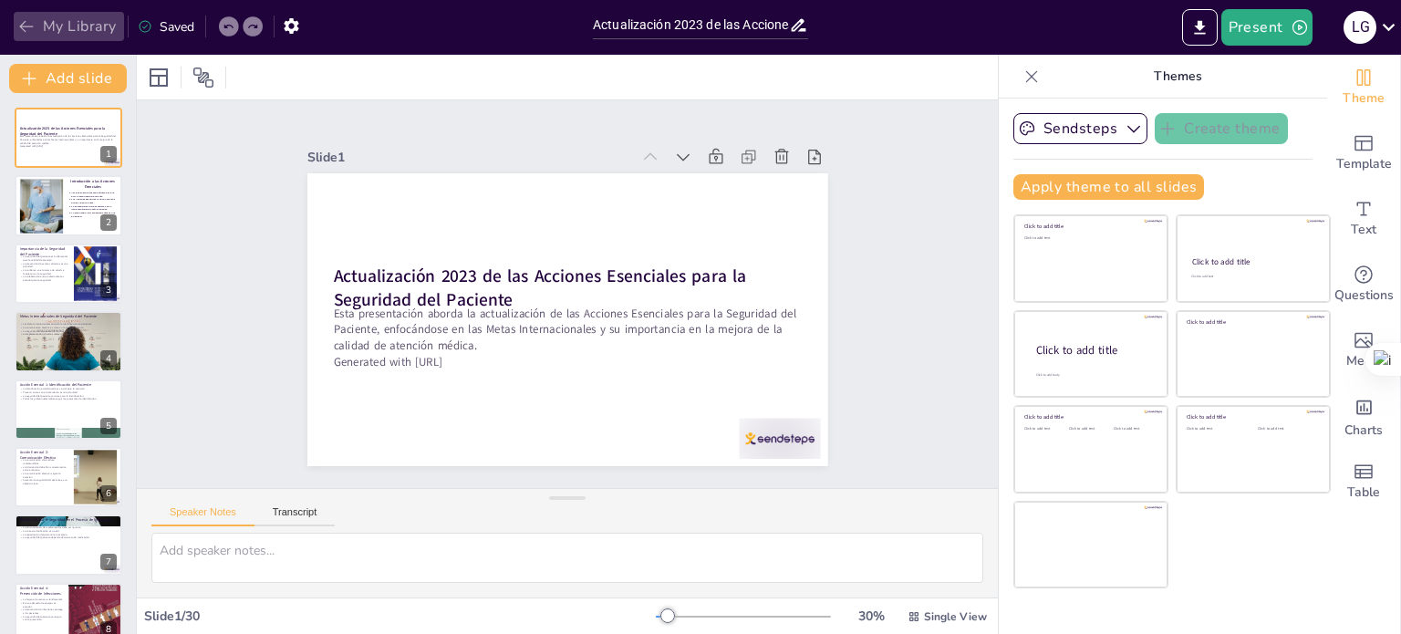
click at [77, 25] on button "My Library" at bounding box center [69, 26] width 110 height 29
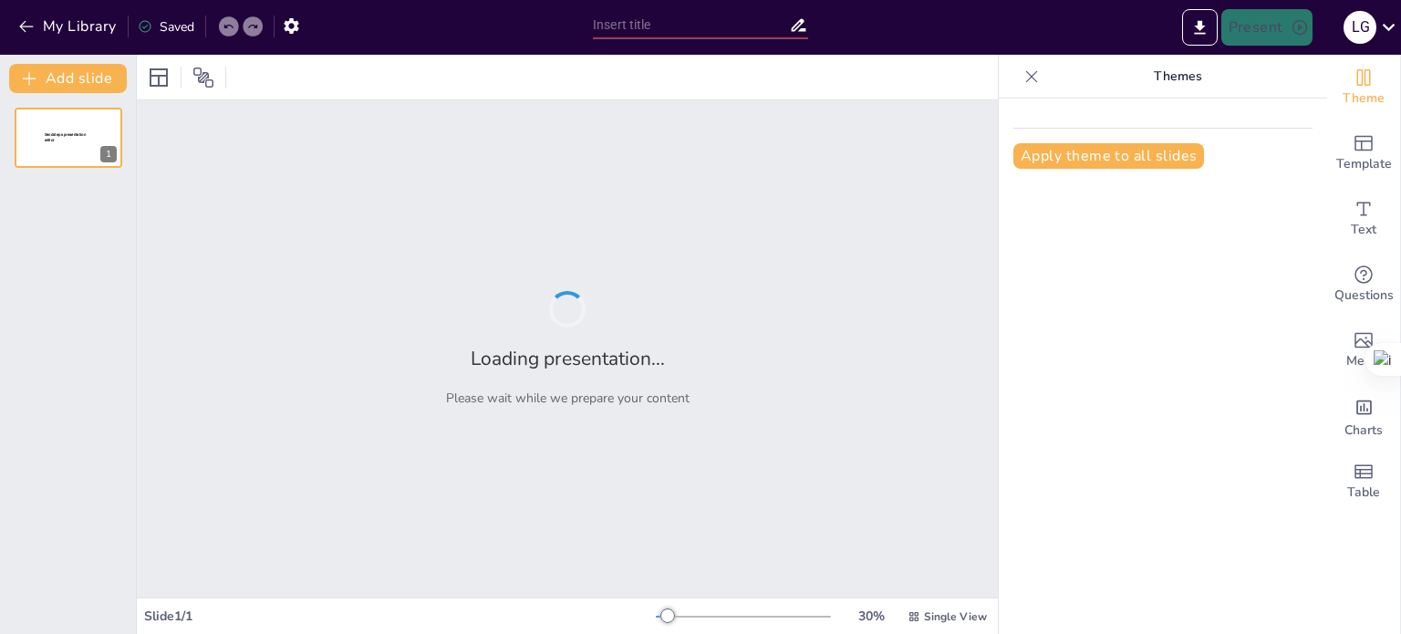
type input "Actualización 2023 de las Acciones Esenciales para la Seguridad del Paciente: E…"
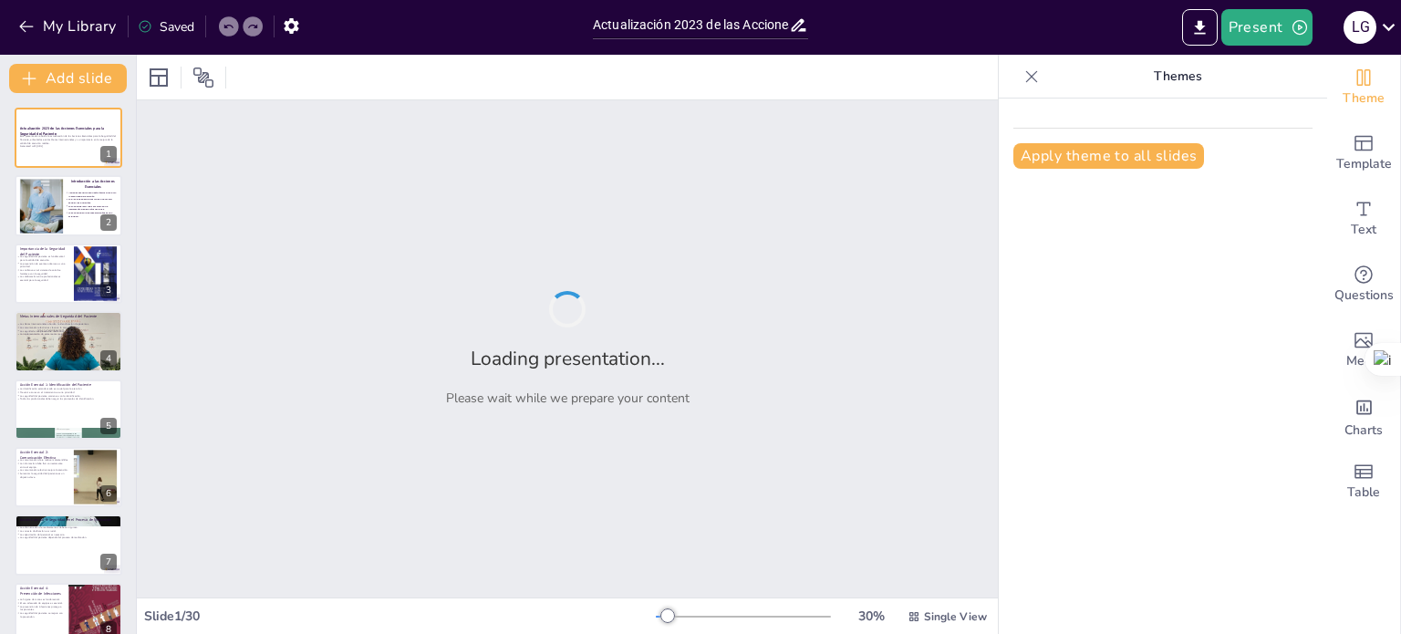
checkbox input "true"
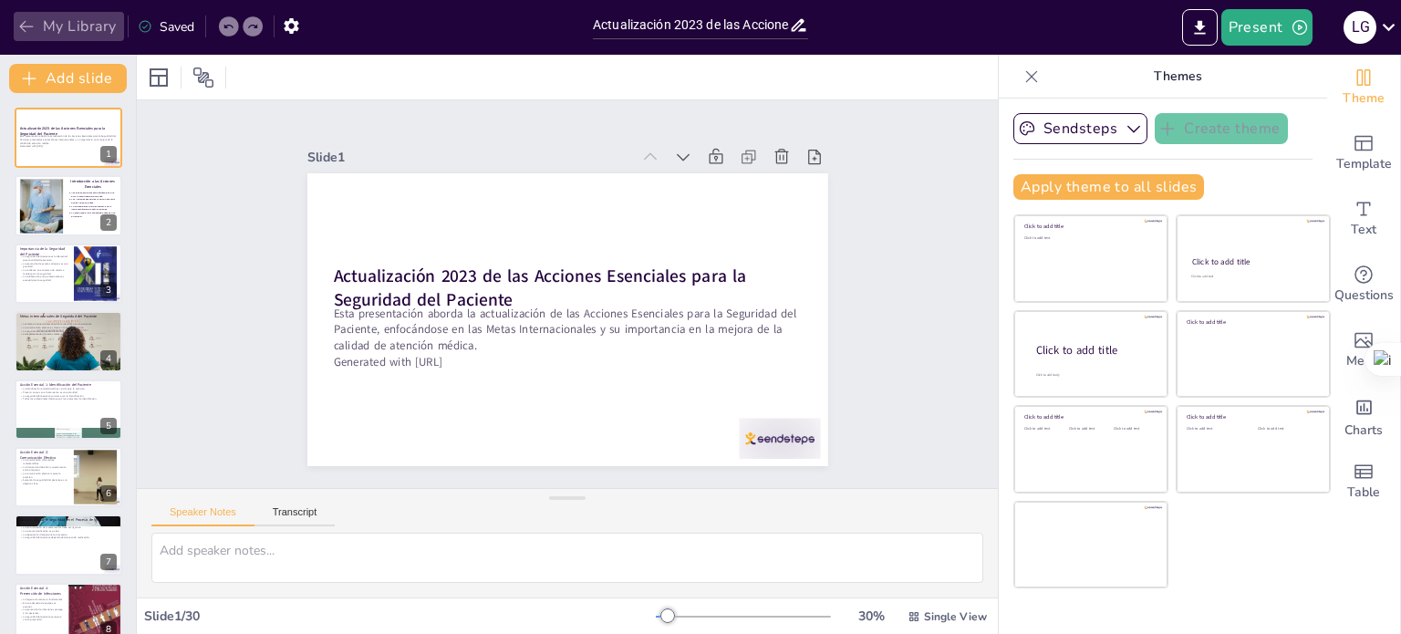
click at [62, 17] on button "My Library" at bounding box center [69, 26] width 110 height 29
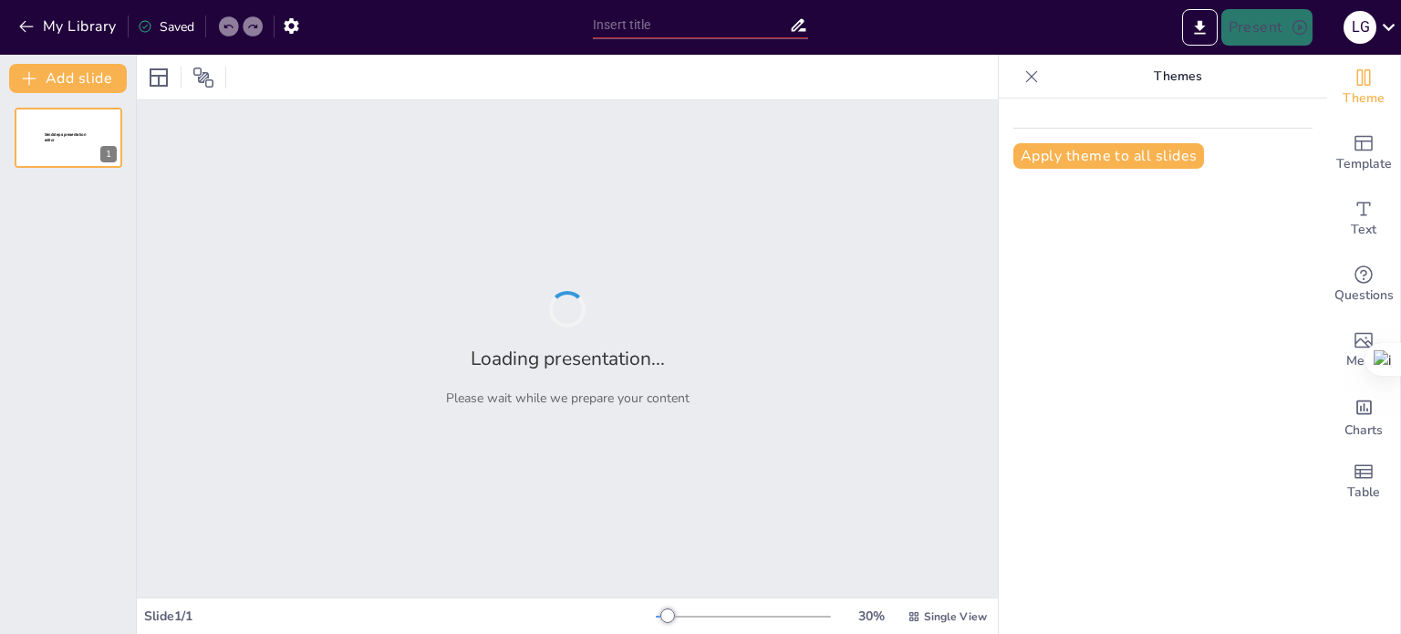
type input "Actualización 2023 de las Acciones Esenciales para la Seguridad del Paciente: E…"
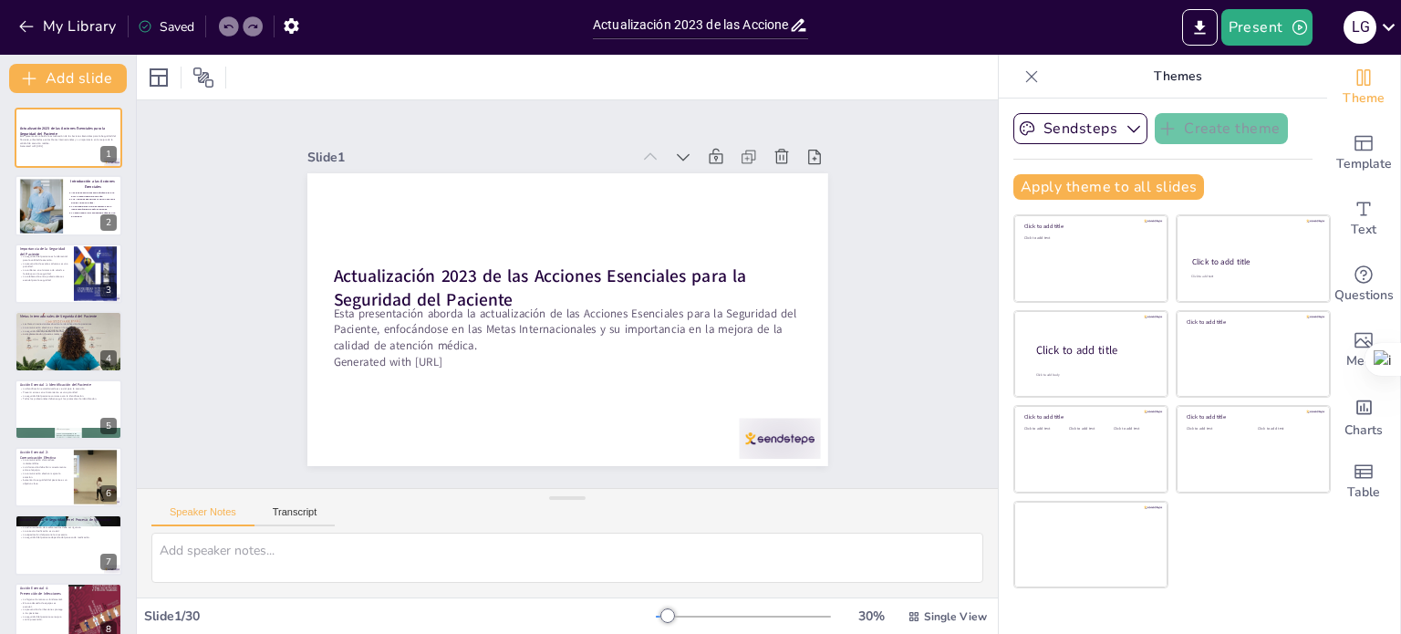
checkbox input "true"
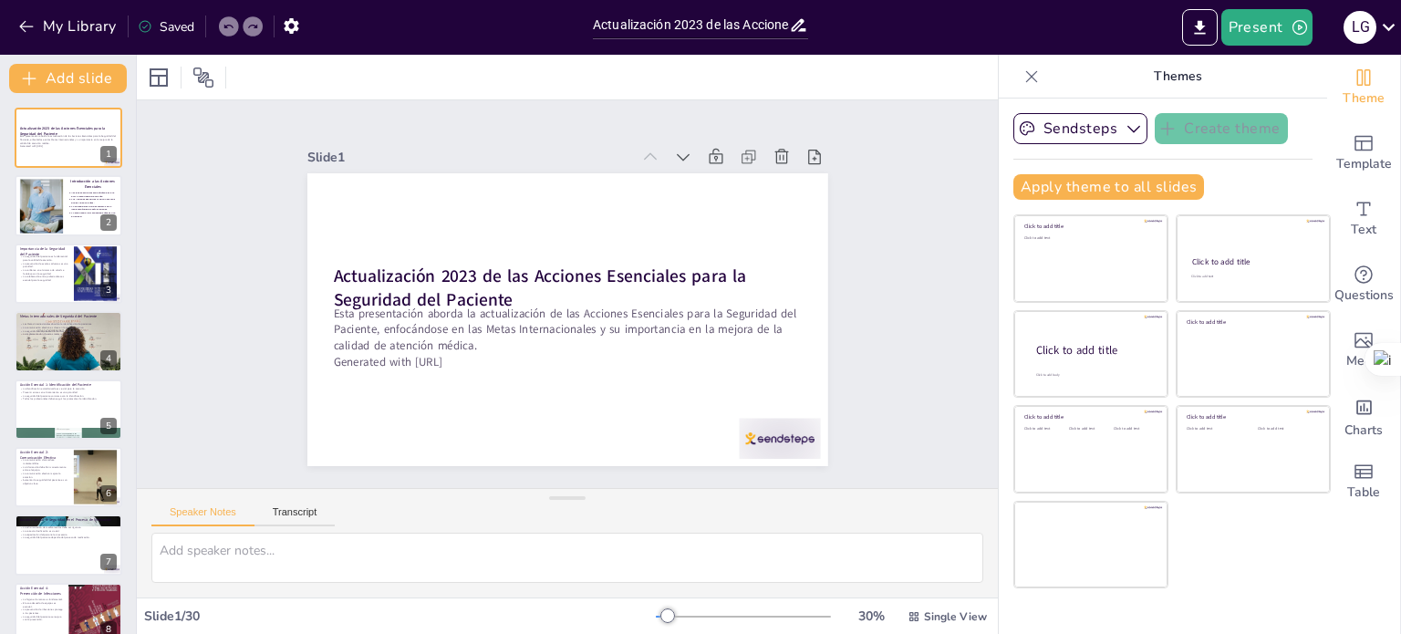
checkbox input "true"
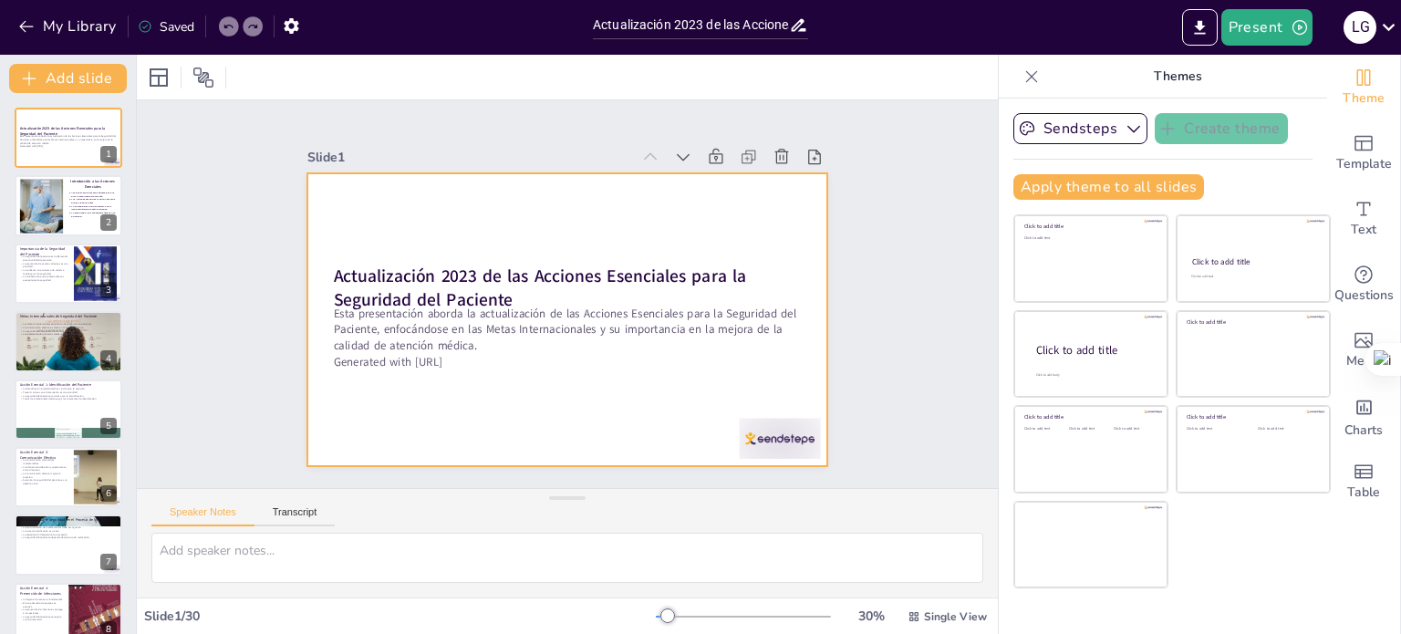
checkbox input "true"
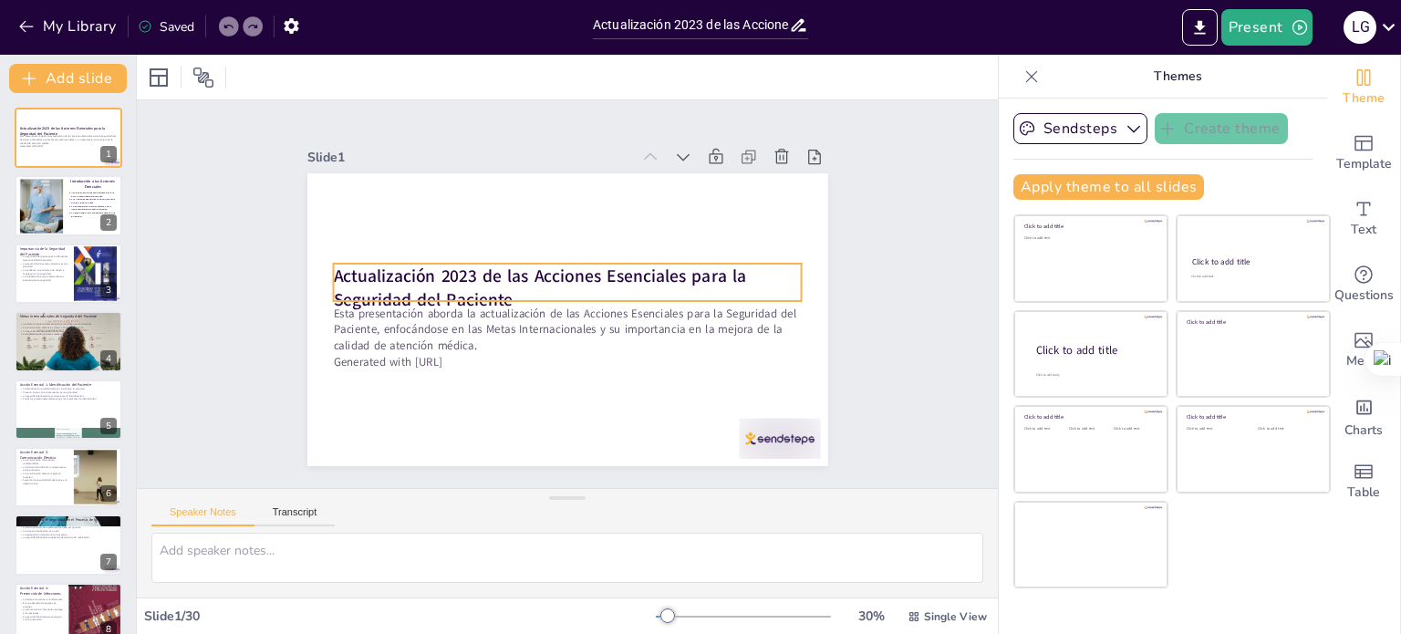
checkbox input "true"
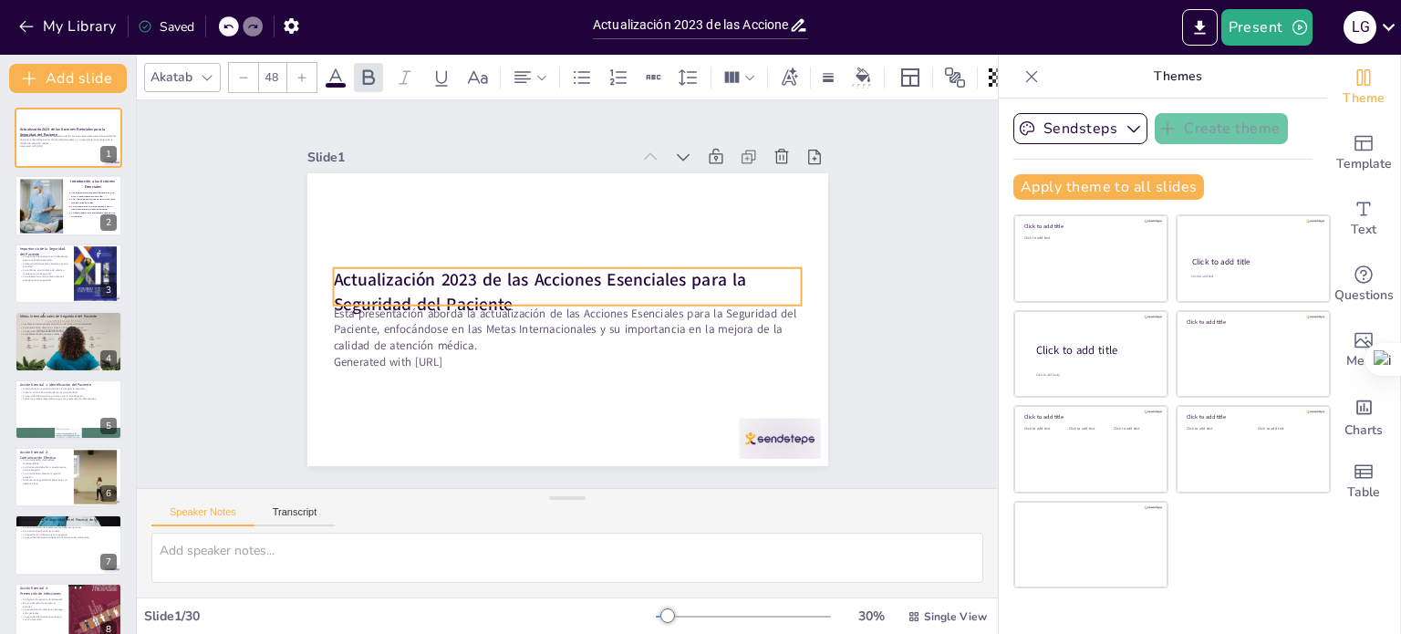
click at [488, 262] on strong "Actualización 2023 de las Acciones Esenciales para la Seguridad del Paciente" at bounding box center [540, 277] width 416 height 67
checkbox input "true"
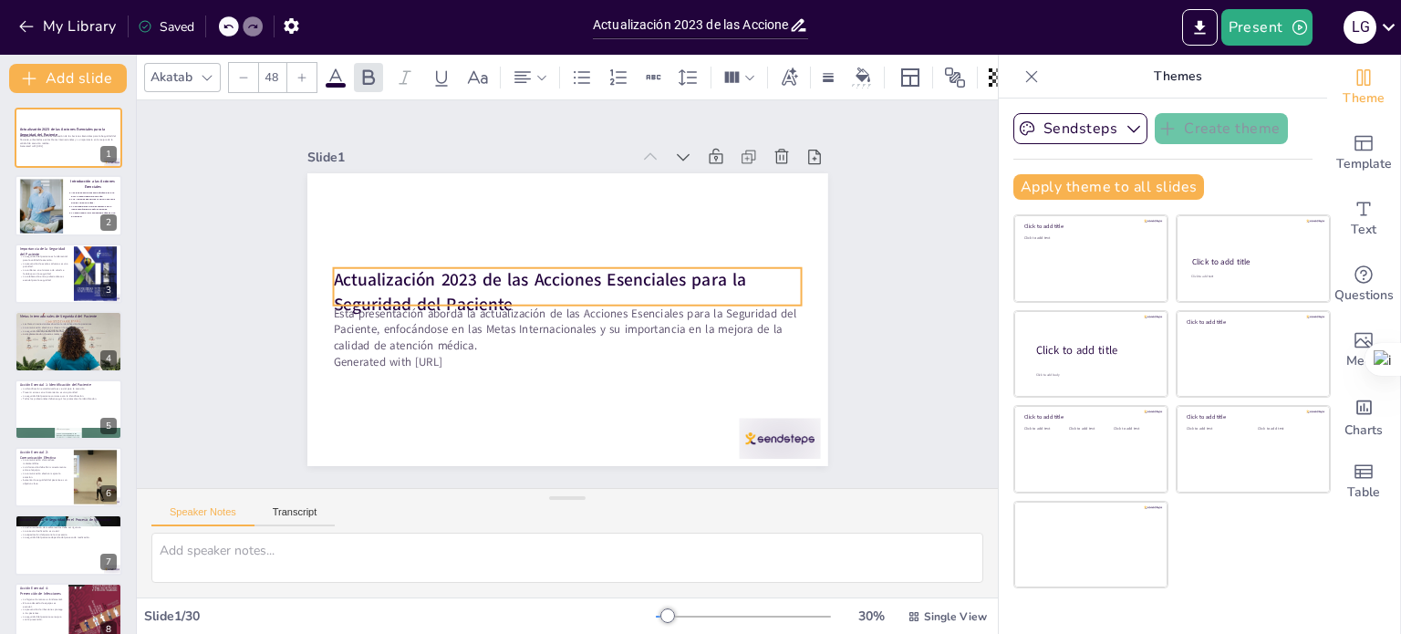
checkbox input "true"
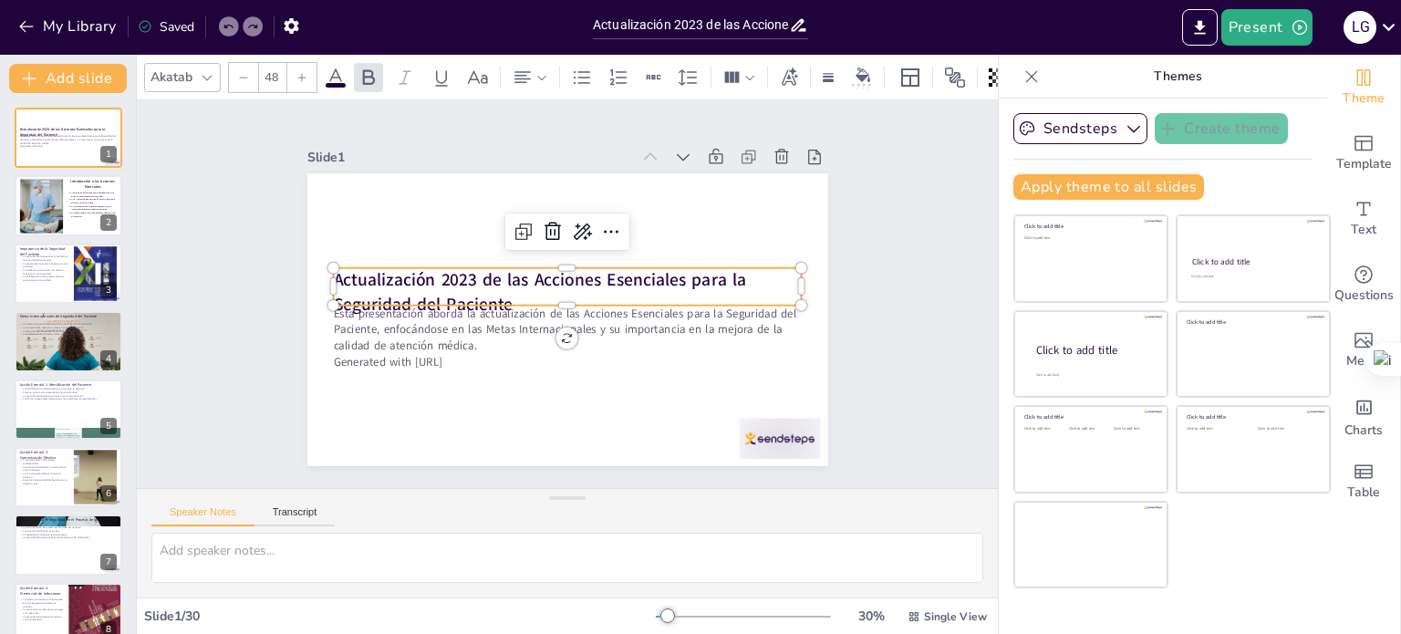
checkbox input "true"
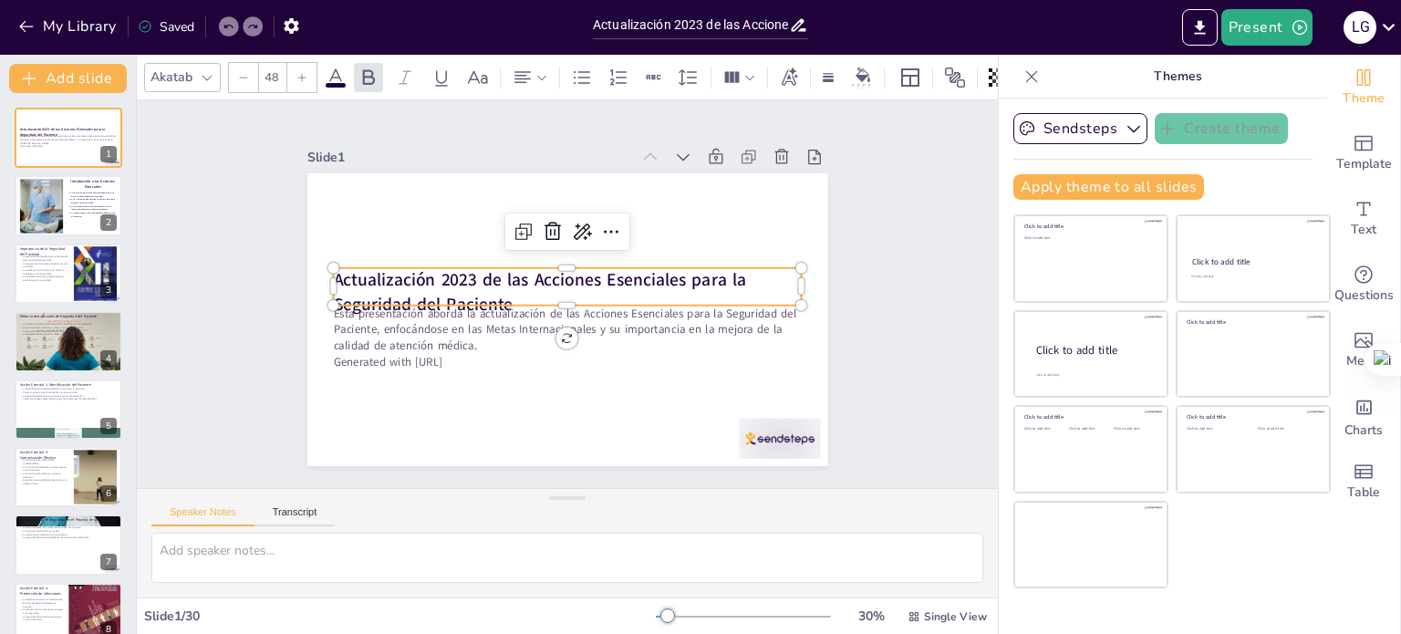
checkbox input "true"
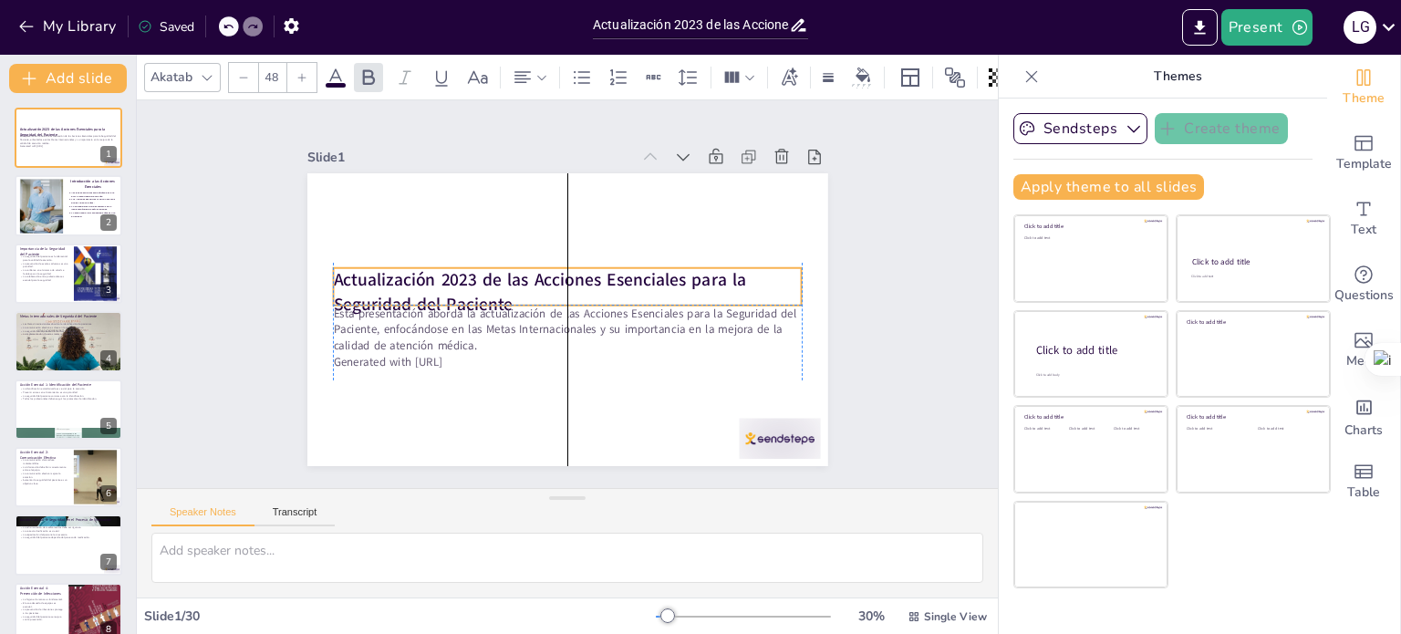
checkbox input "true"
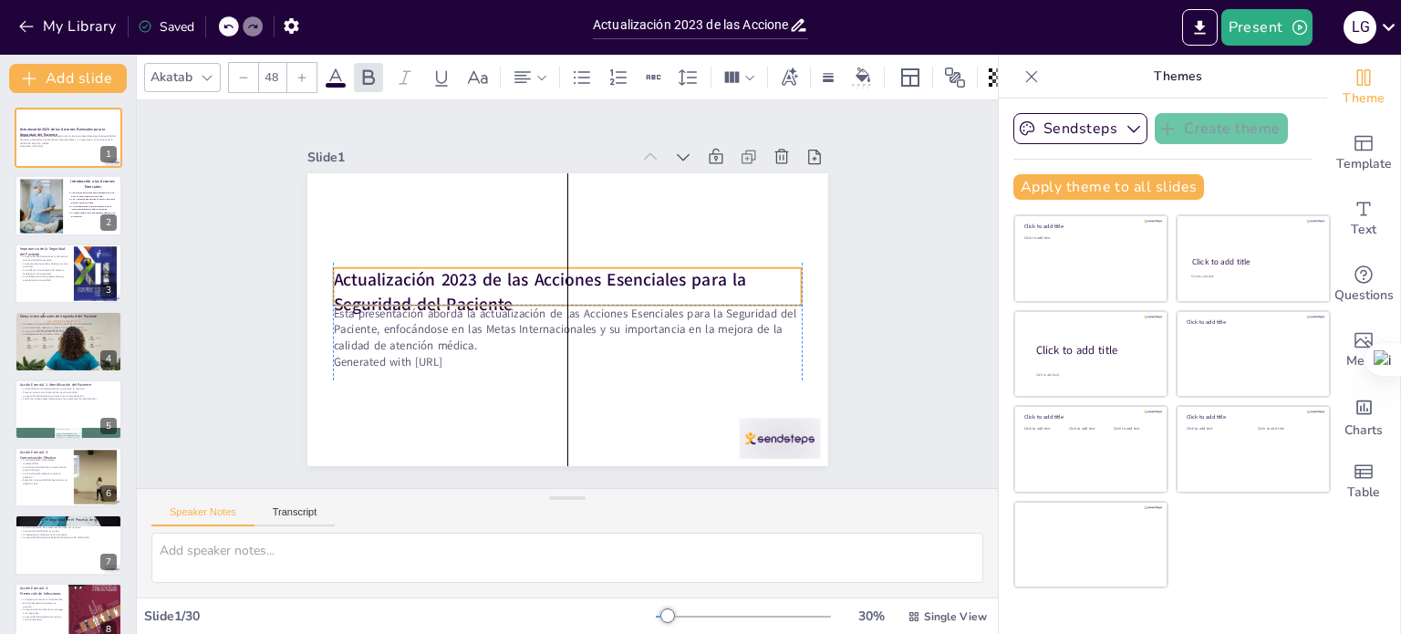
checkbox input "true"
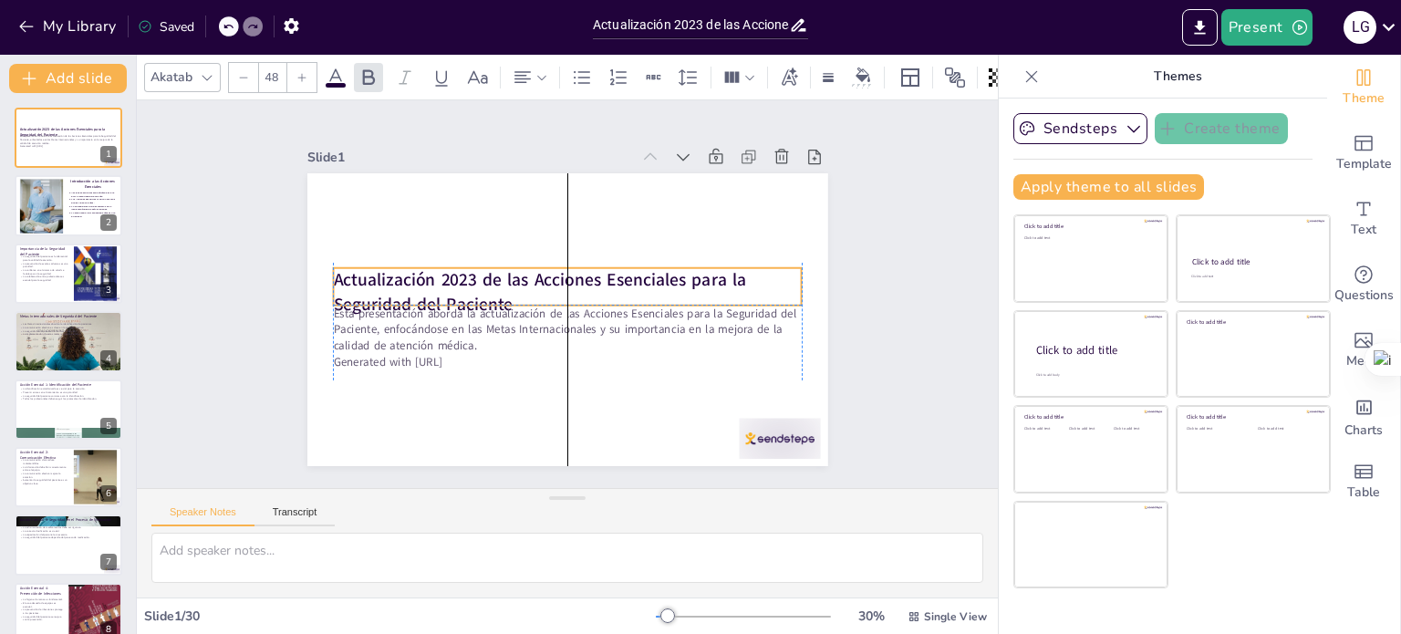
checkbox input "true"
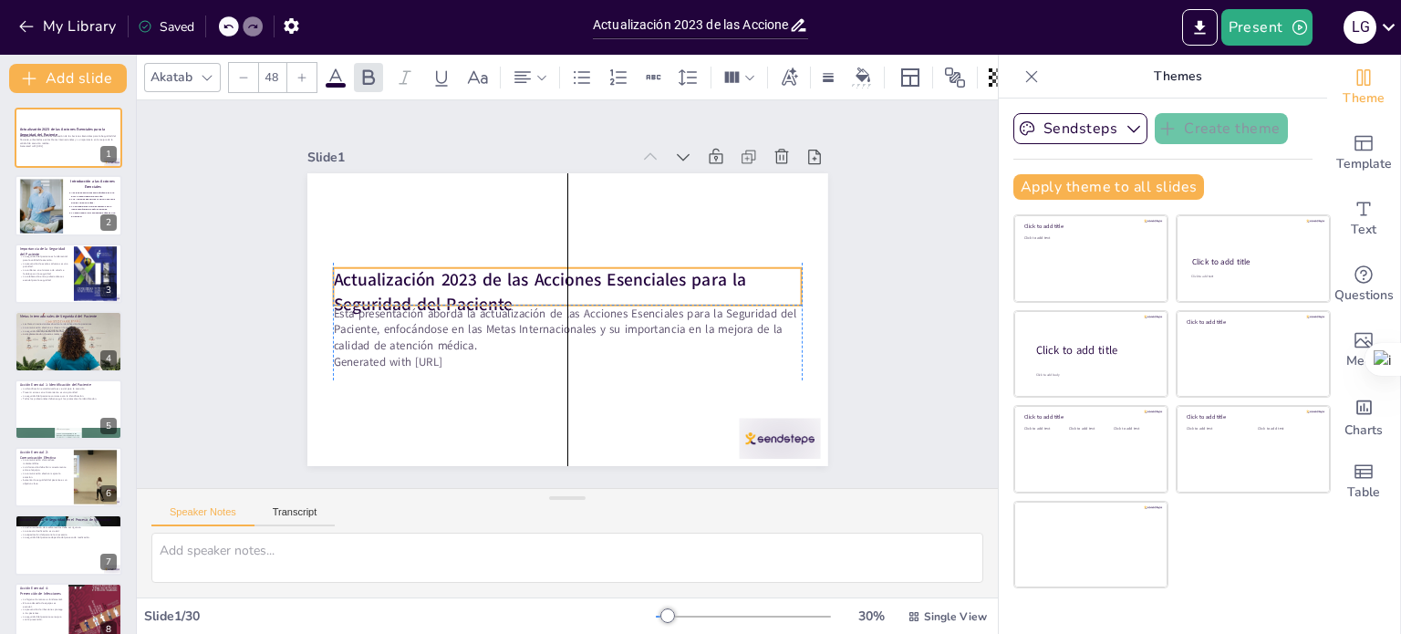
checkbox input "true"
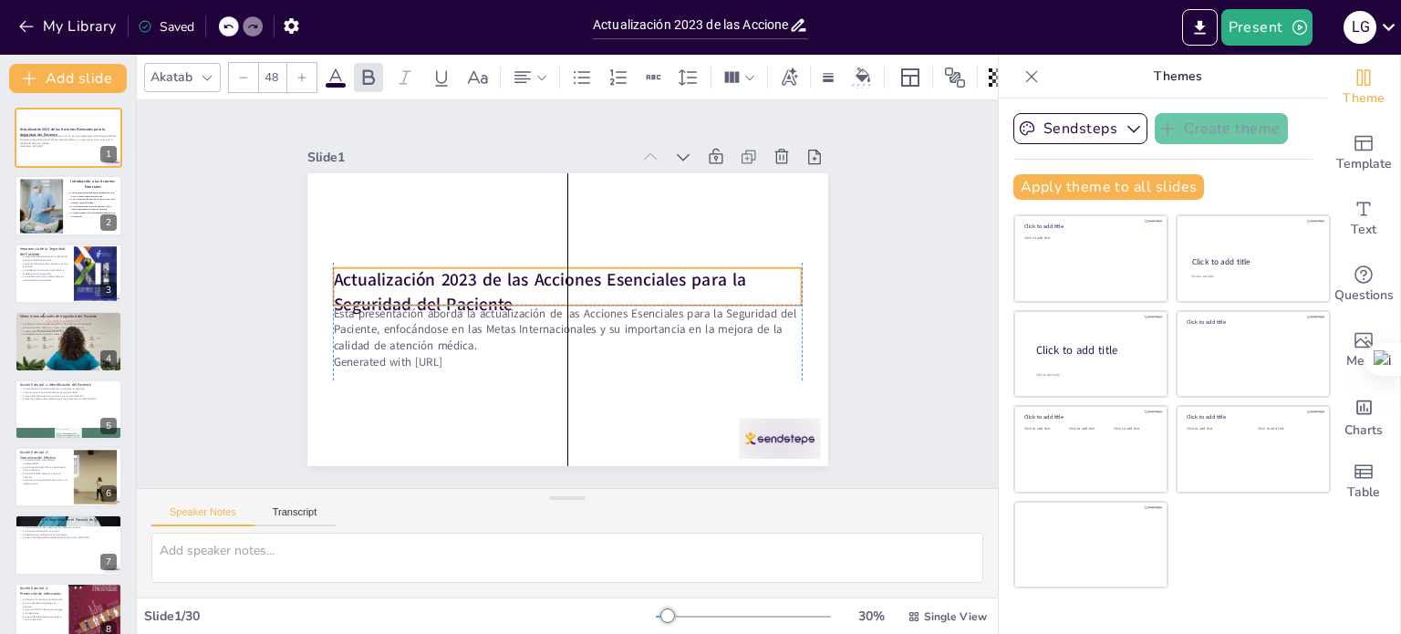
checkbox input "true"
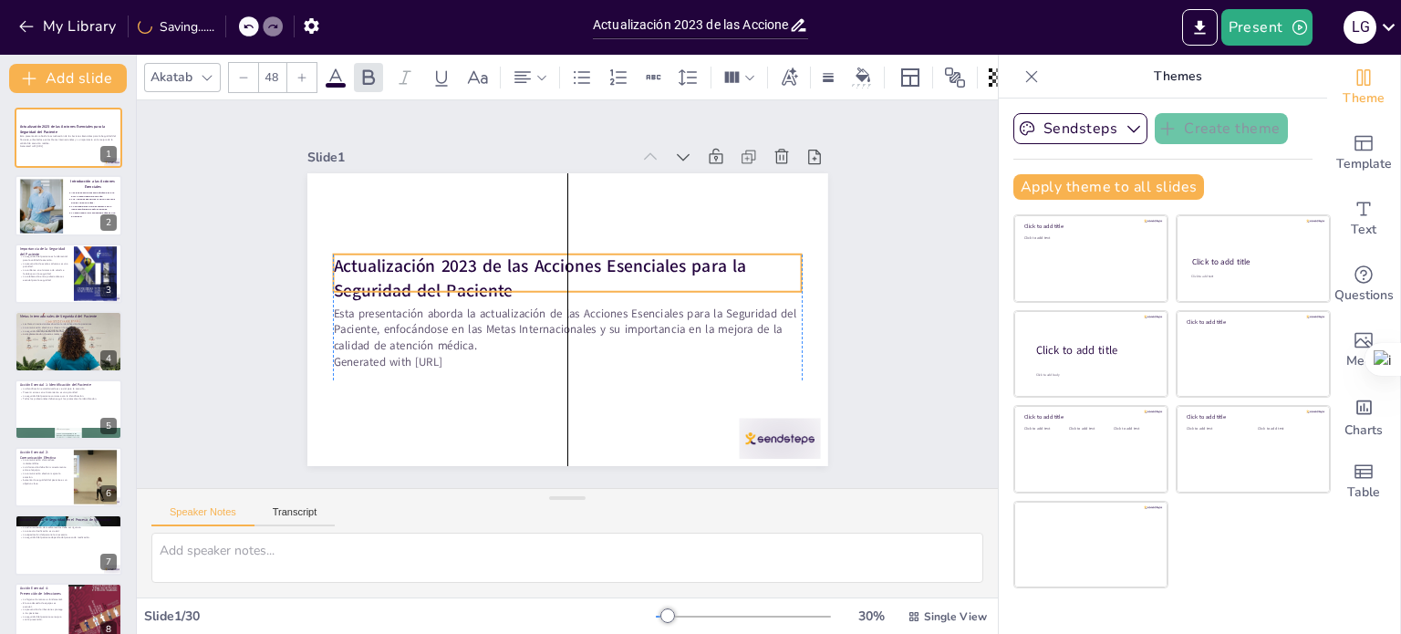
checkbox input "true"
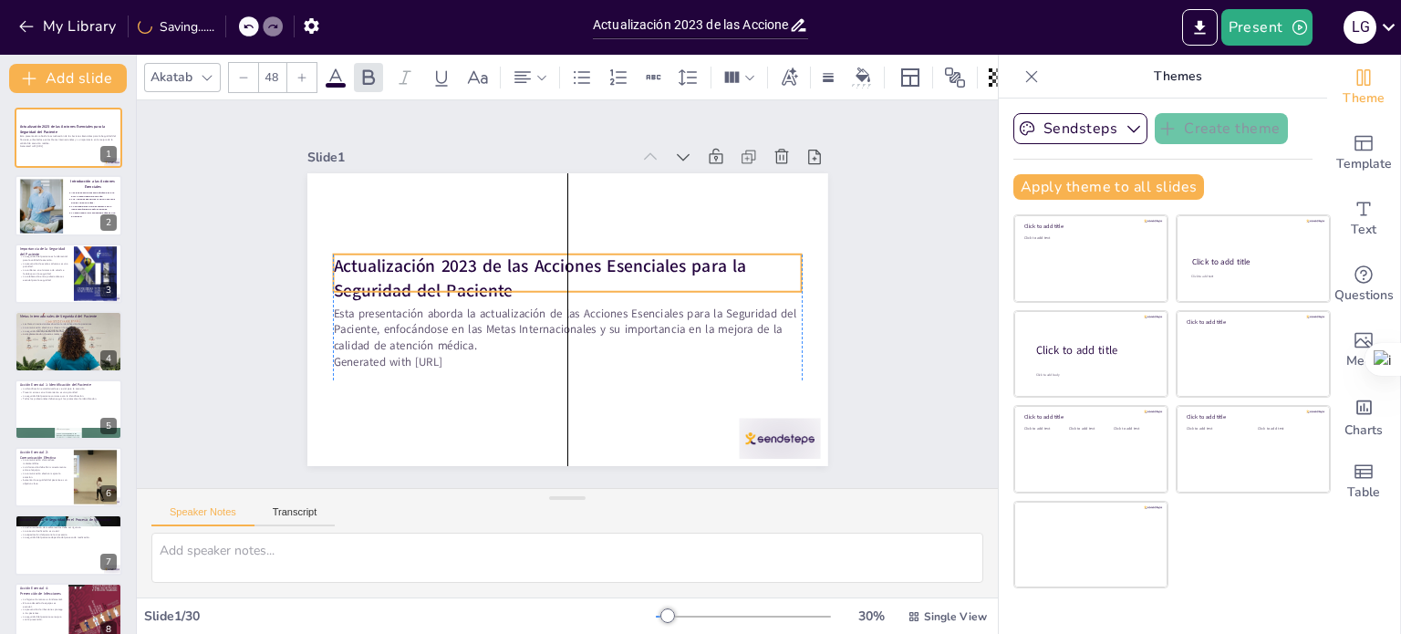
checkbox input "true"
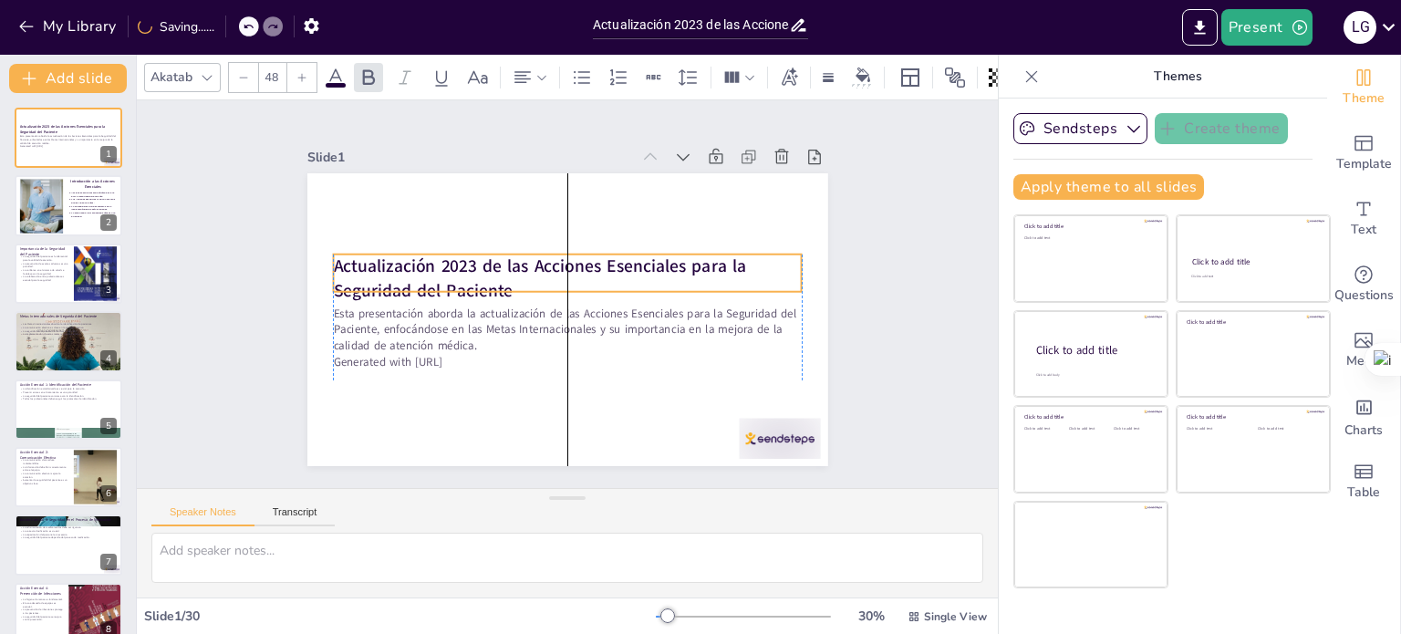
checkbox input "true"
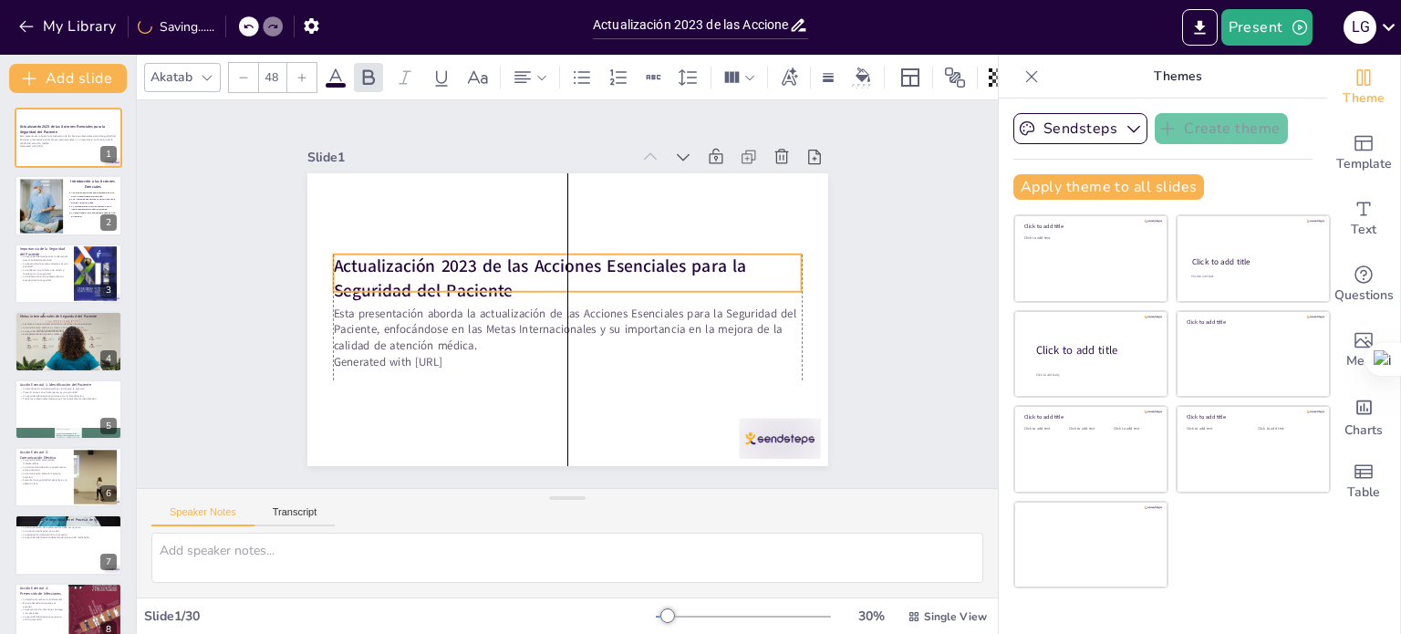
checkbox input "true"
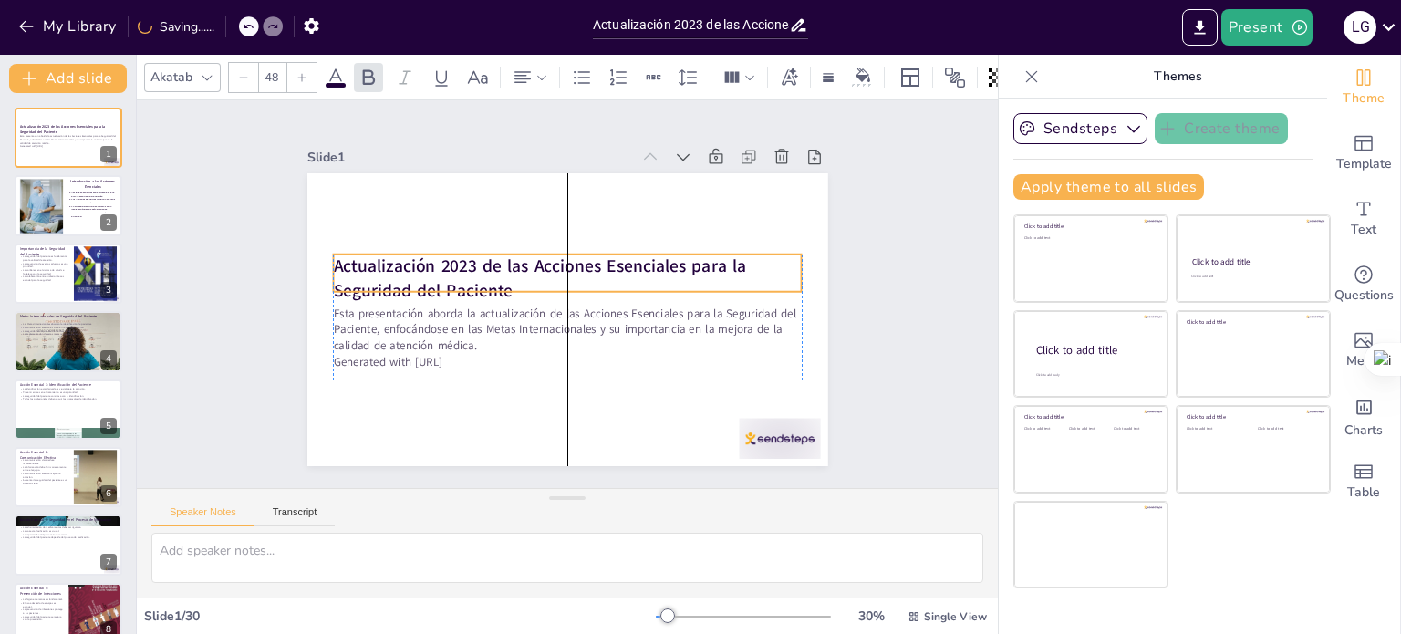
checkbox input "true"
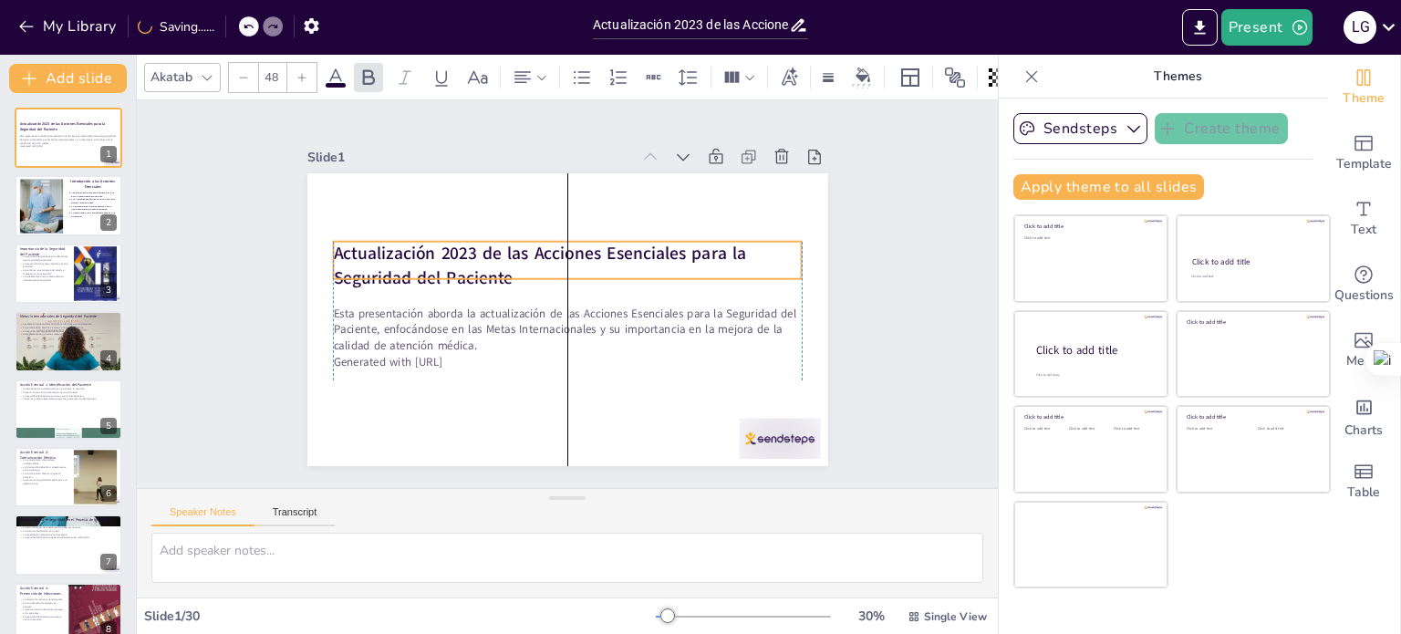
checkbox input "true"
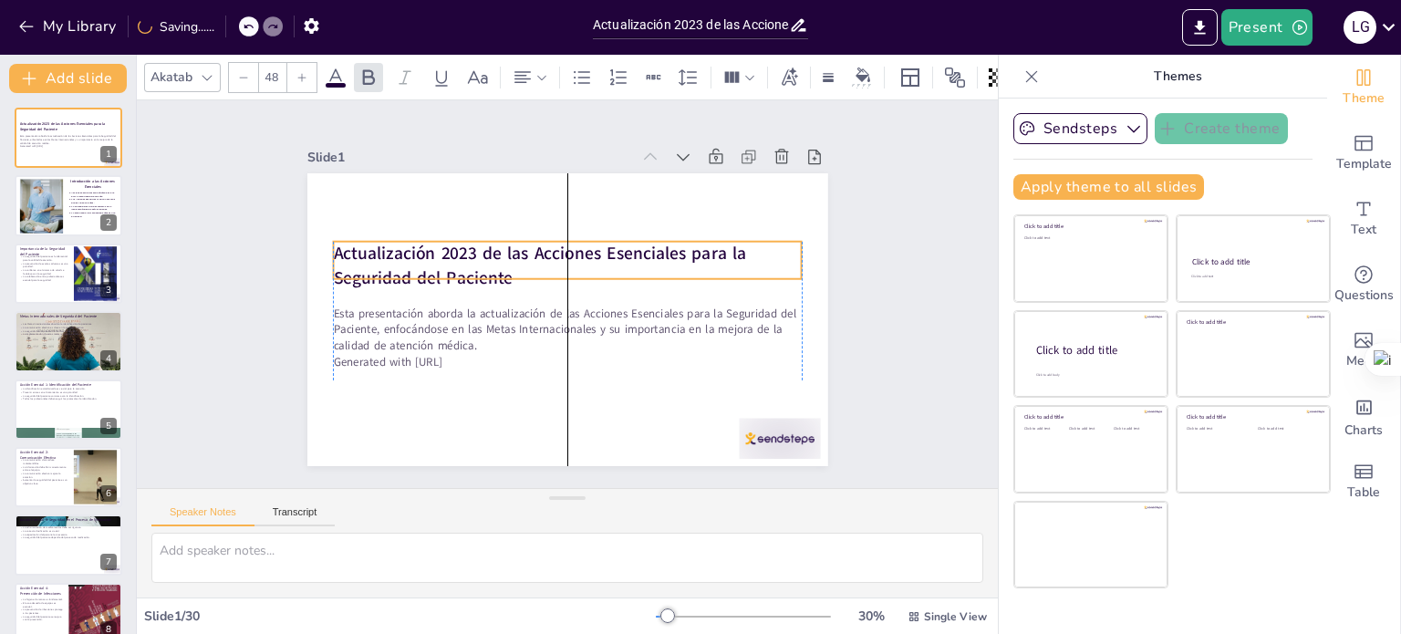
checkbox input "true"
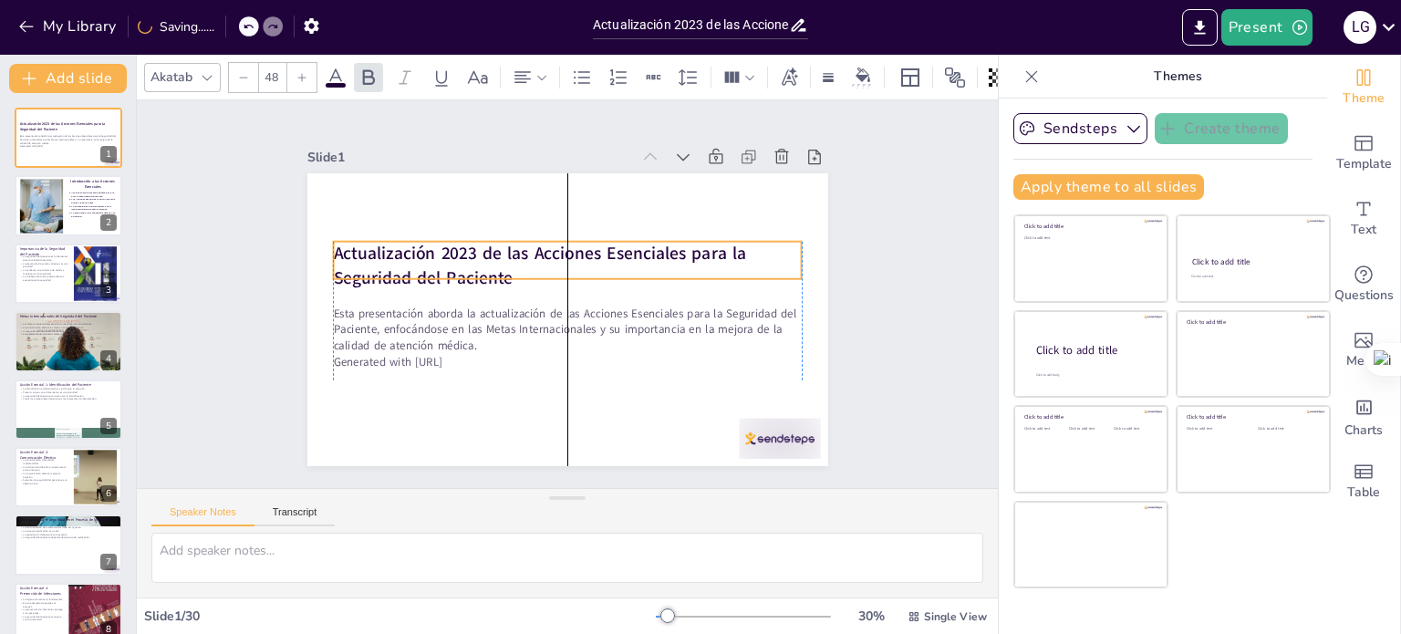
checkbox input "true"
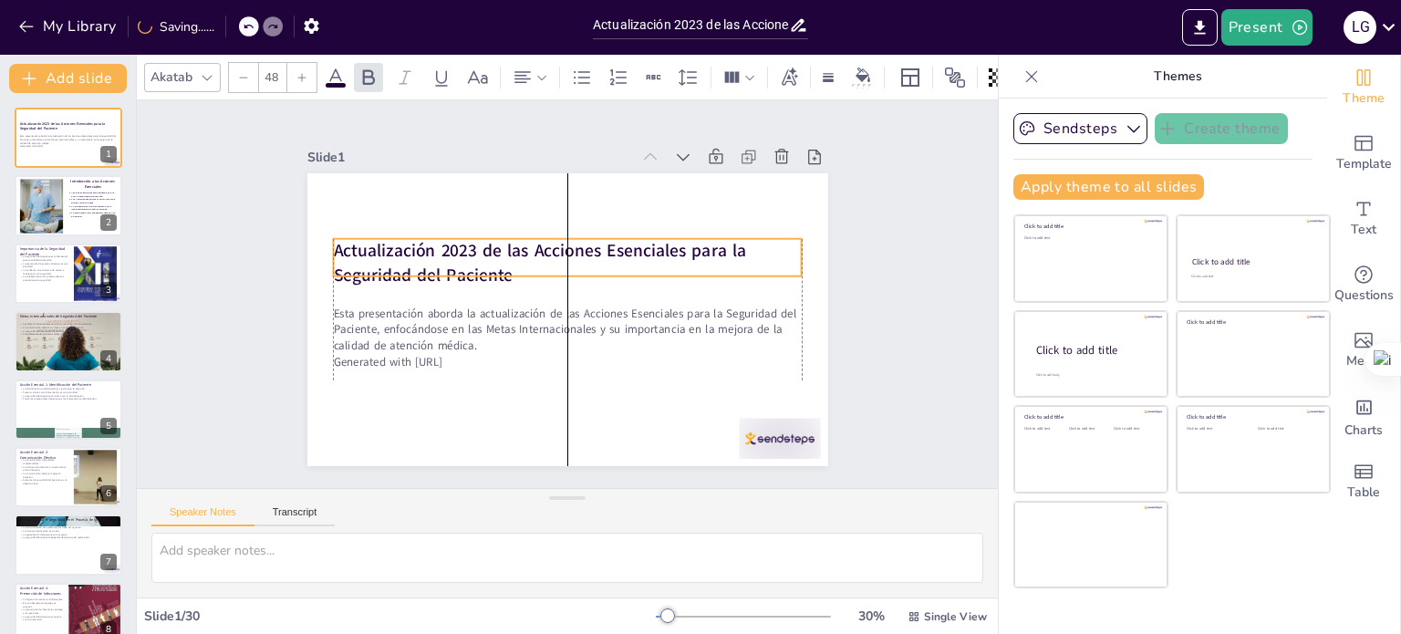
drag, startPoint x: 488, startPoint y: 262, endPoint x: 488, endPoint y: 233, distance: 29.2
click at [488, 239] on strong "Actualización 2023 de las Acciones Esenciales para la Seguridad del Paciente" at bounding box center [539, 262] width 413 height 47
checkbox input "true"
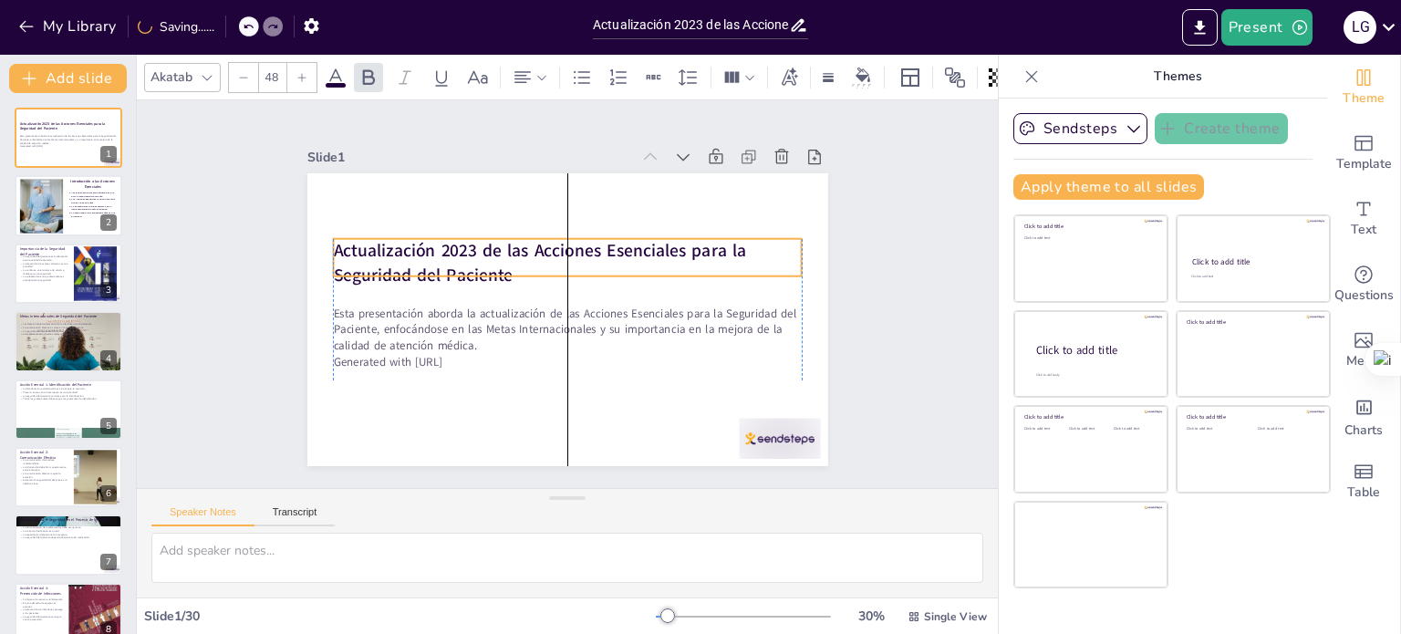
checkbox input "true"
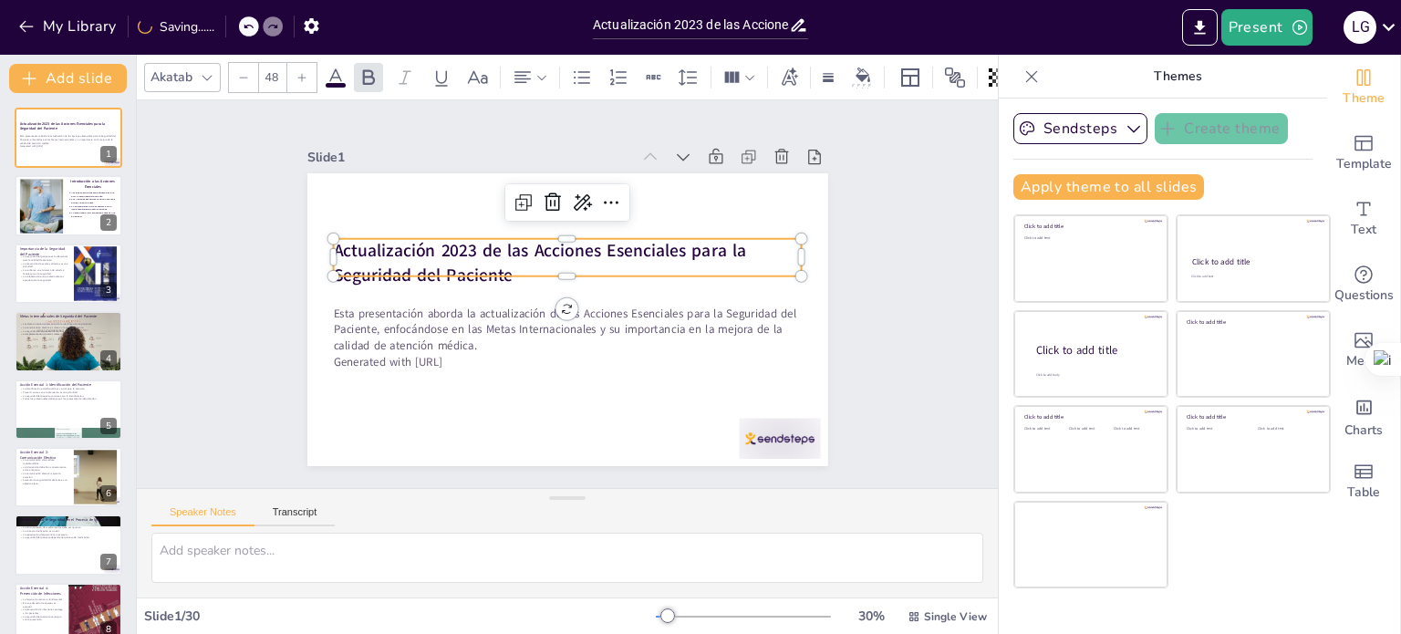
checkbox input "true"
click at [337, 68] on icon at bounding box center [335, 76] width 16 height 17
checkbox input "true"
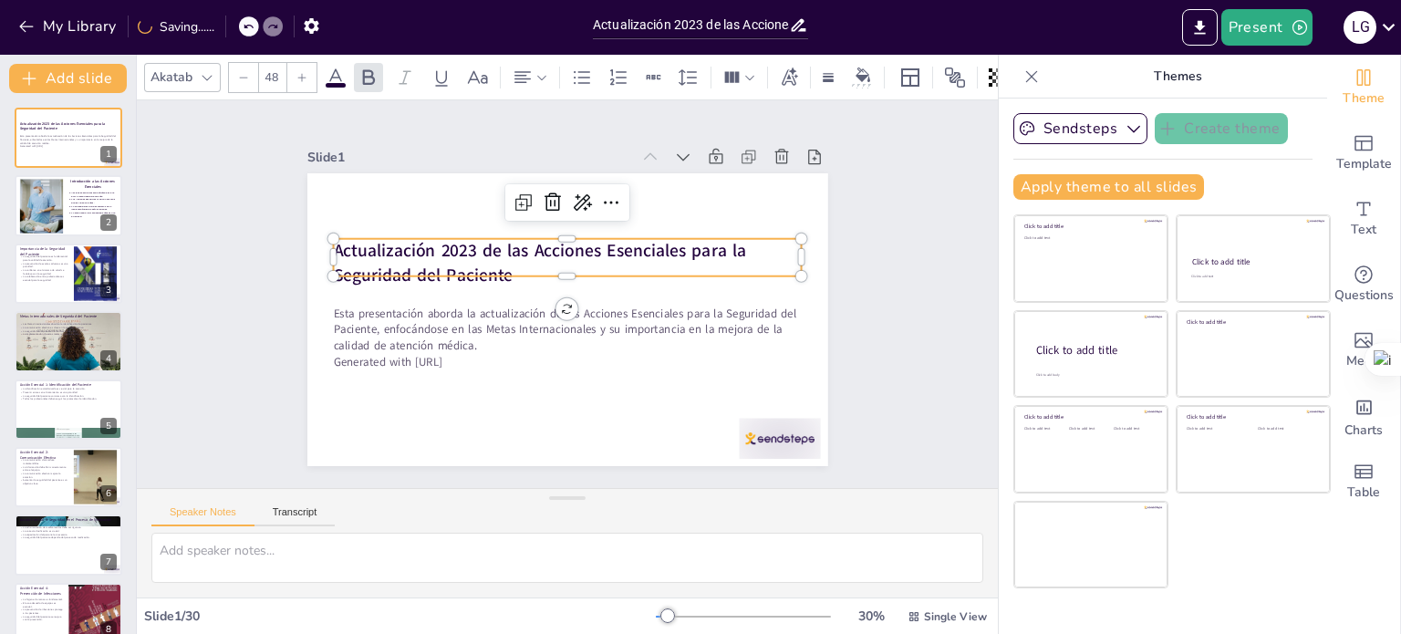
checkbox input "true"
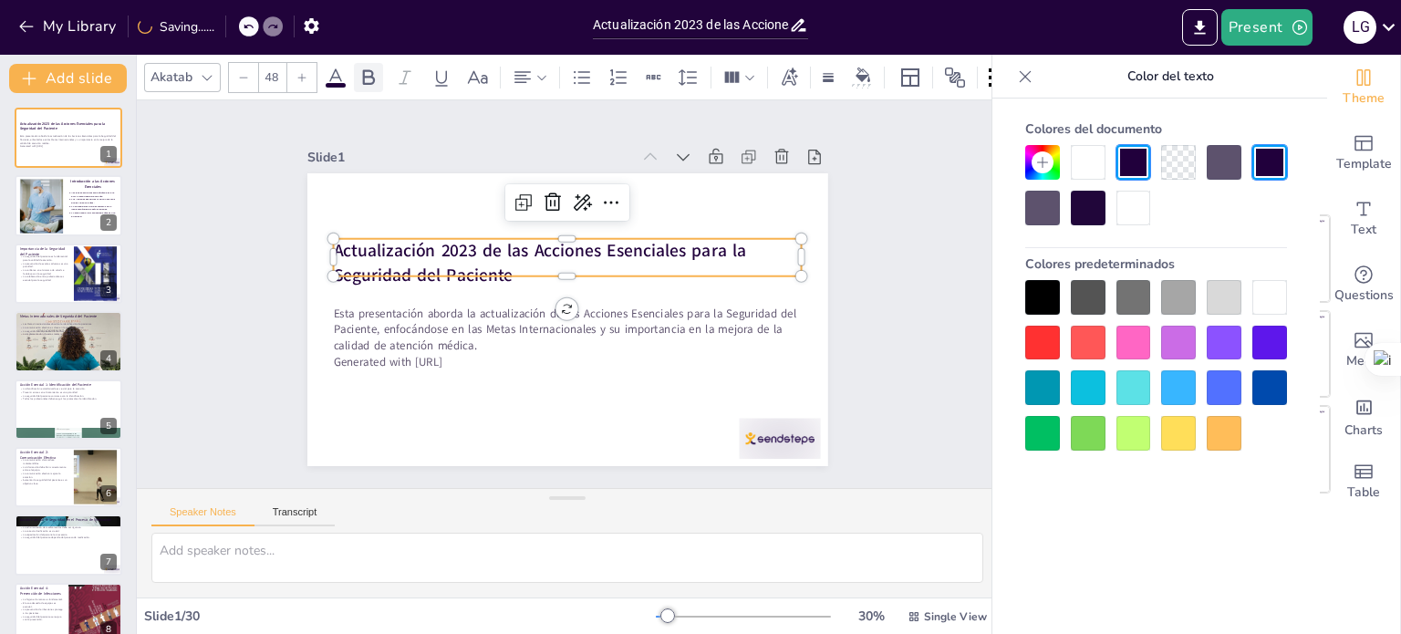
click at [369, 70] on icon at bounding box center [369, 78] width 22 height 22
checkbox input "true"
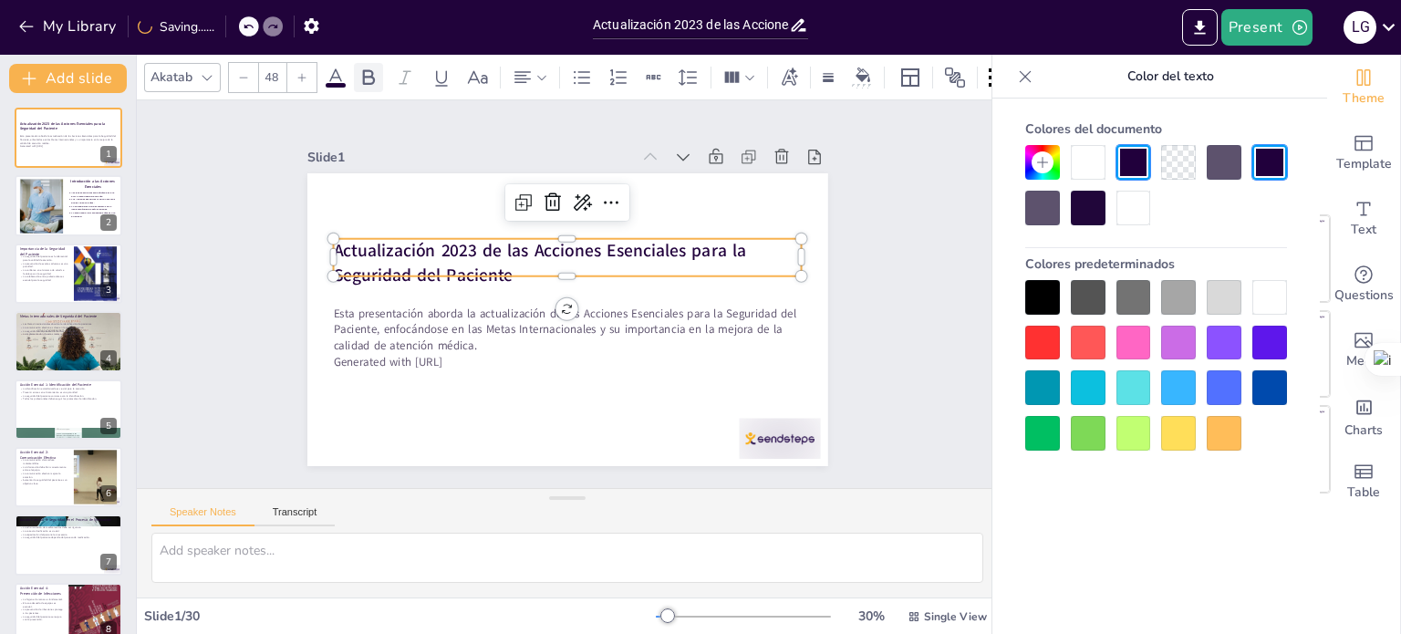
checkbox input "true"
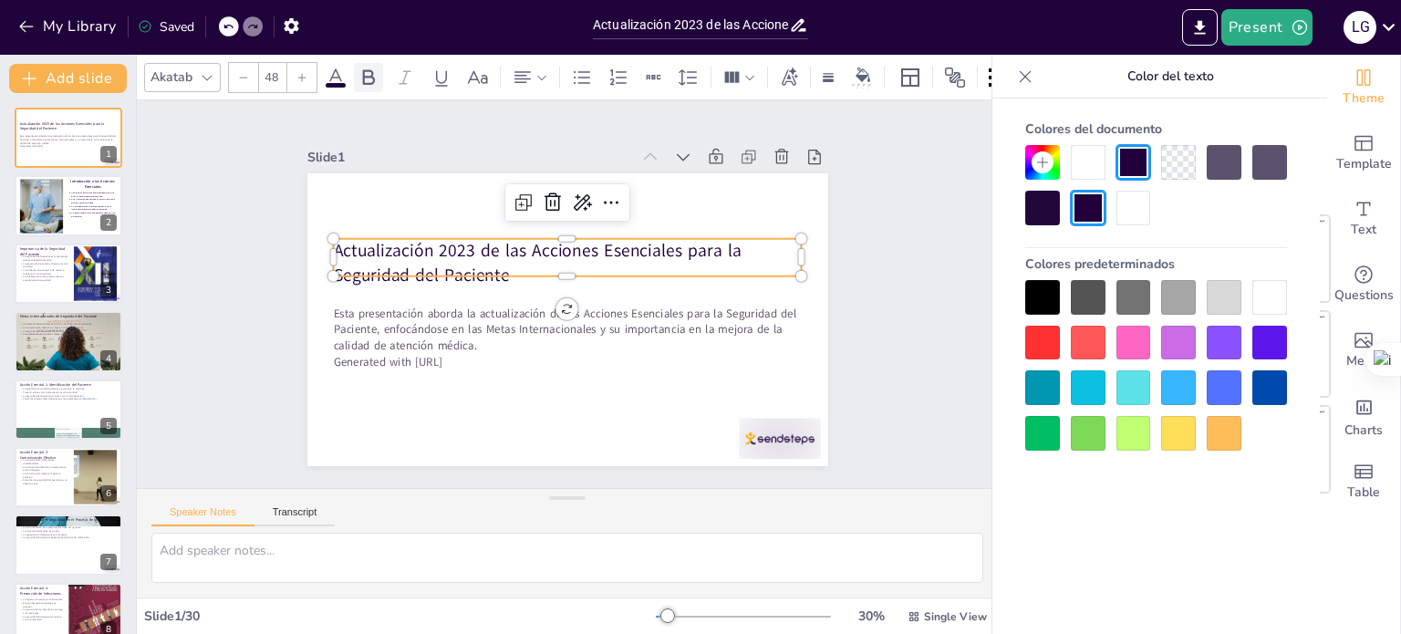
click at [369, 70] on icon at bounding box center [369, 78] width 22 height 22
checkbox input "true"
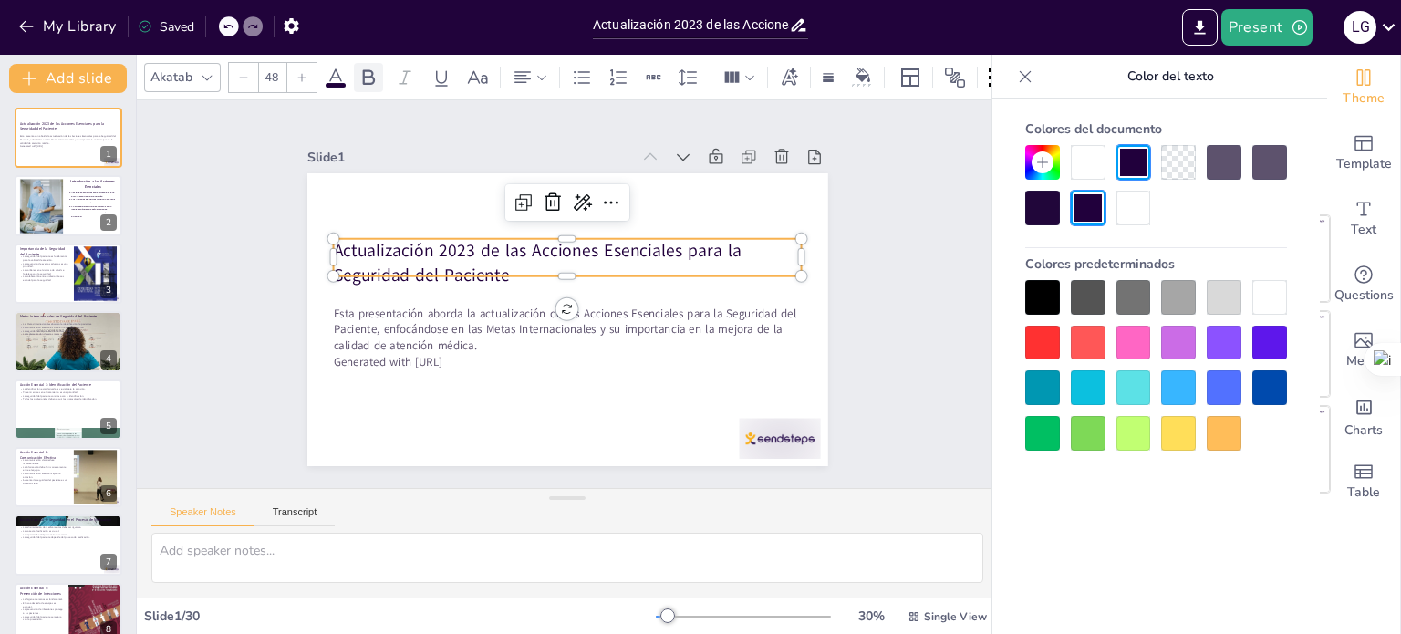
checkbox input "true"
click at [1049, 343] on div at bounding box center [1042, 343] width 35 height 35
checkbox input "true"
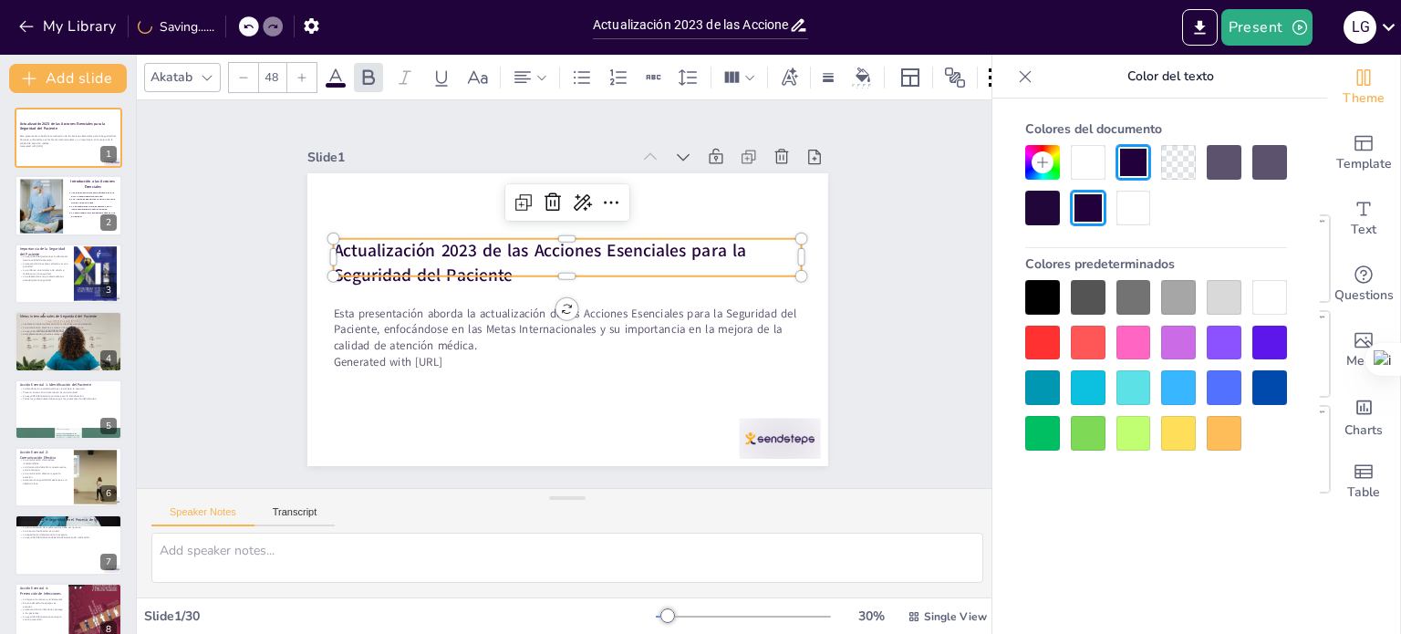
checkbox input "true"
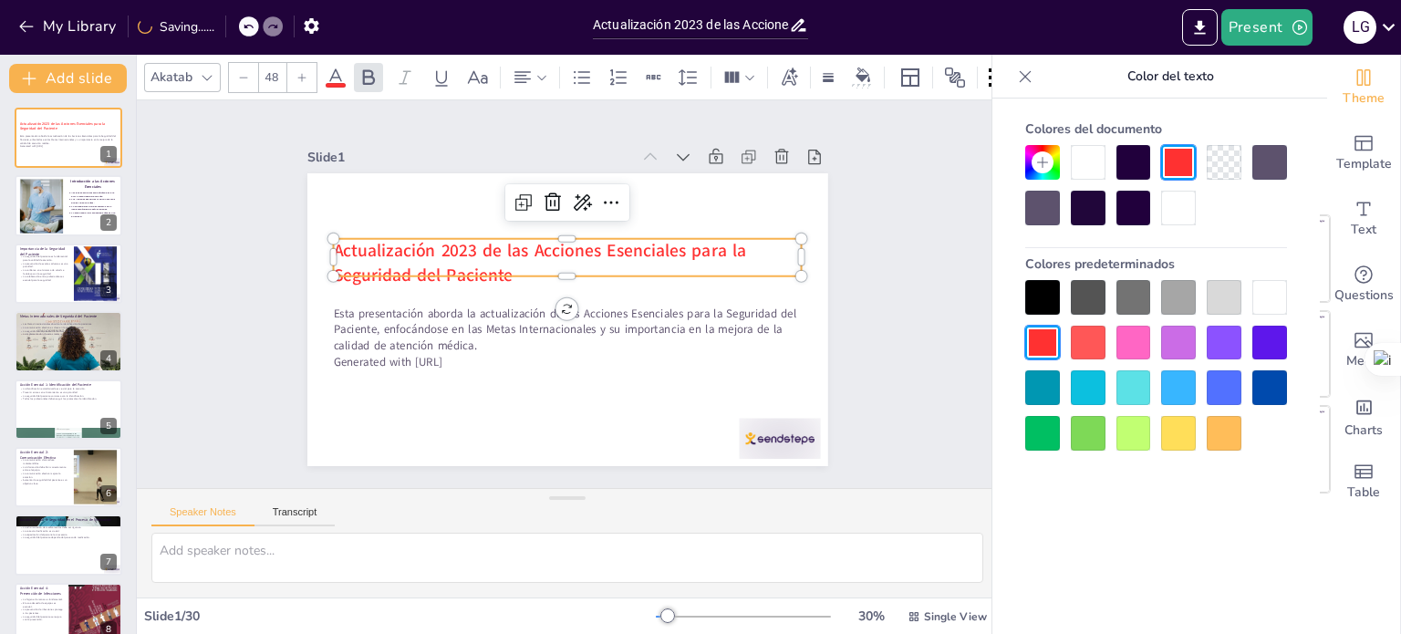
checkbox input "true"
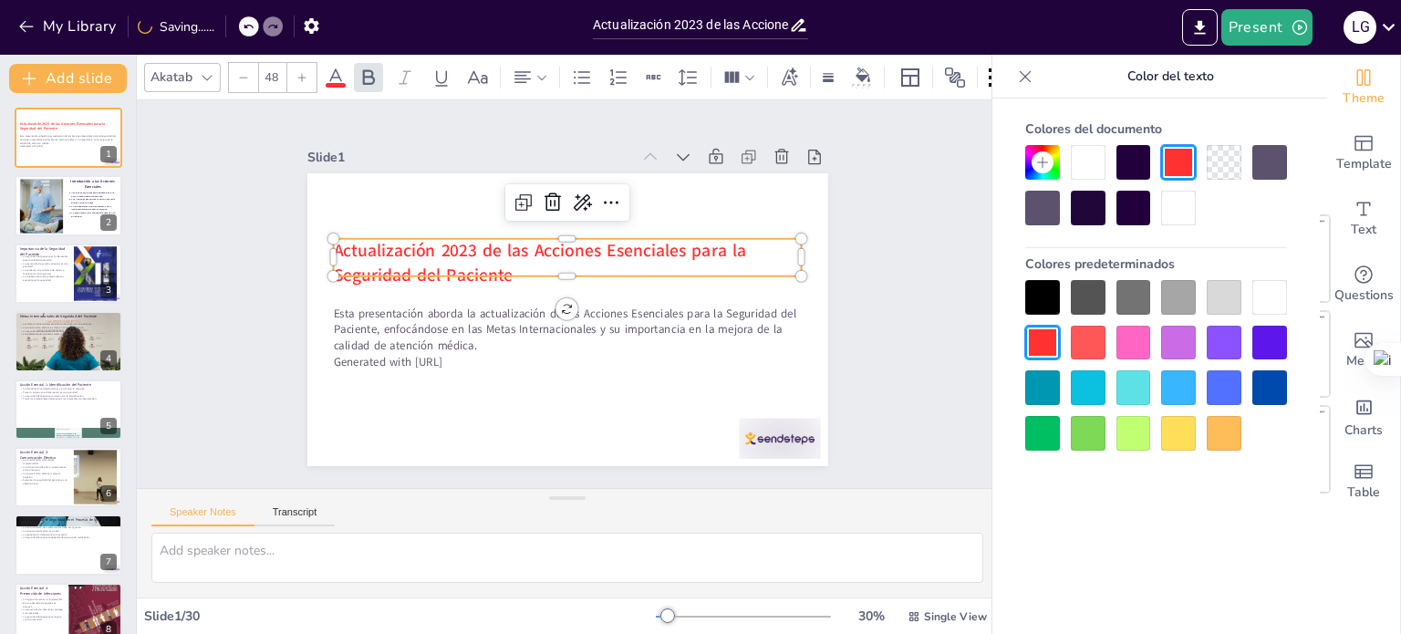
checkbox input "true"
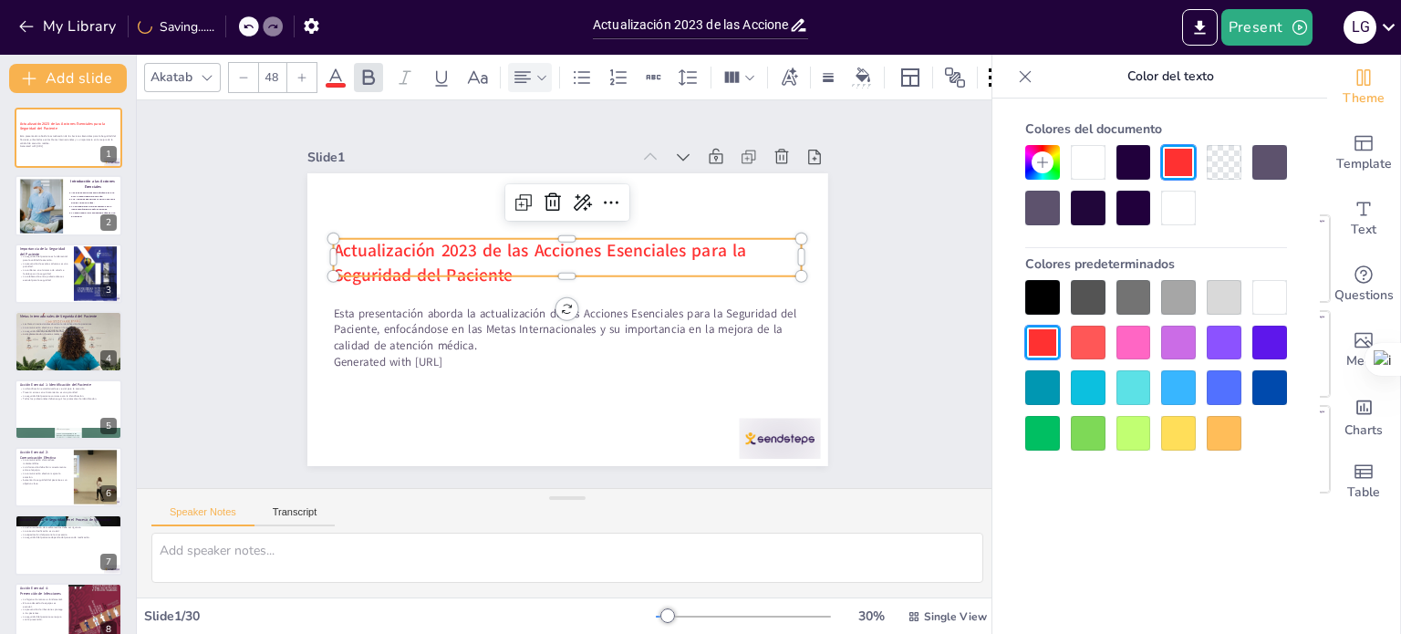
click at [521, 70] on icon at bounding box center [523, 78] width 22 height 22
click at [570, 130] on icon at bounding box center [566, 131] width 22 height 22
checkbox input "true"
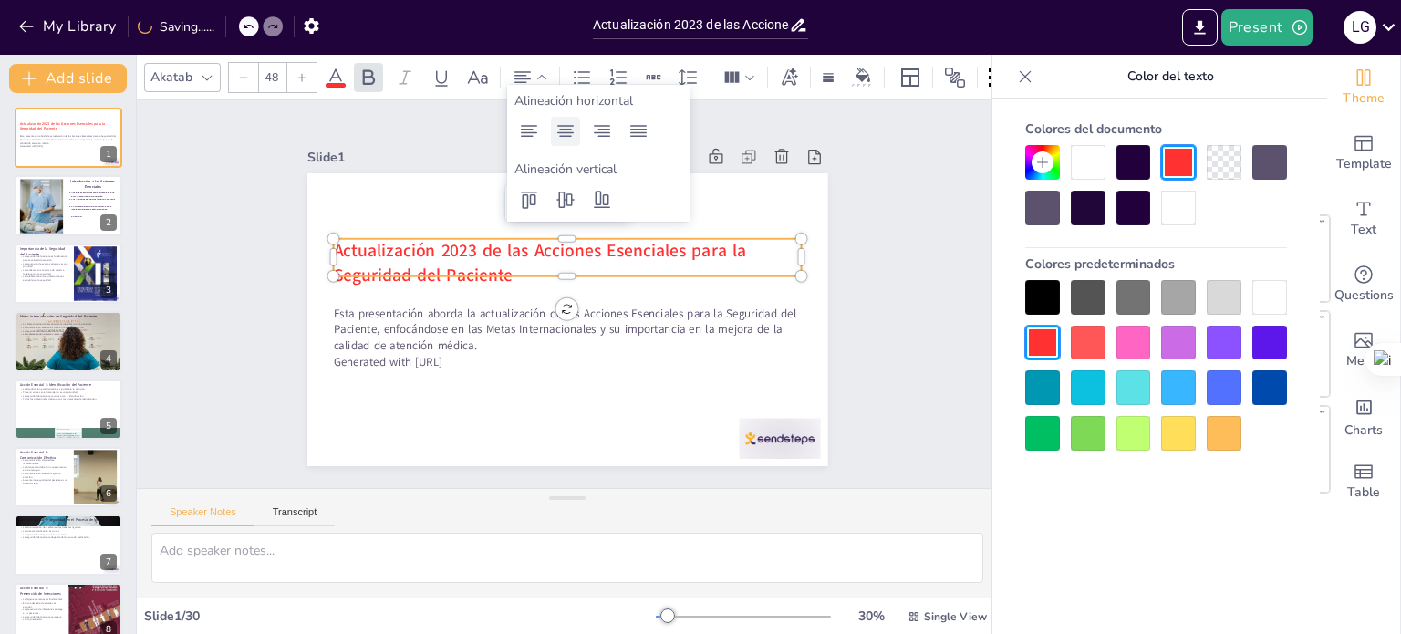
checkbox input "true"
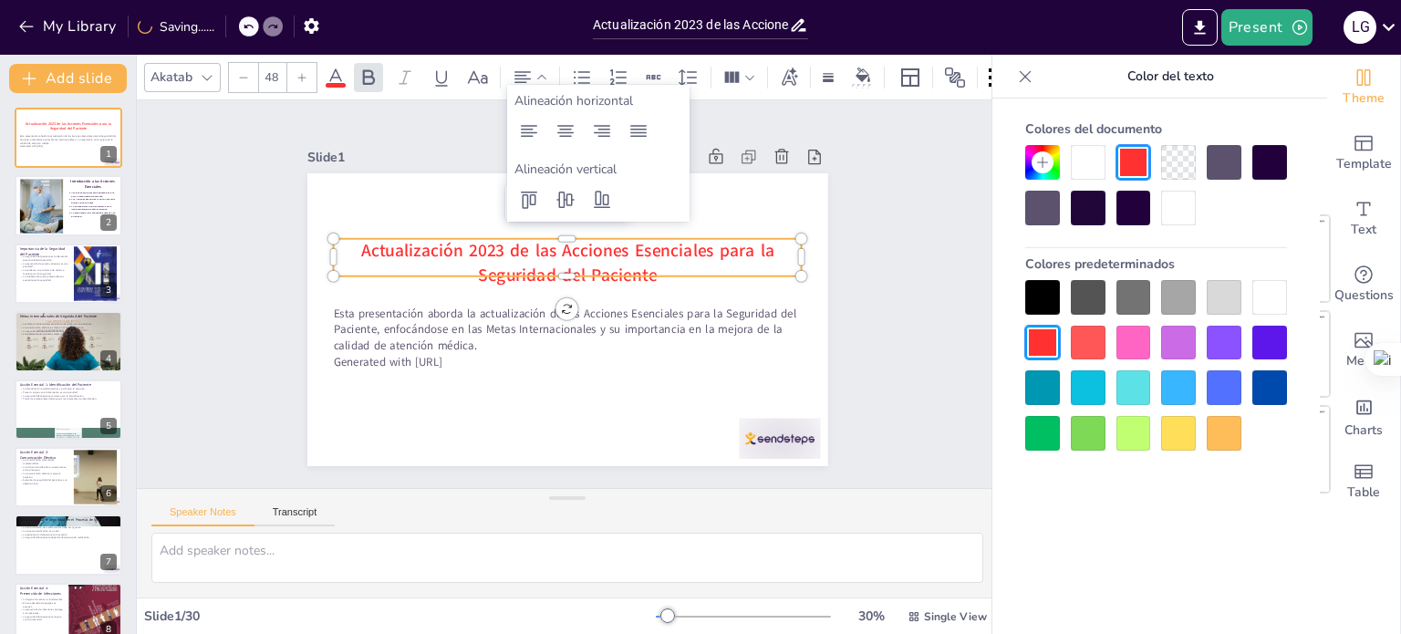
checkbox input "true"
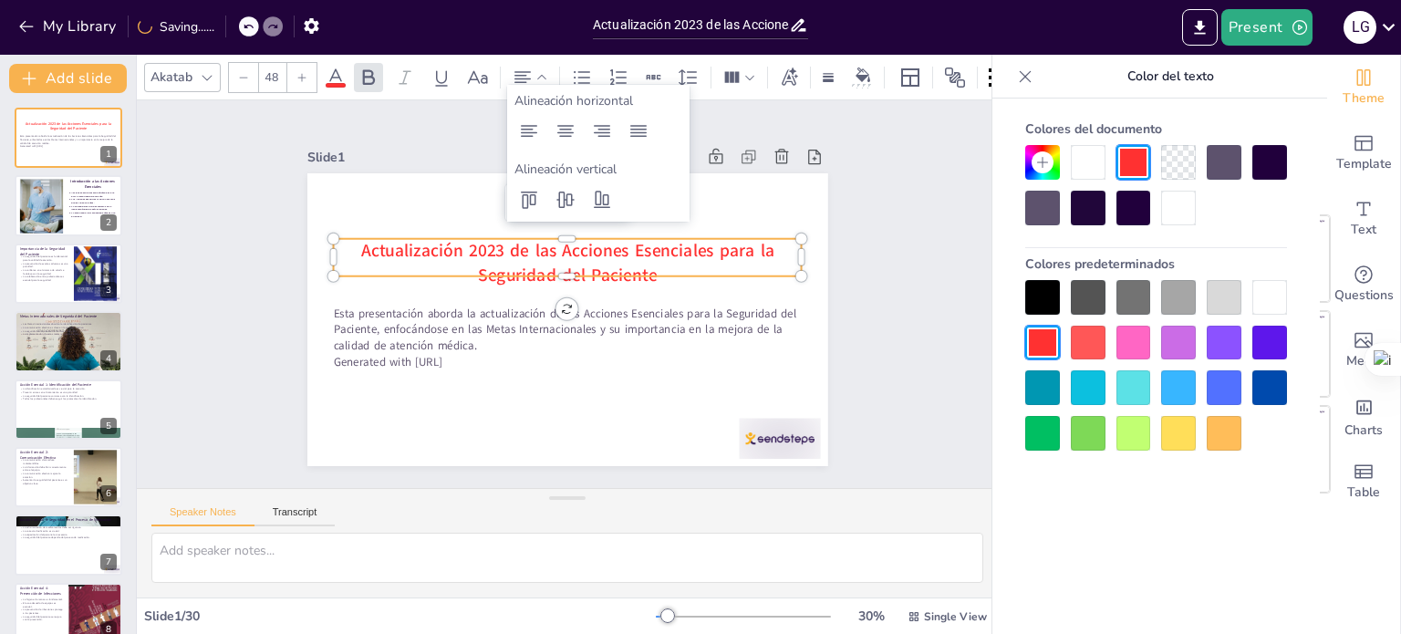
checkbox input "true"
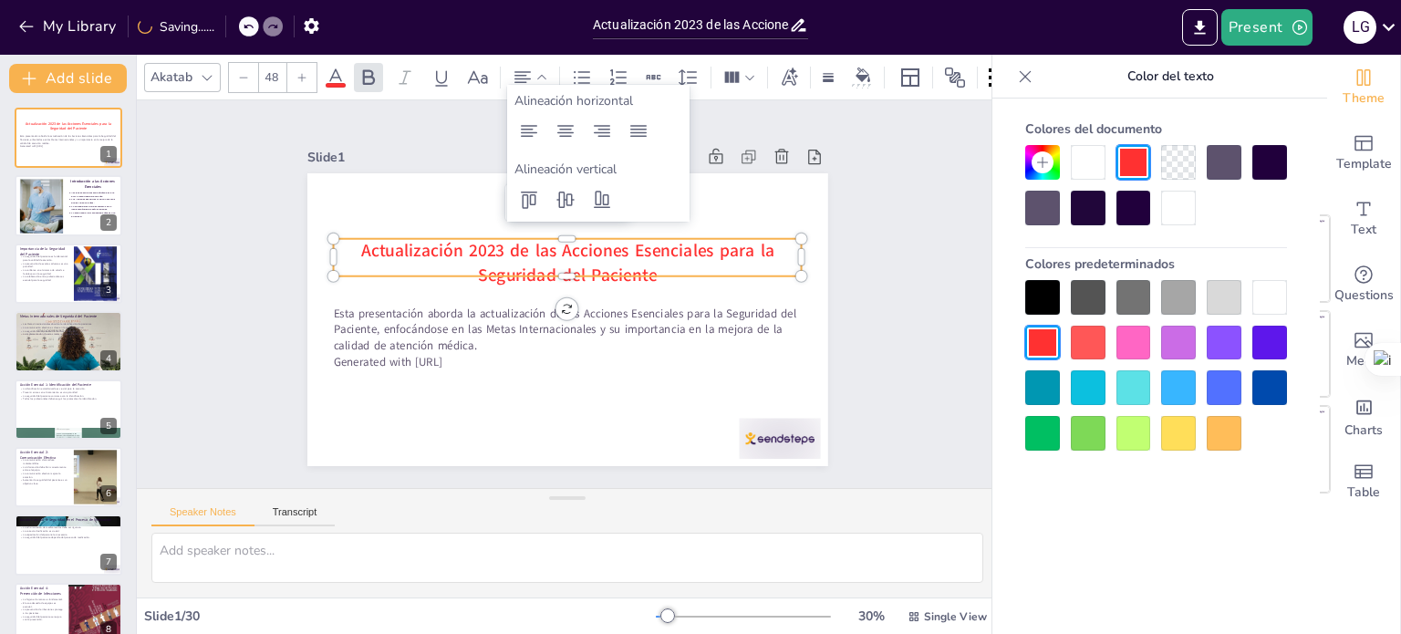
checkbox input "true"
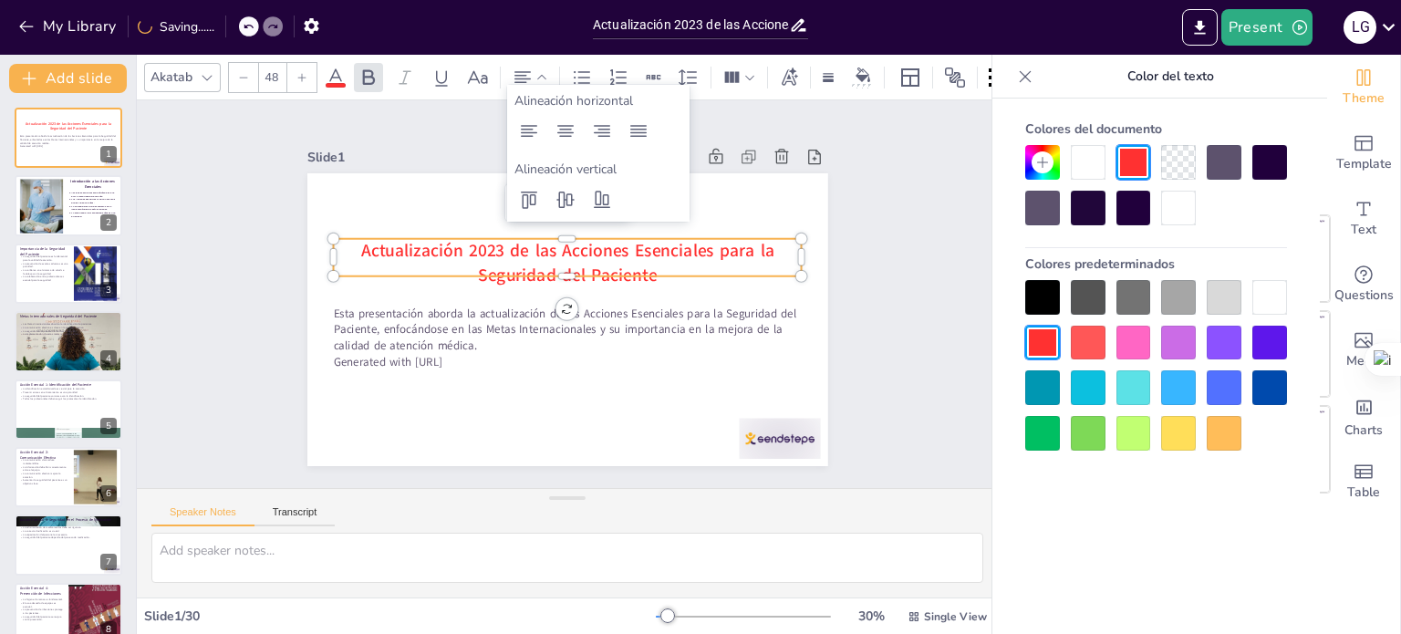
checkbox input "true"
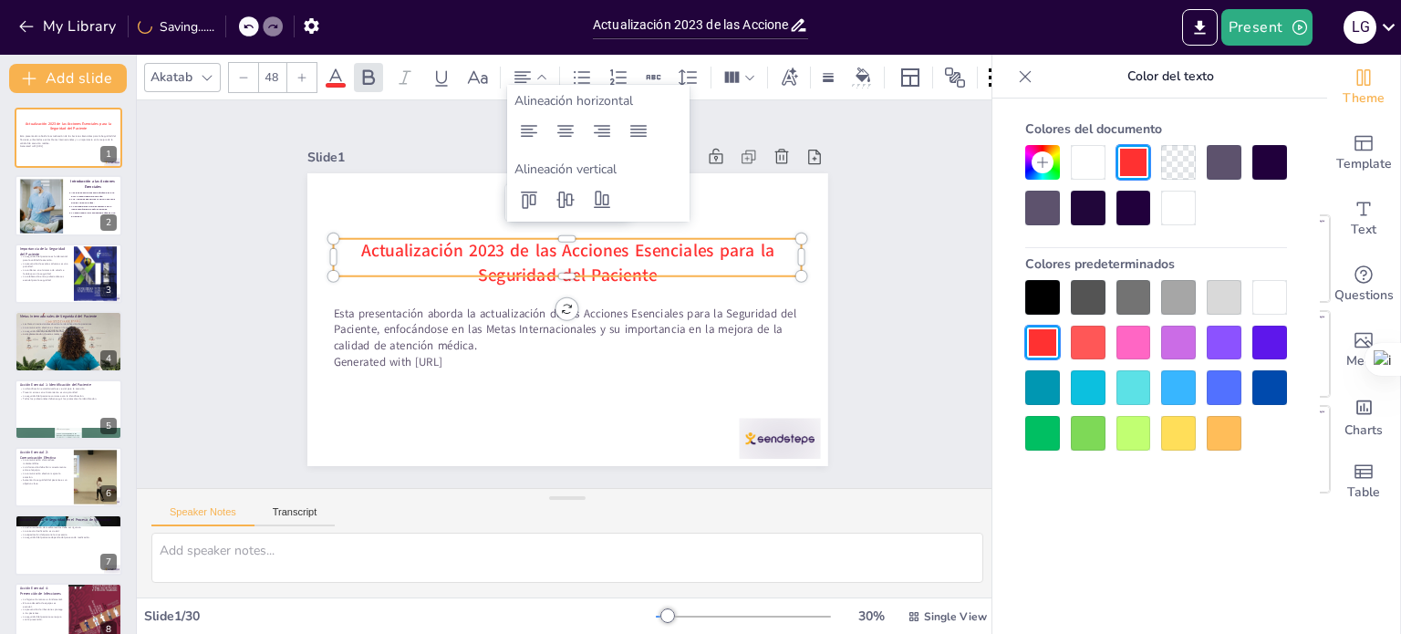
checkbox input "true"
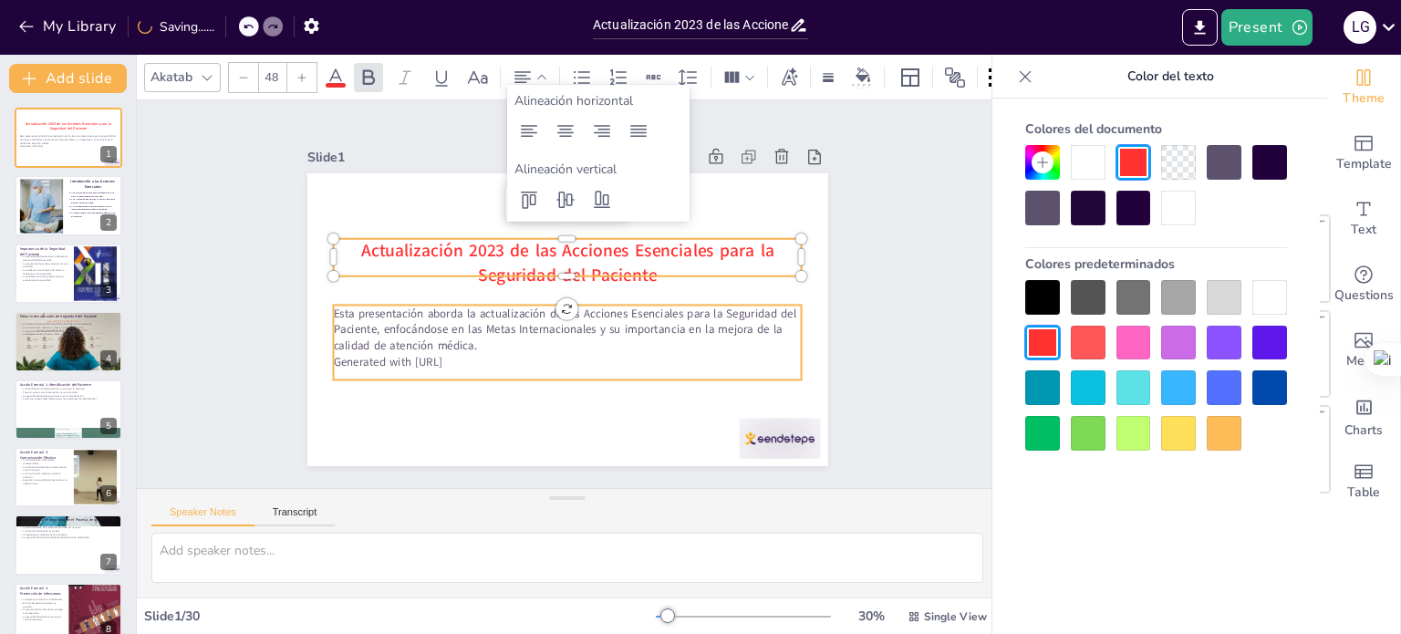
checkbox input "true"
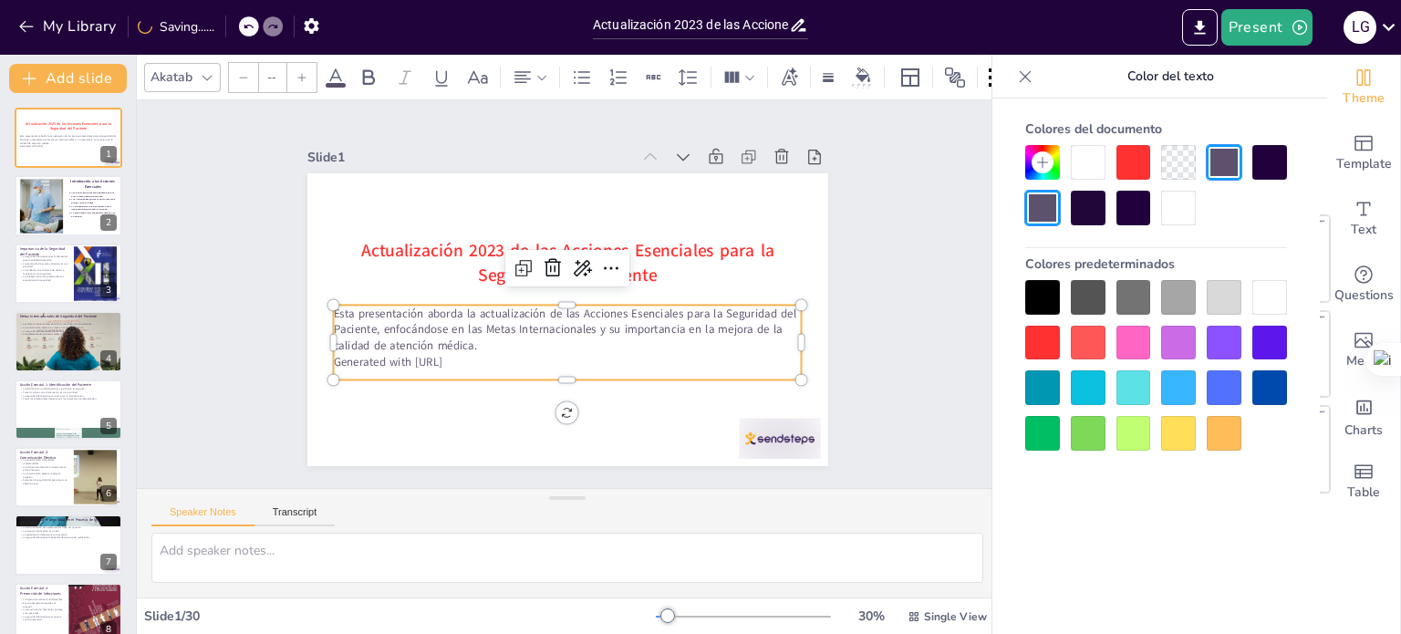
type input "32"
click at [465, 321] on p "Esta presentación aborda la actualización de las Acciones Esenciales para la Se…" at bounding box center [567, 329] width 469 height 48
checkbox input "true"
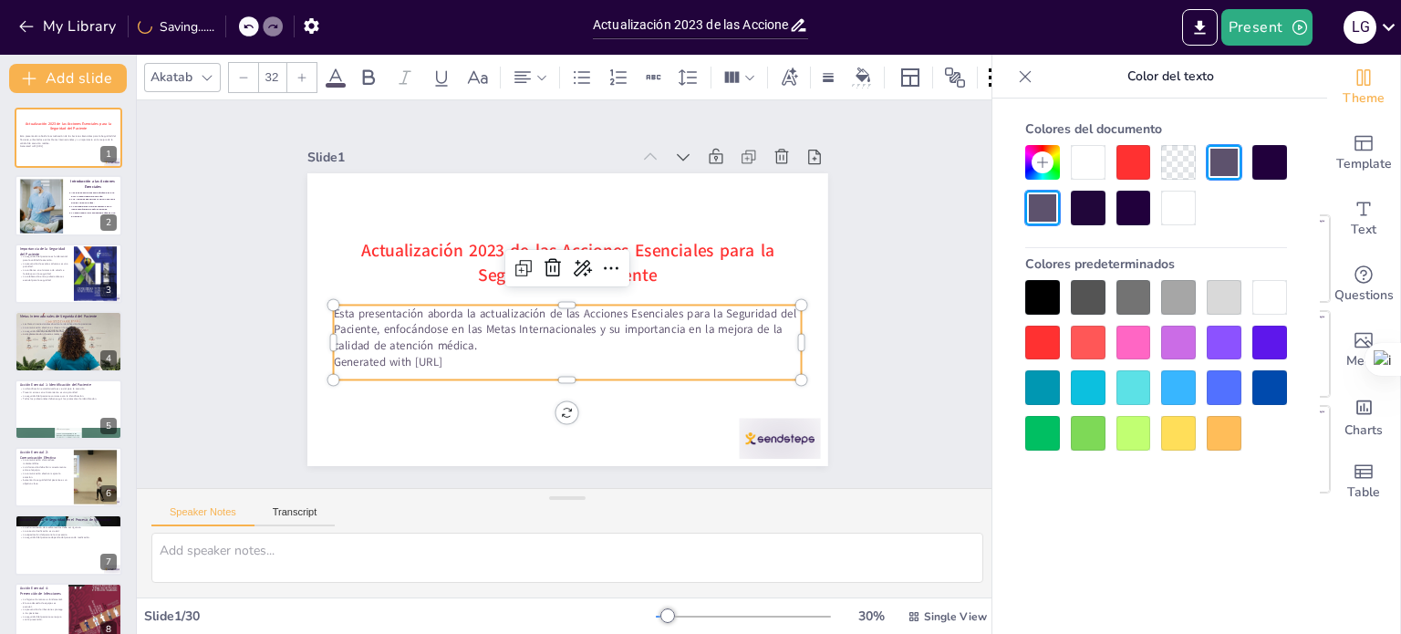
checkbox input "true"
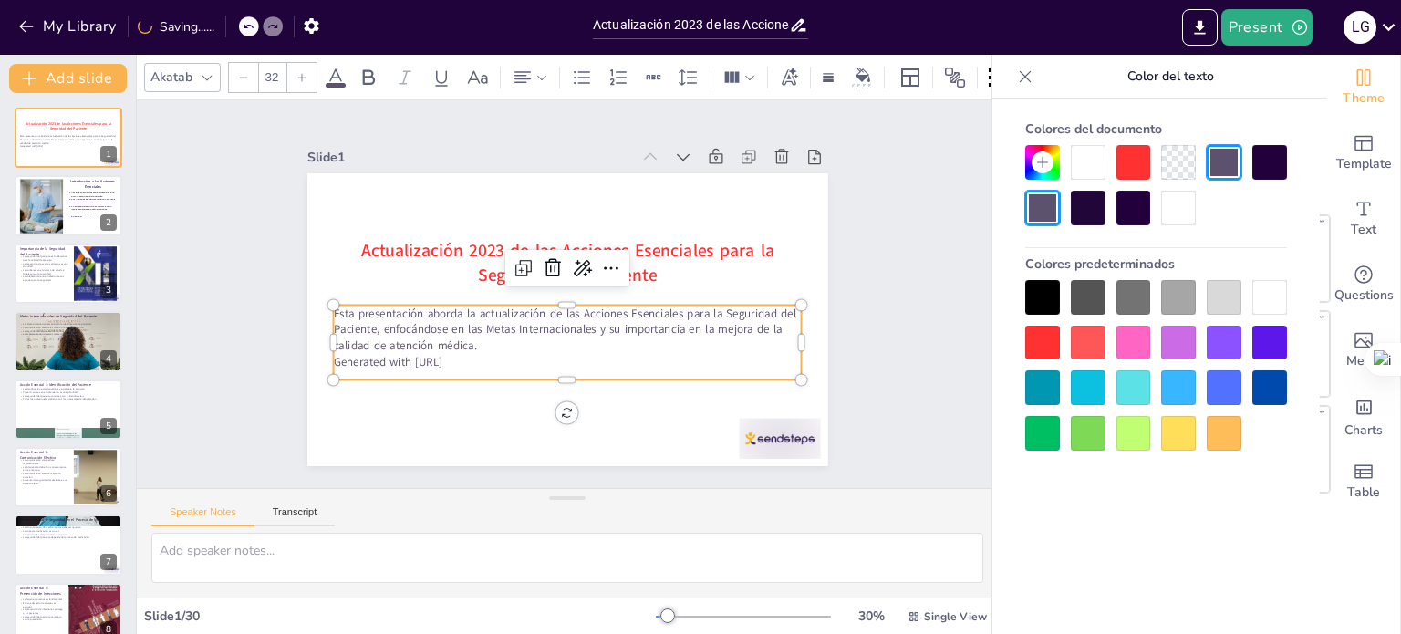
checkbox input "true"
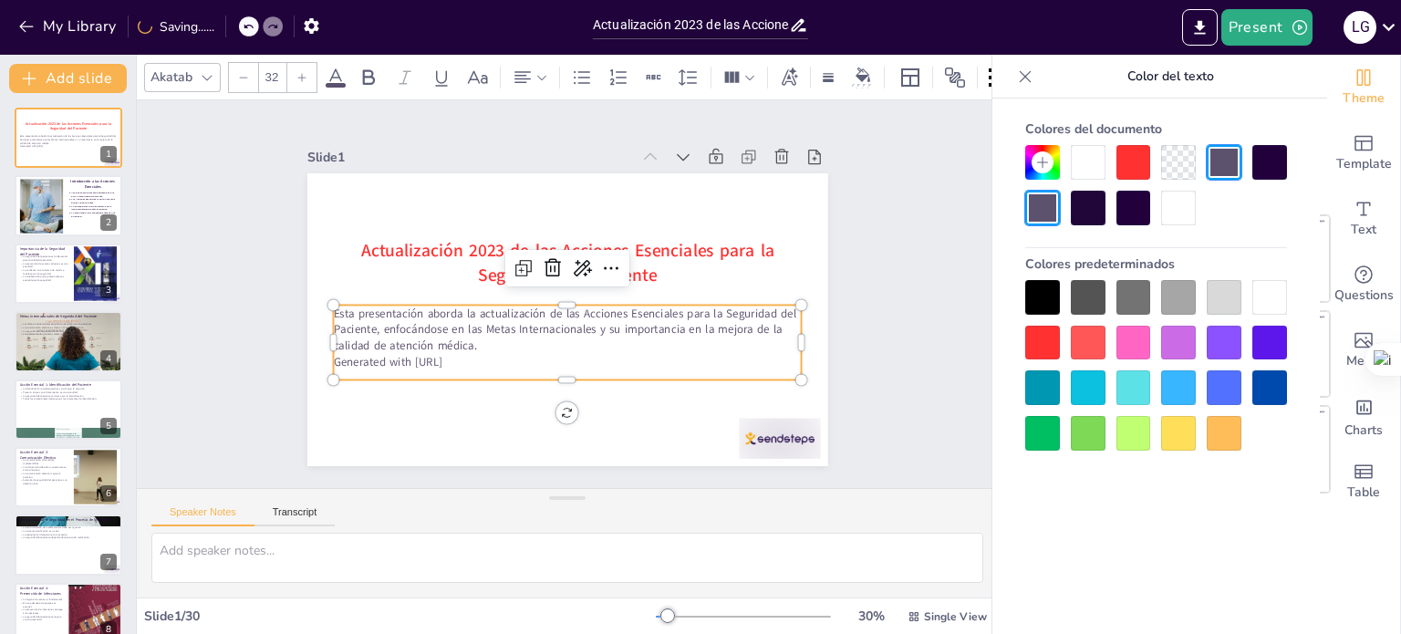
checkbox input "true"
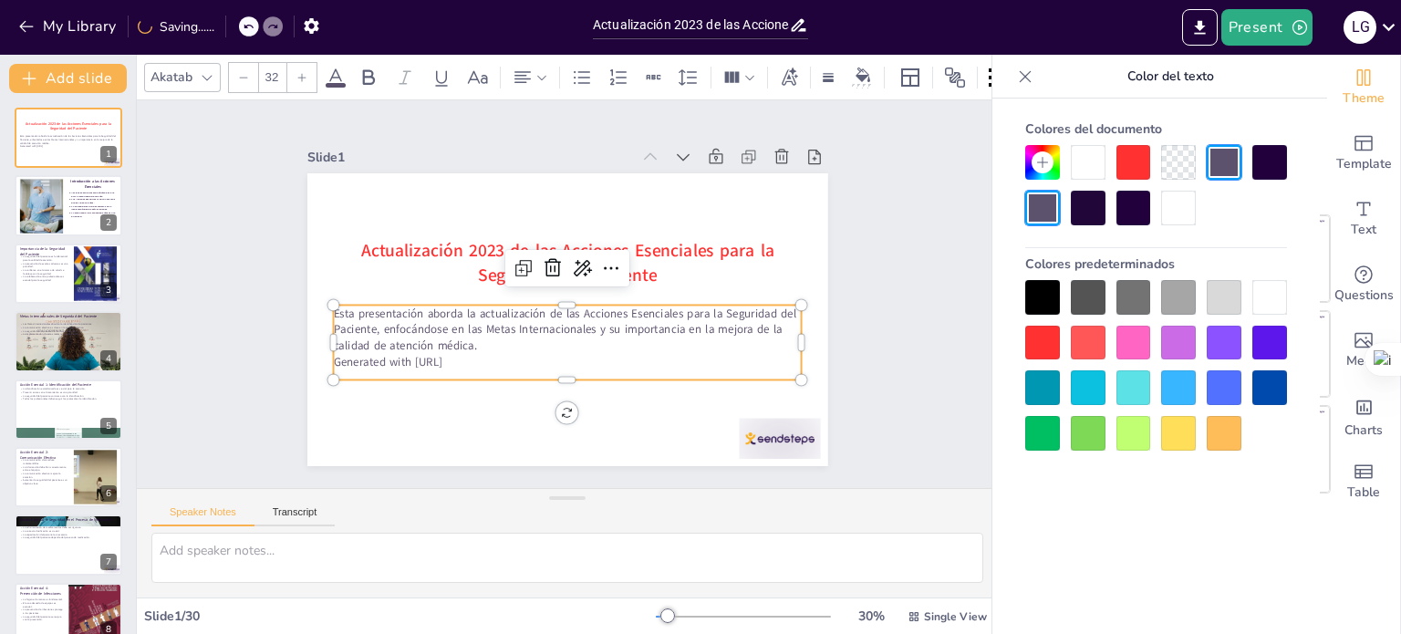
checkbox input "true"
click at [328, 67] on icon at bounding box center [336, 78] width 22 height 22
checkbox input "true"
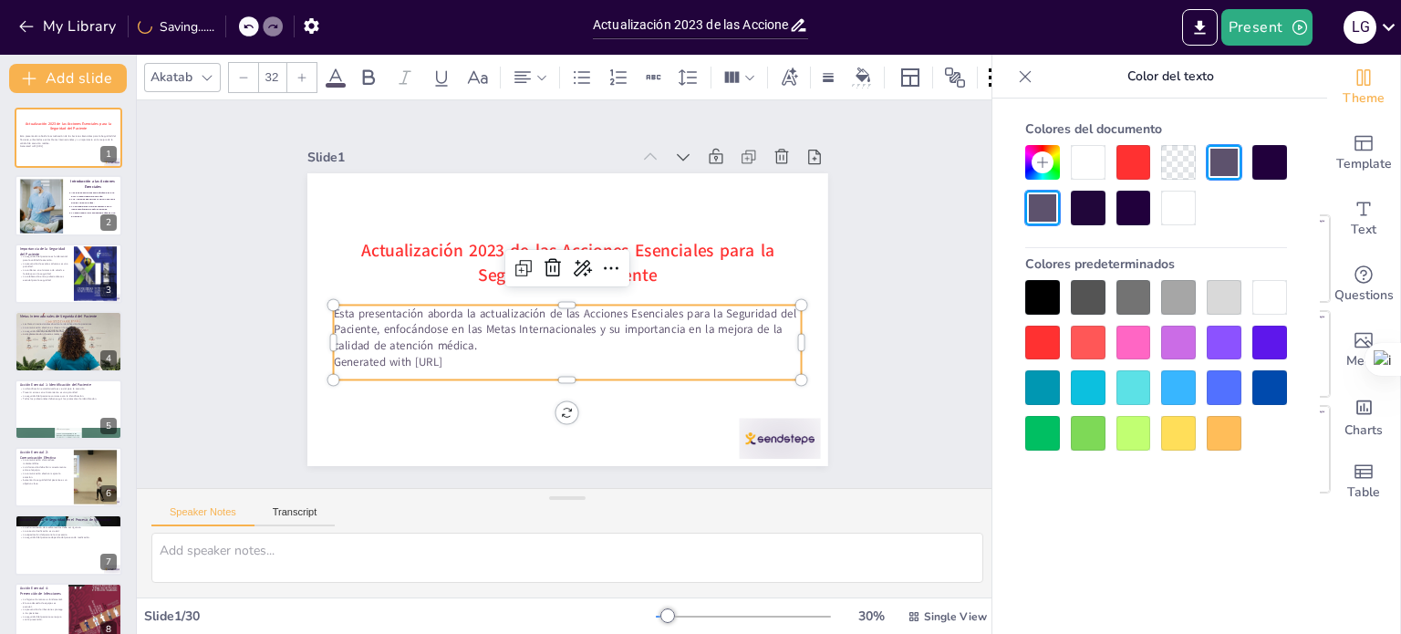
checkbox input "true"
click at [543, 71] on icon at bounding box center [541, 77] width 13 height 13
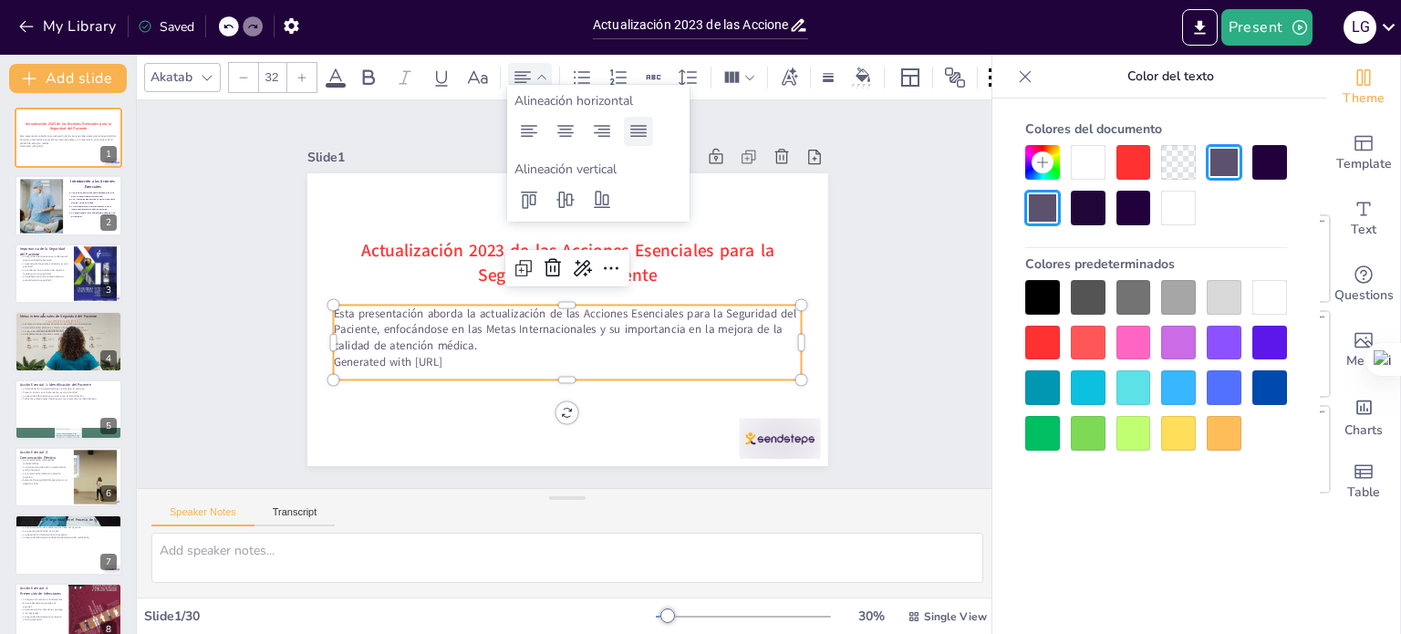
click at [637, 134] on icon at bounding box center [639, 131] width 22 height 22
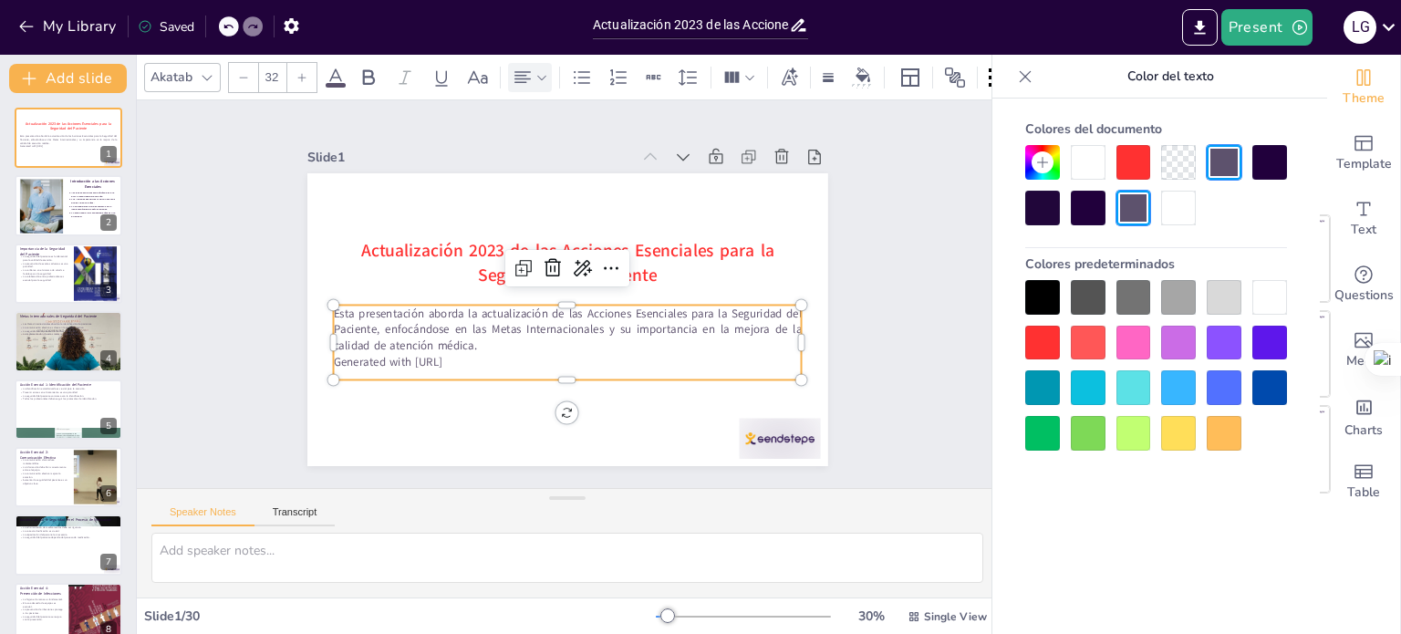
click at [1042, 290] on div at bounding box center [1042, 297] width 35 height 35
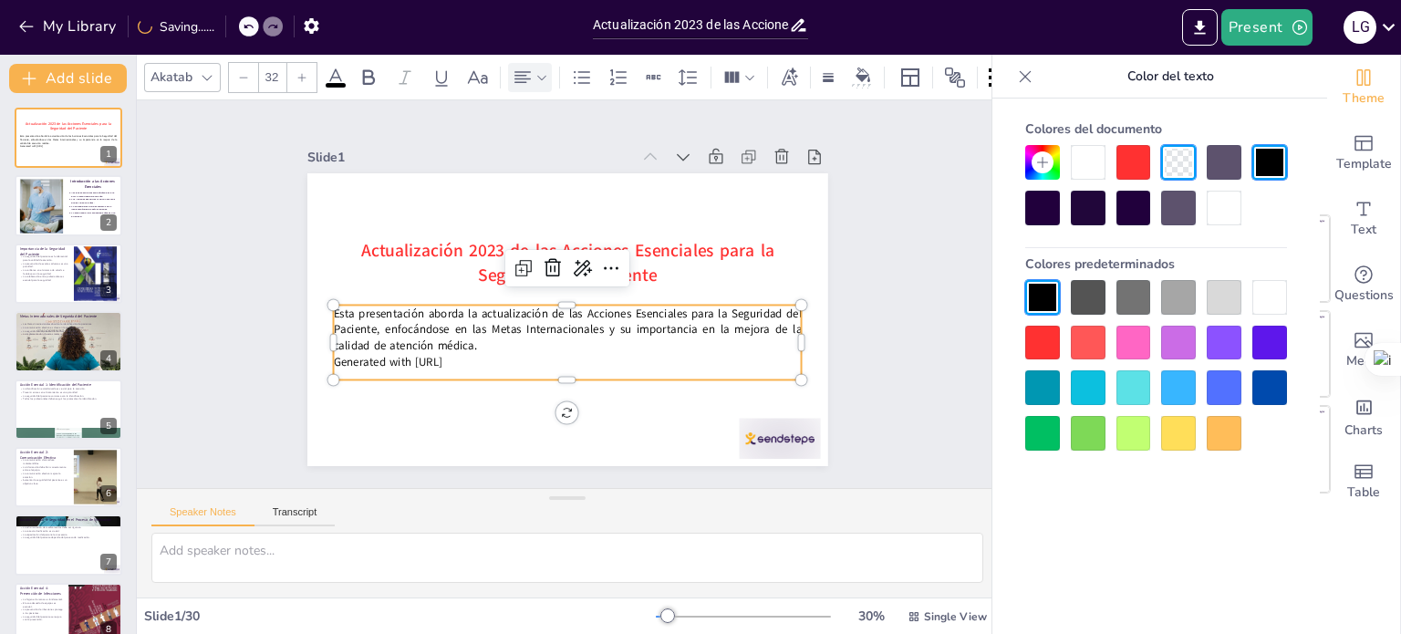
click at [482, 354] on p "Generated with [URL]" at bounding box center [567, 362] width 469 height 16
click at [442, 356] on span "Generated with [URL]" at bounding box center [387, 362] width 109 height 16
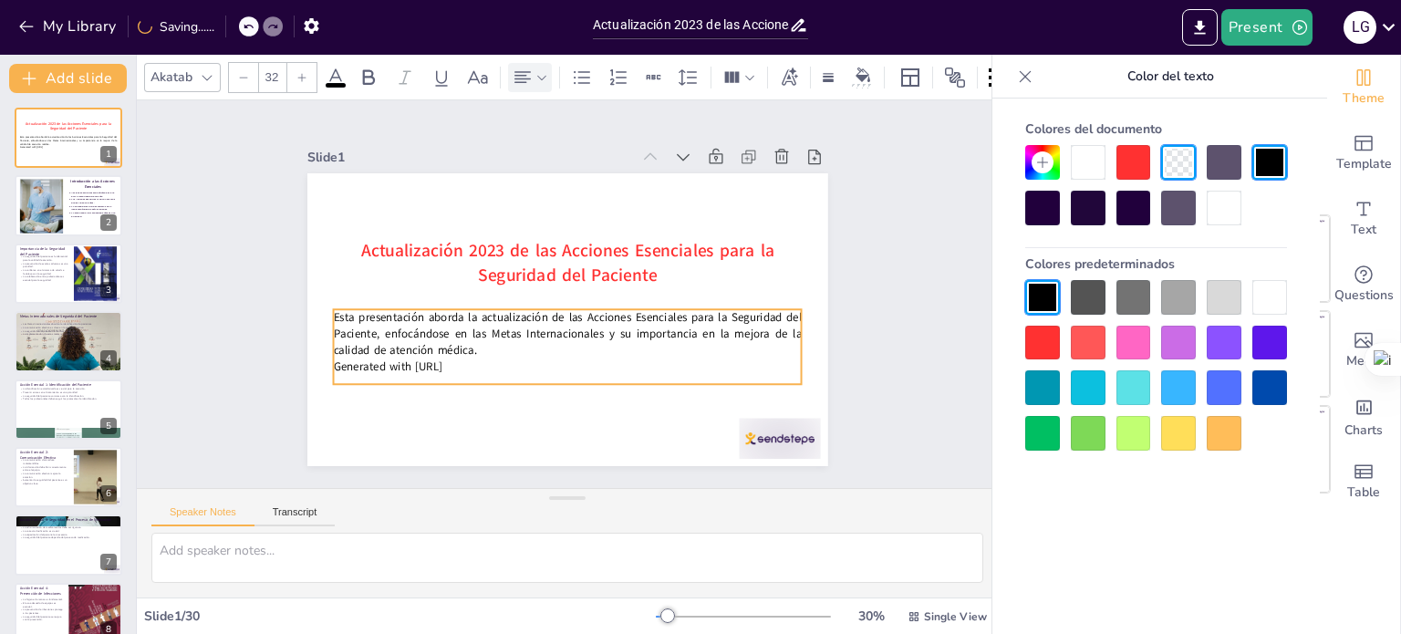
click at [501, 163] on span "Generated with [URL]" at bounding box center [514, 108] width 27 height 110
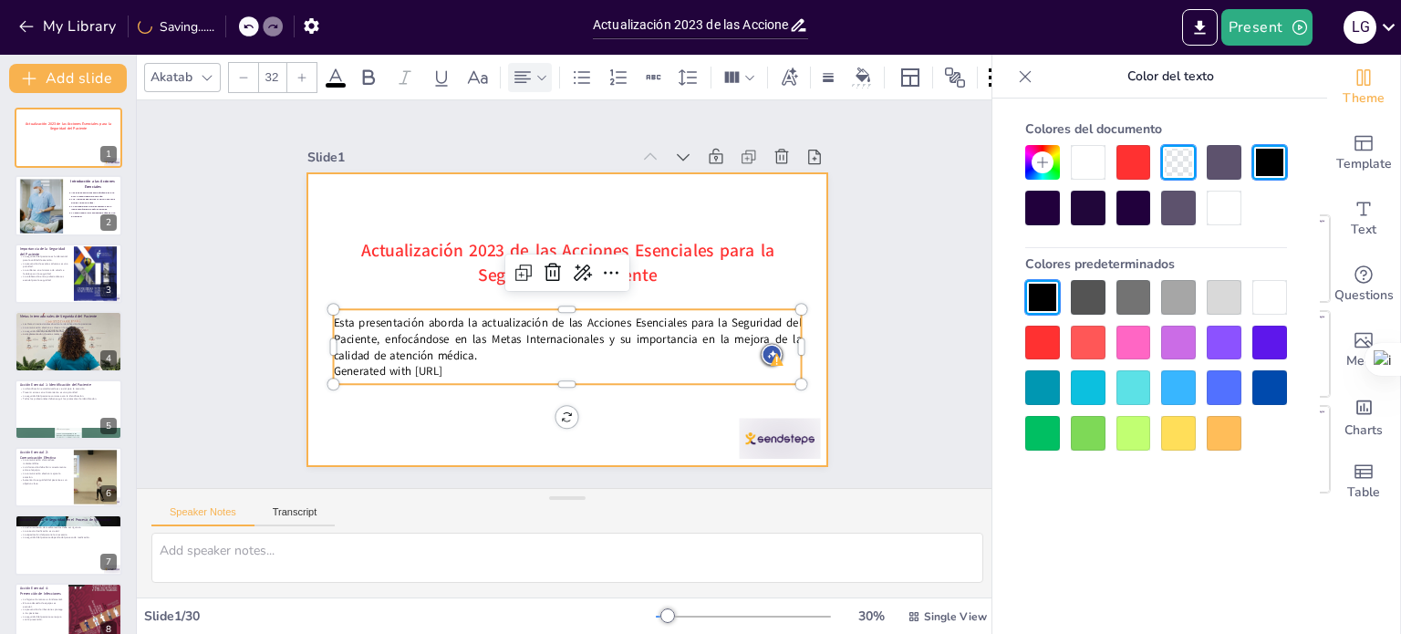
drag, startPoint x: 463, startPoint y: 363, endPoint x: 309, endPoint y: 364, distance: 154.2
click at [309, 364] on div "Actualización 2023 de las Acciones Esenciales para la Seguridad del Paciente Es…" at bounding box center [567, 319] width 521 height 293
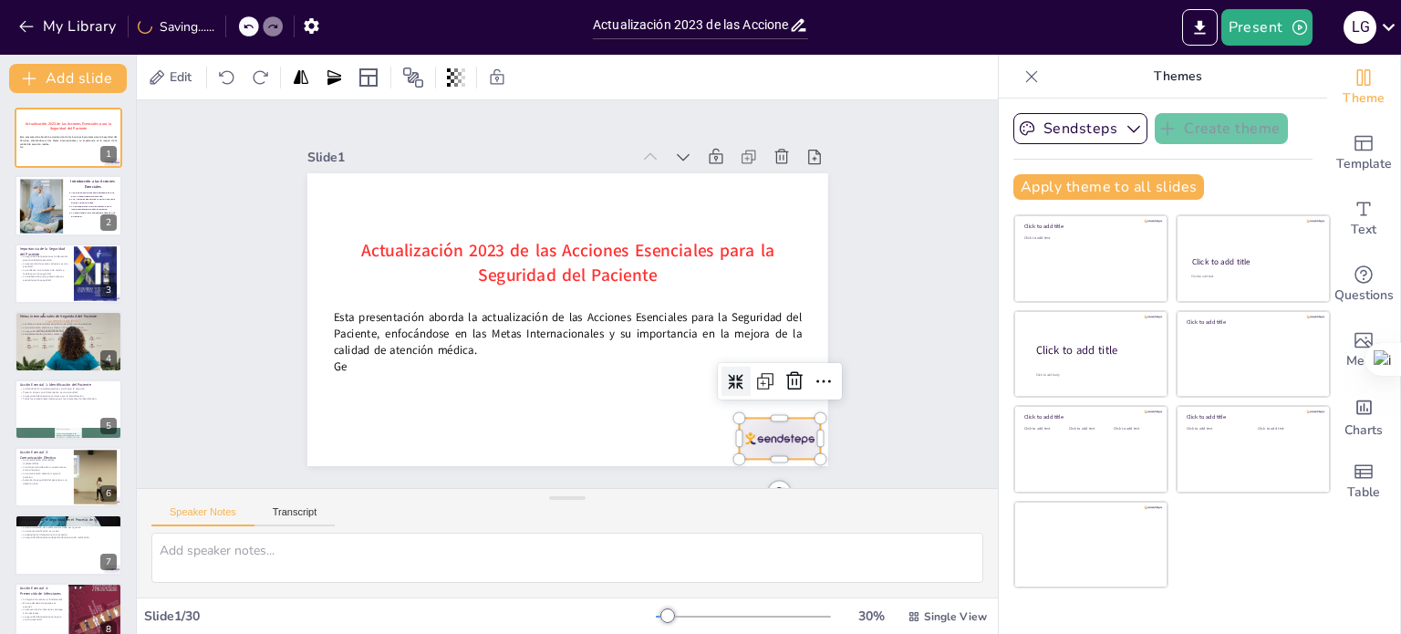
click at [767, 419] on div at bounding box center [779, 438] width 81 height 41
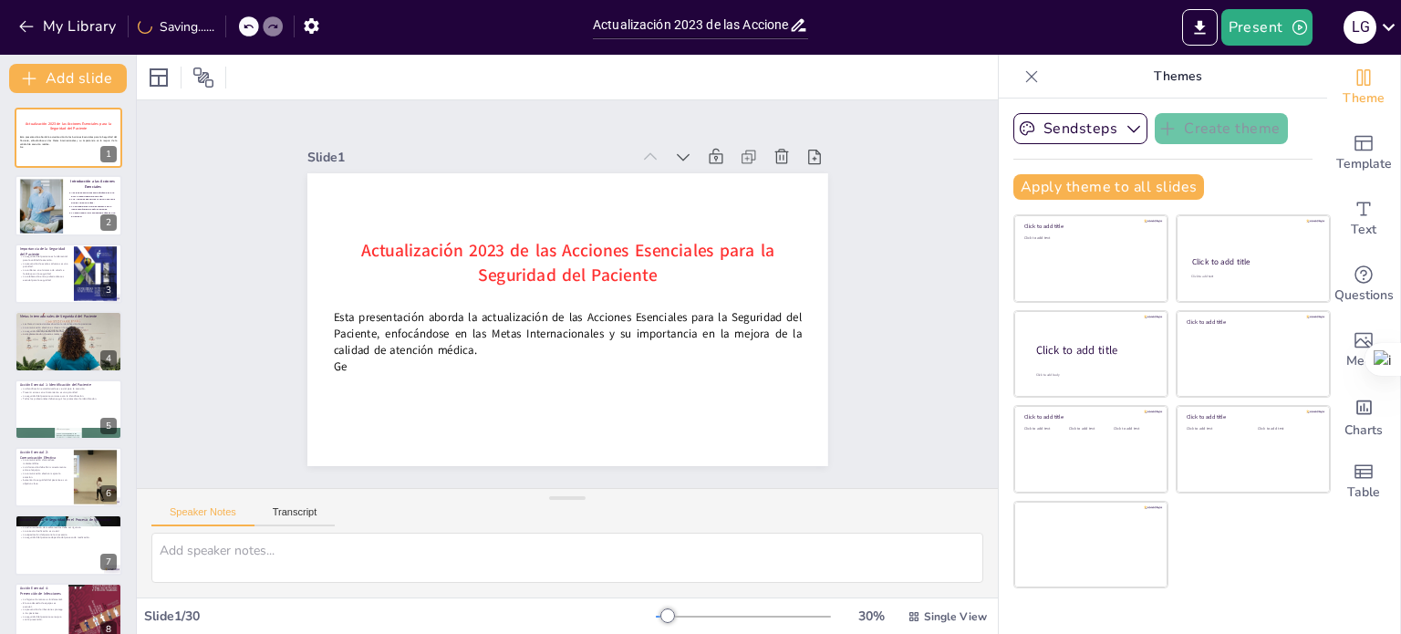
click at [893, 272] on div "Slide 1 Actualización 2023 de las Acciones Esenciales para la Seguridad del Pac…" at bounding box center [567, 294] width 861 height 388
click at [69, 218] on div "Acciones esenciales son estrategias clave para la seguridad del paciente. Las A…" at bounding box center [92, 205] width 49 height 31
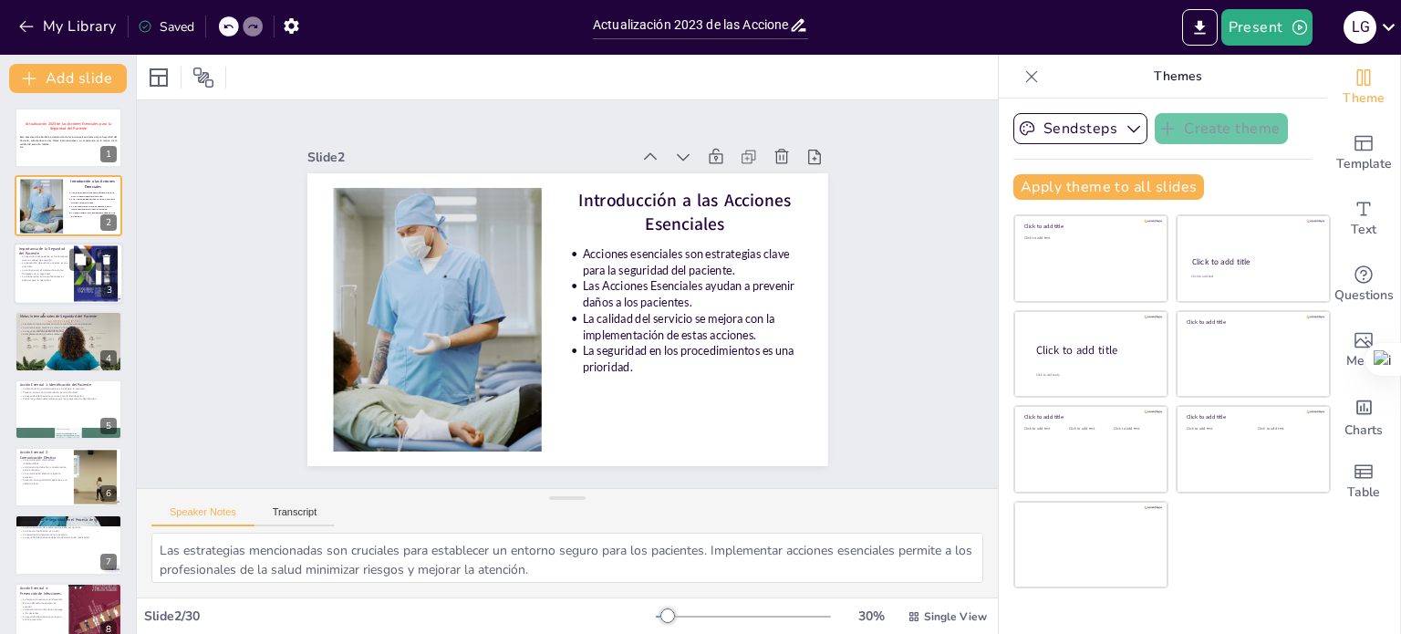
click at [74, 297] on div at bounding box center [96, 274] width 44 height 66
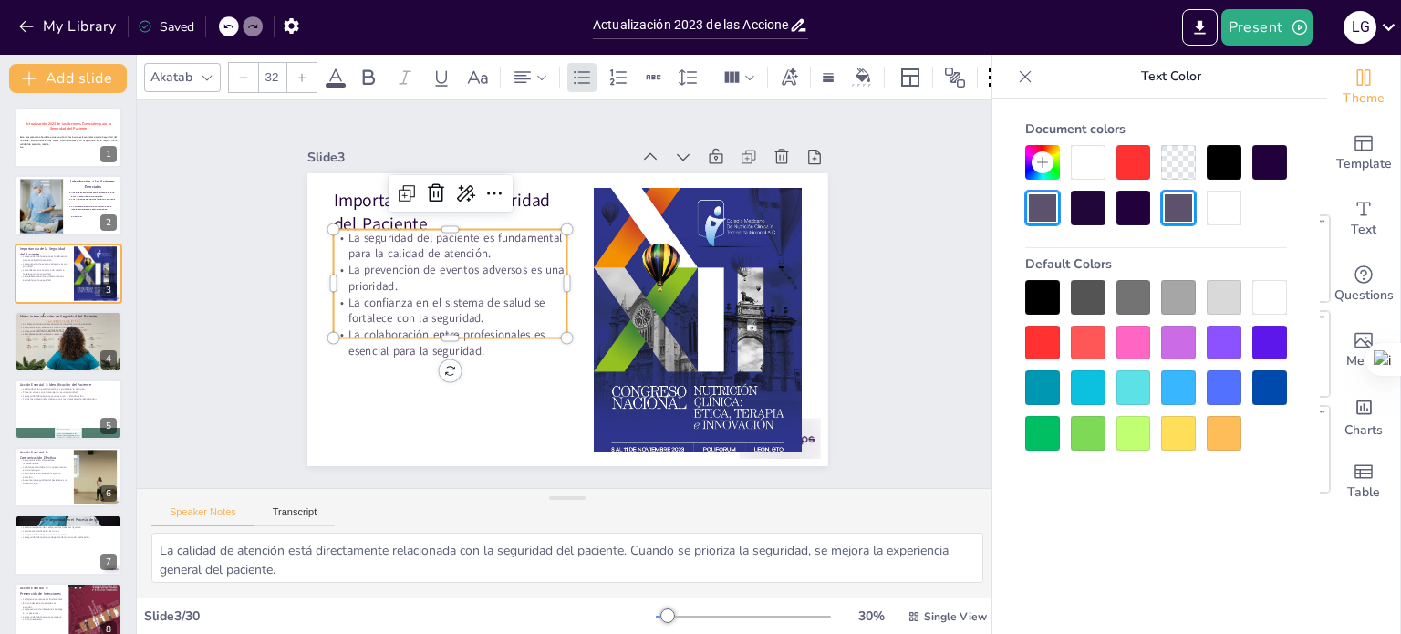
click at [456, 235] on p "La seguridad del paciente es fundamental para la calidad de atención." at bounding box center [450, 246] width 234 height 33
click at [737, 68] on icon at bounding box center [731, 77] width 19 height 19
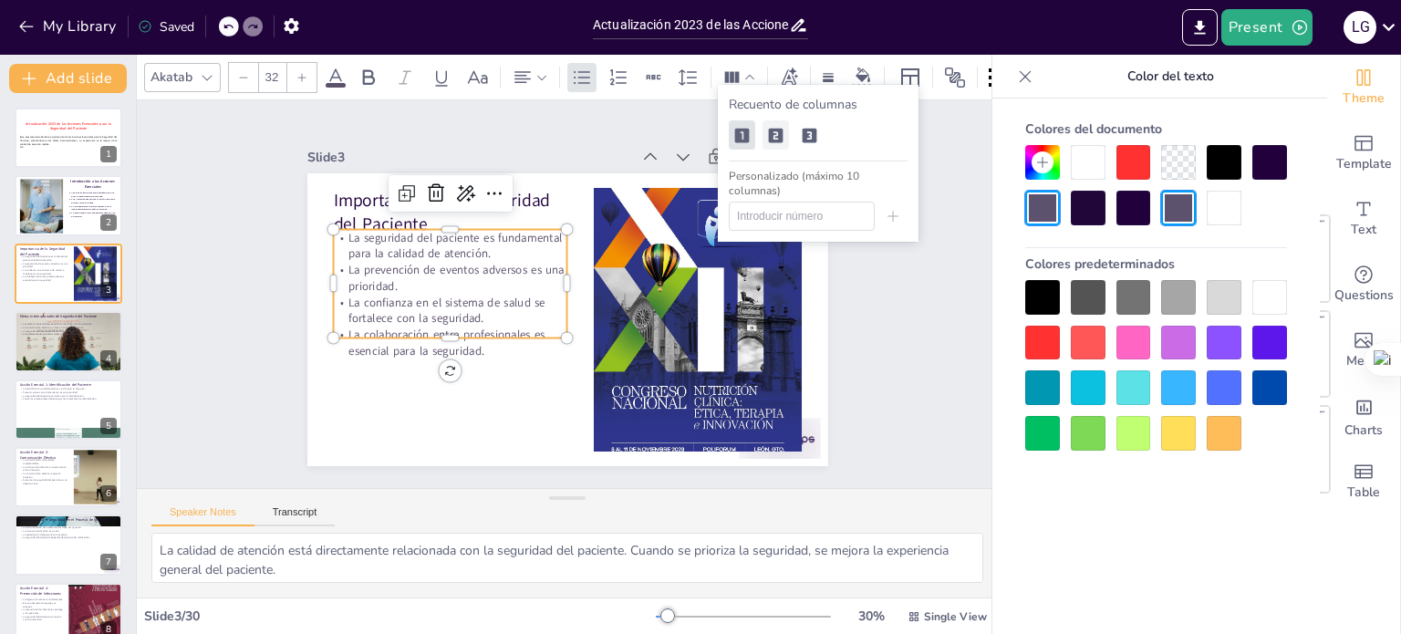
click at [775, 137] on icon at bounding box center [776, 135] width 15 height 15
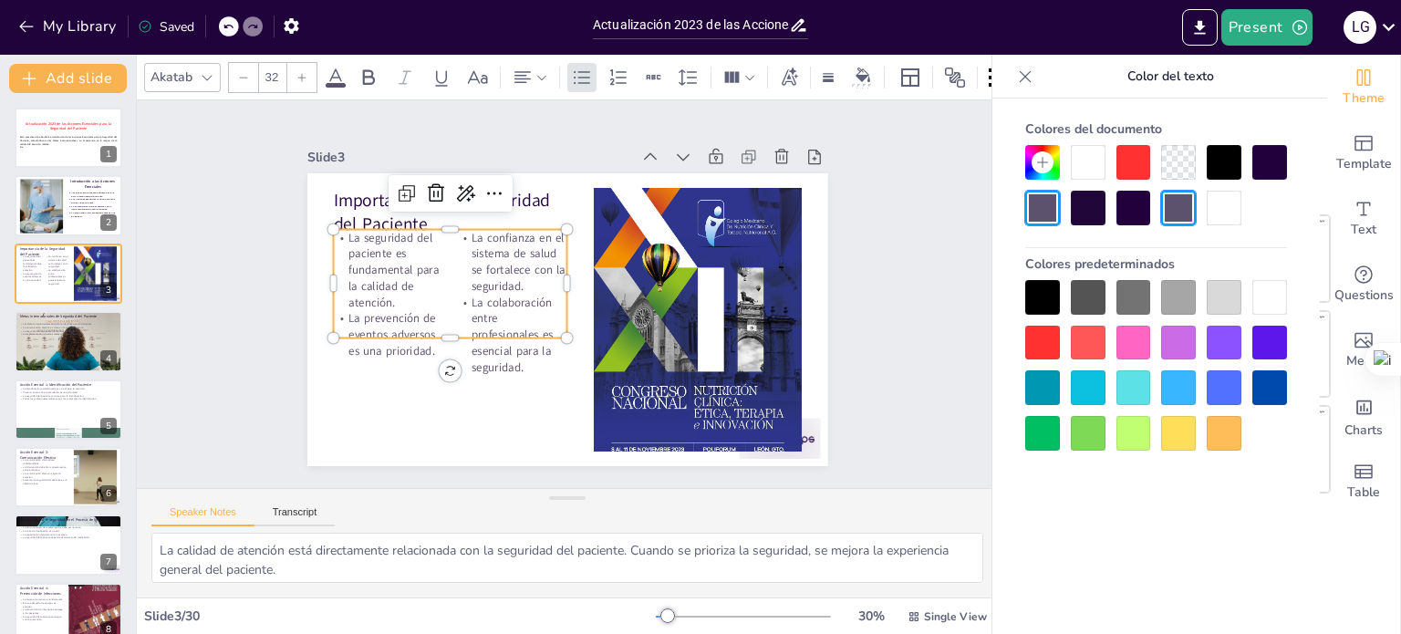
click at [224, 26] on icon at bounding box center [228, 26] width 11 height 11
click at [237, 185] on div "Slide 1 Actualización 2023 de las Acciones Esenciales para la Seguridad del Pac…" at bounding box center [567, 294] width 861 height 388
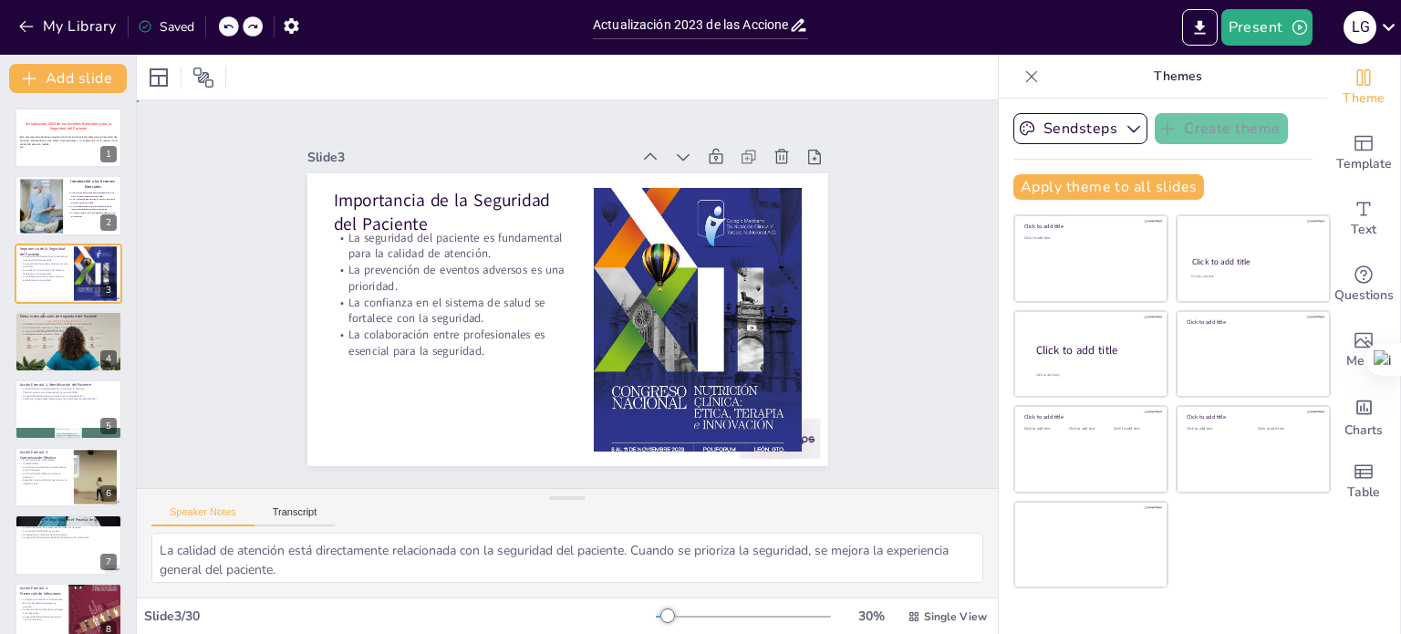
click at [875, 199] on div "Slide 1 Actualización 2023 de las Acciones Esenciales para la Seguridad del Pac…" at bounding box center [567, 294] width 861 height 388
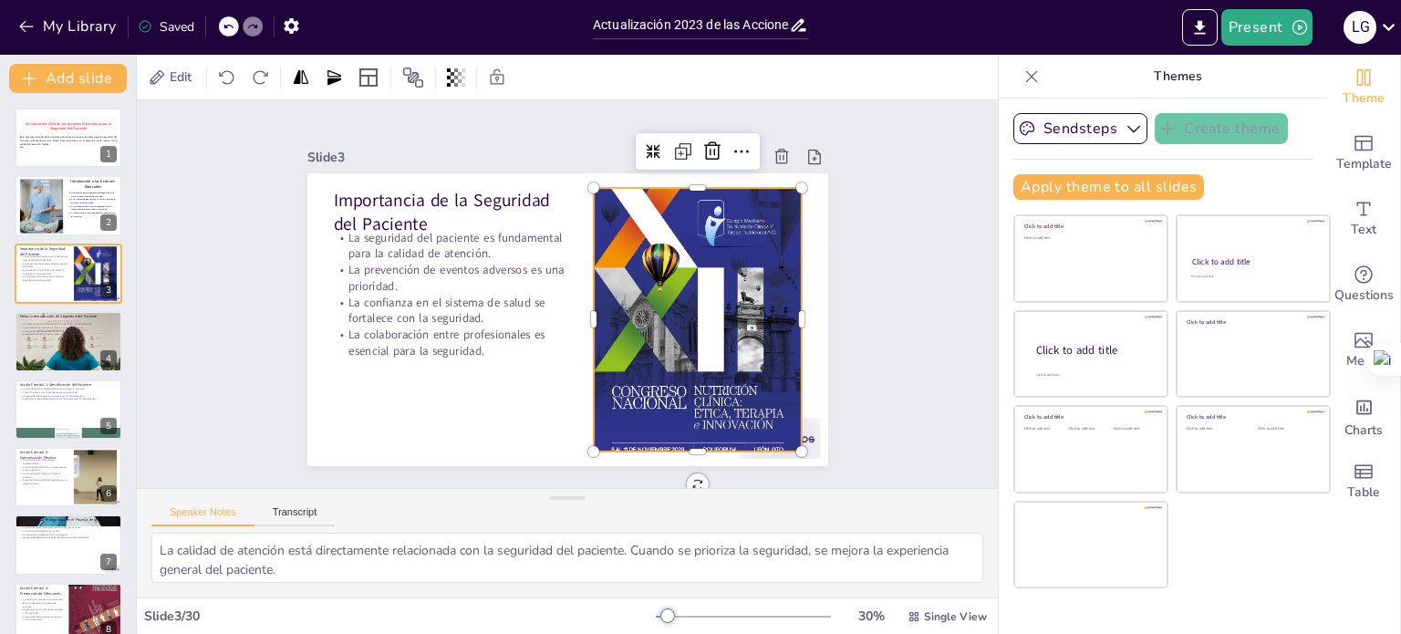
click at [712, 211] on div at bounding box center [698, 319] width 208 height 313
click at [646, 144] on icon at bounding box center [654, 152] width 16 height 16
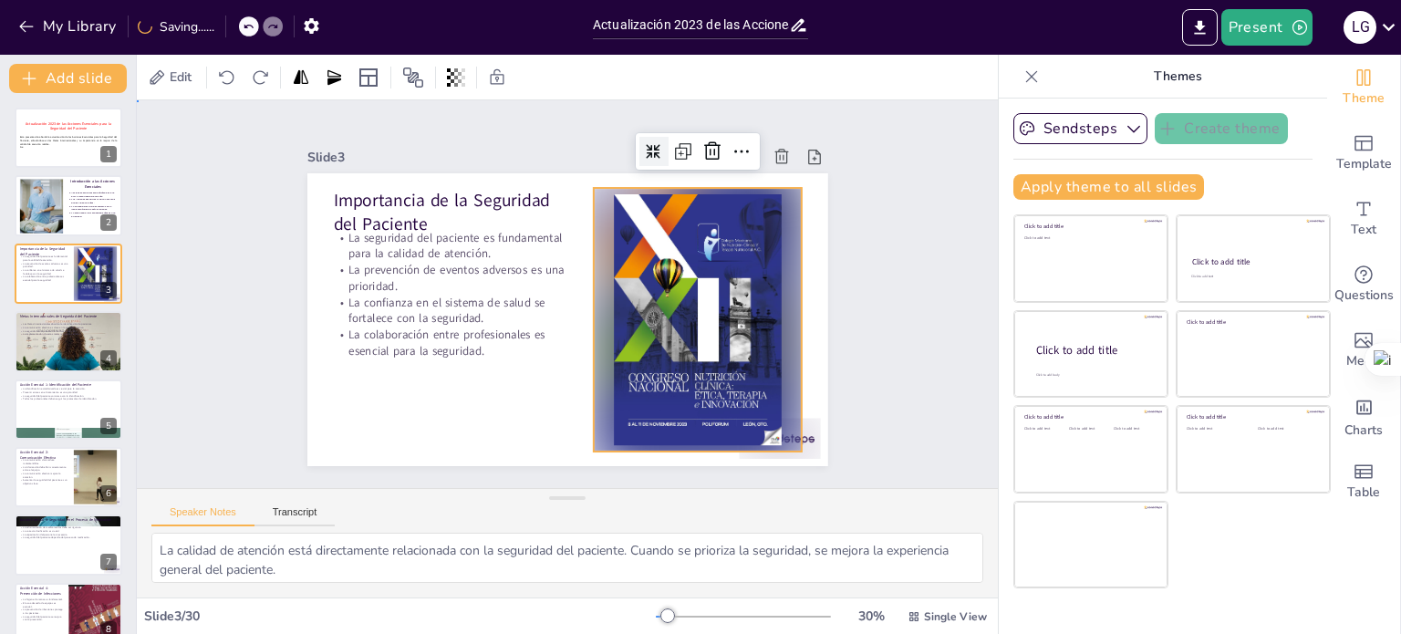
click at [870, 256] on div "Slide 1 Actualización 2023 de las Acciones Esenciales para la Seguridad del Pac…" at bounding box center [567, 294] width 861 height 388
click at [697, 213] on div at bounding box center [698, 320] width 208 height 264
click at [675, 148] on icon at bounding box center [680, 153] width 11 height 11
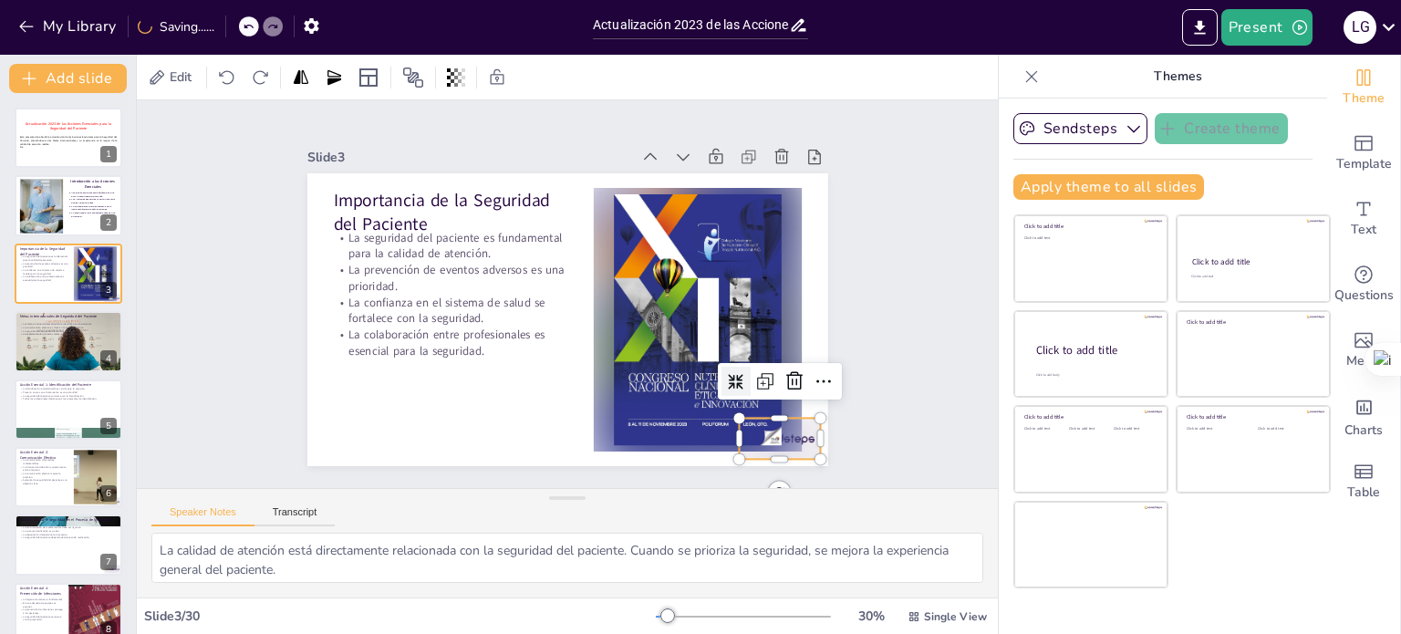
click at [799, 421] on div at bounding box center [779, 438] width 81 height 41
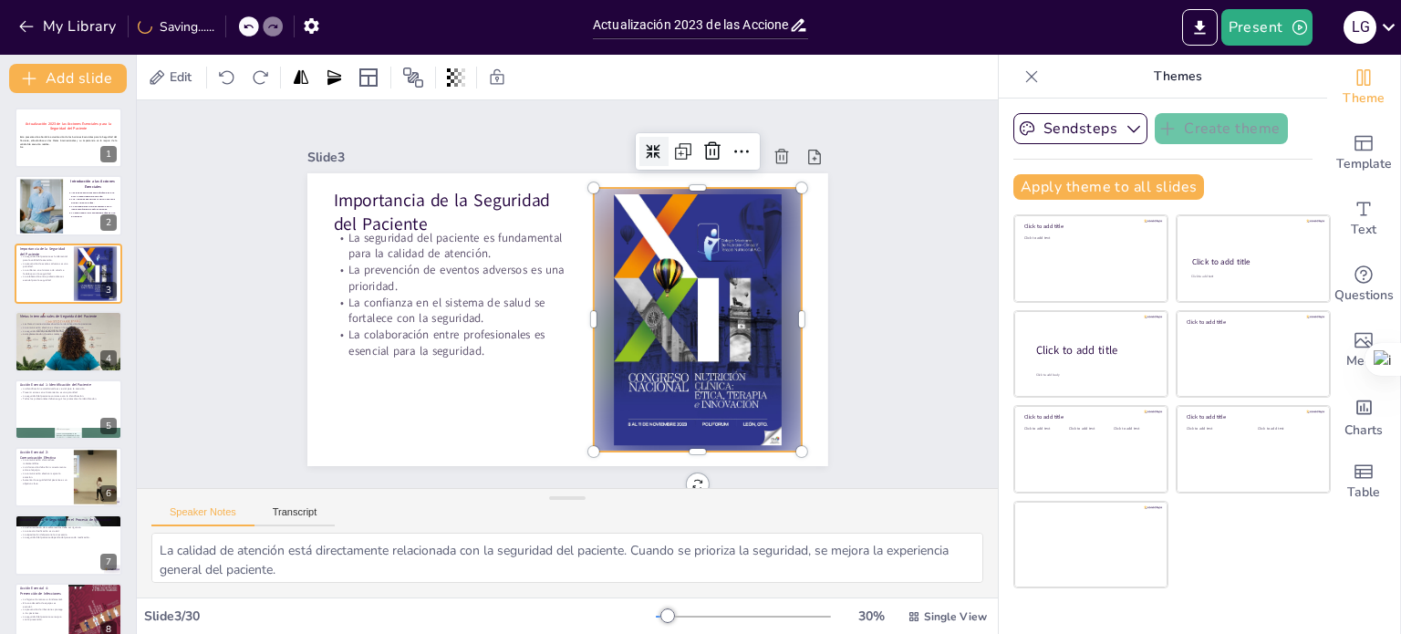
click at [746, 309] on div at bounding box center [698, 320] width 208 height 264
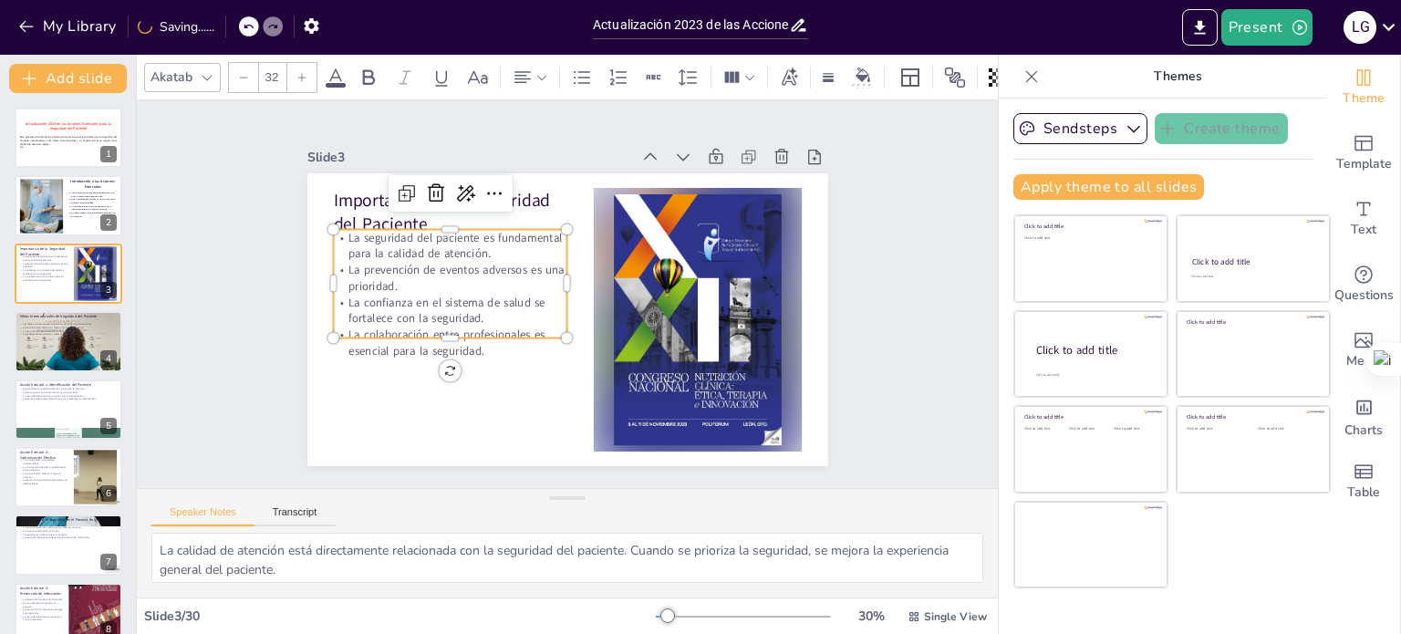
click at [543, 304] on p "La confianza en el sistema de salud se fortalece con la seguridad." at bounding box center [449, 298] width 236 height 57
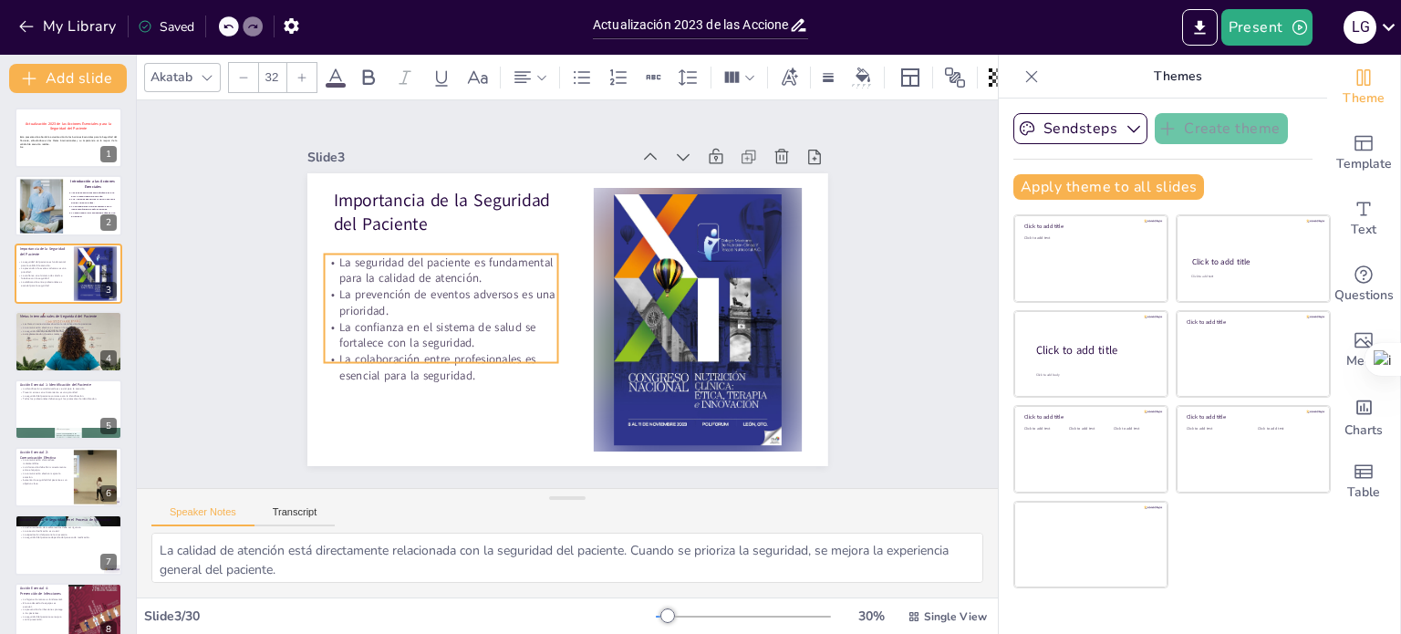
drag, startPoint x: 551, startPoint y: 314, endPoint x: 542, endPoint y: 338, distance: 26.3
click at [542, 338] on p "La confianza en el sistema de salud se fortalece con la seguridad." at bounding box center [441, 335] width 234 height 33
click at [336, 68] on icon at bounding box center [335, 76] width 16 height 17
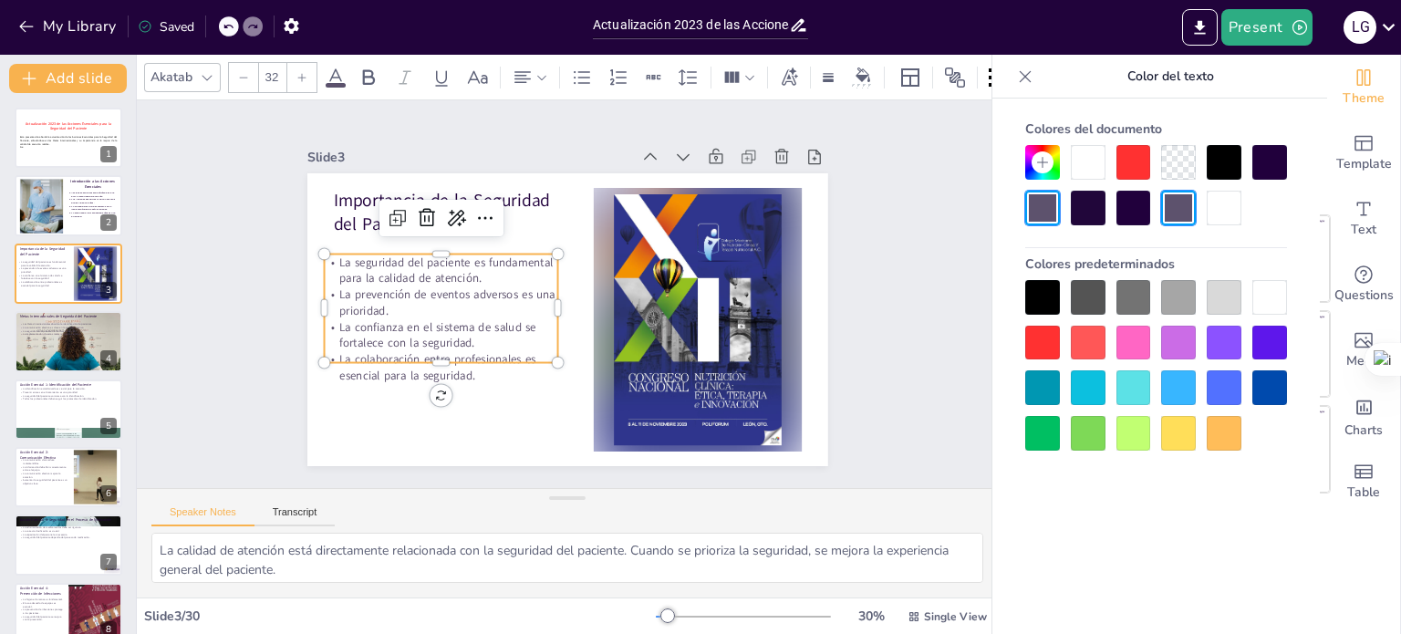
click at [1080, 206] on div at bounding box center [1088, 208] width 35 height 35
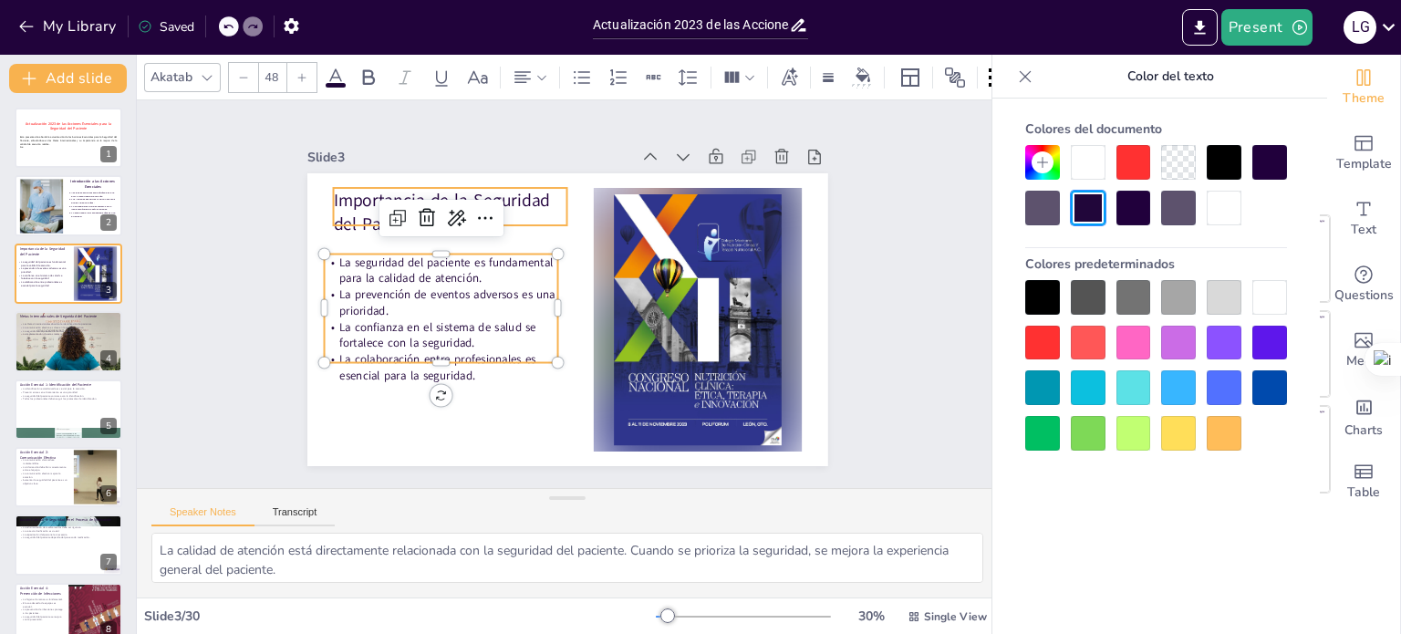
click at [496, 188] on p "Importancia de la Seguridad del Paciente" at bounding box center [459, 200] width 238 height 73
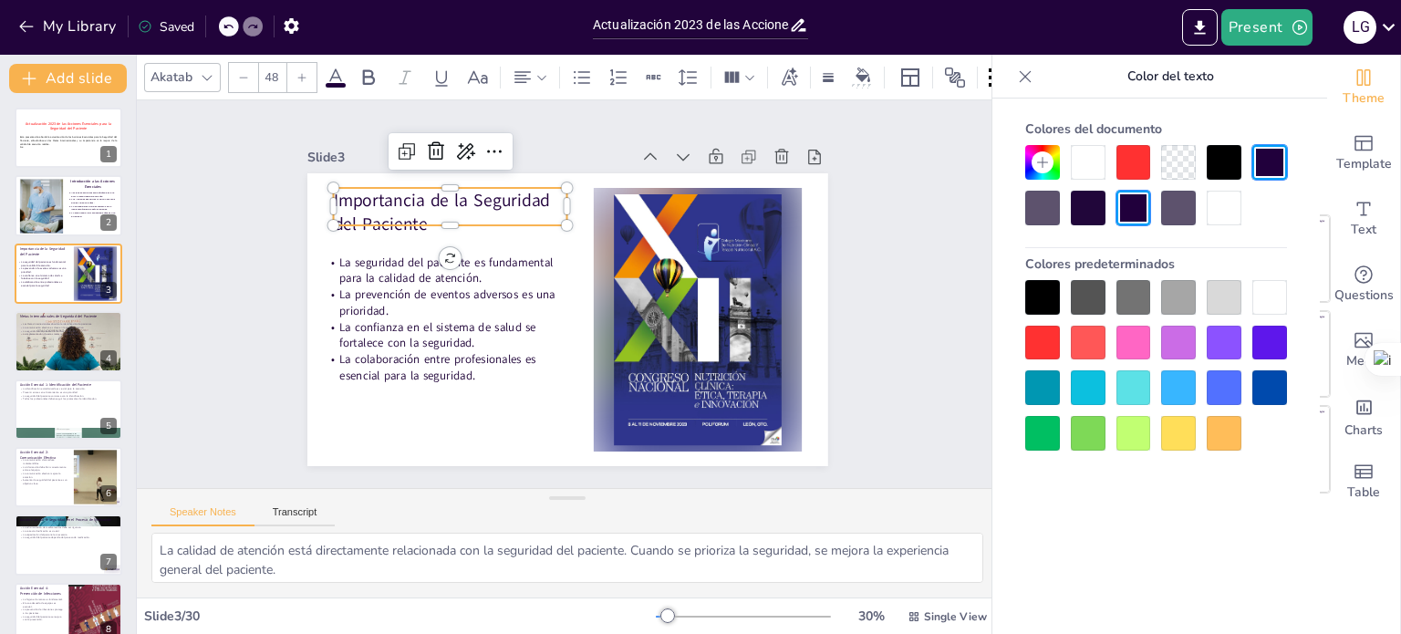
click at [1270, 382] on div at bounding box center [1269, 387] width 35 height 35
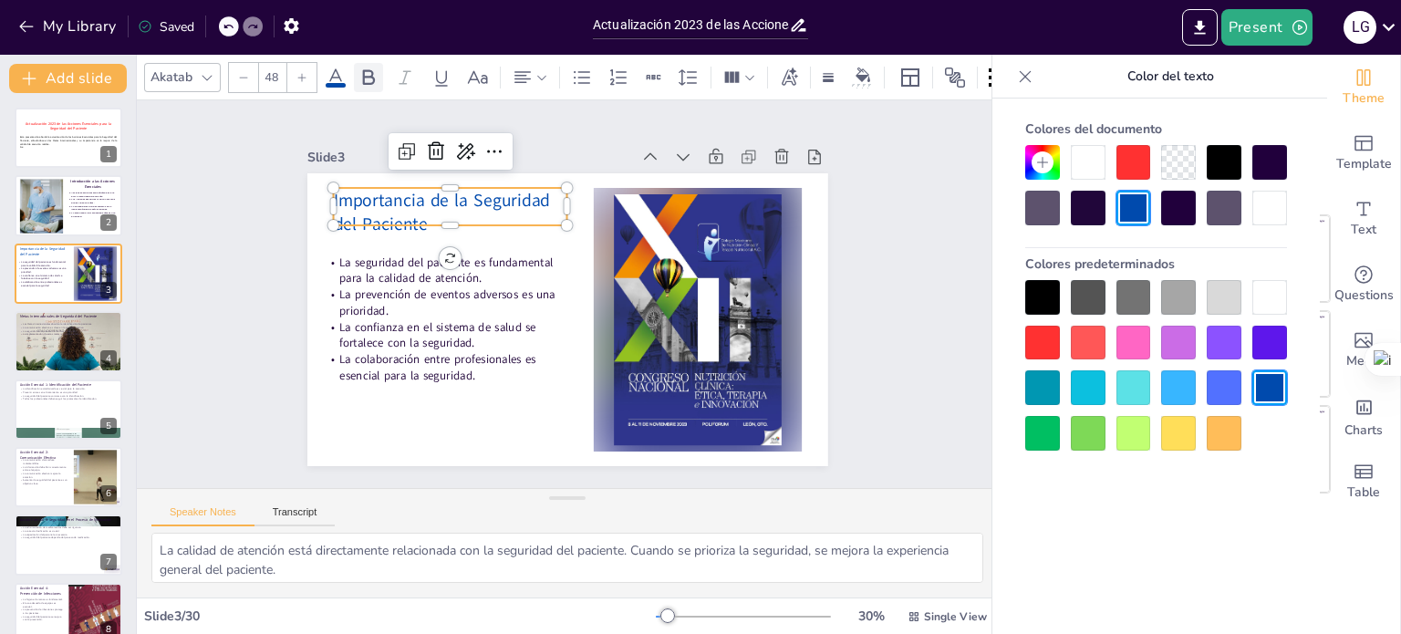
click at [369, 69] on icon at bounding box center [369, 77] width 12 height 16
click at [258, 247] on div "Slide 1 Actualización 2023 de las Acciones Esenciales para la Seguridad del Pac…" at bounding box center [567, 294] width 623 height 344
